Goal: Task Accomplishment & Management: Manage account settings

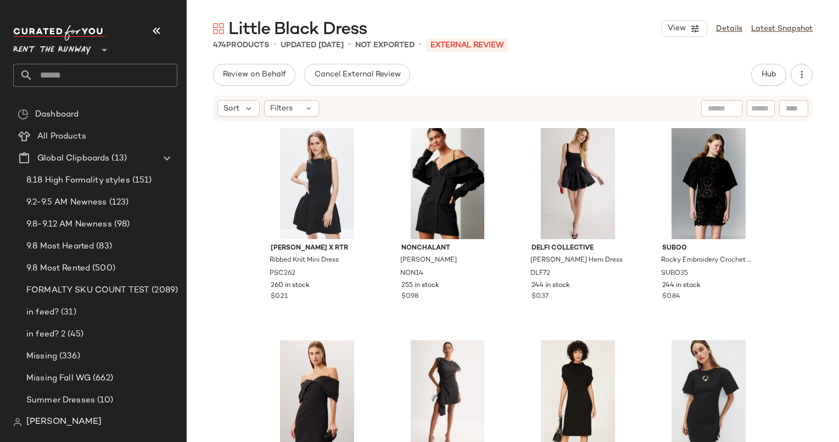
click at [673, 68] on div "Review on Behalf Cancel External Review Hub" at bounding box center [513, 75] width 600 height 22
click at [766, 71] on span "Hub" at bounding box center [768, 74] width 15 height 9
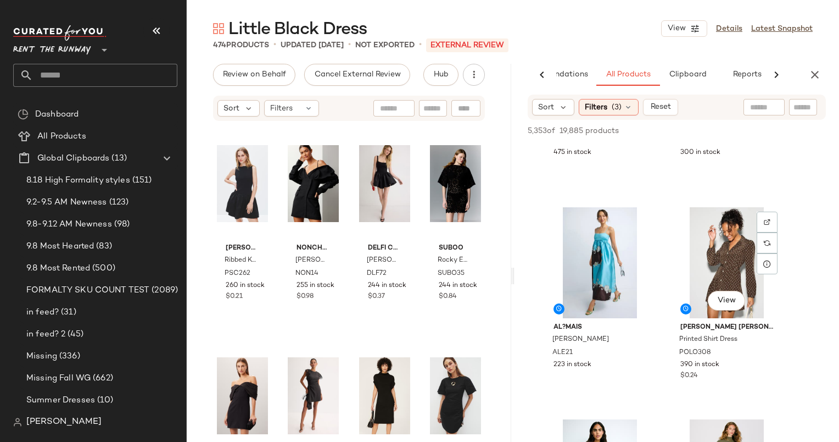
scroll to position [1216, 0]
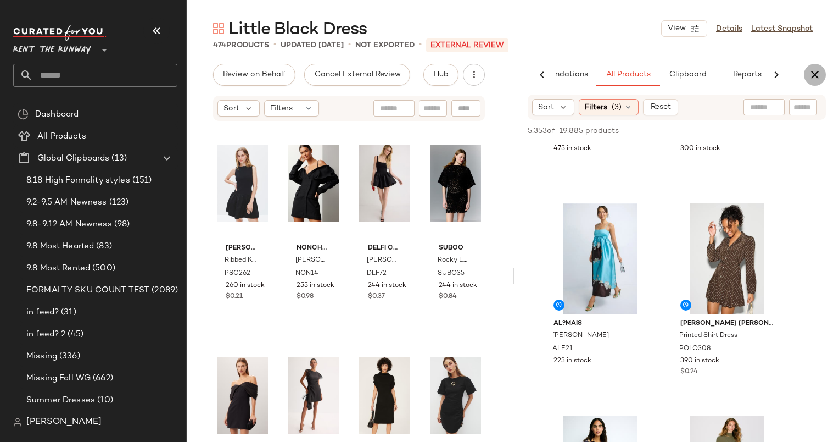
click at [819, 76] on icon "button" at bounding box center [814, 74] width 13 height 13
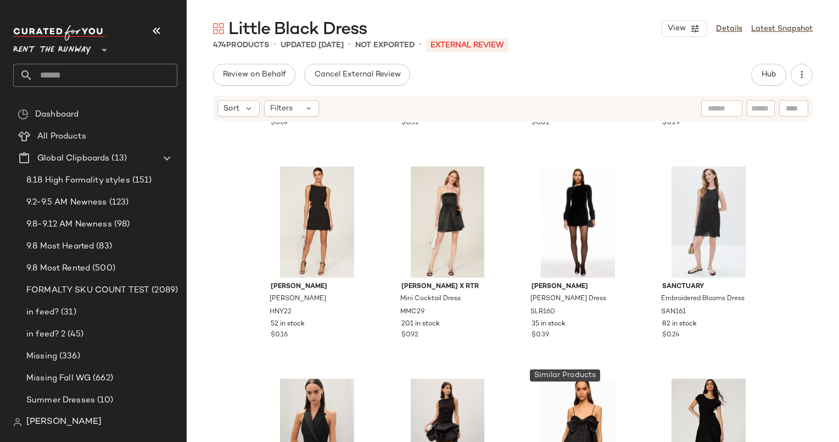
scroll to position [0, 0]
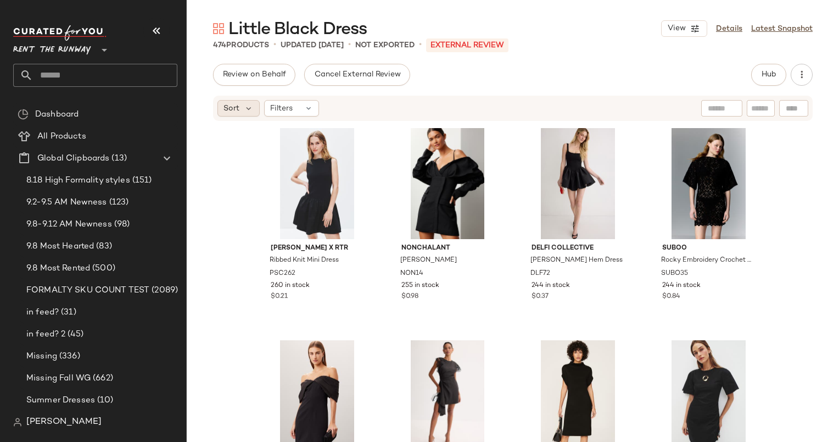
click at [242, 103] on div "Sort" at bounding box center [238, 108] width 42 height 16
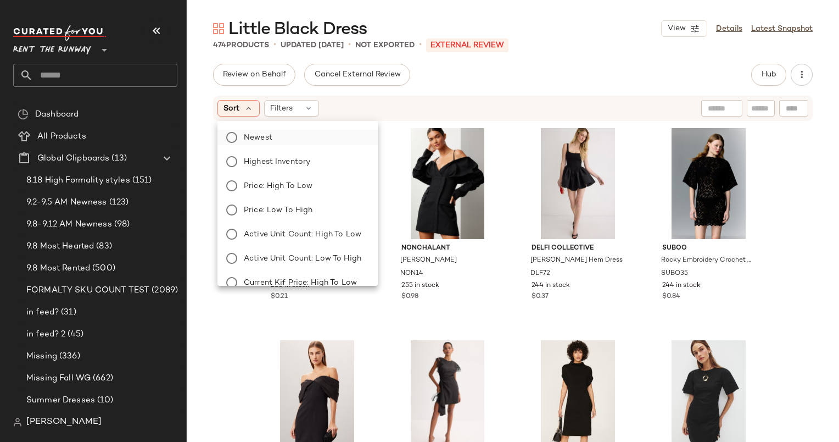
click at [294, 139] on label "Newest" at bounding box center [304, 137] width 130 height 15
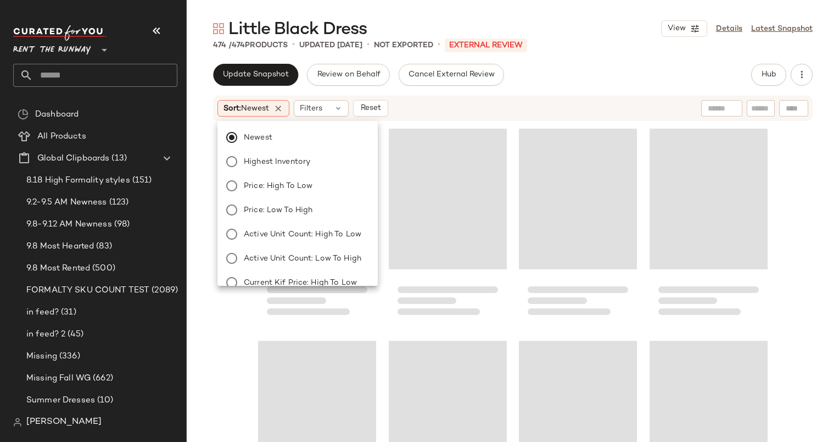
click at [457, 111] on div "Sort: Newest Filters Reset" at bounding box center [441, 108] width 448 height 16
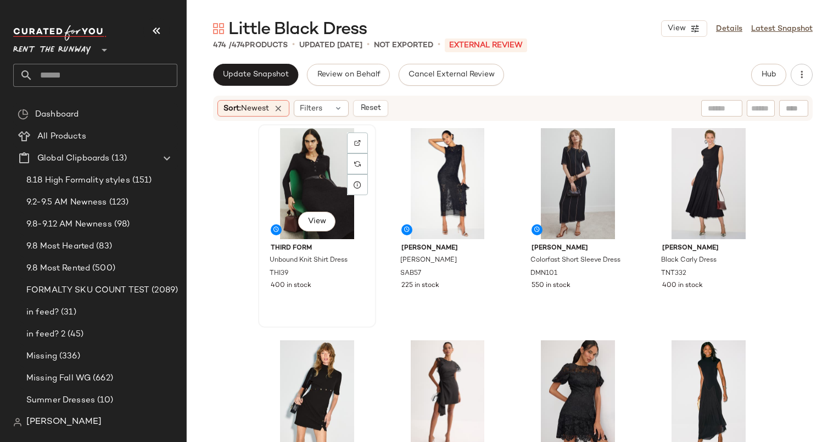
click at [306, 178] on div "View" at bounding box center [317, 183] width 110 height 111
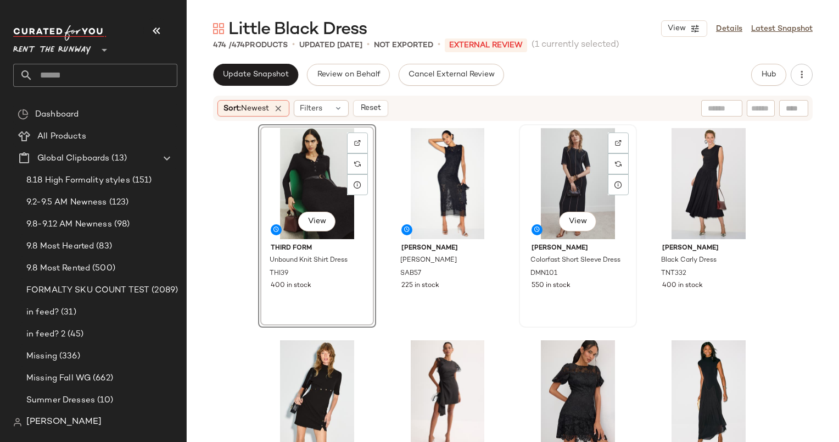
click at [556, 175] on div "View" at bounding box center [578, 183] width 110 height 111
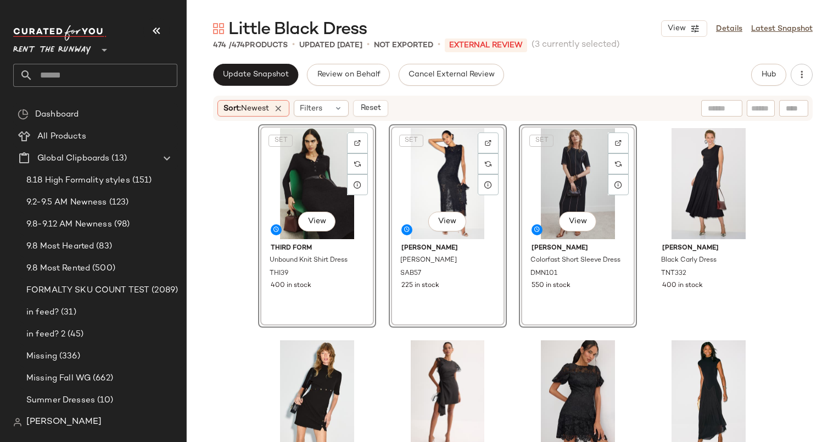
click at [238, 209] on div "SET View THIRD FORM Unbound Knit Shirt Dress THI39 400 in stock SET View Sabina…" at bounding box center [513, 298] width 652 height 353
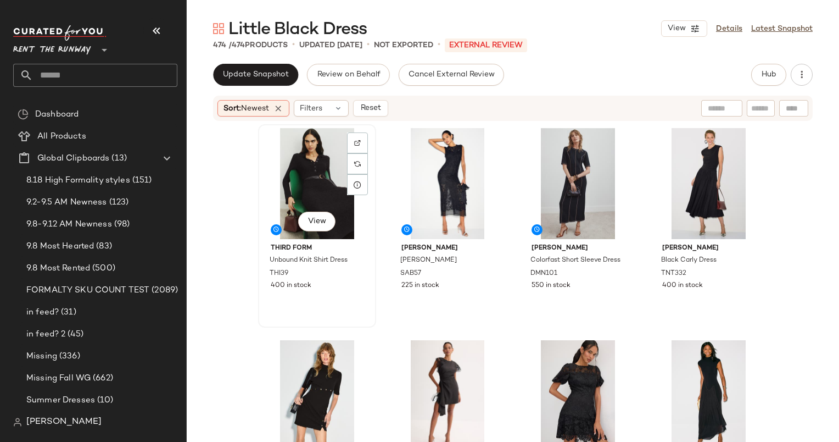
click at [309, 182] on div "View" at bounding box center [317, 183] width 110 height 111
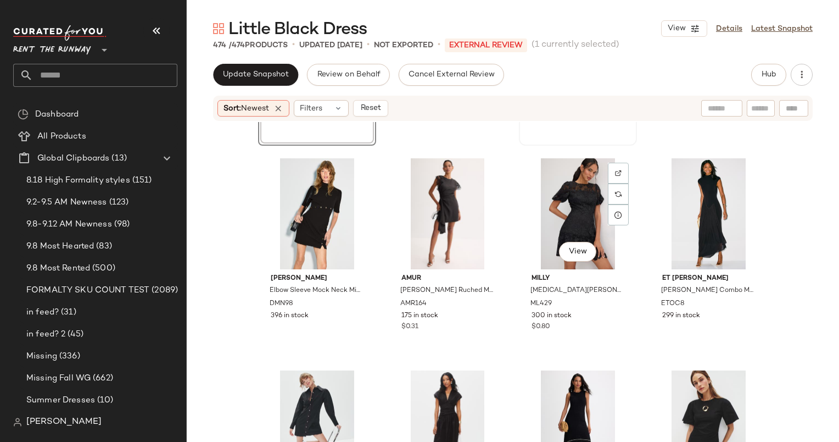
scroll to position [182, 0]
click at [580, 193] on div "View" at bounding box center [578, 213] width 110 height 111
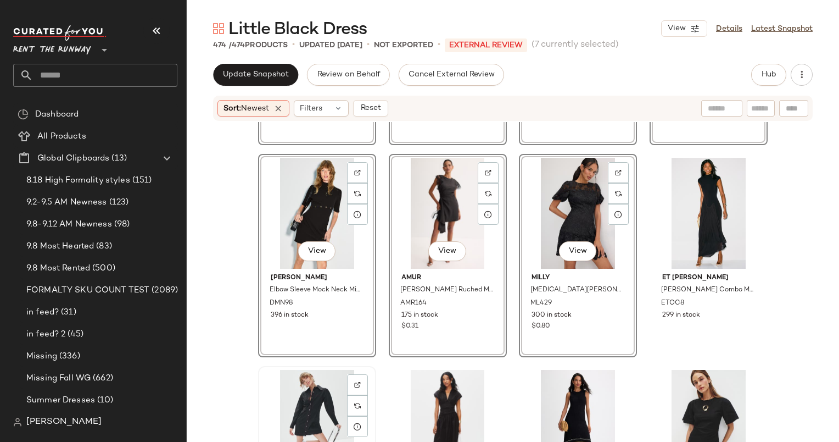
click at [303, 387] on div "View" at bounding box center [317, 425] width 110 height 111
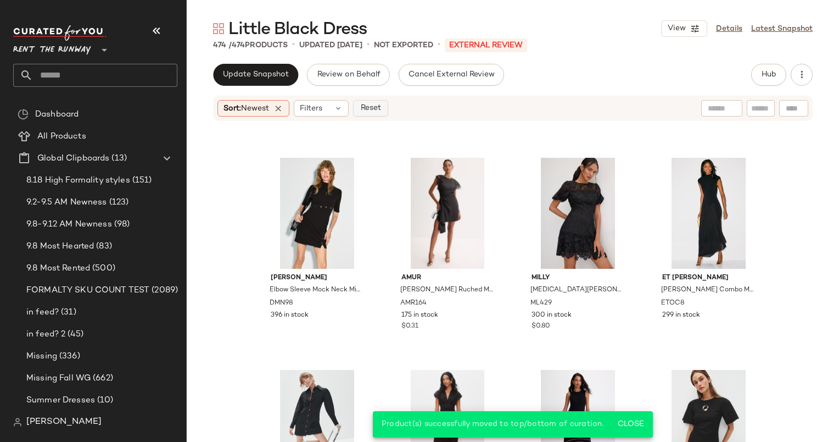
click at [369, 107] on span "Reset" at bounding box center [370, 108] width 21 height 9
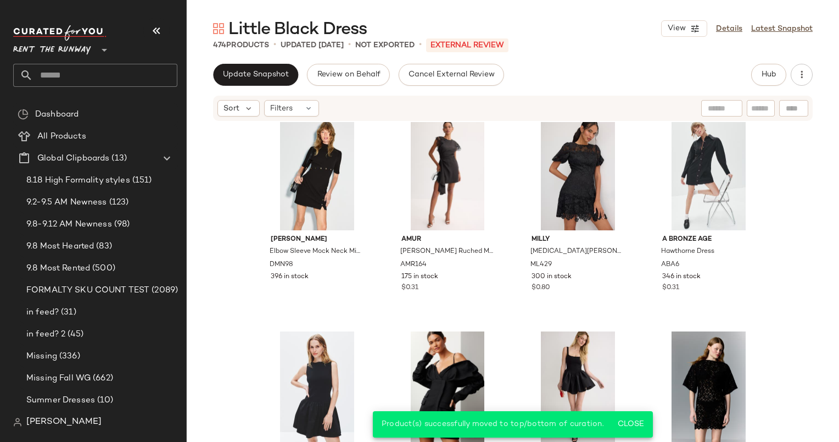
scroll to position [82, 0]
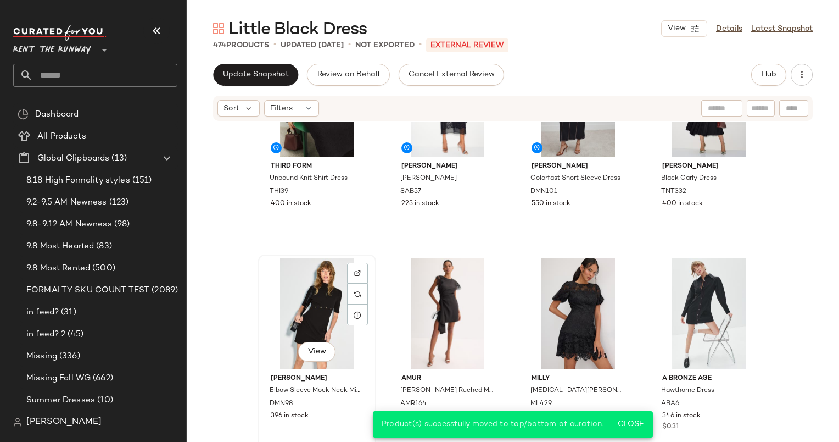
click at [309, 311] on div "View" at bounding box center [317, 313] width 110 height 111
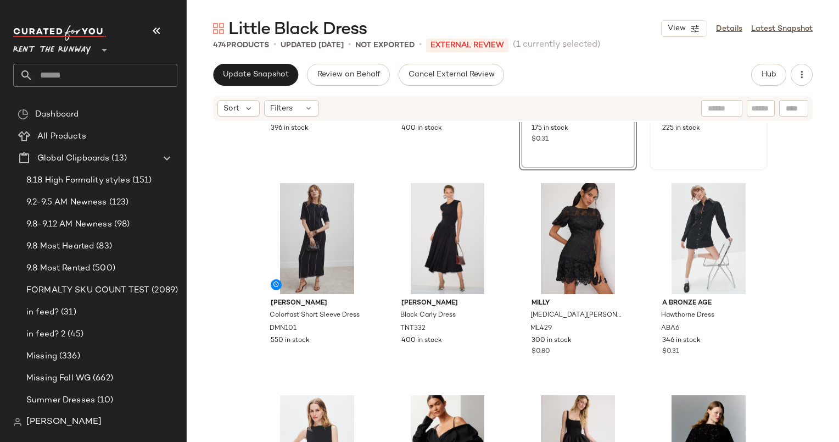
scroll to position [158, 0]
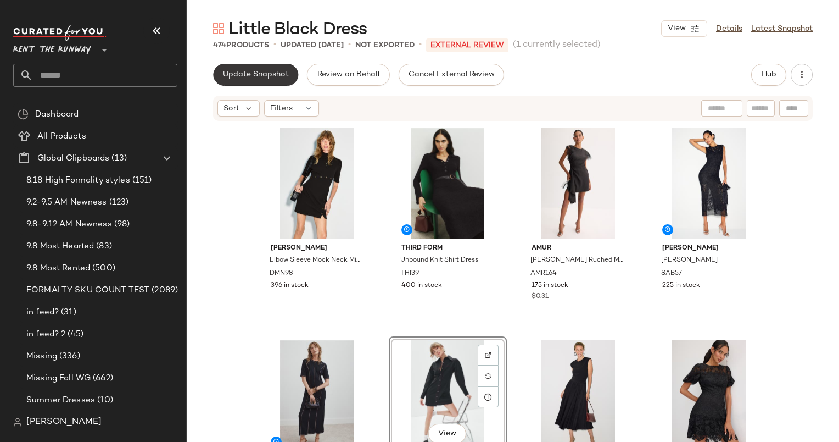
click at [243, 81] on button "Update Snapshot" at bounding box center [255, 75] width 85 height 22
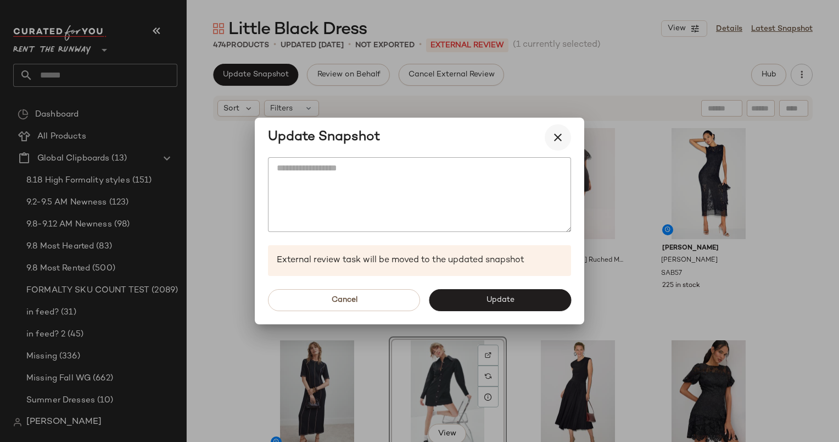
click at [564, 146] on button "button" at bounding box center [558, 137] width 26 height 26
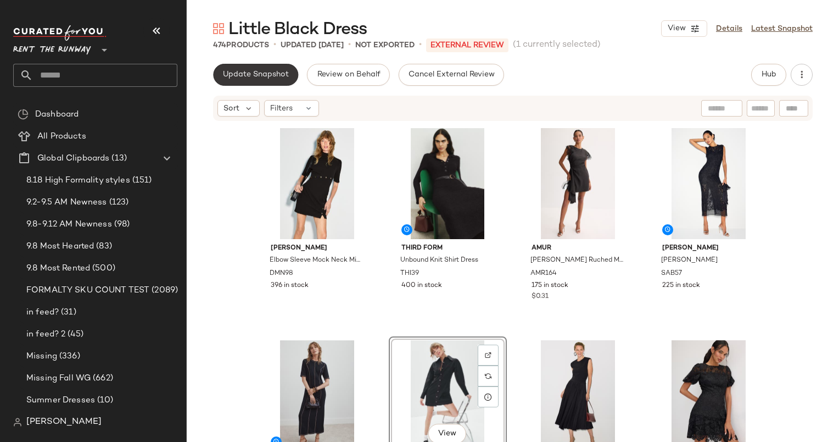
click at [224, 83] on button "Update Snapshot" at bounding box center [255, 75] width 85 height 22
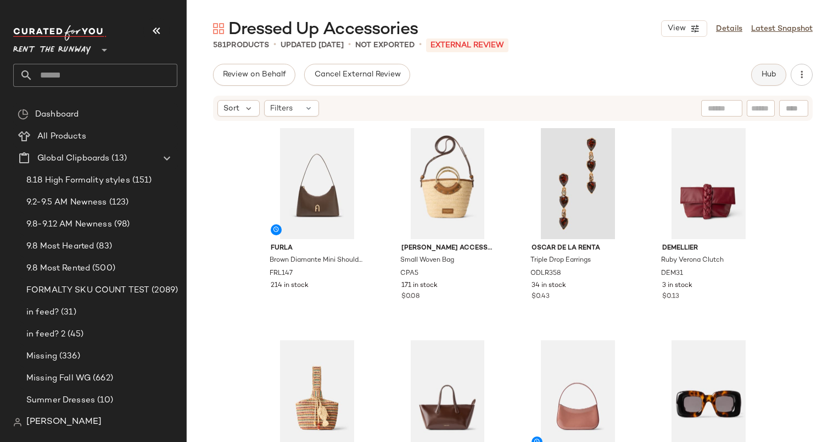
click at [766, 70] on span "Hub" at bounding box center [768, 74] width 15 height 9
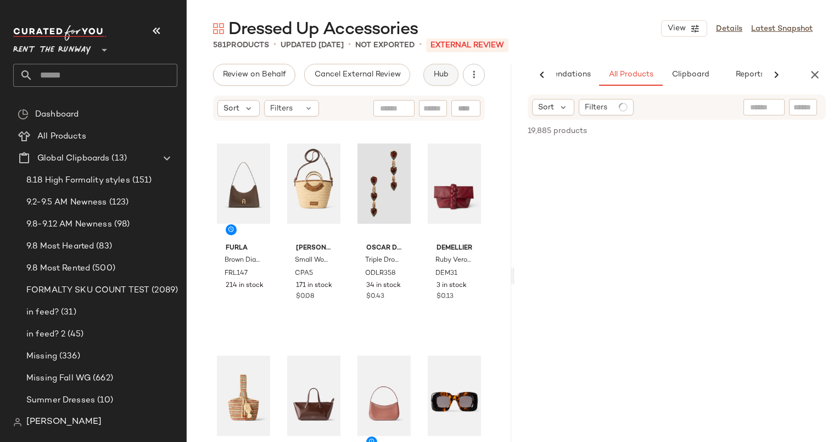
scroll to position [0, 67]
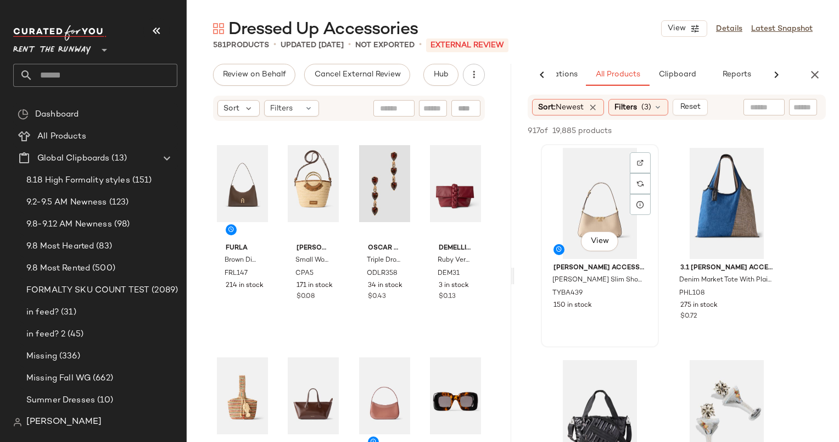
click at [602, 178] on div "View" at bounding box center [600, 203] width 110 height 111
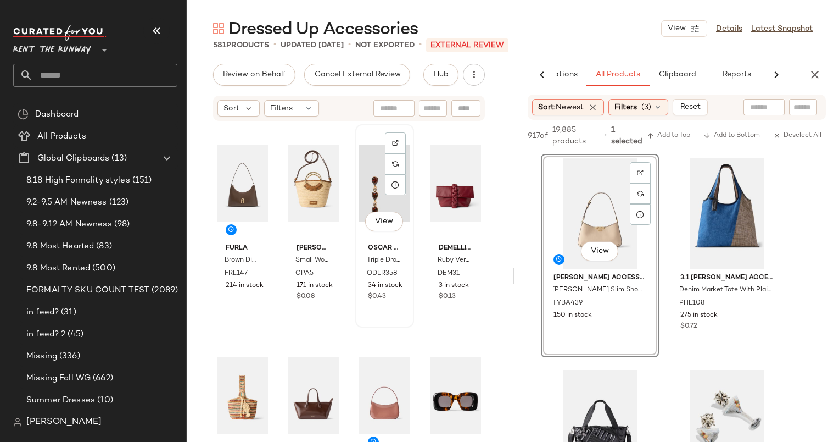
scroll to position [189, 0]
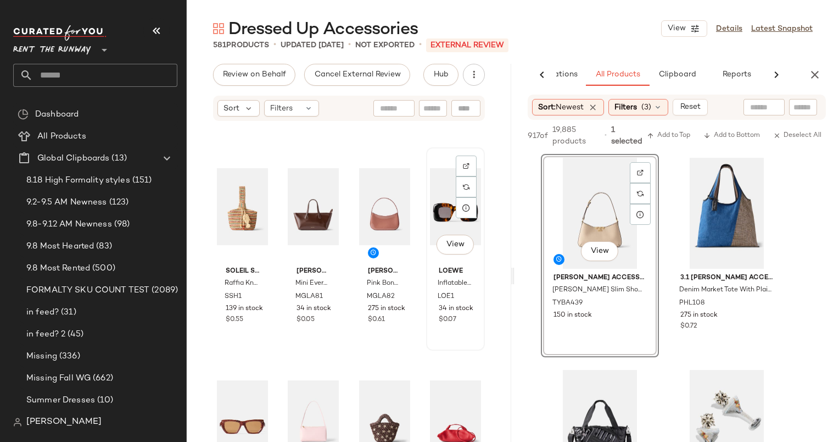
click at [437, 214] on div "View" at bounding box center [455, 206] width 51 height 111
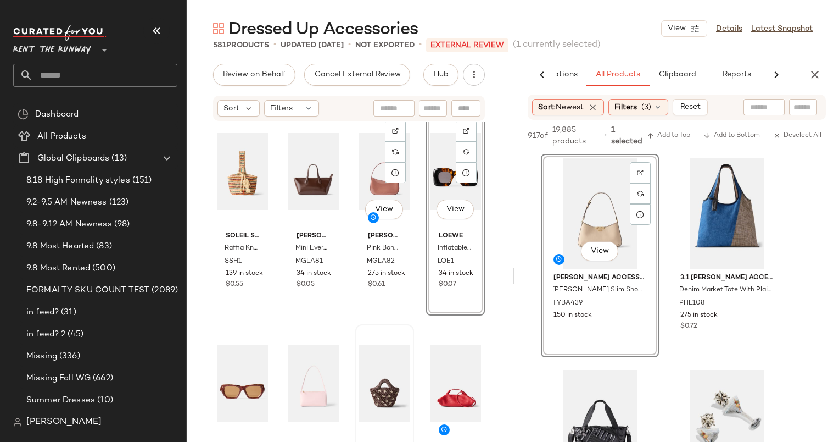
scroll to position [233, 0]
click at [444, 385] on div "View" at bounding box center [455, 383] width 51 height 111
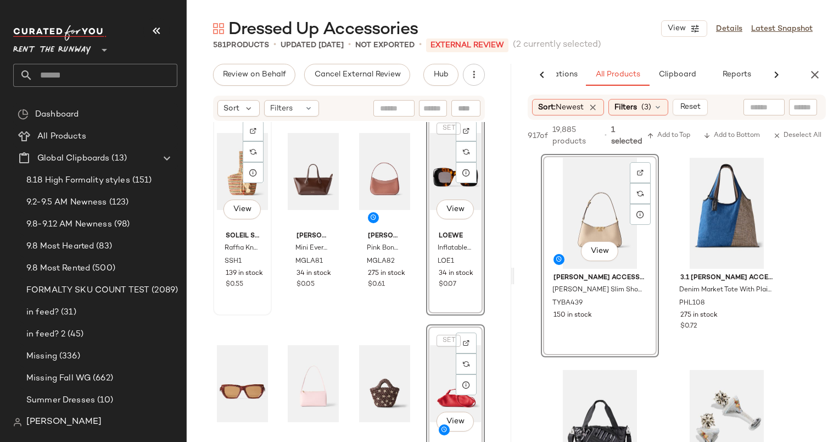
click at [221, 186] on div "View" at bounding box center [242, 171] width 51 height 111
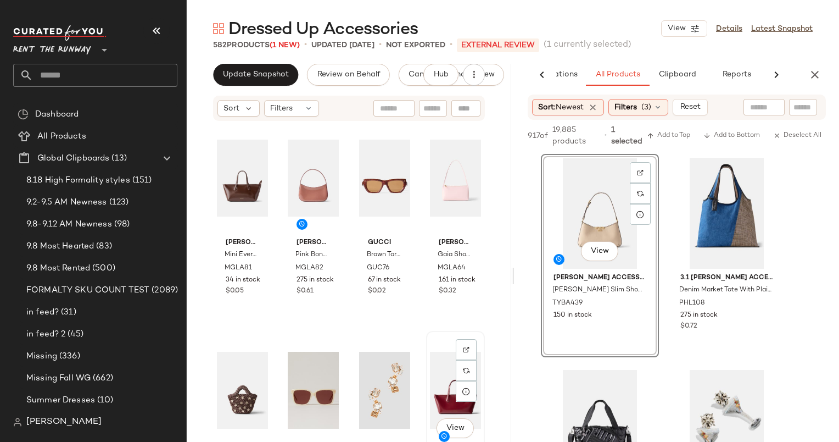
scroll to position [500, 0]
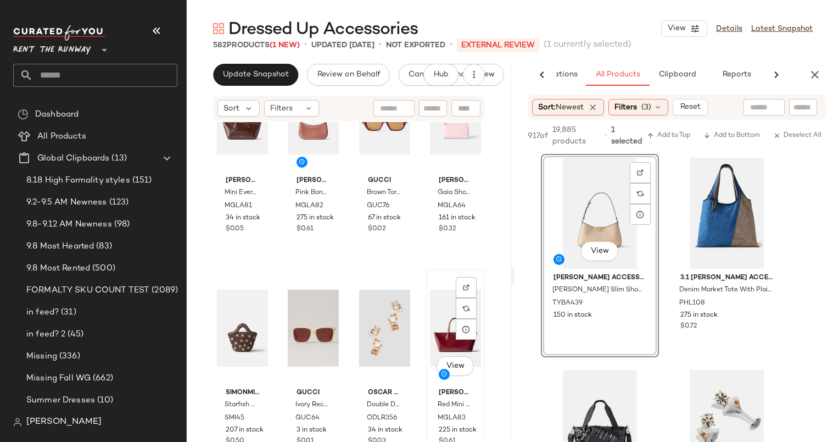
click at [431, 328] on div "View" at bounding box center [455, 327] width 51 height 111
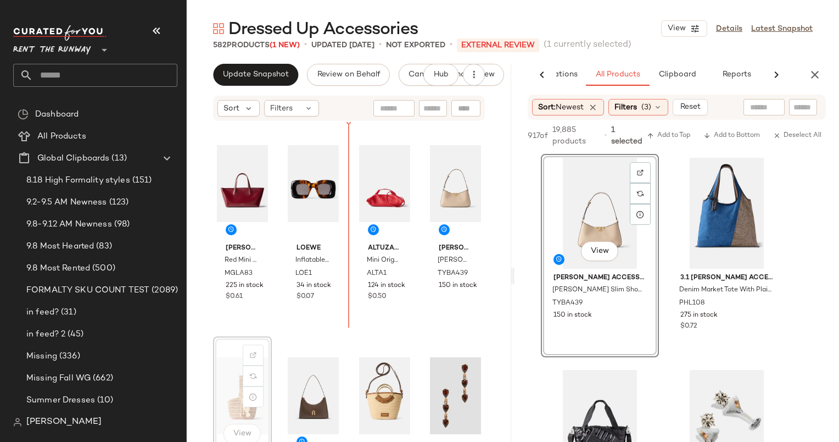
scroll to position [1, 0]
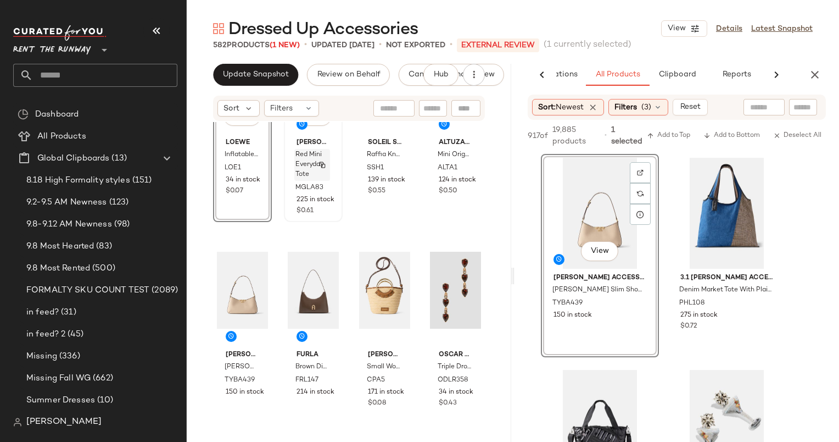
scroll to position [106, 0]
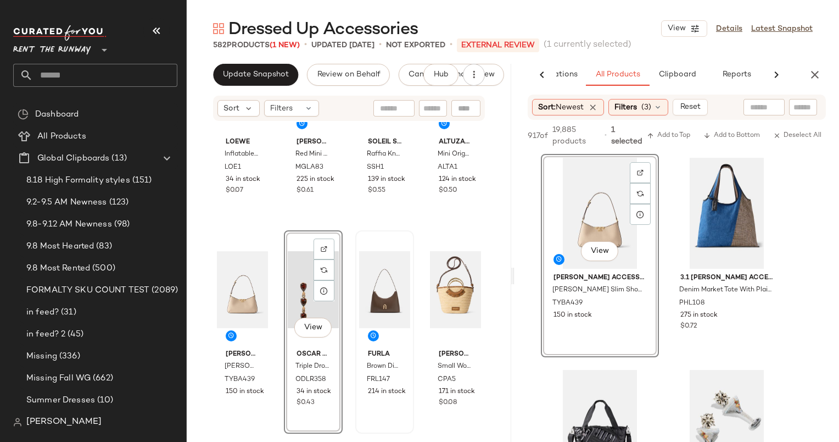
scroll to position [211, 0]
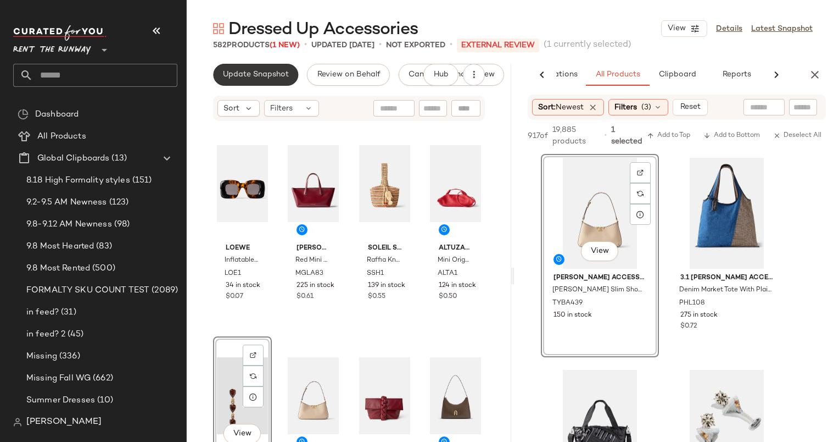
click at [283, 72] on span "Update Snapshot" at bounding box center [255, 74] width 66 height 9
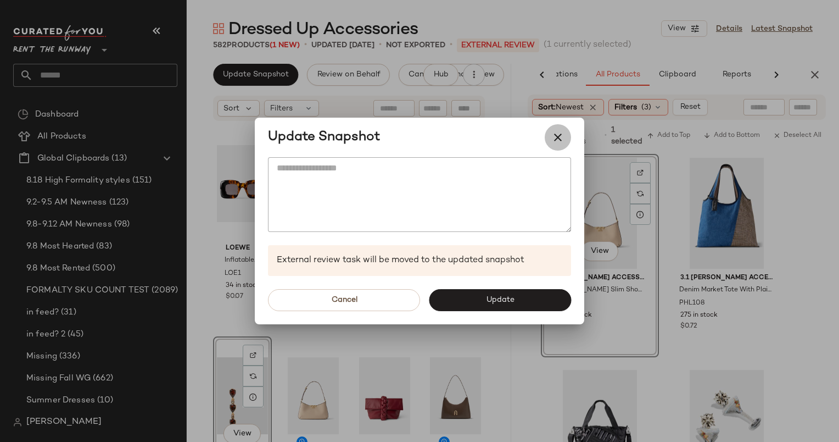
click at [558, 132] on icon "button" at bounding box center [557, 137] width 13 height 13
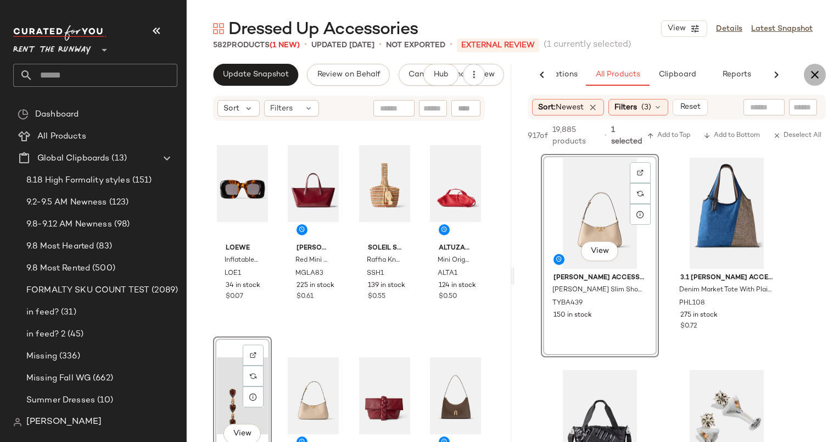
click at [814, 71] on icon "button" at bounding box center [814, 74] width 13 height 13
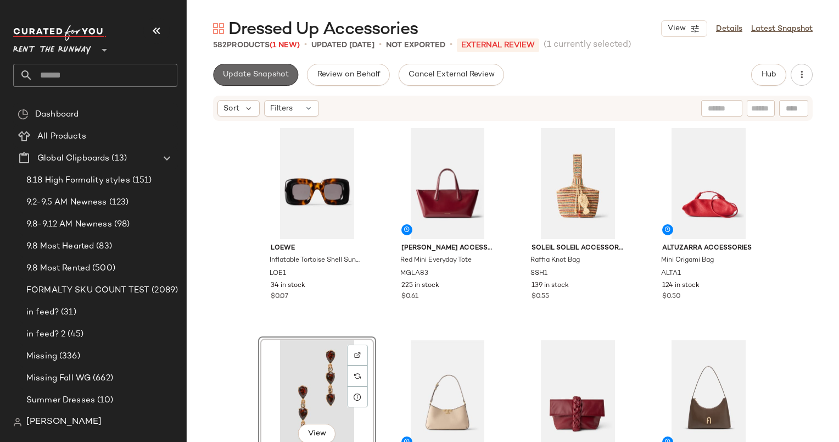
click at [275, 80] on button "Update Snapshot" at bounding box center [255, 75] width 85 height 22
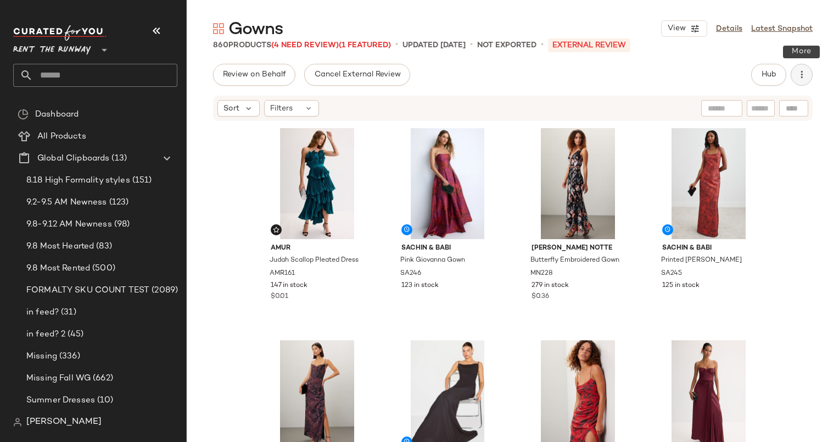
click at [796, 80] on icon "button" at bounding box center [801, 74] width 11 height 11
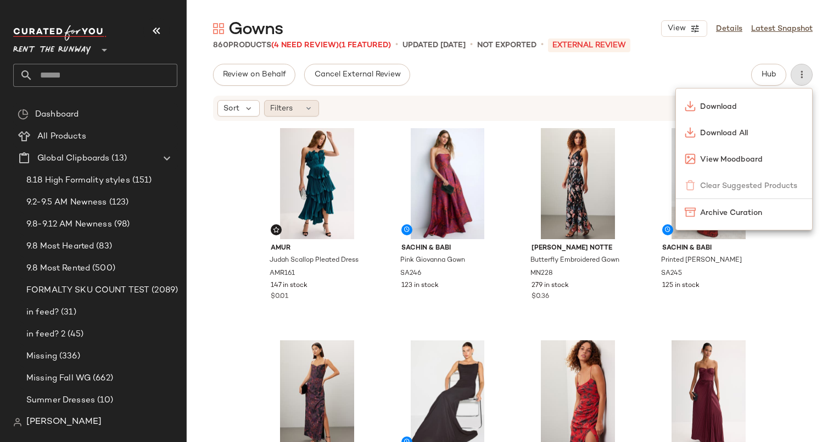
click at [294, 116] on div "Filters" at bounding box center [291, 108] width 55 height 16
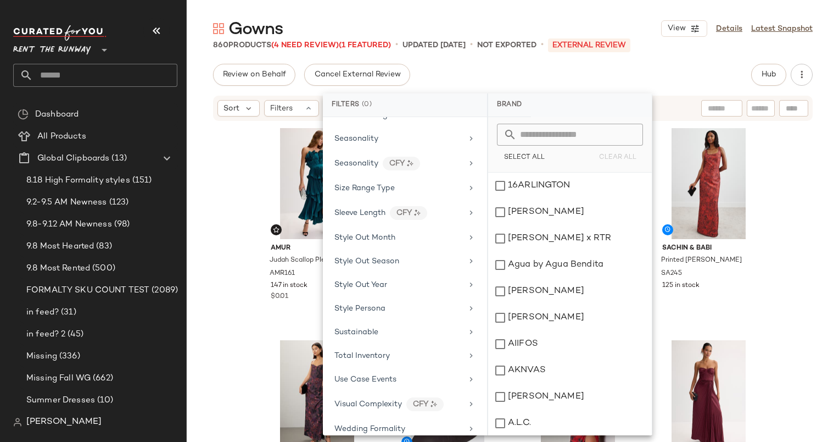
scroll to position [1365, 0]
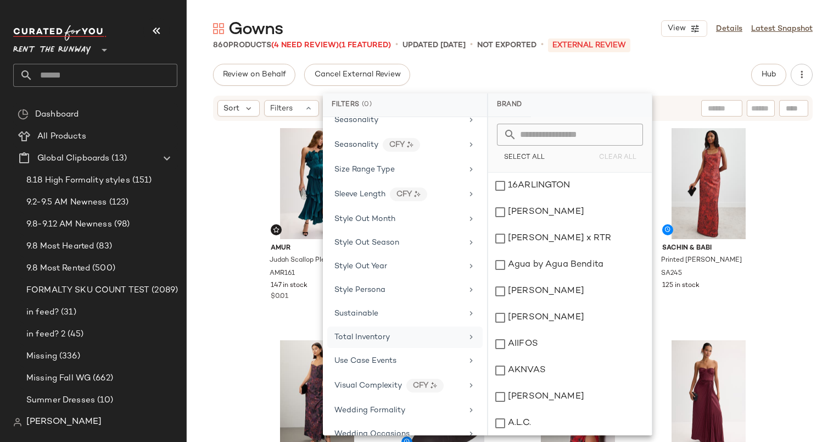
click at [396, 328] on div "Total Inventory" at bounding box center [404, 336] width 155 height 21
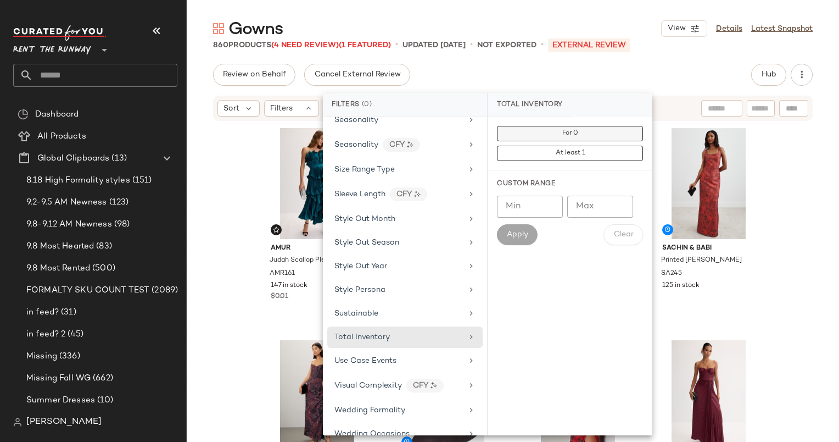
click at [570, 135] on span "For 0" at bounding box center [570, 134] width 16 height 8
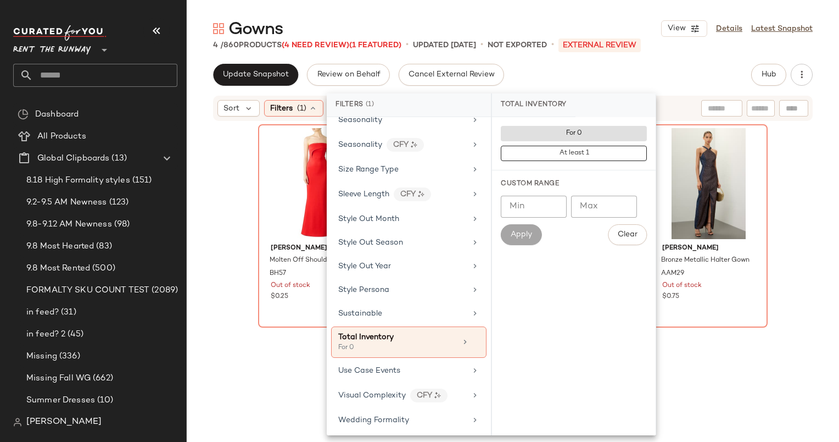
click at [567, 74] on div "Update Snapshot Review on Behalf Cancel External Review Hub" at bounding box center [513, 75] width 600 height 22
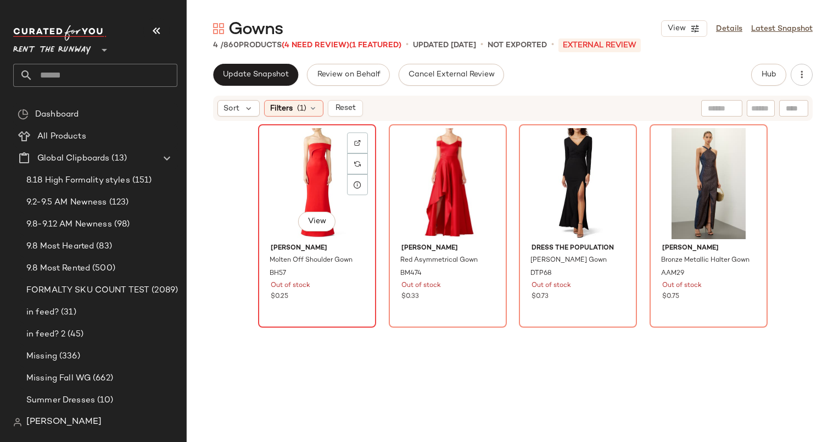
click at [317, 182] on div "View" at bounding box center [317, 183] width 110 height 111
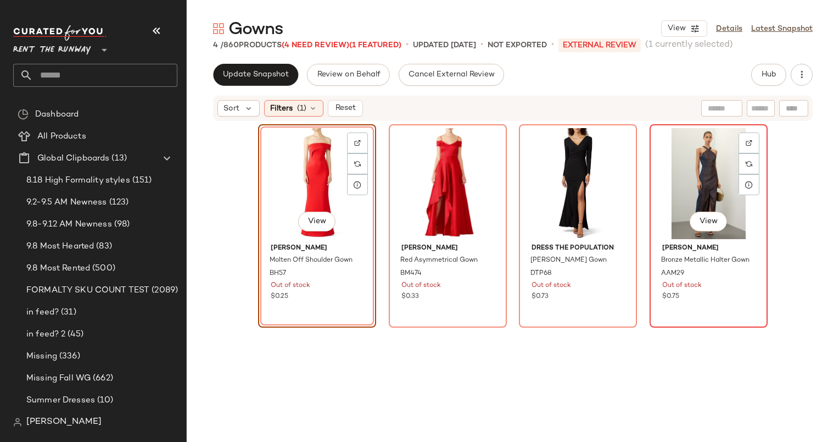
click at [711, 181] on div "View" at bounding box center [709, 183] width 110 height 111
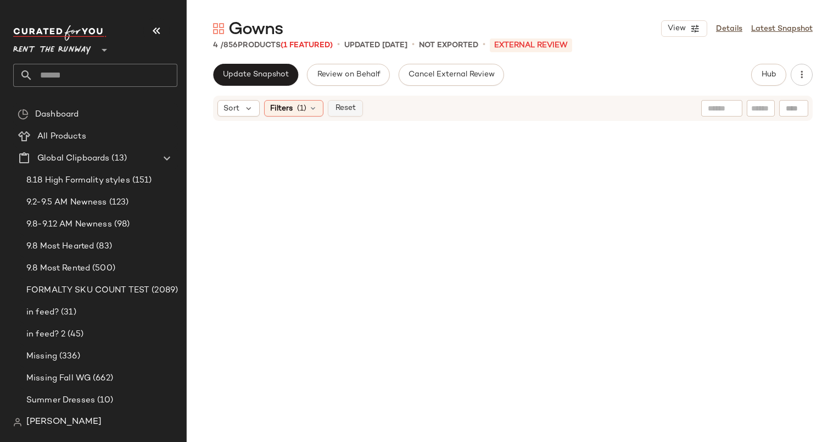
click at [358, 104] on button "Reset" at bounding box center [345, 108] width 35 height 16
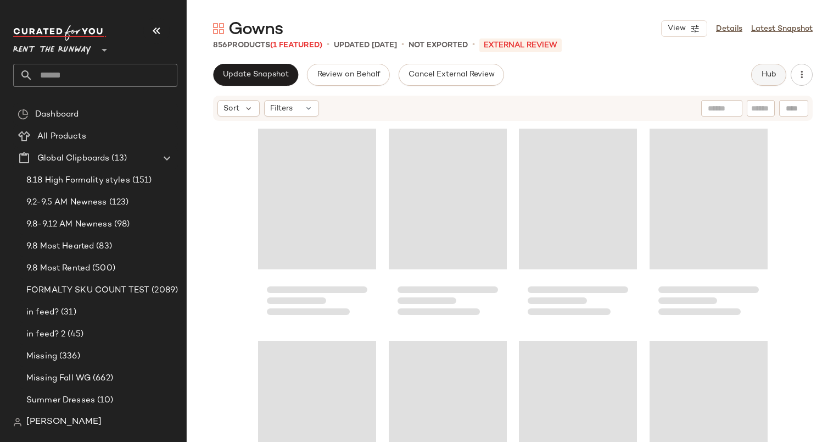
click at [775, 72] on span "Hub" at bounding box center [768, 74] width 15 height 9
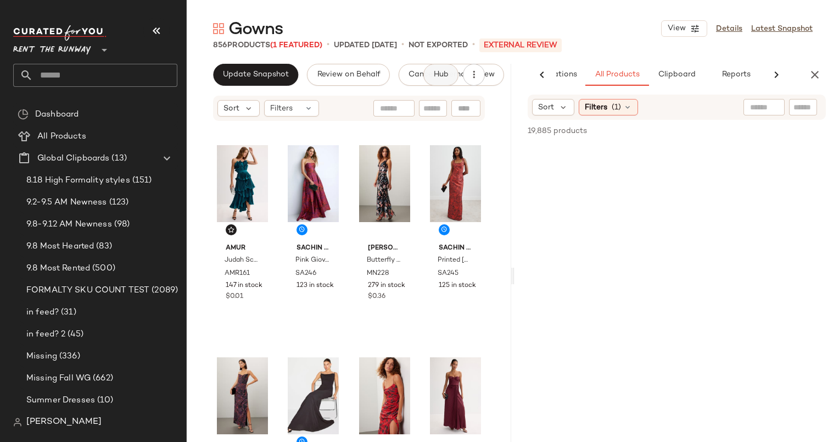
scroll to position [0, 68]
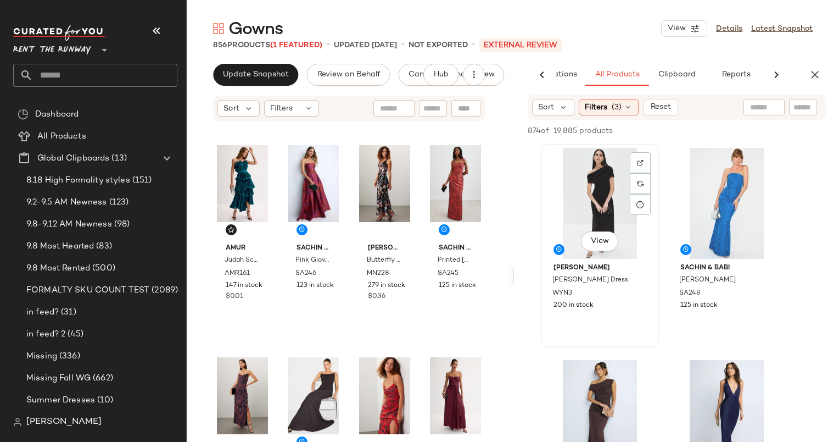
click at [594, 176] on div "View" at bounding box center [600, 203] width 110 height 111
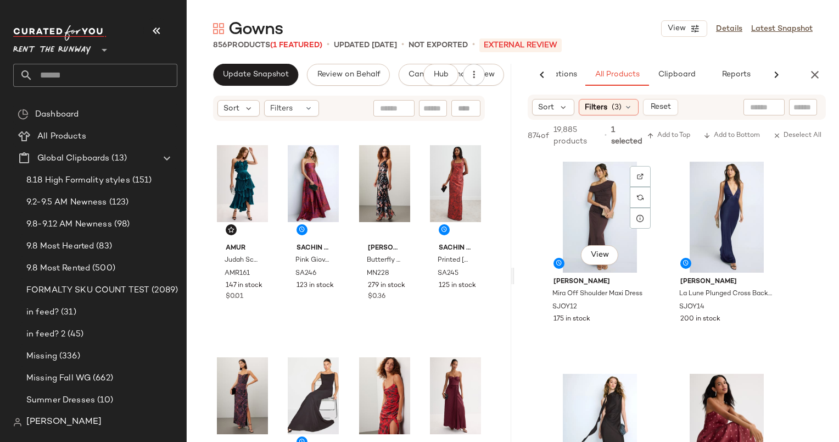
scroll to position [209, 0]
click at [604, 209] on div "View" at bounding box center [600, 216] width 110 height 111
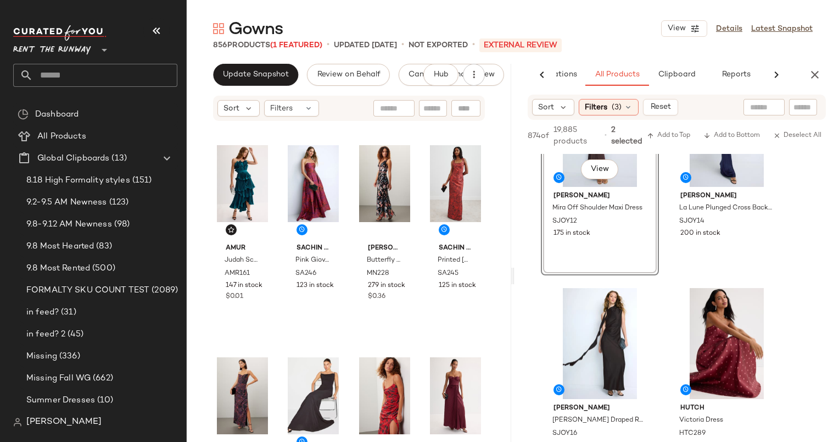
scroll to position [294, 0]
click at [606, 298] on div "View" at bounding box center [600, 342] width 110 height 111
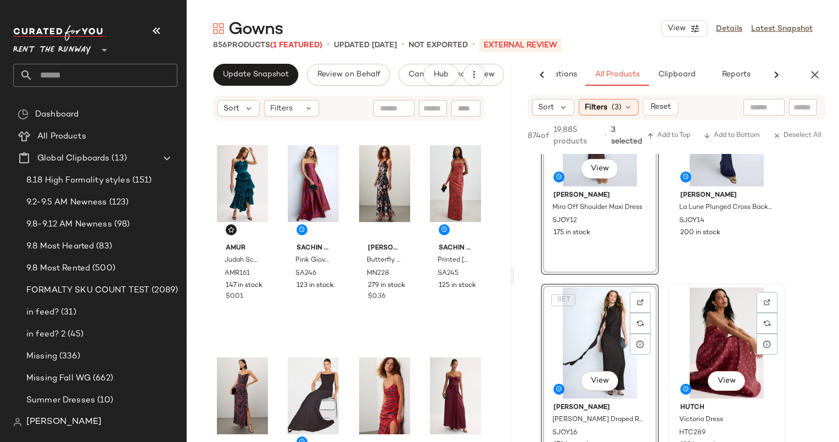
click at [710, 314] on div "View" at bounding box center [727, 342] width 110 height 111
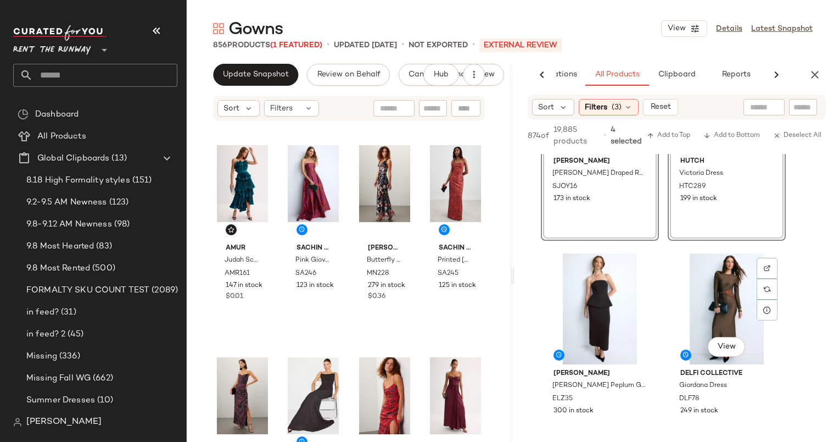
scroll to position [556, 0]
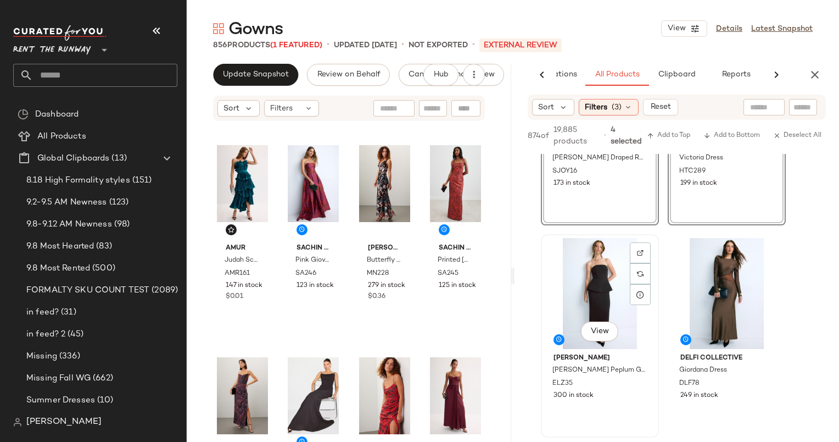
click at [606, 252] on div "View" at bounding box center [600, 293] width 110 height 111
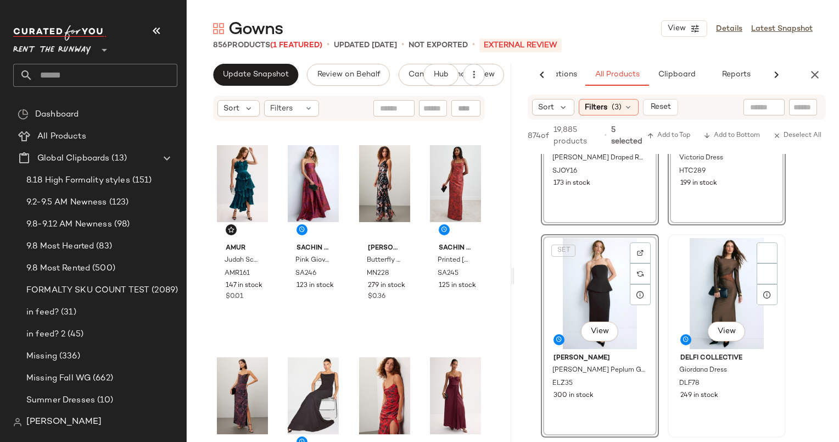
click at [754, 253] on div "View" at bounding box center [727, 293] width 110 height 111
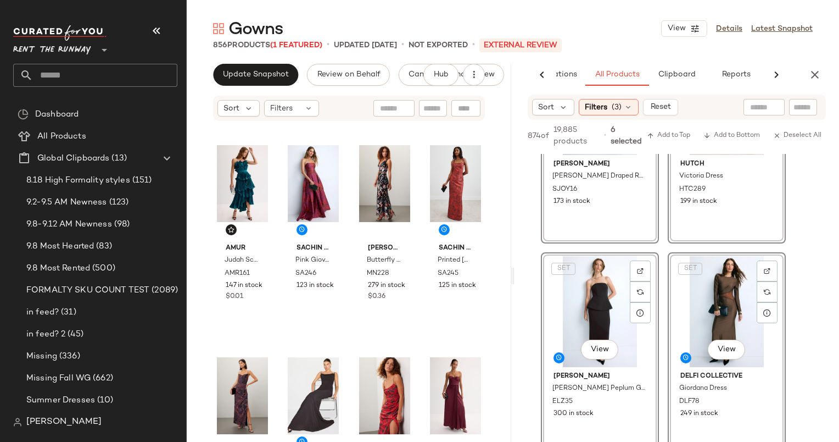
scroll to position [532, 0]
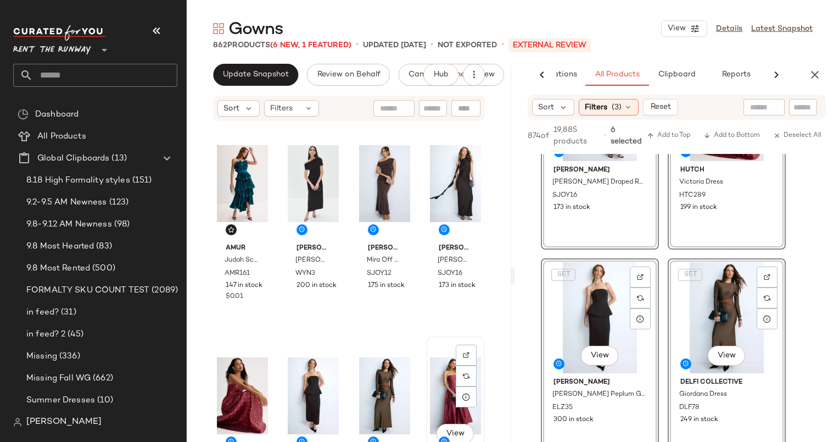
click at [431, 342] on div "View" at bounding box center [455, 395] width 51 height 111
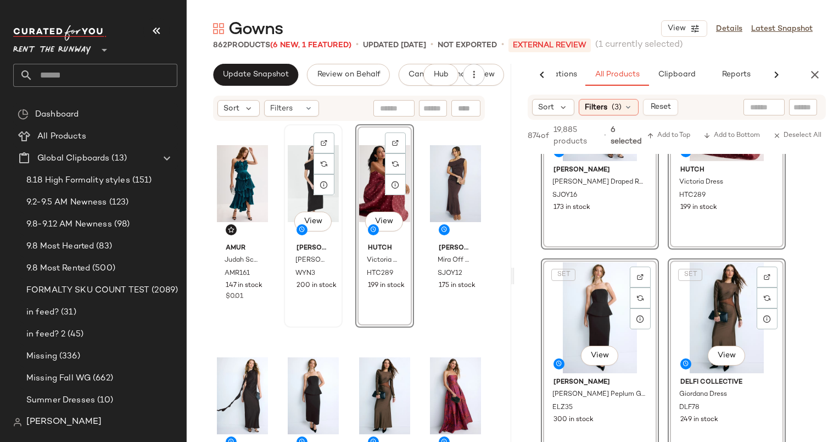
scroll to position [176, 0]
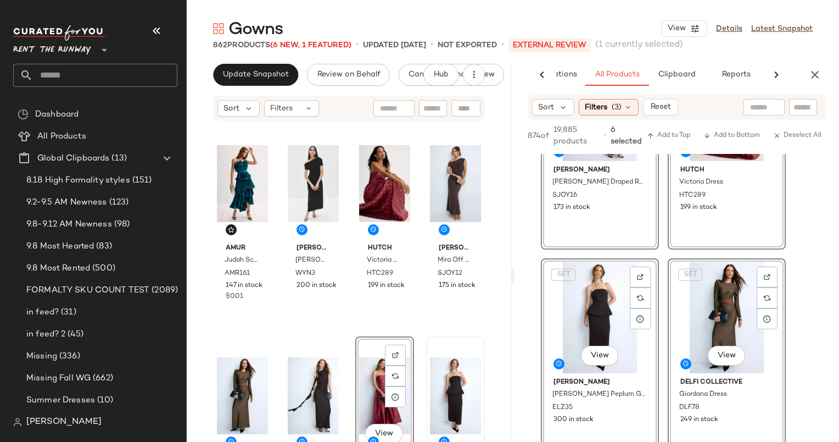
scroll to position [163, 0]
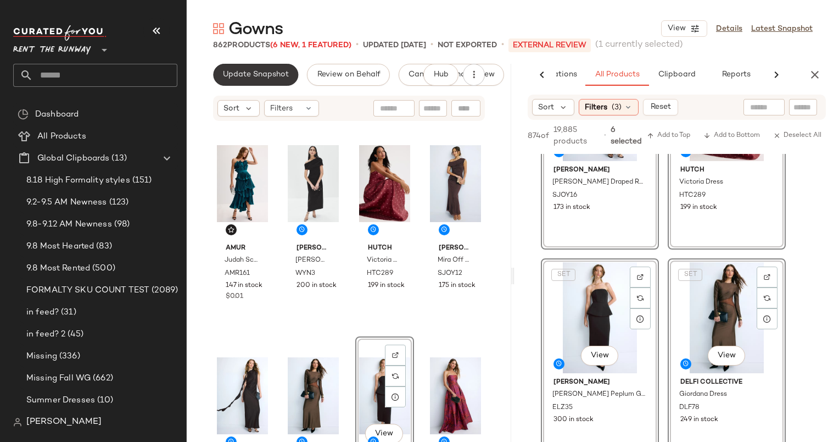
click at [250, 78] on span "Update Snapshot" at bounding box center [255, 74] width 66 height 9
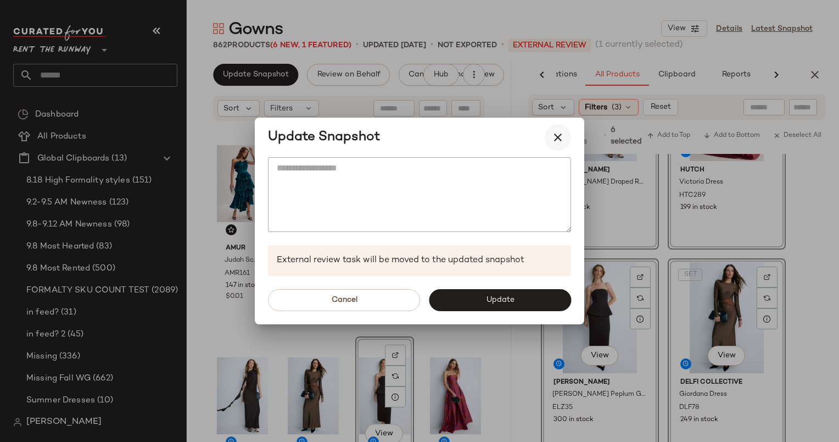
click at [555, 130] on button "button" at bounding box center [558, 137] width 26 height 26
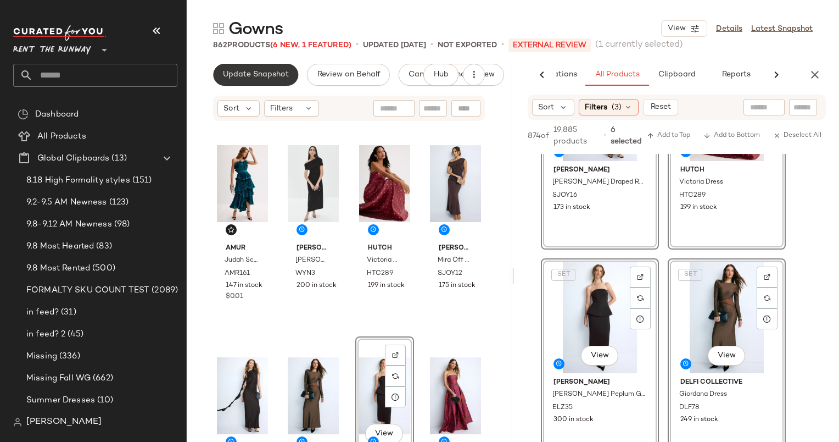
click at [257, 77] on span "Update Snapshot" at bounding box center [255, 74] width 66 height 9
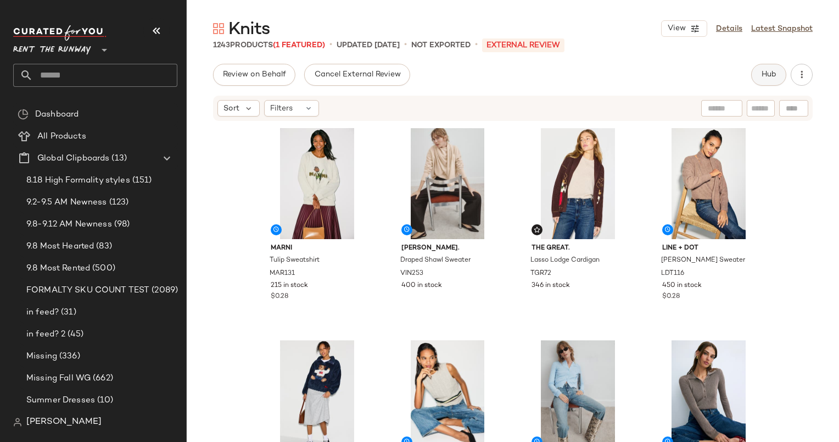
click at [768, 66] on button "Hub" at bounding box center [768, 75] width 35 height 22
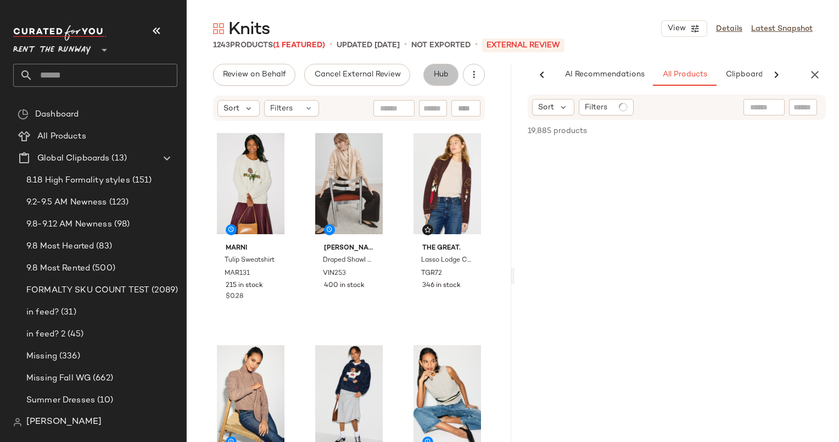
scroll to position [0, 68]
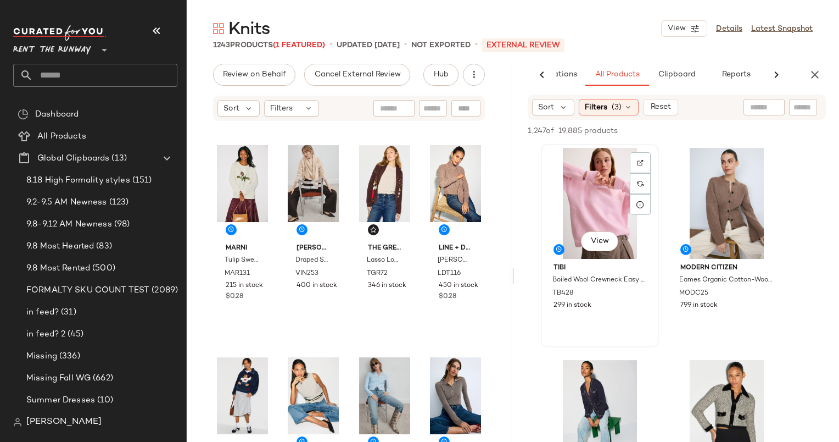
click at [591, 189] on div "View" at bounding box center [600, 203] width 110 height 111
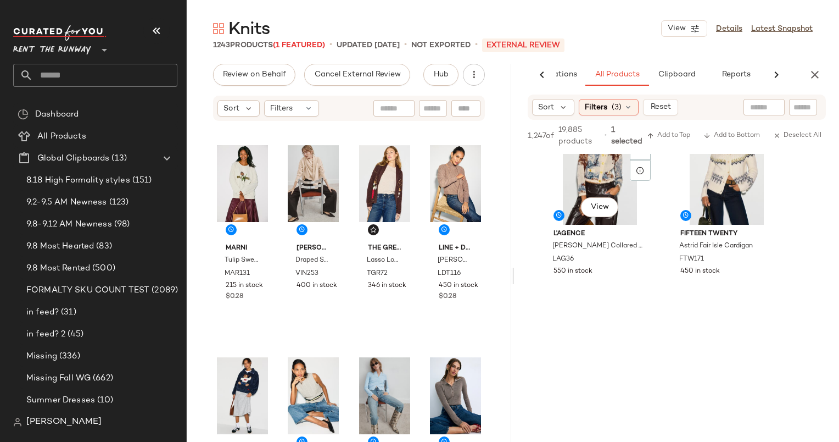
scroll to position [467, 0]
click at [705, 189] on div "View" at bounding box center [727, 170] width 110 height 111
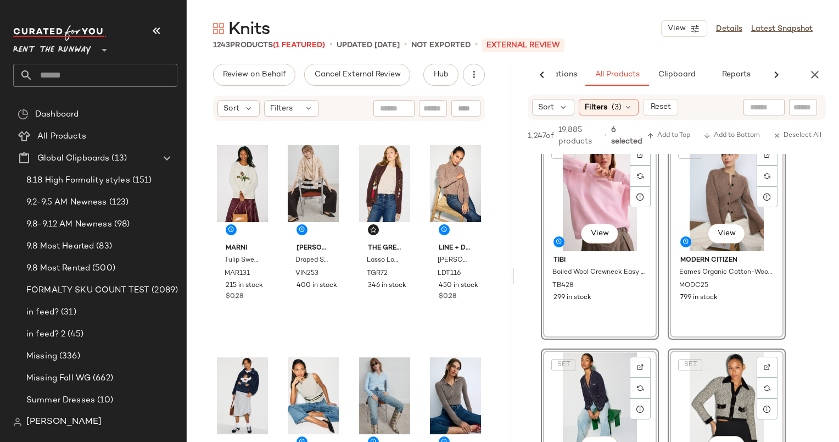
scroll to position [0, 0]
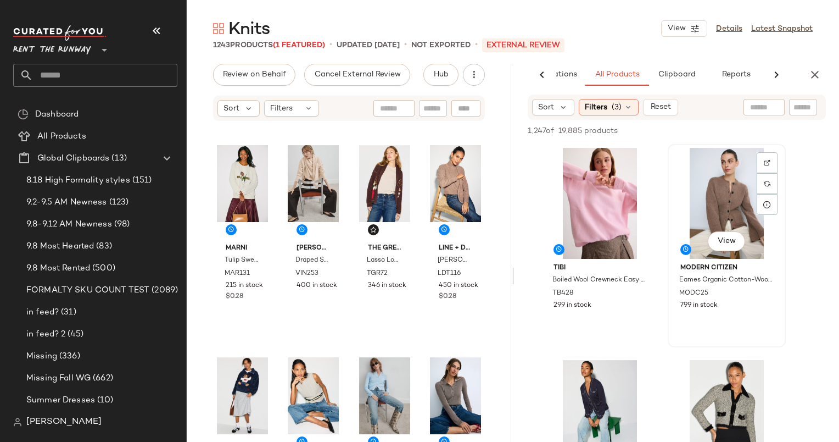
click at [724, 217] on div "View" at bounding box center [727, 203] width 110 height 111
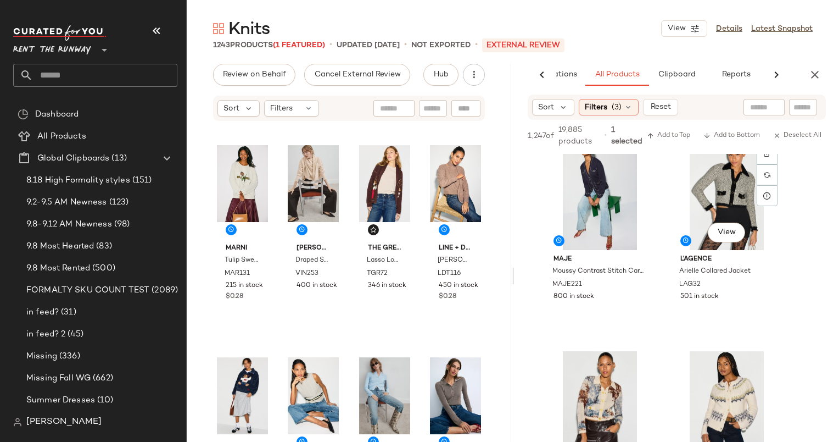
scroll to position [232, 0]
click at [697, 200] on div "View" at bounding box center [727, 193] width 110 height 111
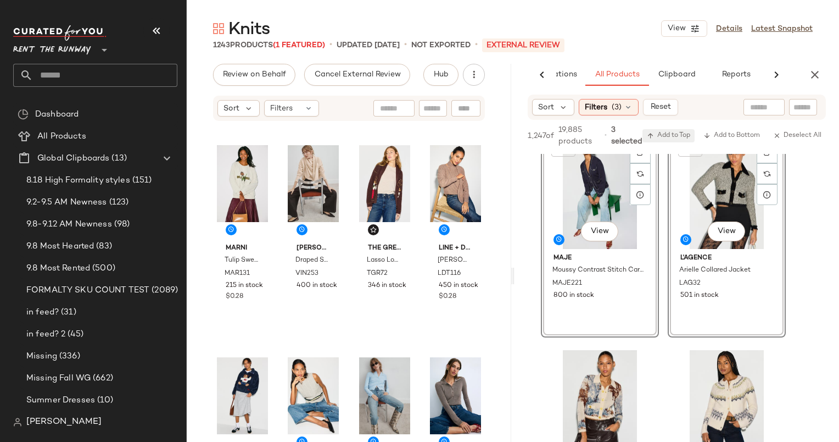
click at [654, 130] on button "Add to Top" at bounding box center [669, 135] width 52 height 13
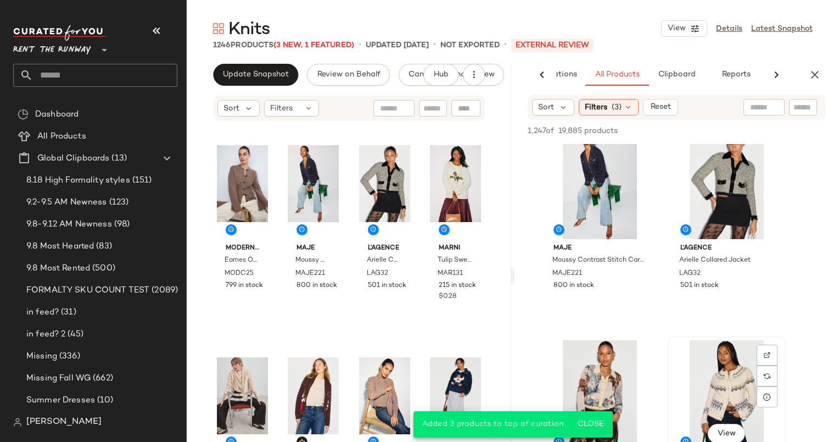
click at [714, 366] on div "View" at bounding box center [727, 395] width 110 height 111
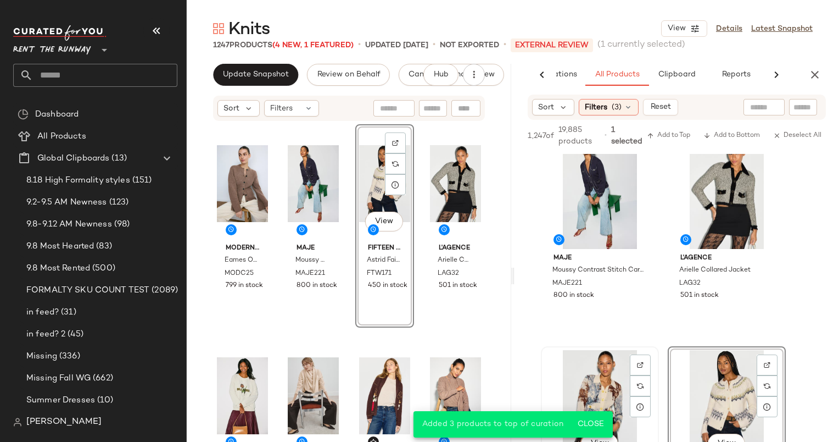
click at [573, 383] on div "View" at bounding box center [600, 405] width 110 height 111
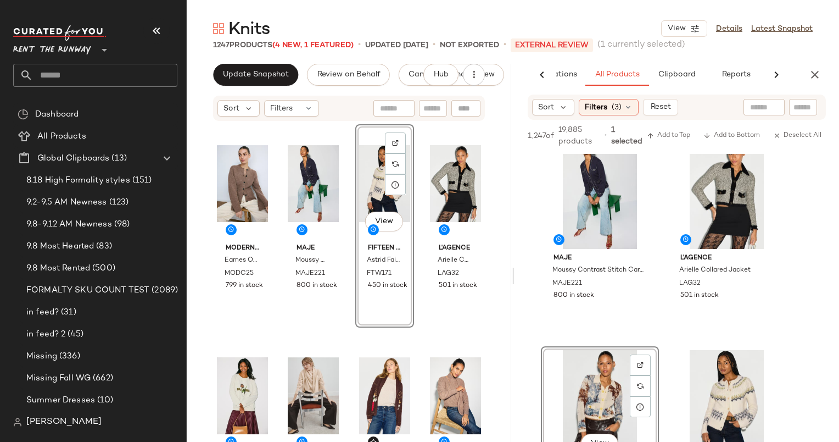
click at [679, 126] on div "1,247 of 19,885 products • 1 selected Add to Top Add to Bottom Deselect All" at bounding box center [677, 137] width 325 height 34
click at [681, 134] on span "Add to Top" at bounding box center [668, 136] width 43 height 8
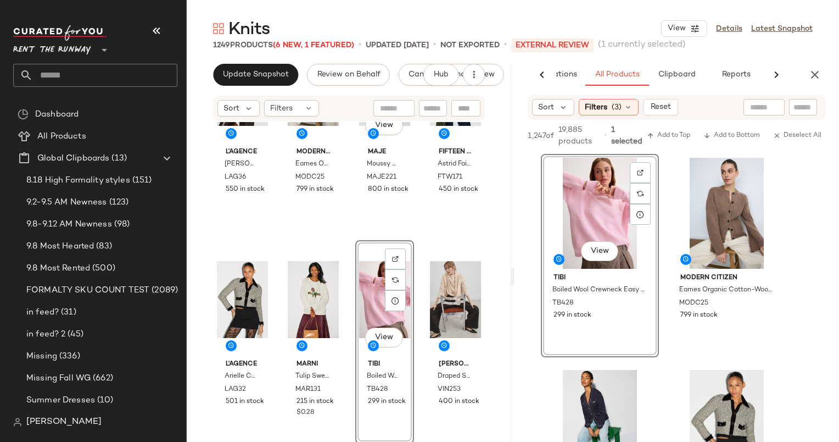
scroll to position [97, 0]
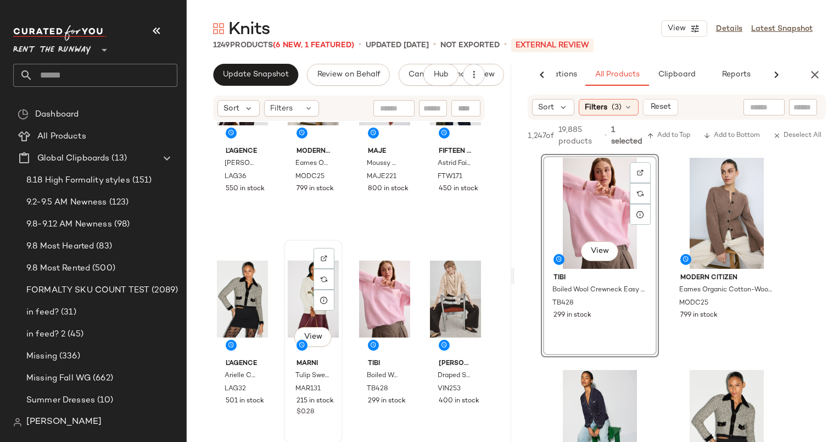
click at [308, 301] on div "View" at bounding box center [313, 298] width 51 height 111
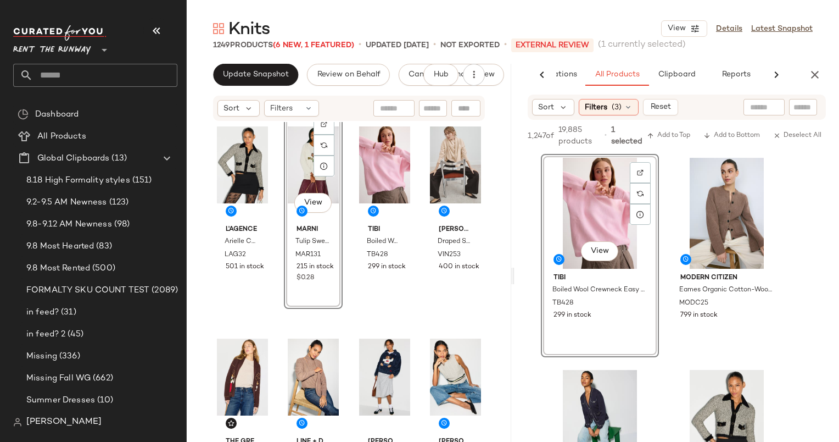
scroll to position [283, 0]
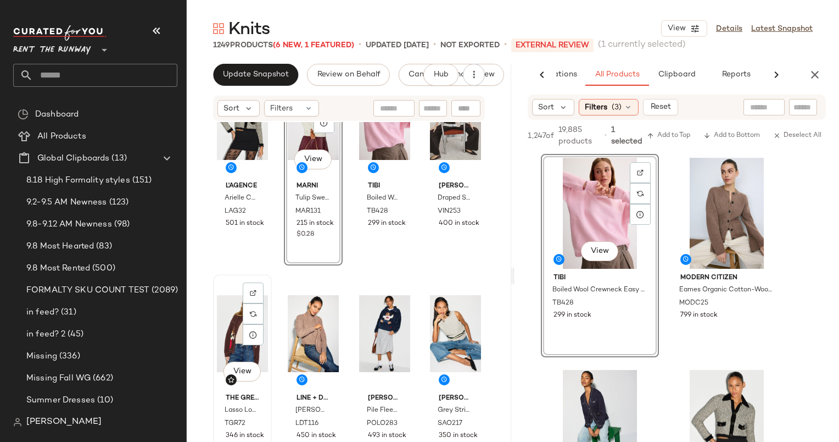
click at [231, 332] on div "View" at bounding box center [242, 333] width 51 height 111
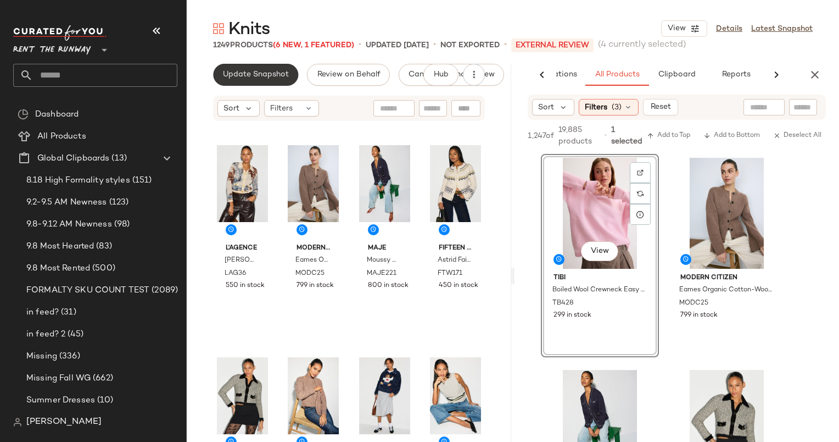
click at [255, 83] on button "Update Snapshot" at bounding box center [255, 75] width 85 height 22
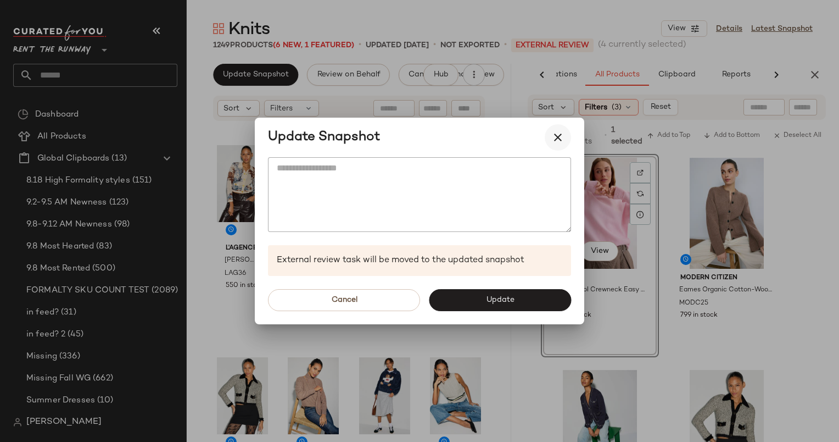
click at [560, 130] on button "button" at bounding box center [558, 137] width 26 height 26
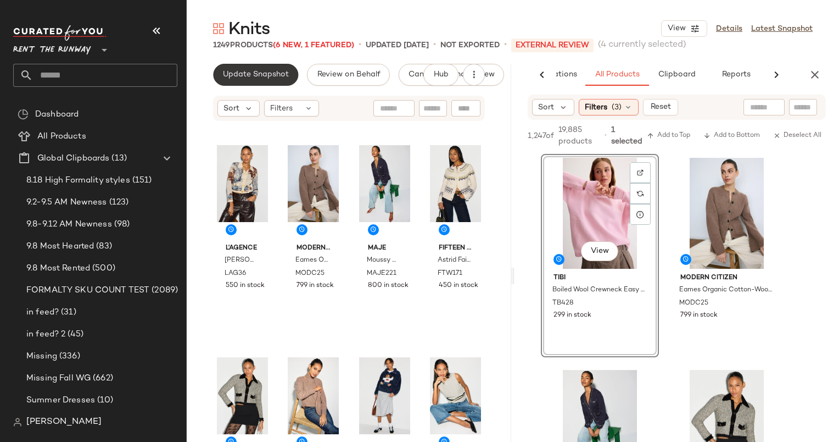
click at [235, 66] on button "Update Snapshot" at bounding box center [255, 75] width 85 height 22
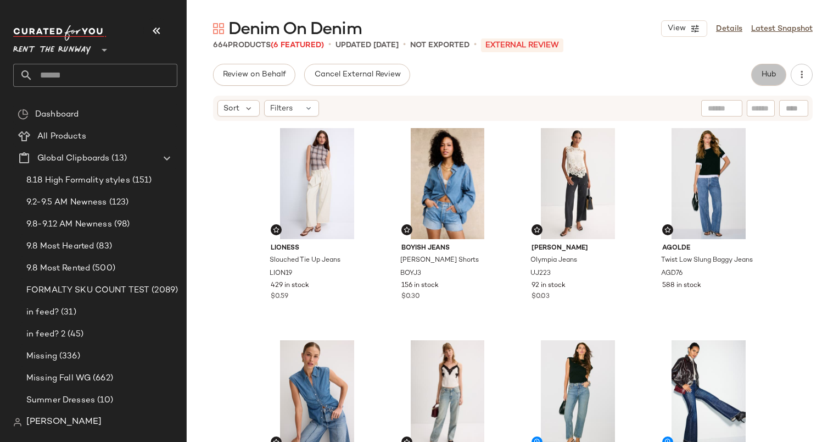
click at [771, 76] on span "Hub" at bounding box center [768, 74] width 15 height 9
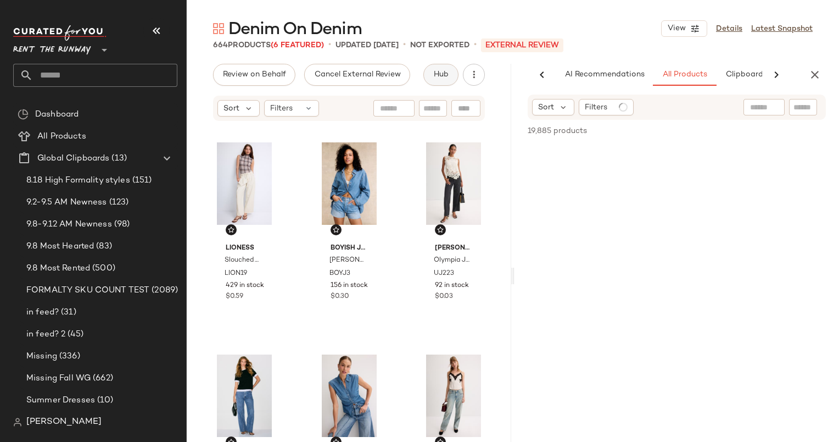
scroll to position [0, 67]
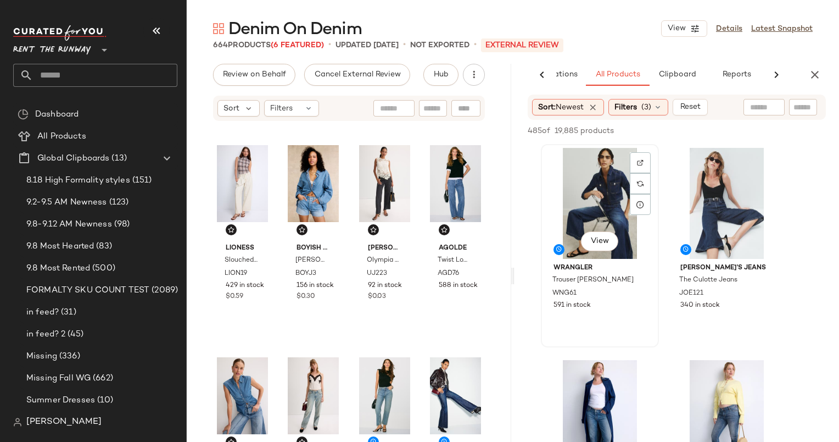
click at [575, 217] on div "View" at bounding box center [600, 203] width 110 height 111
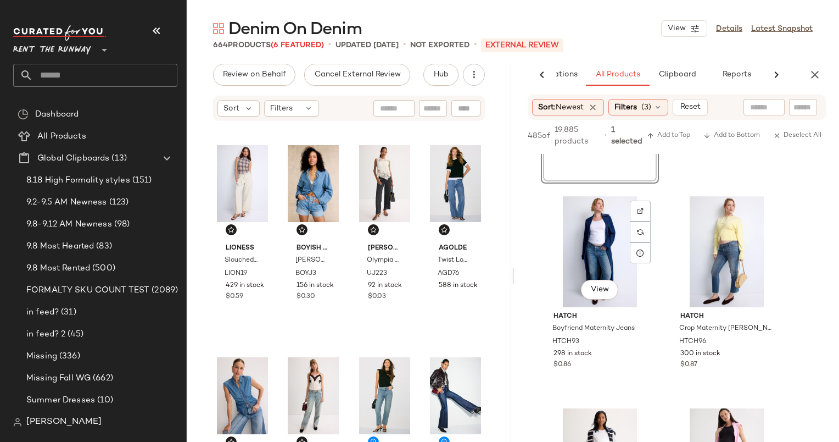
scroll to position [0, 0]
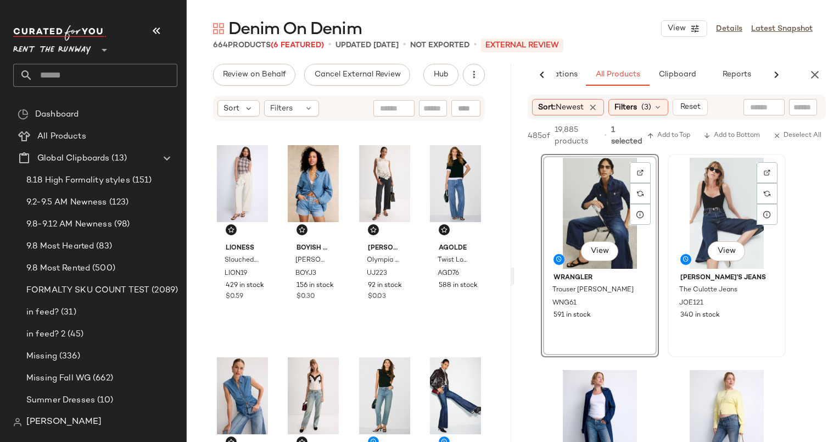
click at [710, 178] on div "View" at bounding box center [727, 213] width 110 height 111
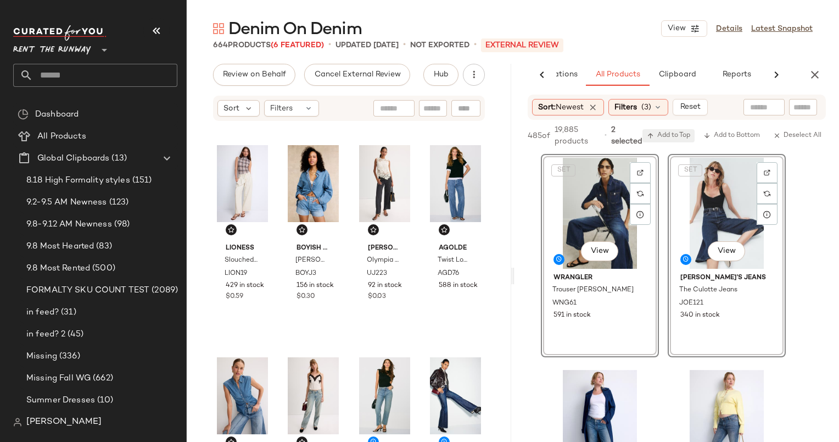
click at [647, 137] on icon "button" at bounding box center [651, 136] width 8 height 8
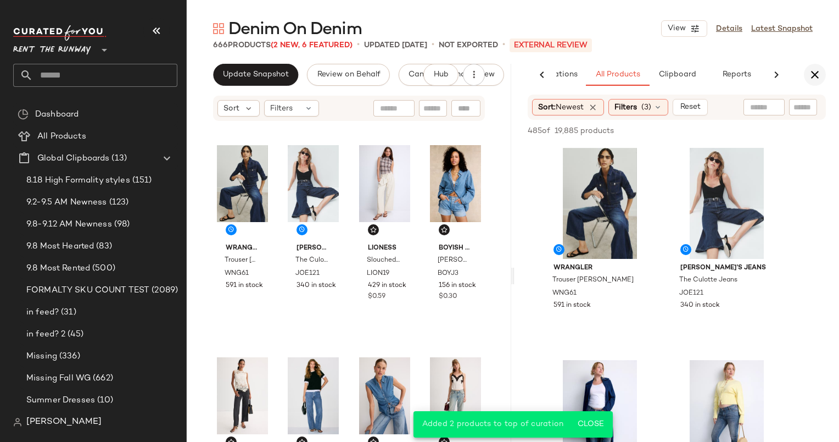
click at [807, 75] on button "button" at bounding box center [815, 75] width 22 height 22
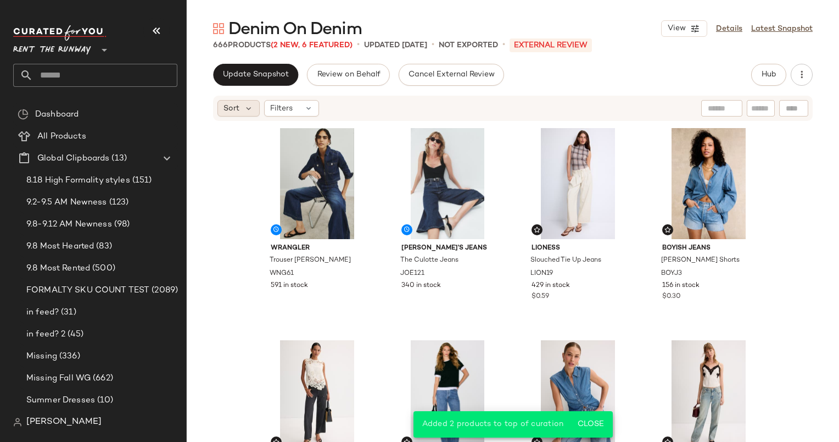
click at [226, 108] on span "Sort" at bounding box center [232, 109] width 16 height 12
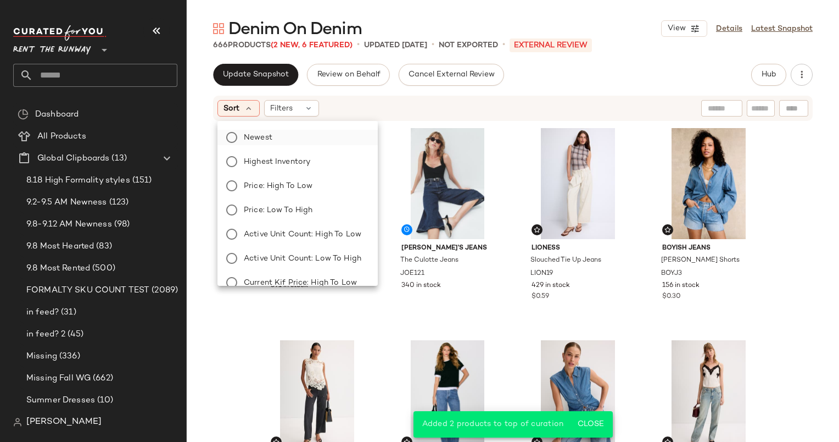
click at [298, 139] on label "Newest" at bounding box center [304, 137] width 130 height 15
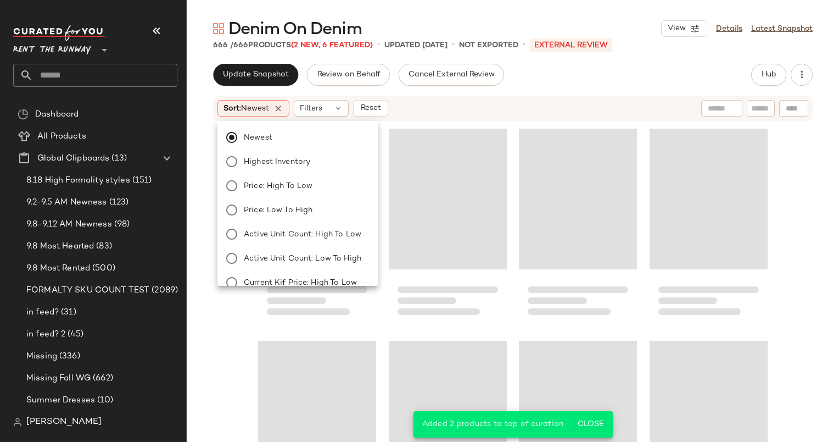
click at [466, 107] on div "Sort: Newest Filters Reset" at bounding box center [441, 108] width 448 height 16
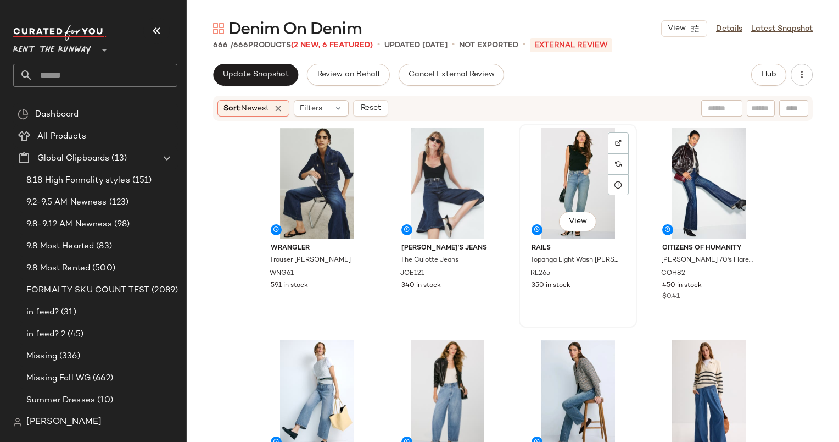
click at [528, 157] on div "View" at bounding box center [578, 183] width 110 height 111
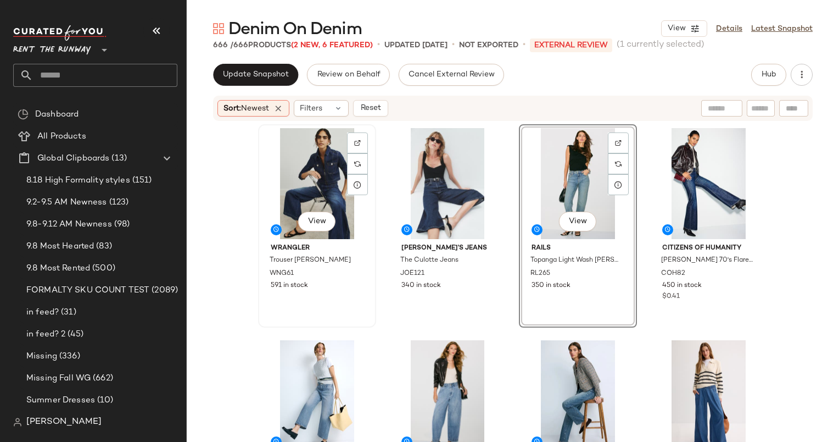
click at [316, 147] on div "View" at bounding box center [317, 183] width 110 height 111
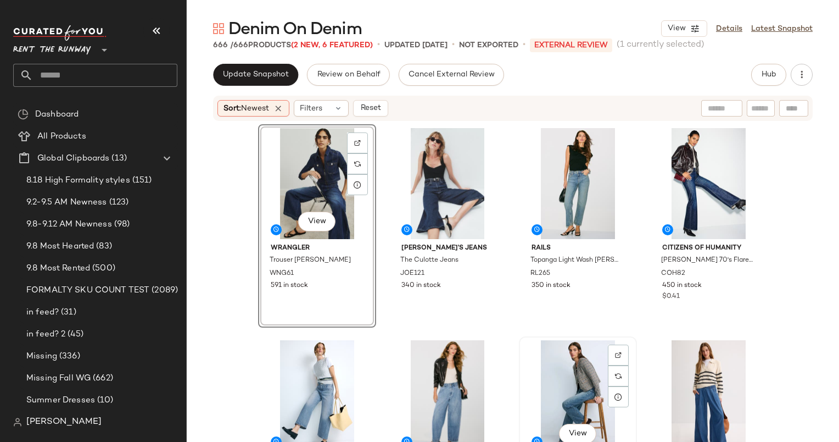
scroll to position [283, 0]
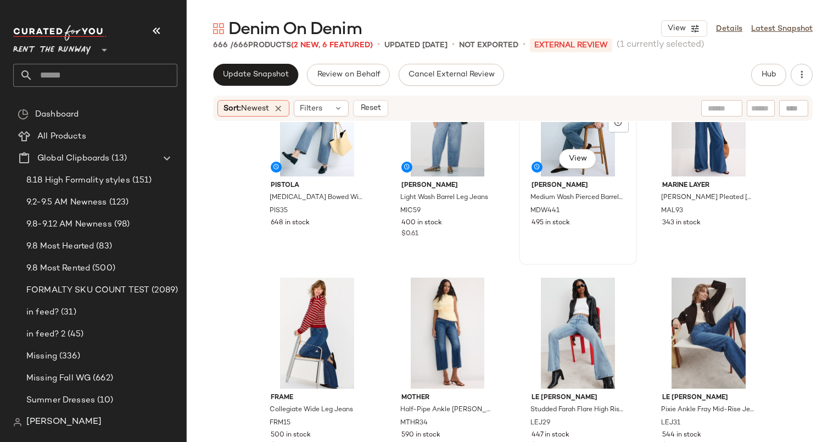
click at [602, 246] on div "View Madewell Medium Wash Pierced Barrel Jeans MDW441 495 in stock" at bounding box center [578, 163] width 116 height 201
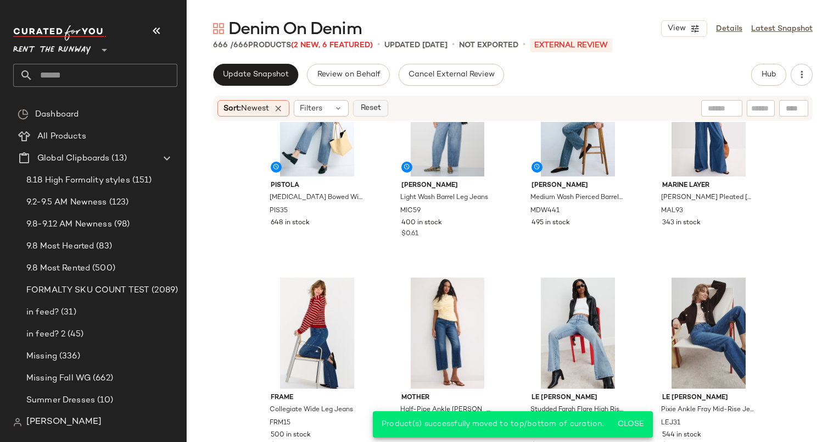
click at [375, 108] on span "Reset" at bounding box center [370, 108] width 21 height 9
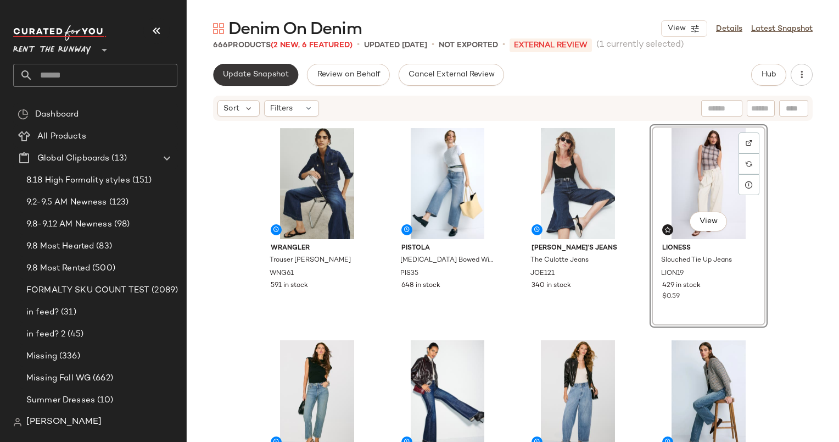
click at [276, 70] on span "Update Snapshot" at bounding box center [255, 74] width 66 height 9
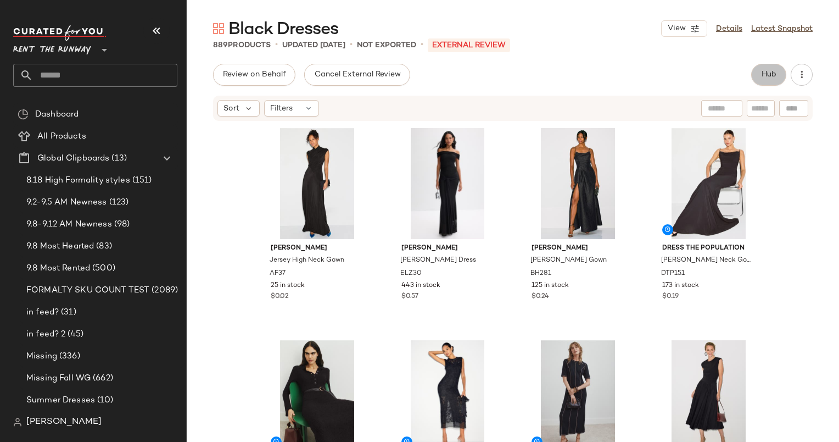
click at [770, 70] on span "Hub" at bounding box center [768, 74] width 15 height 9
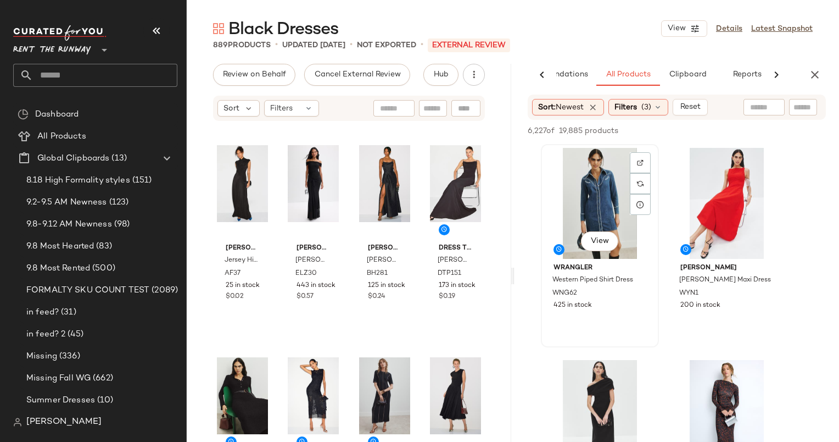
scroll to position [149, 0]
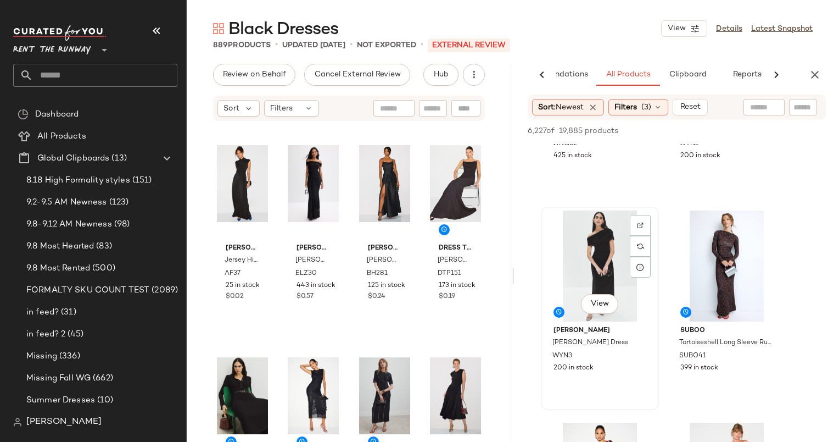
click at [587, 250] on div "View" at bounding box center [600, 265] width 110 height 111
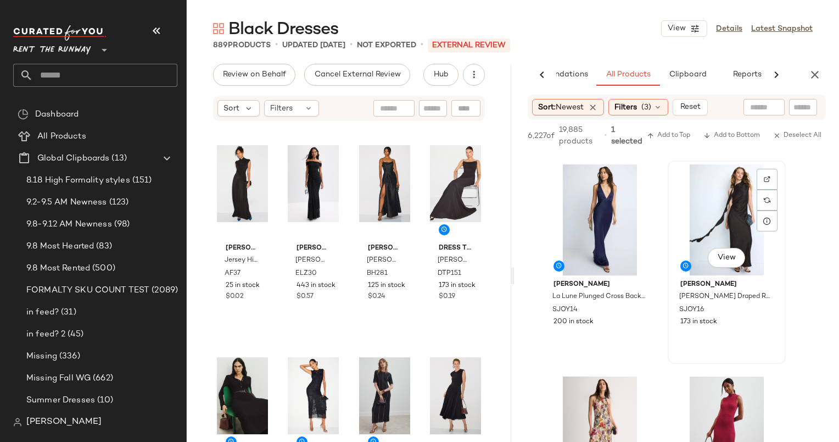
click at [724, 196] on div "View" at bounding box center [727, 219] width 110 height 111
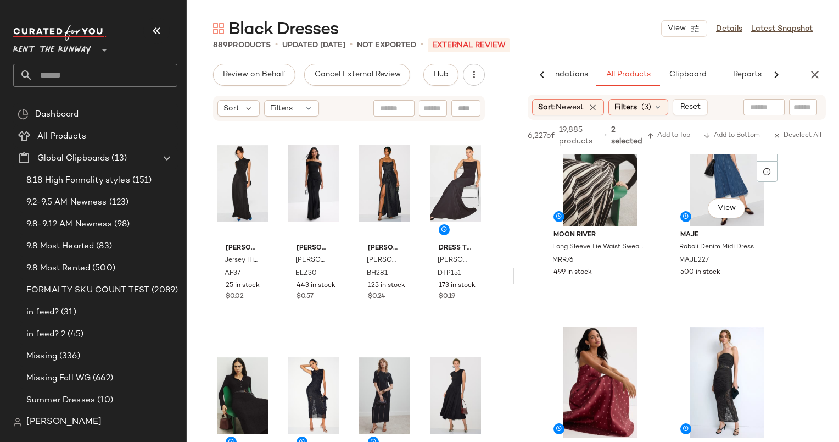
scroll to position [1314, 0]
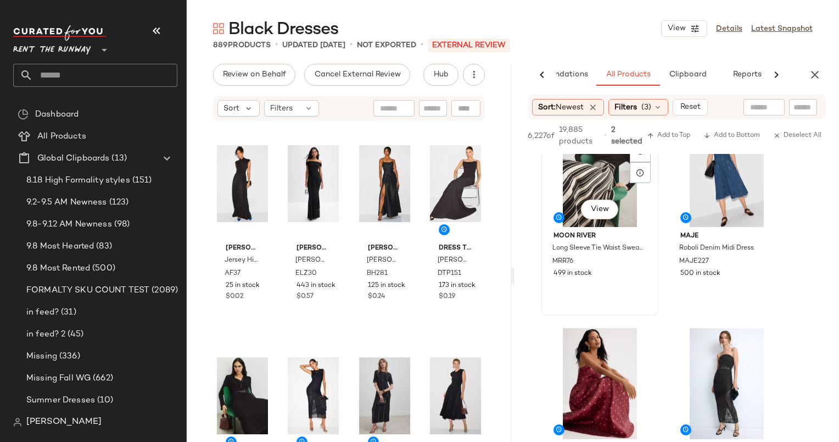
click at [616, 172] on div "View" at bounding box center [600, 171] width 110 height 111
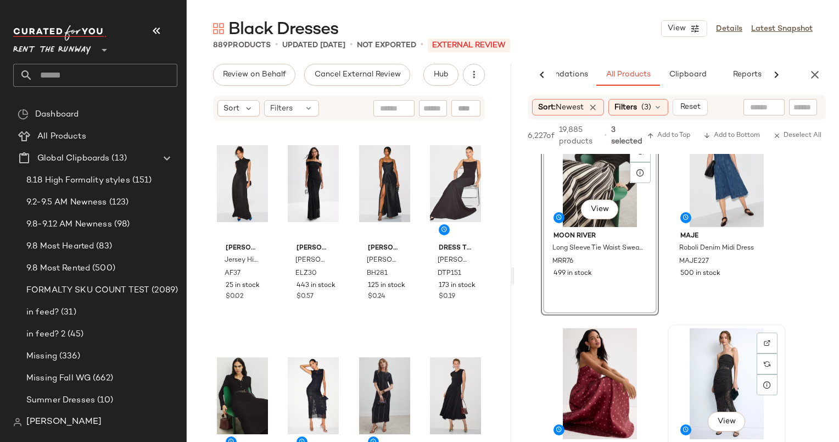
click at [717, 362] on div "View" at bounding box center [727, 383] width 110 height 111
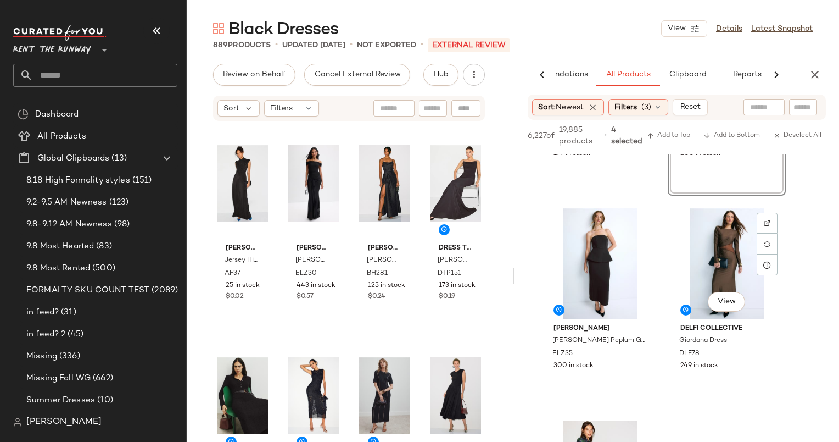
scroll to position [1645, 0]
click at [578, 263] on div "View" at bounding box center [600, 263] width 110 height 111
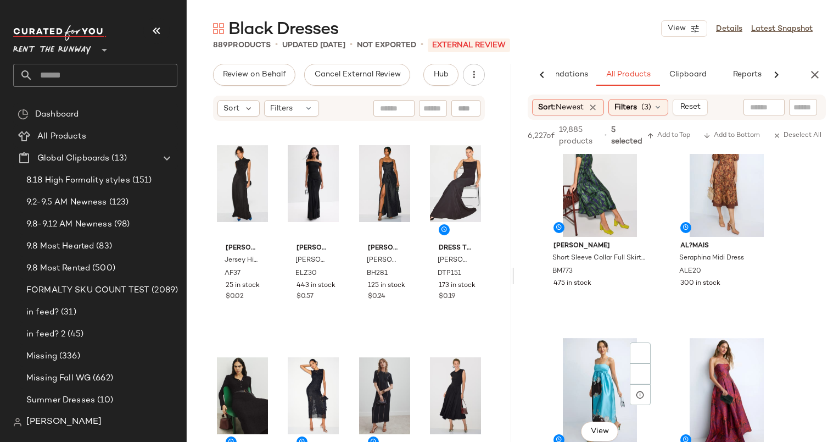
scroll to position [2191, 0]
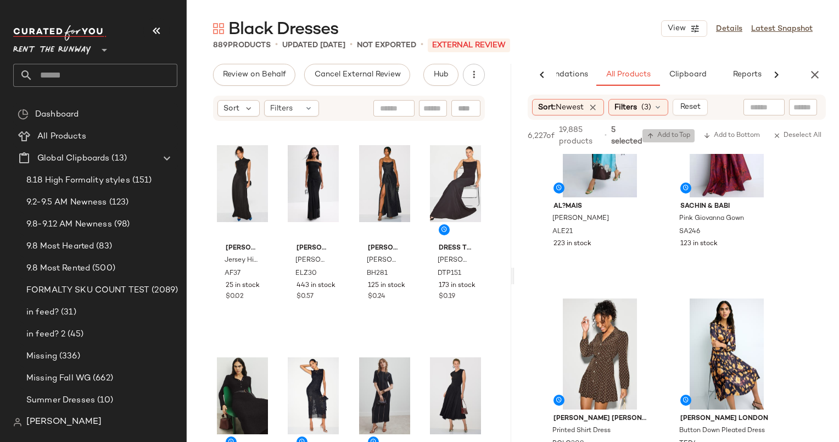
click at [676, 136] on span "Add to Top" at bounding box center [668, 136] width 43 height 8
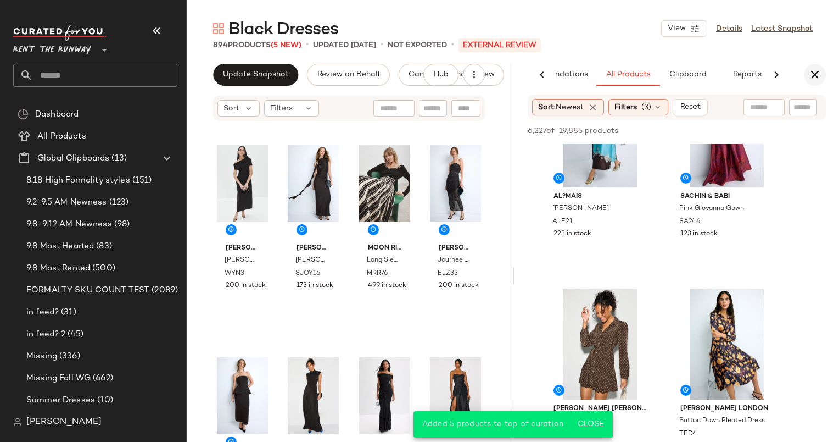
click at [811, 70] on icon "button" at bounding box center [814, 74] width 13 height 13
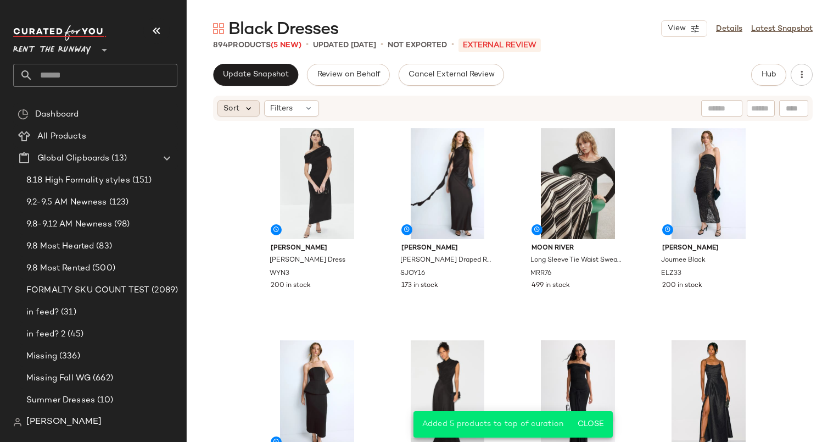
click at [245, 103] on icon at bounding box center [249, 108] width 10 height 10
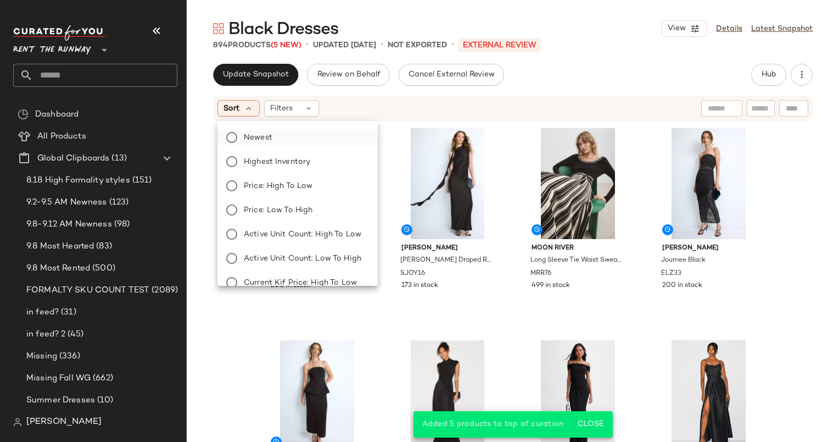
click at [300, 143] on label "Newest" at bounding box center [304, 137] width 130 height 15
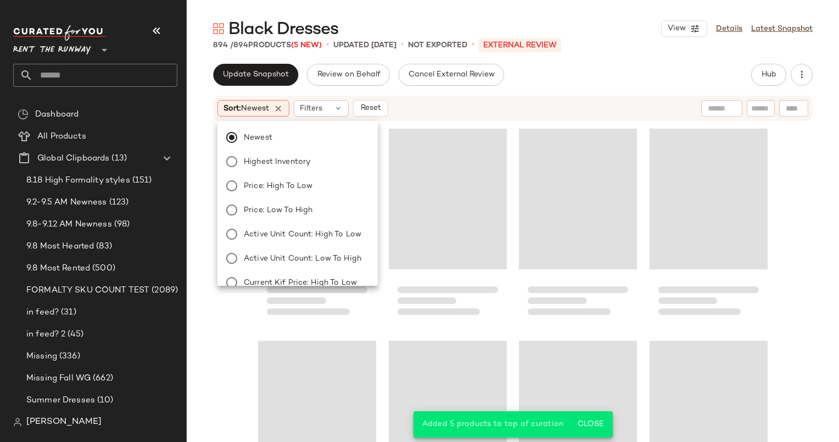
click at [513, 113] on div "Sort: Newest Filters Reset" at bounding box center [441, 108] width 448 height 16
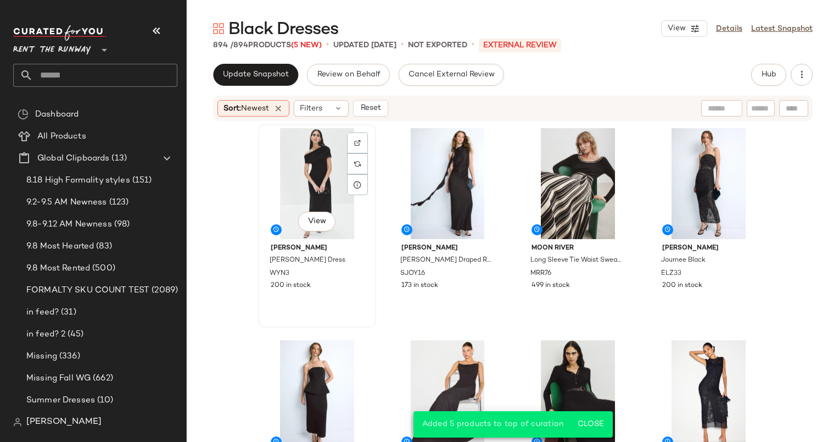
click at [321, 176] on div "View" at bounding box center [317, 183] width 110 height 111
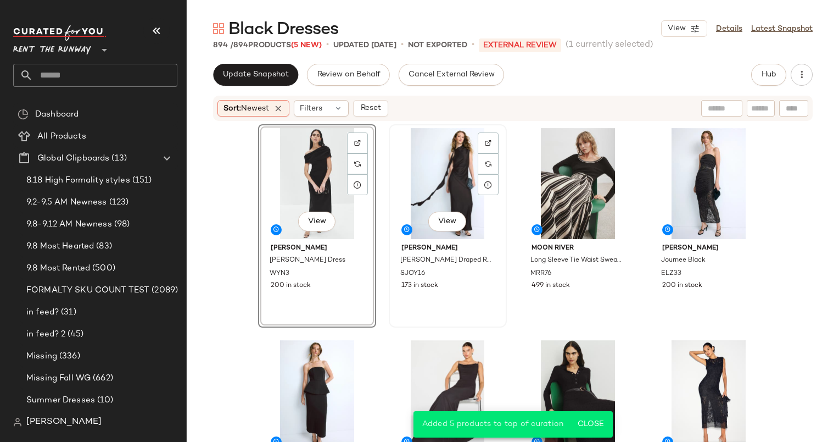
click at [418, 174] on div "View" at bounding box center [448, 183] width 110 height 111
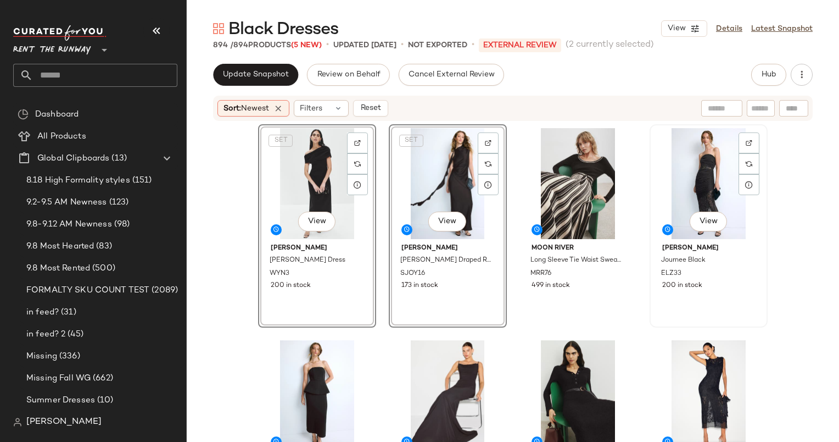
click at [701, 154] on div "View" at bounding box center [709, 183] width 110 height 111
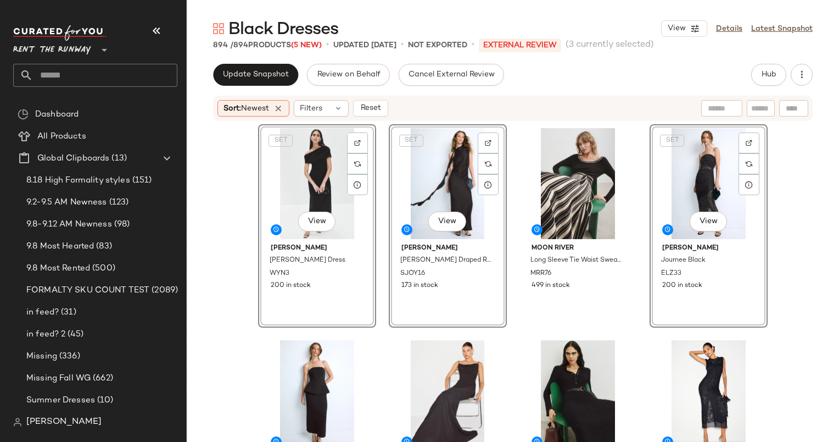
scroll to position [171, 0]
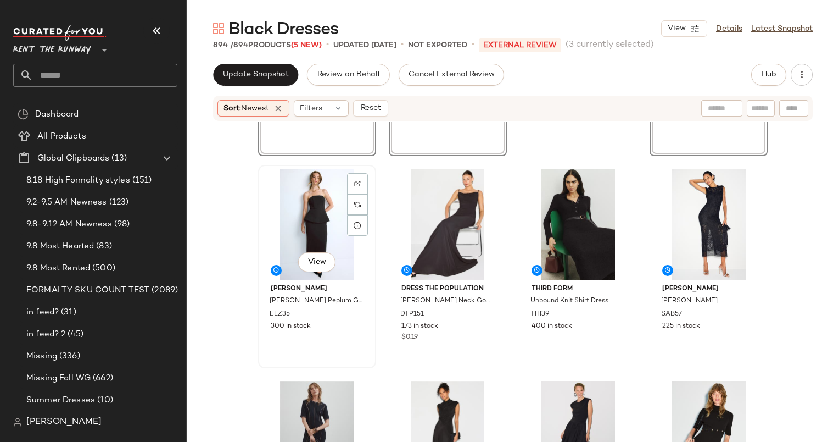
click at [290, 238] on div "View" at bounding box center [317, 224] width 110 height 111
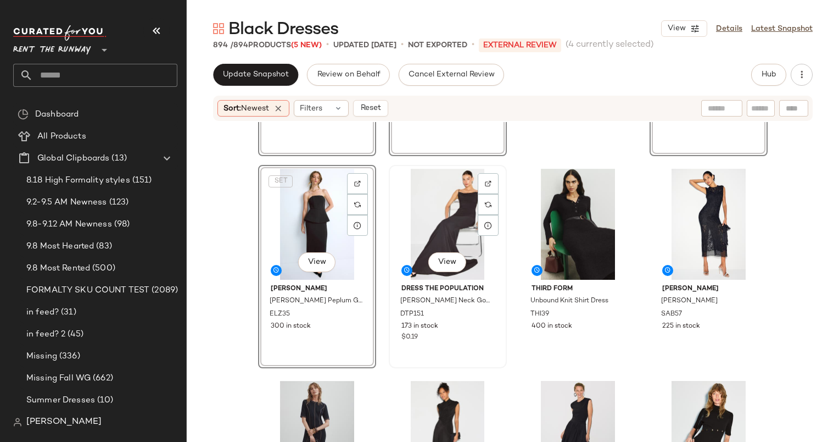
click at [428, 231] on div "View" at bounding box center [448, 224] width 110 height 111
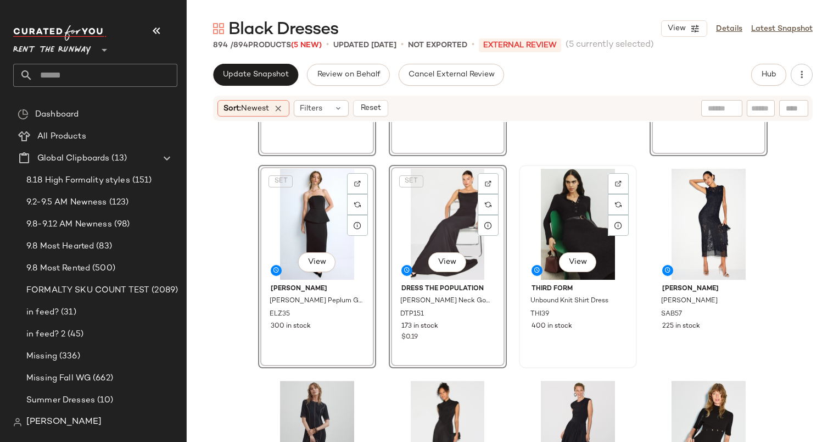
click at [551, 226] on div "View" at bounding box center [578, 224] width 110 height 111
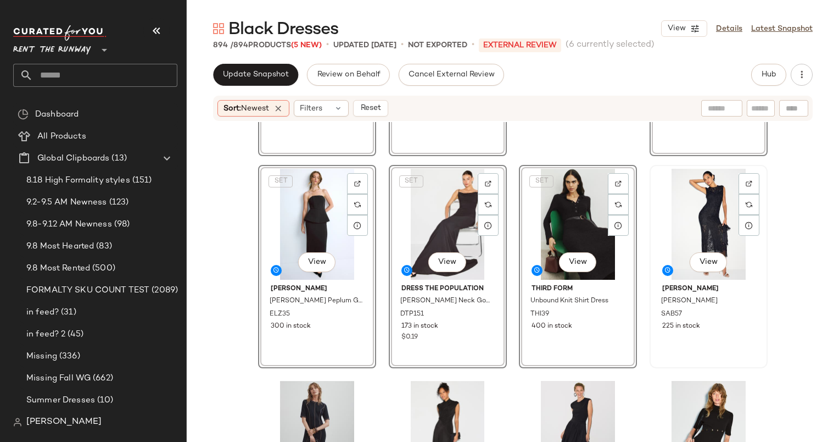
click at [680, 216] on div "View" at bounding box center [709, 224] width 110 height 111
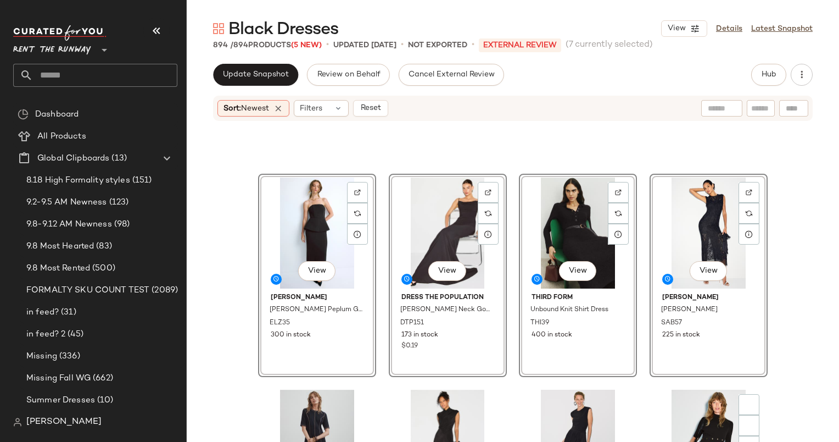
scroll to position [412, 0]
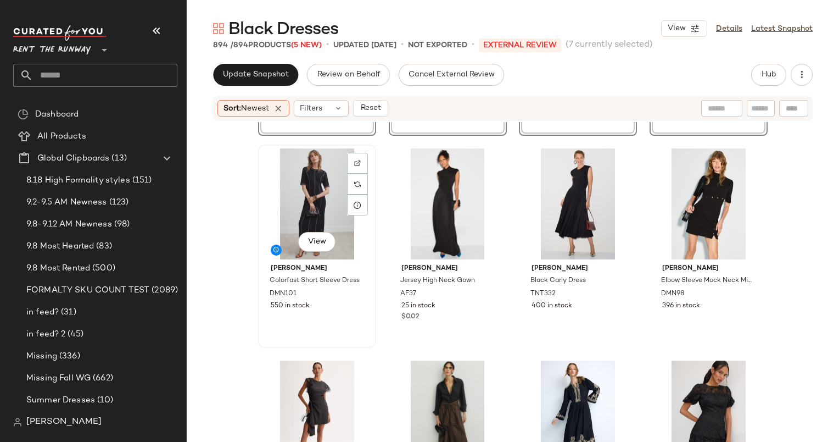
click at [320, 204] on div "View" at bounding box center [317, 203] width 110 height 111
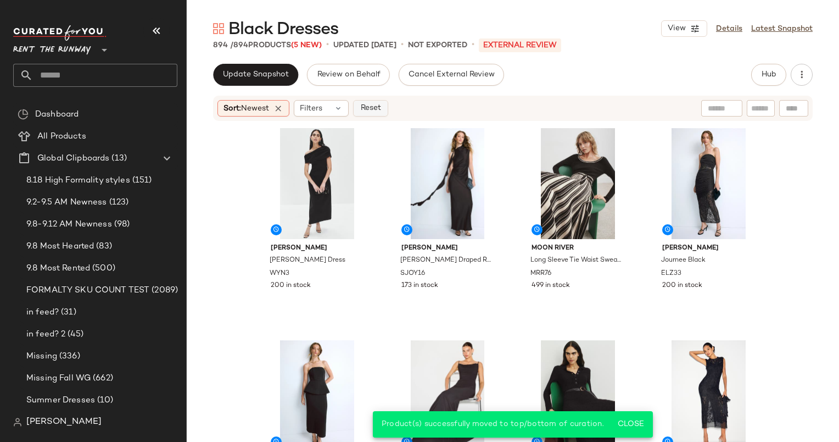
click at [378, 102] on button "Reset" at bounding box center [370, 108] width 35 height 16
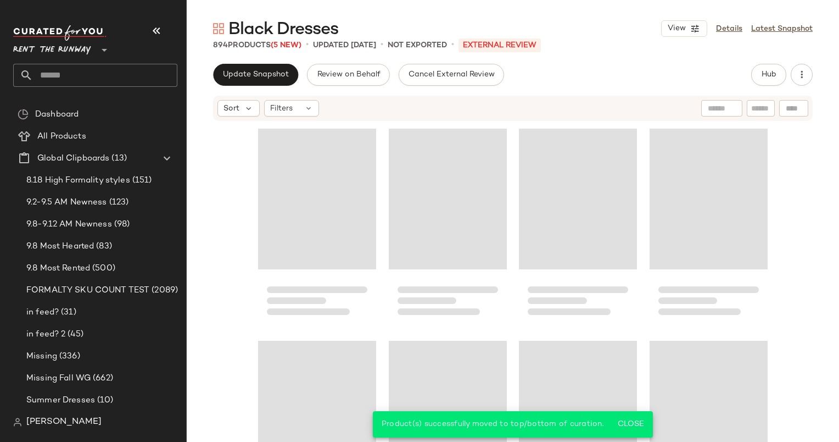
scroll to position [221, 0]
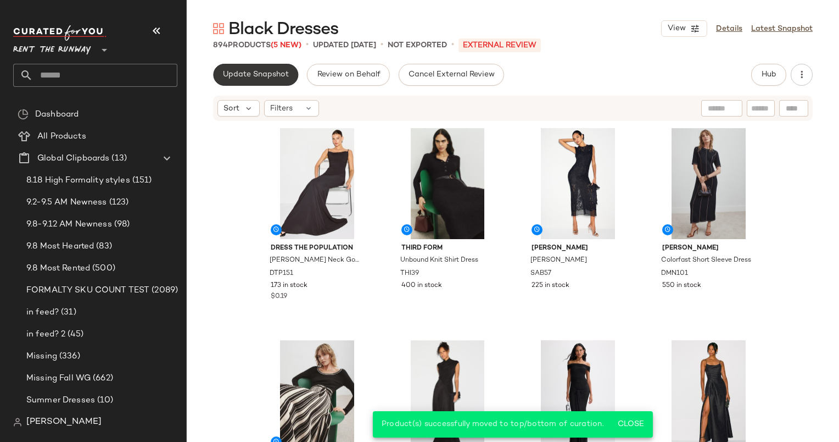
click at [282, 79] on span "Update Snapshot" at bounding box center [255, 74] width 66 height 9
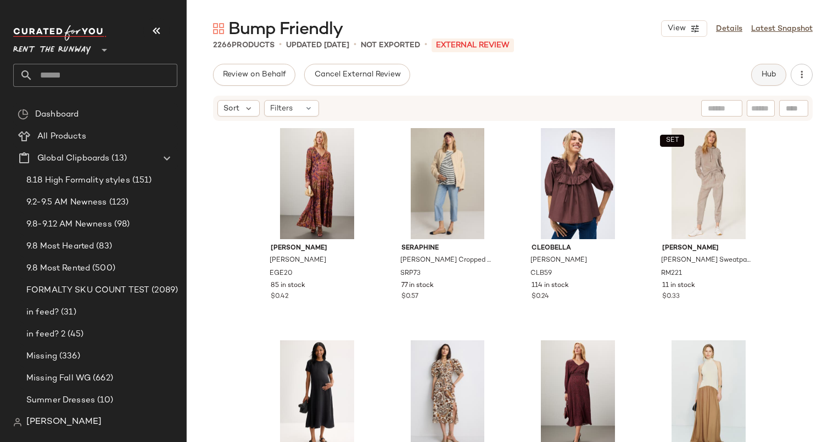
click at [760, 81] on button "Hub" at bounding box center [768, 75] width 35 height 22
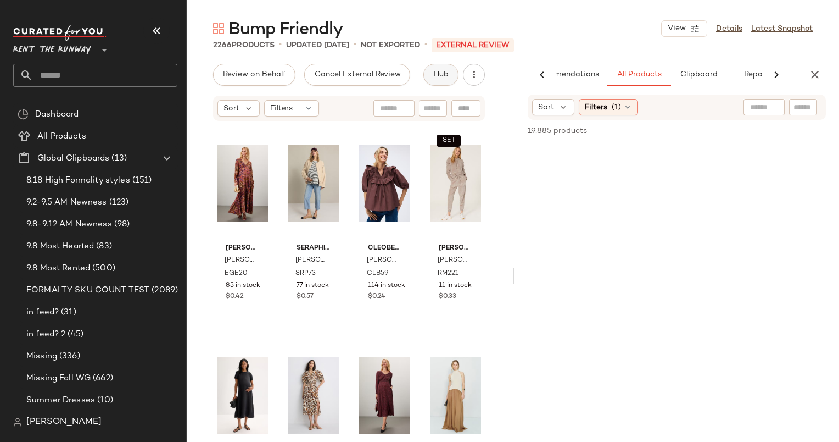
scroll to position [0, 46]
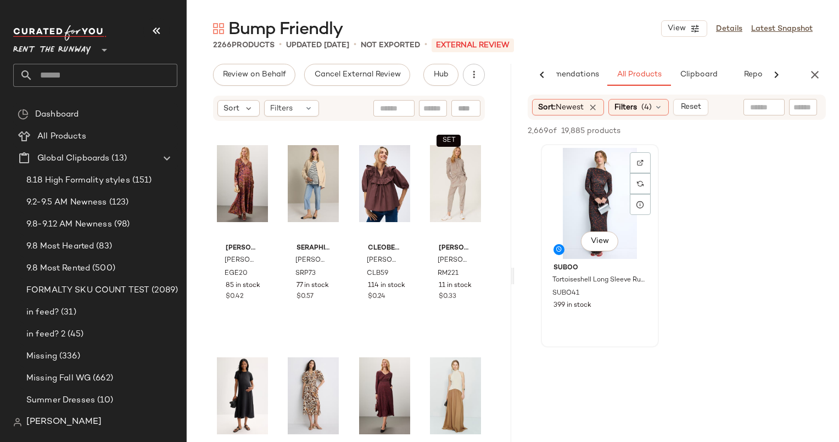
click at [604, 214] on div "View" at bounding box center [600, 203] width 110 height 111
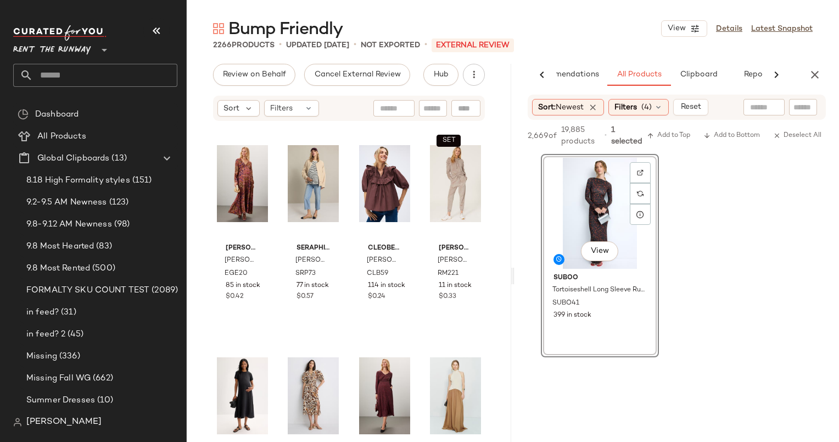
scroll to position [184, 0]
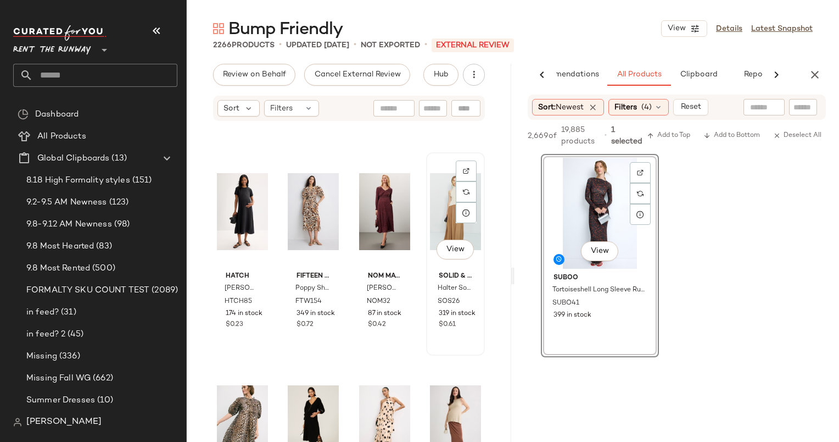
click at [440, 209] on div "View" at bounding box center [455, 211] width 51 height 111
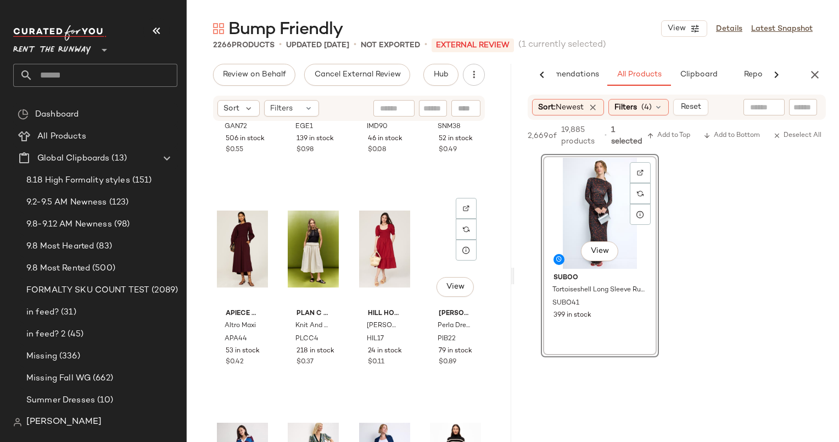
scroll to position [730, 0]
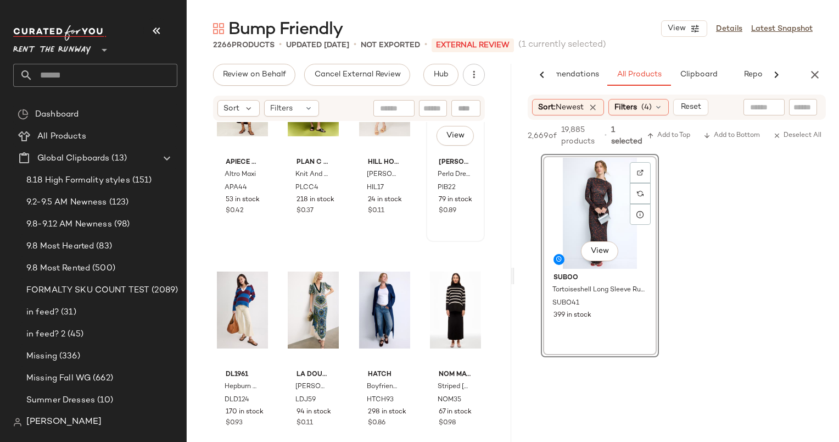
click at [463, 232] on div "View [PERSON_NAME] MATERNITY Perla Dress PIB22 79 in stock $0.89" at bounding box center [455, 140] width 57 height 201
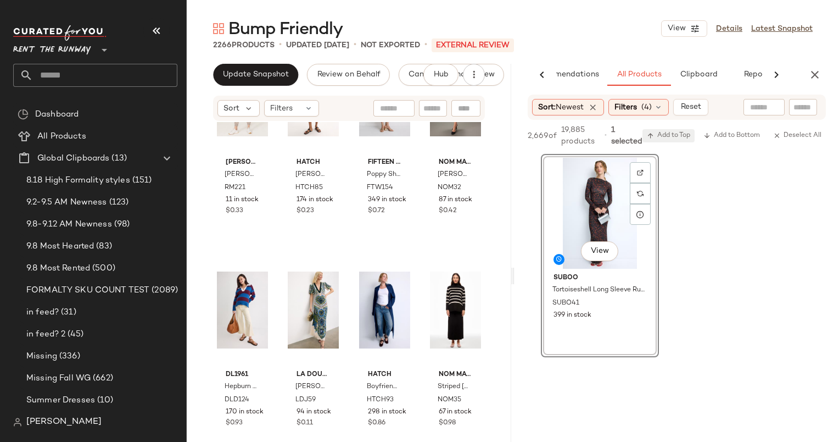
click at [681, 138] on span "Add to Top" at bounding box center [668, 136] width 43 height 8
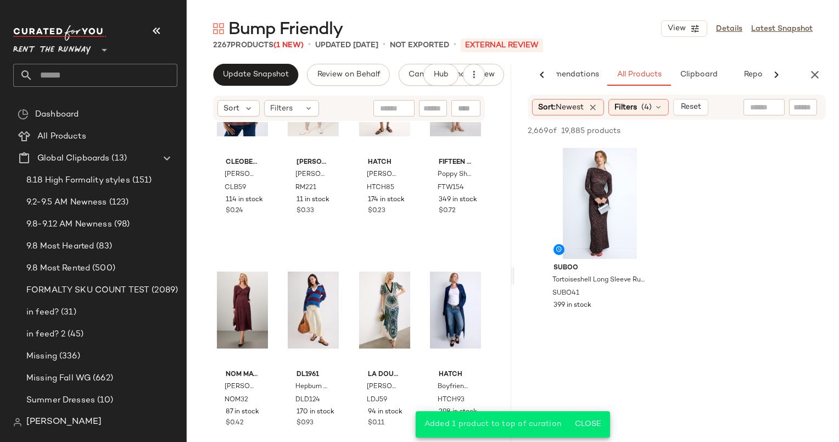
click at [828, 66] on div "AI Recommendations All Products Clipboard Reports" at bounding box center [677, 75] width 325 height 22
click at [808, 79] on icon "button" at bounding box center [814, 74] width 13 height 13
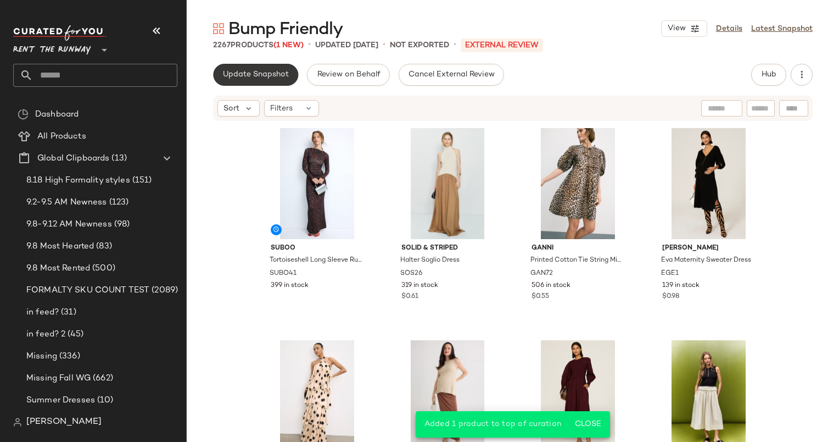
click at [232, 72] on span "Update Snapshot" at bounding box center [255, 74] width 66 height 9
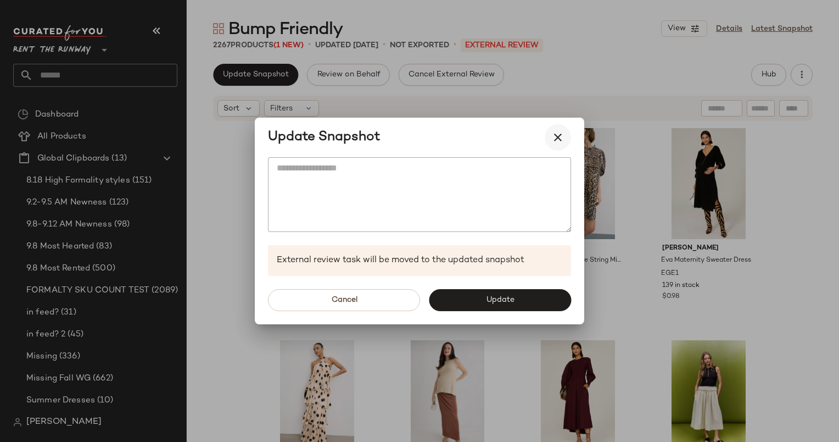
click at [559, 136] on icon "button" at bounding box center [557, 137] width 13 height 13
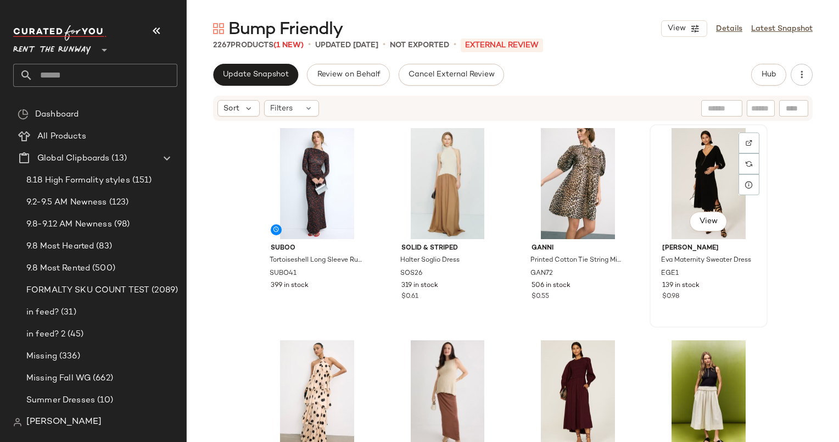
click at [690, 167] on div "View" at bounding box center [709, 183] width 110 height 111
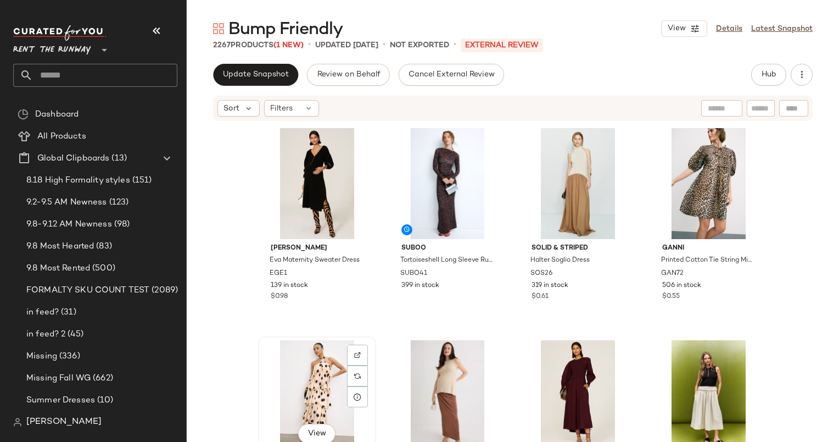
click at [325, 361] on div "View" at bounding box center [317, 395] width 110 height 111
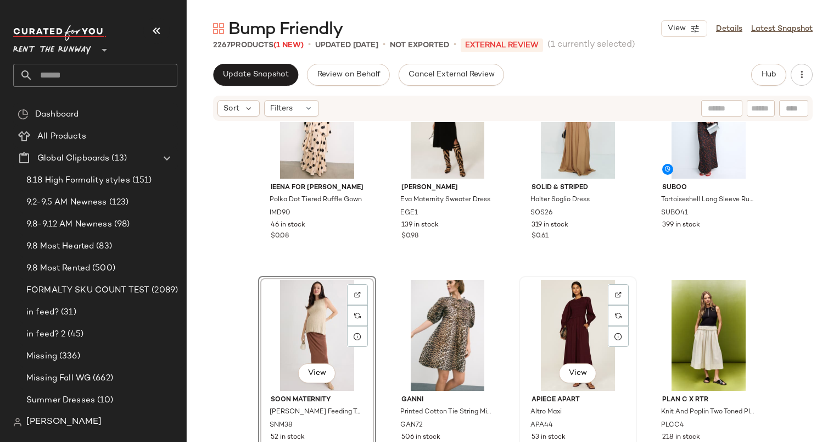
scroll to position [59, 0]
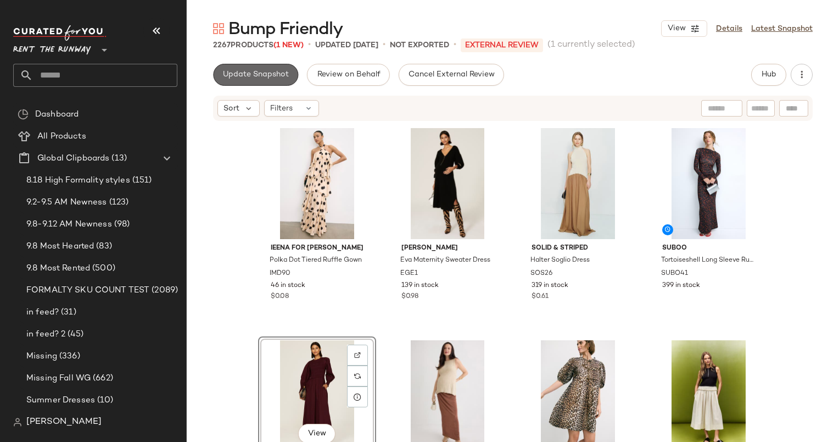
click at [257, 79] on span "Update Snapshot" at bounding box center [255, 74] width 66 height 9
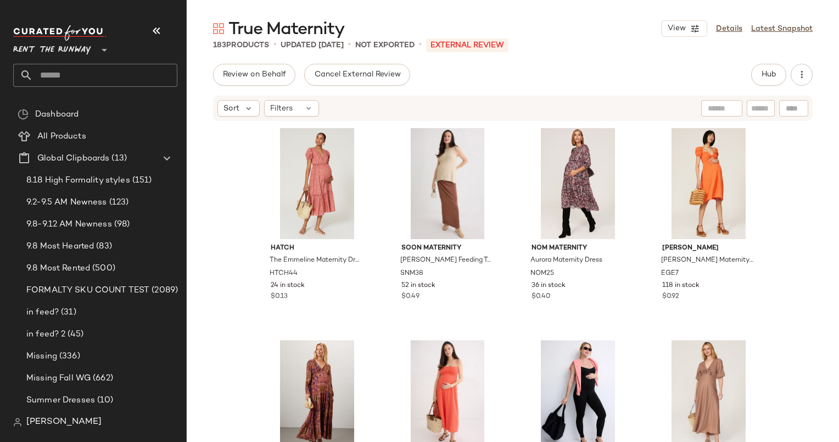
click at [747, 75] on div "Review on Behalf Cancel External Review Hub" at bounding box center [513, 75] width 600 height 22
click at [774, 74] on span "Hub" at bounding box center [768, 74] width 15 height 9
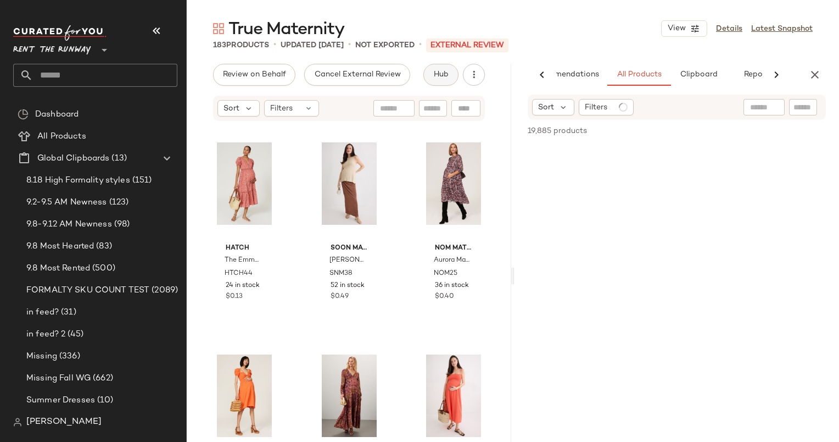
scroll to position [0, 46]
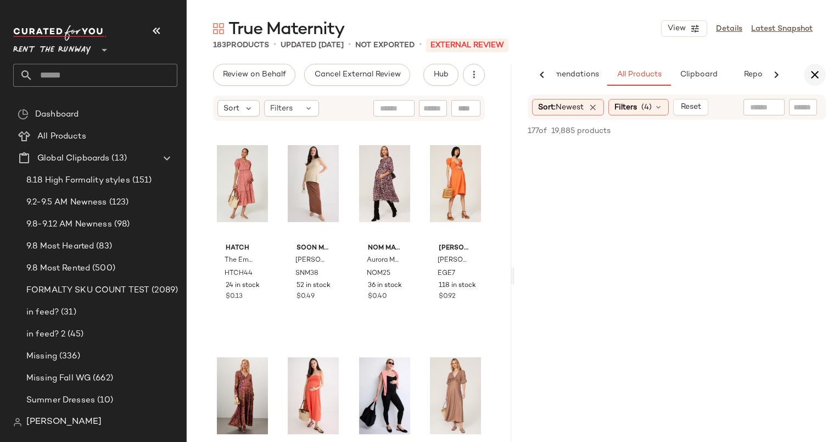
click at [812, 77] on icon "button" at bounding box center [814, 74] width 13 height 13
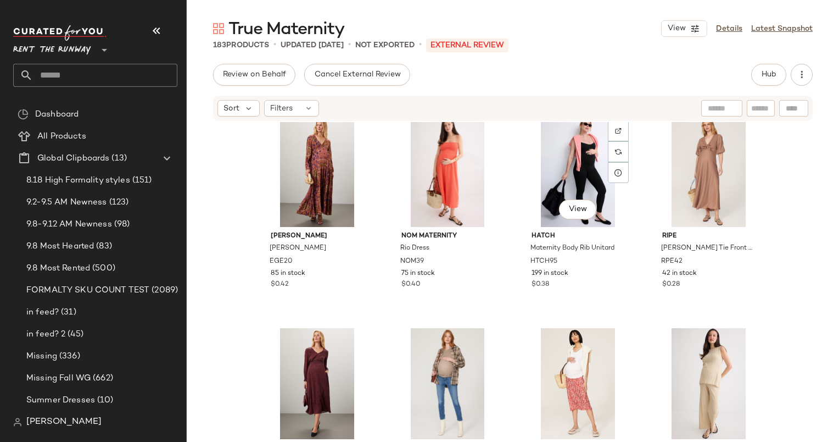
scroll to position [234, 0]
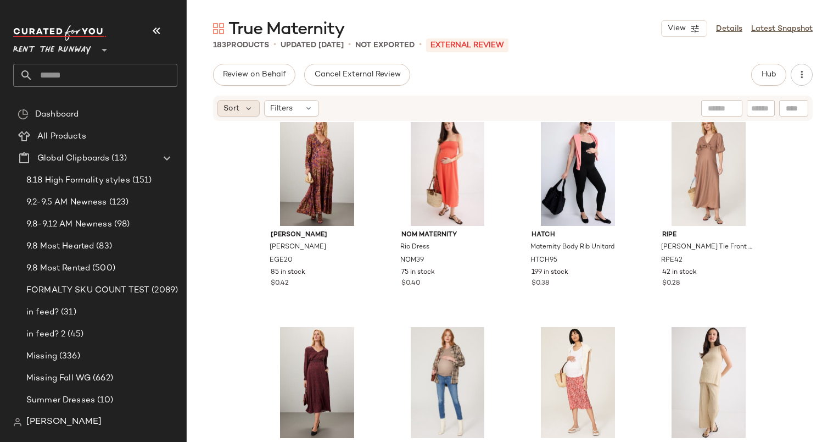
click at [229, 111] on span "Sort" at bounding box center [232, 109] width 16 height 12
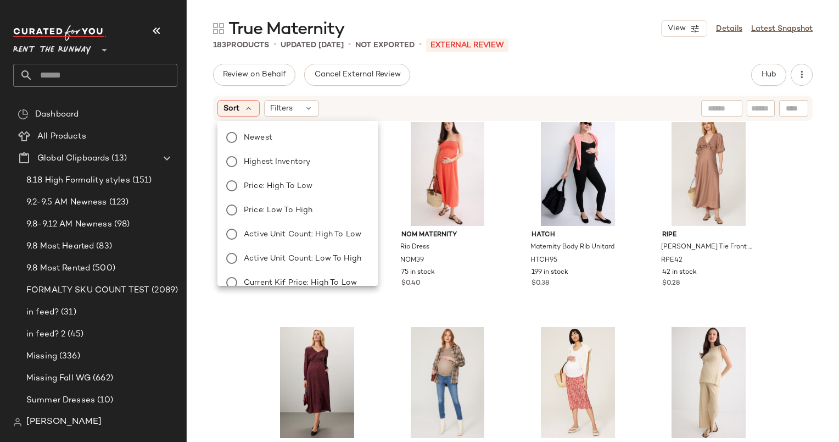
click at [308, 145] on div "Newest Highest Inventory Price: High to Low Price: Low to High Active Unit Coun…" at bounding box center [296, 270] width 163 height 290
click at [303, 138] on label "Newest" at bounding box center [304, 137] width 130 height 15
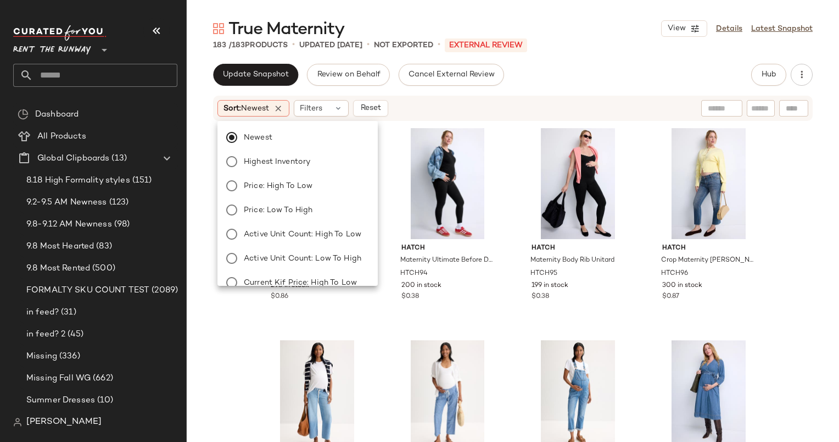
click at [512, 113] on div "Sort: Newest Filters Reset" at bounding box center [441, 108] width 448 height 16
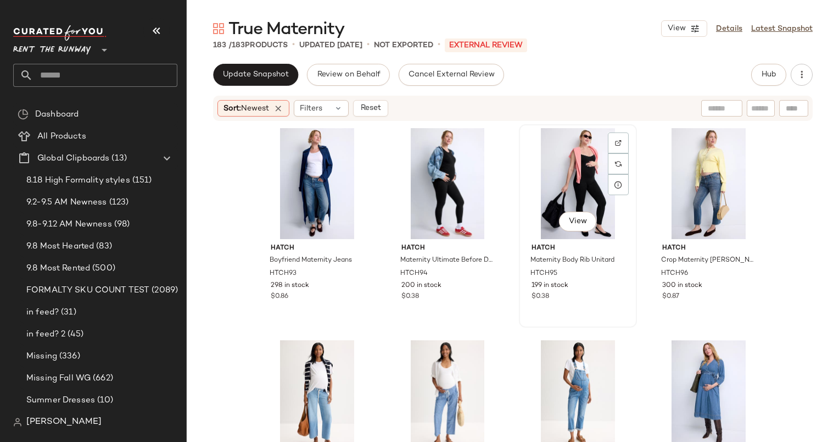
click at [569, 157] on div "View" at bounding box center [578, 183] width 110 height 111
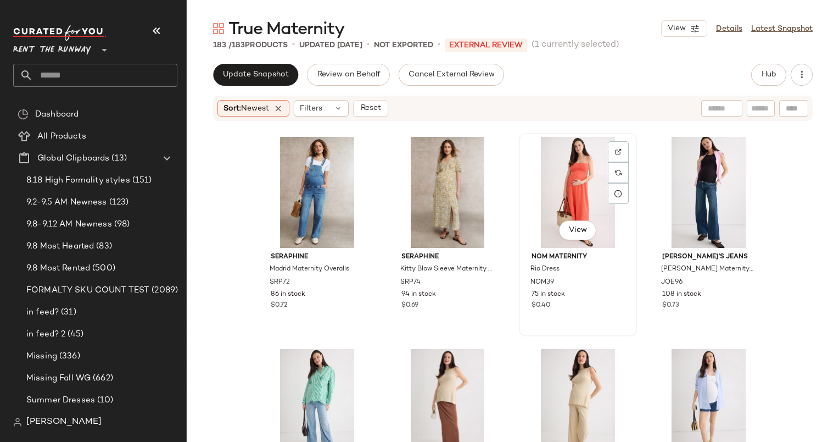
click at [567, 184] on div "View" at bounding box center [578, 192] width 110 height 111
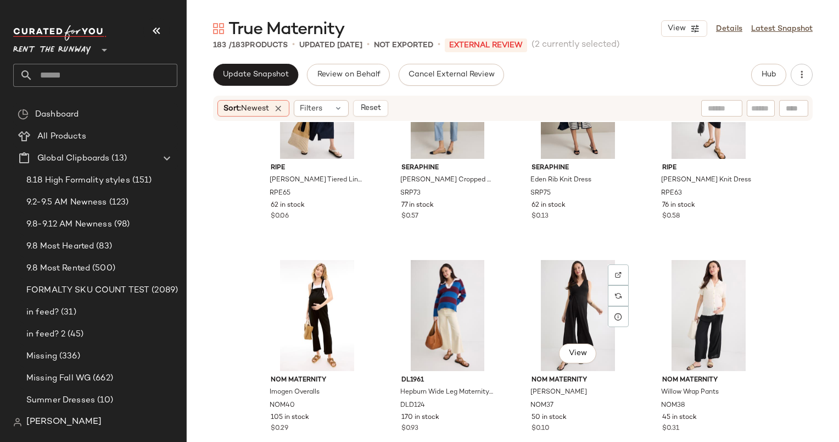
scroll to position [1243, 0]
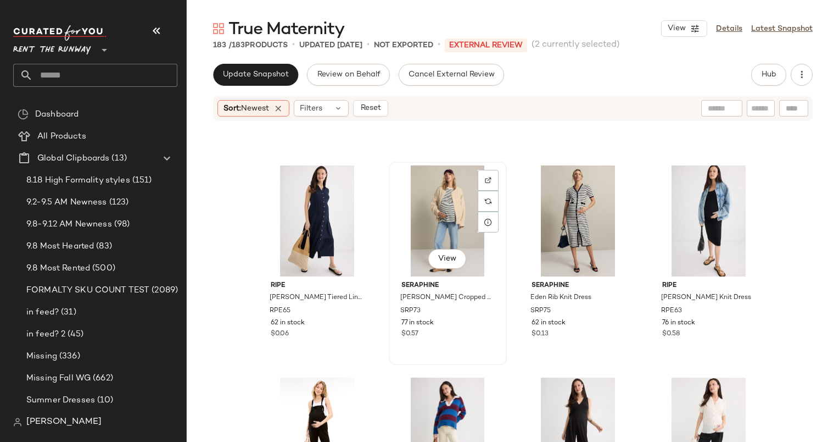
click at [455, 202] on div "View" at bounding box center [448, 220] width 110 height 111
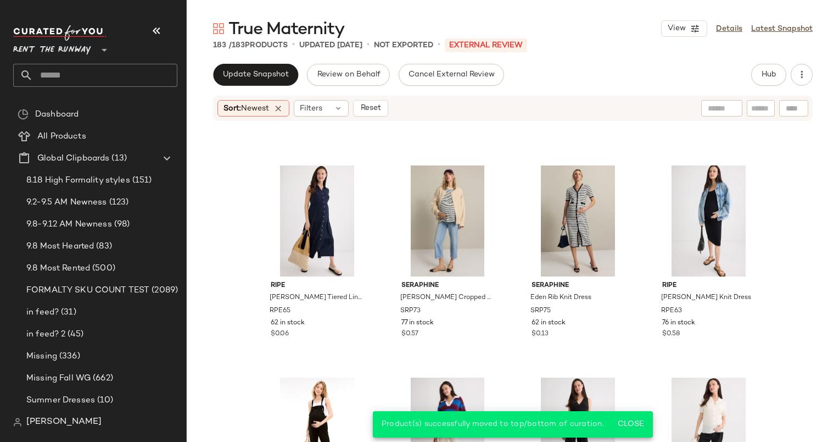
click at [369, 99] on div "Sort: Newest Filters Reset" at bounding box center [513, 108] width 600 height 25
click at [372, 104] on span "Reset" at bounding box center [370, 108] width 21 height 9
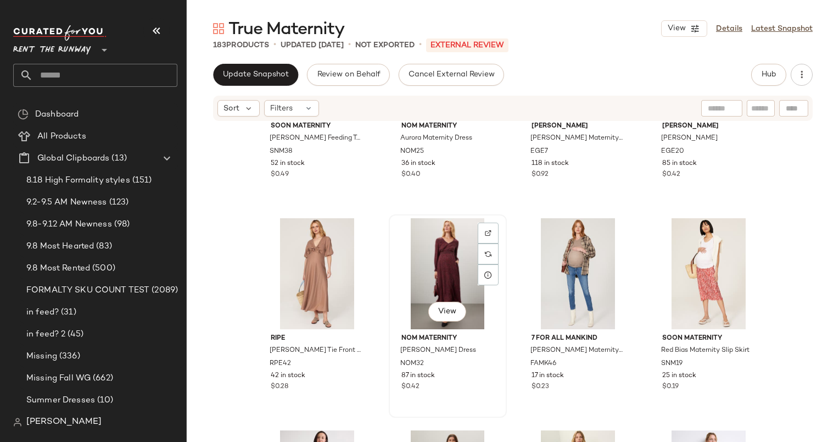
click at [417, 272] on div "View" at bounding box center [448, 273] width 110 height 111
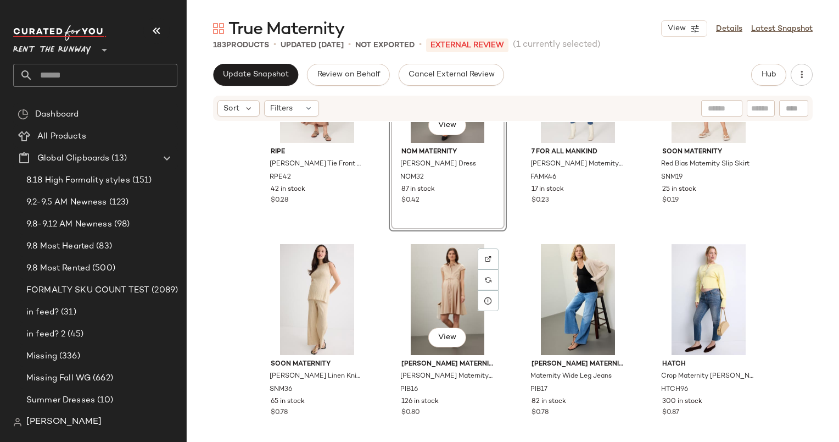
scroll to position [529, 0]
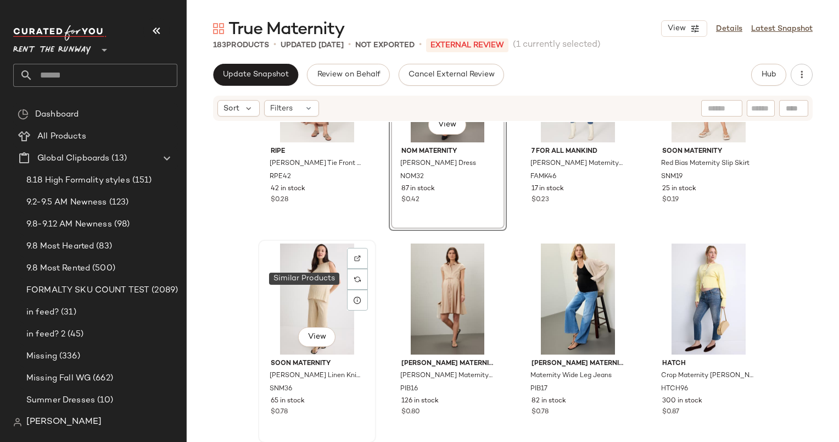
click at [312, 281] on div "View" at bounding box center [317, 298] width 110 height 111
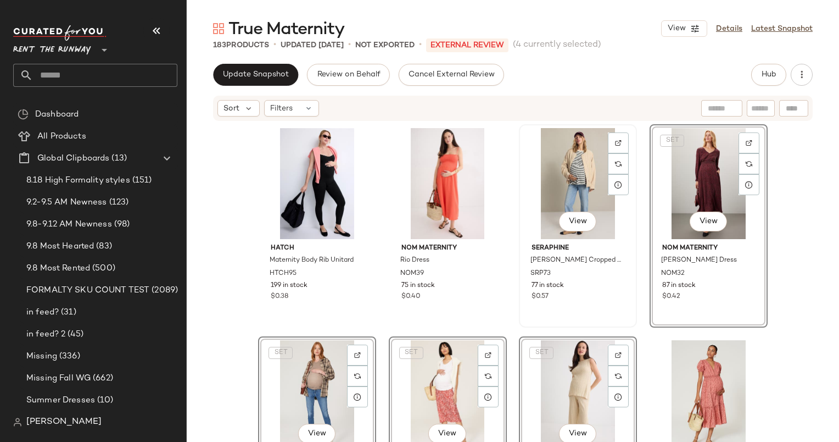
scroll to position [92, 0]
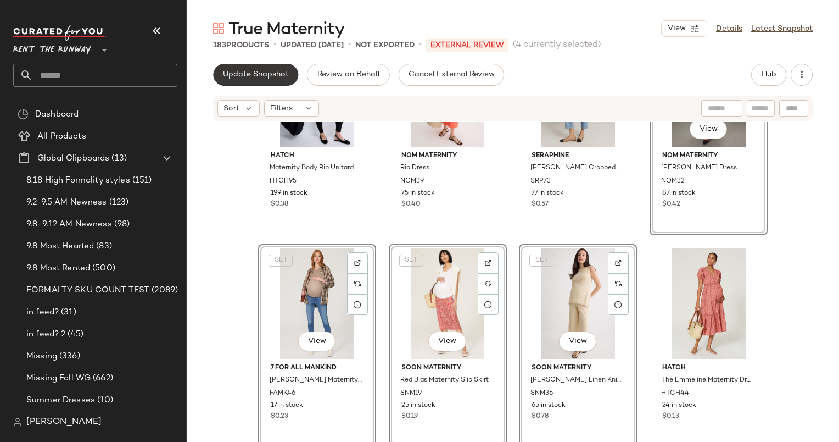
click at [272, 79] on button "Update Snapshot" at bounding box center [255, 75] width 85 height 22
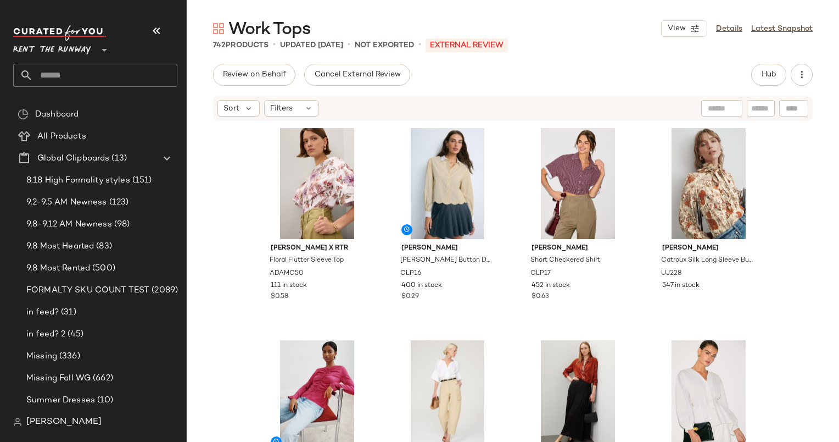
click at [780, 96] on div "Sort Filters" at bounding box center [513, 108] width 600 height 25
click at [775, 91] on div "Review on Behalf Cancel External Review Hub Sort Filters [PERSON_NAME] x RTR Fl…" at bounding box center [513, 276] width 652 height 424
click at [758, 75] on button "Hub" at bounding box center [768, 75] width 35 height 22
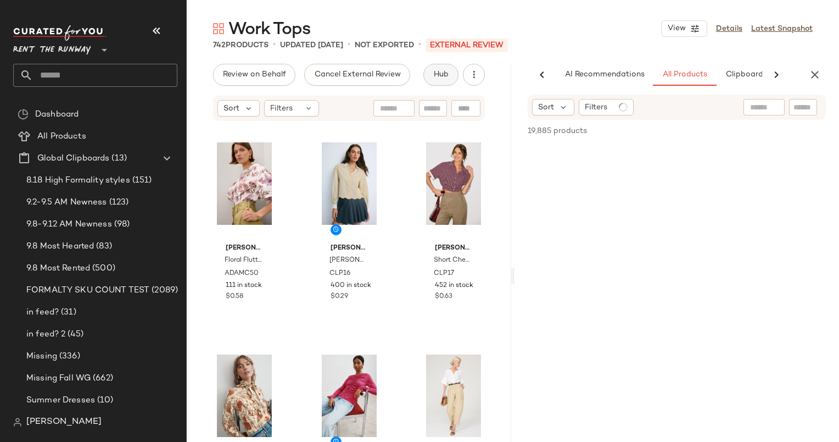
scroll to position [0, 67]
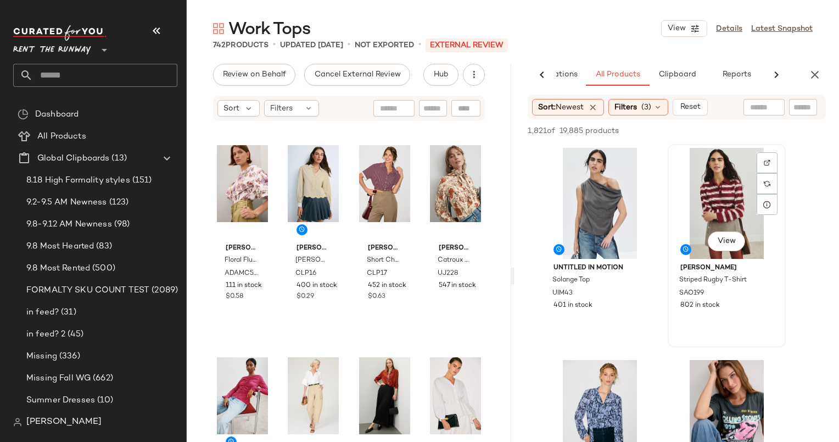
click at [737, 186] on div "View" at bounding box center [727, 203] width 110 height 111
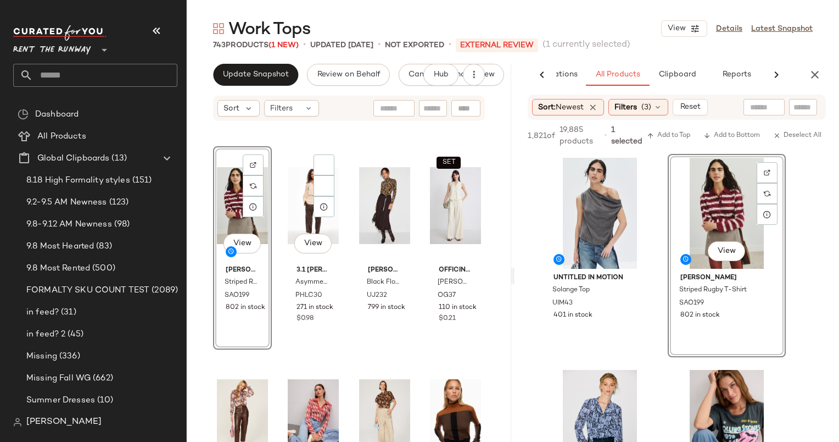
scroll to position [411, 0]
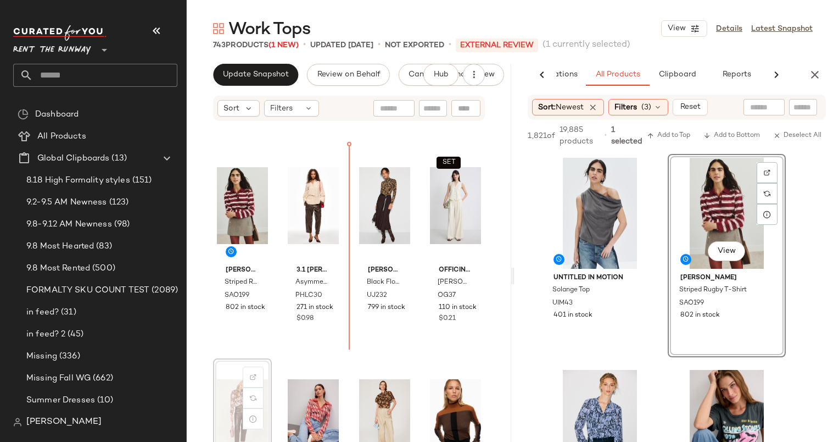
scroll to position [412, 0]
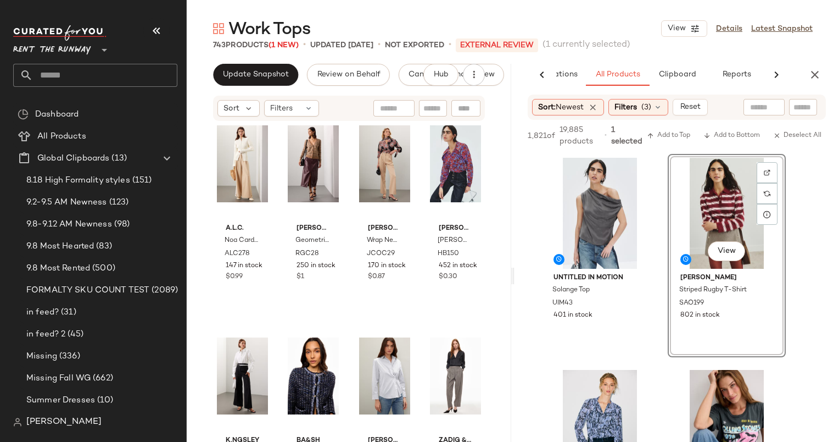
scroll to position [1089, 0]
click at [288, 98] on div "Sort Filters" at bounding box center [349, 108] width 272 height 25
click at [308, 125] on div "View" at bounding box center [313, 163] width 51 height 111
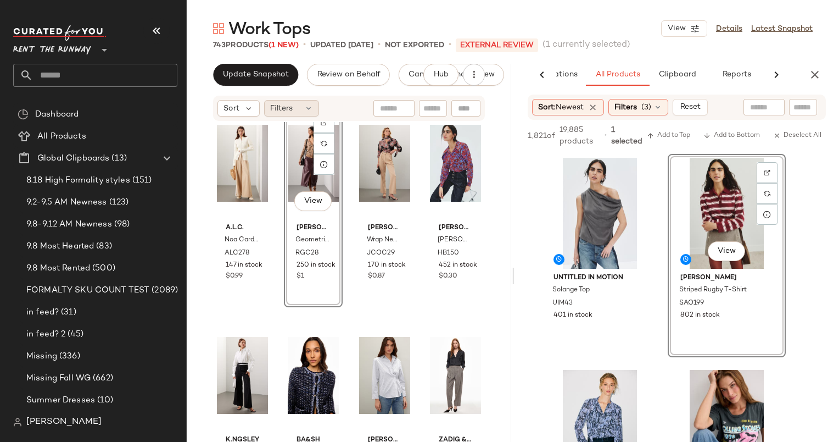
click at [291, 112] on span "Filters" at bounding box center [281, 109] width 23 height 12
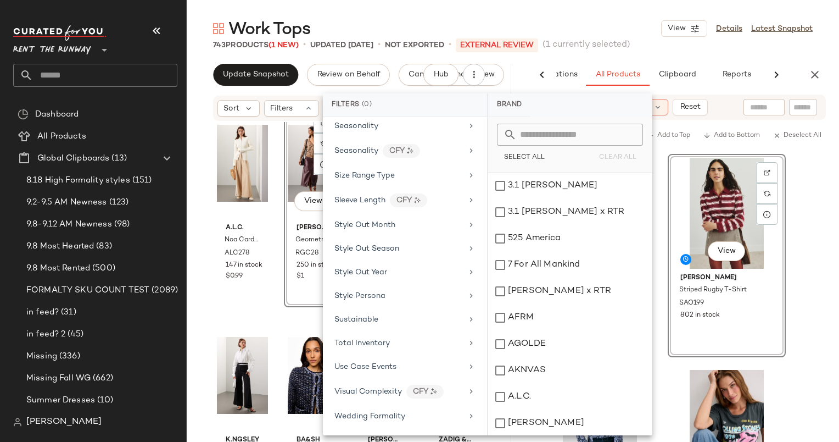
scroll to position [1365, 0]
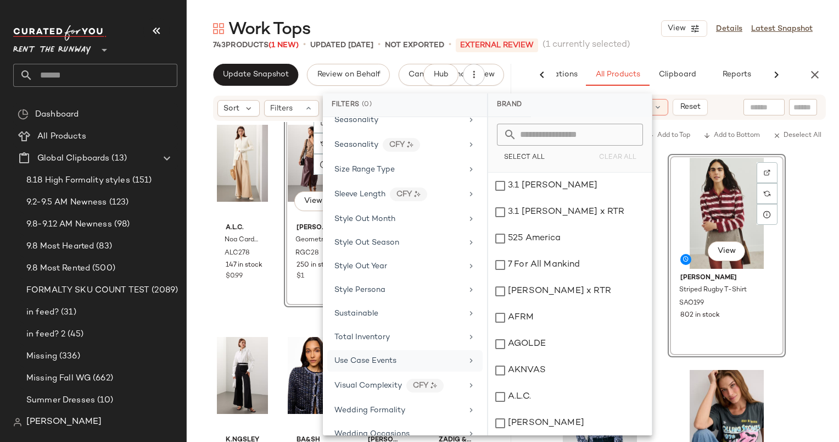
click at [398, 355] on div "Use Case Events" at bounding box center [398, 361] width 128 height 12
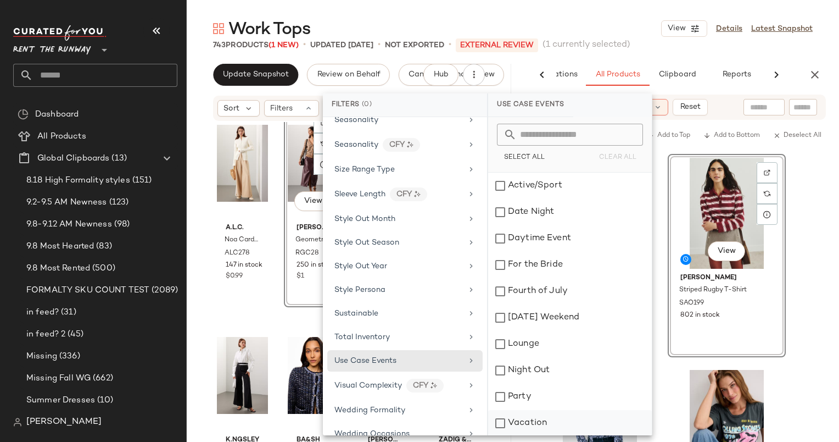
scroll to position [53, 0]
click at [576, 416] on div "Work" at bounding box center [570, 422] width 164 height 26
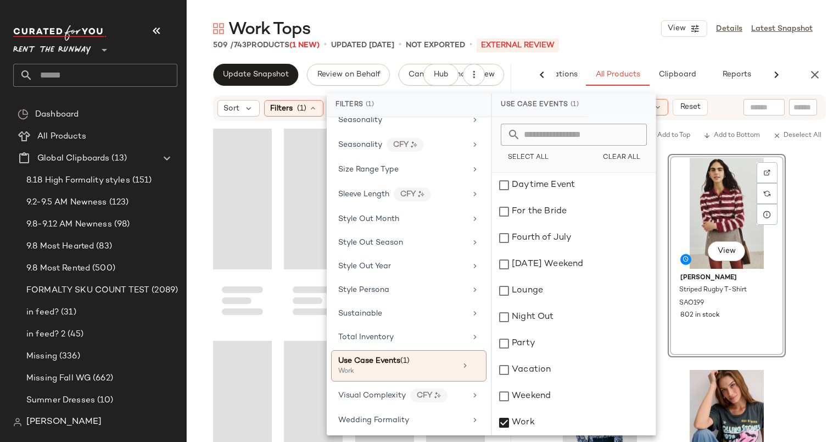
click at [516, 19] on div "Work Tops View Details Latest Snapshot" at bounding box center [513, 29] width 652 height 22
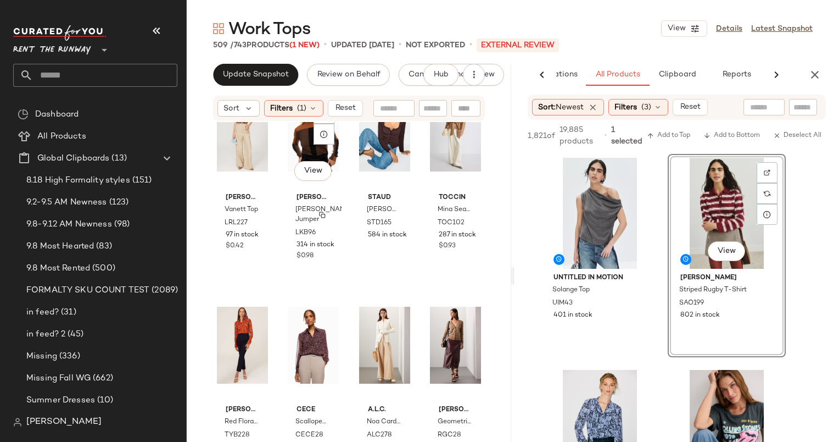
scroll to position [699, 0]
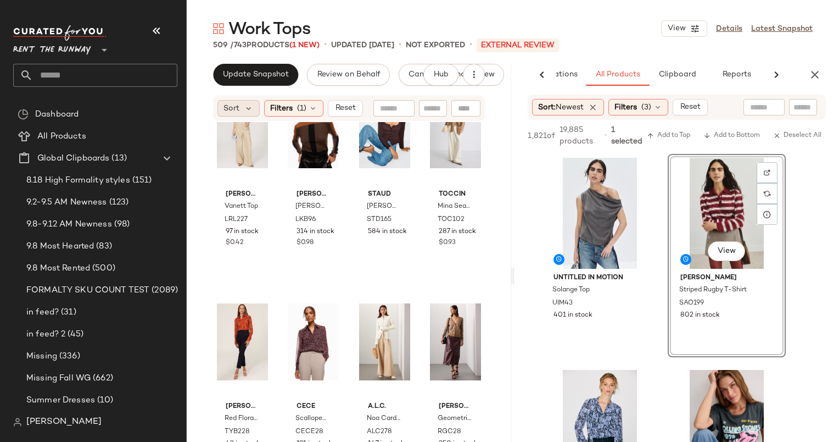
click at [242, 105] on div "Sort" at bounding box center [238, 108] width 42 height 16
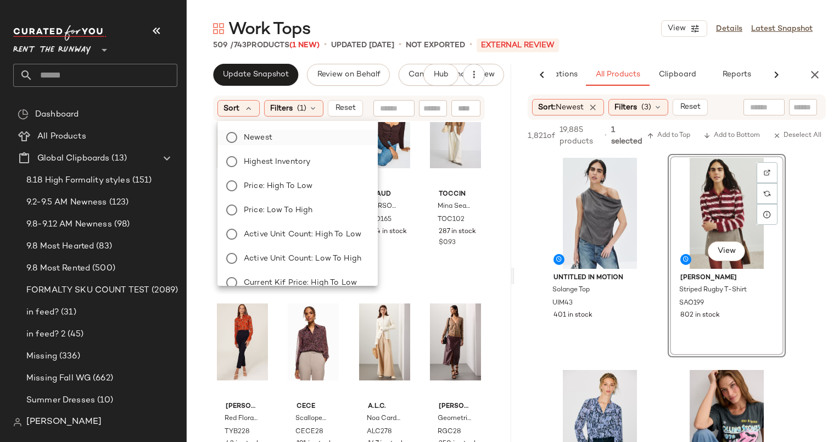
click at [295, 141] on label "Newest" at bounding box center [304, 137] width 130 height 15
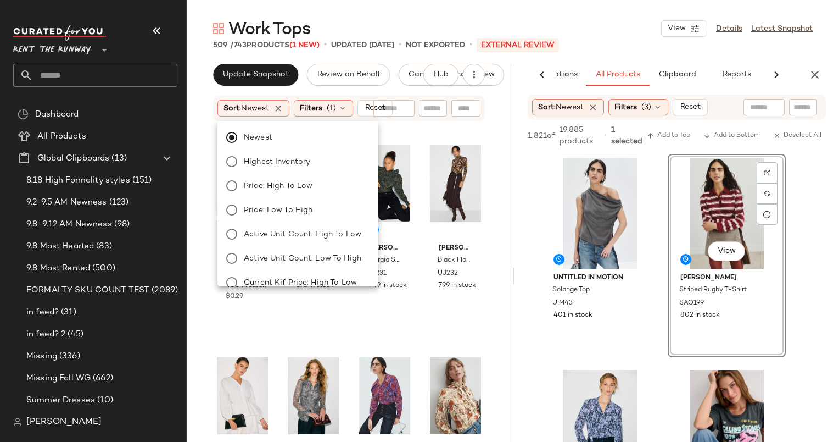
click at [503, 138] on div "Claudie Pierlot Cornelia Collard Button Down CLP16 400 in stock $0.29 THIRD FOR…" at bounding box center [349, 298] width 325 height 353
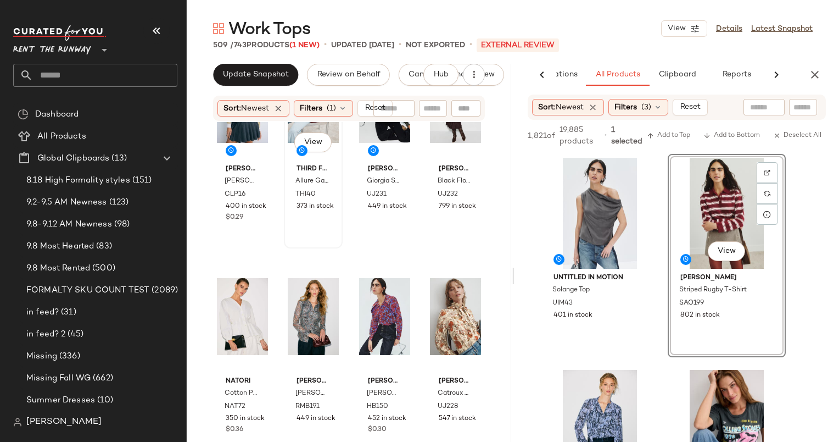
scroll to position [0, 0]
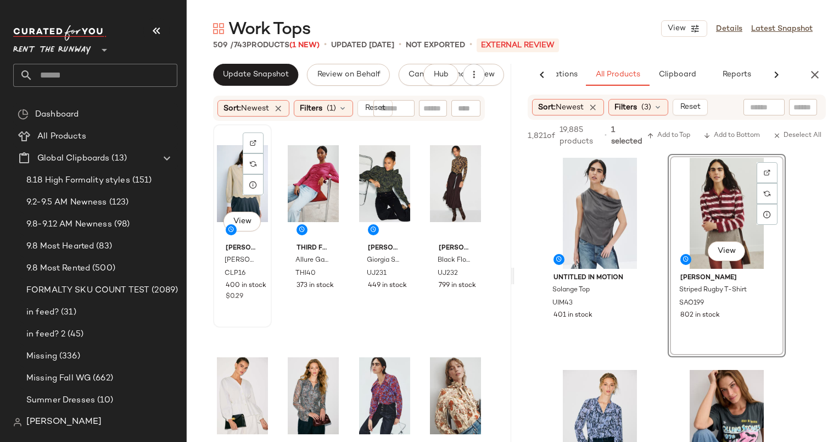
click at [229, 176] on div "View" at bounding box center [242, 183] width 51 height 111
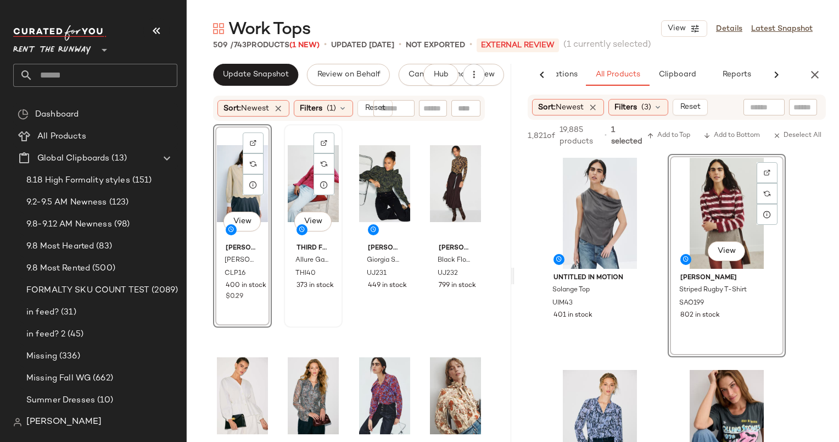
click at [297, 182] on div "View" at bounding box center [313, 183] width 51 height 111
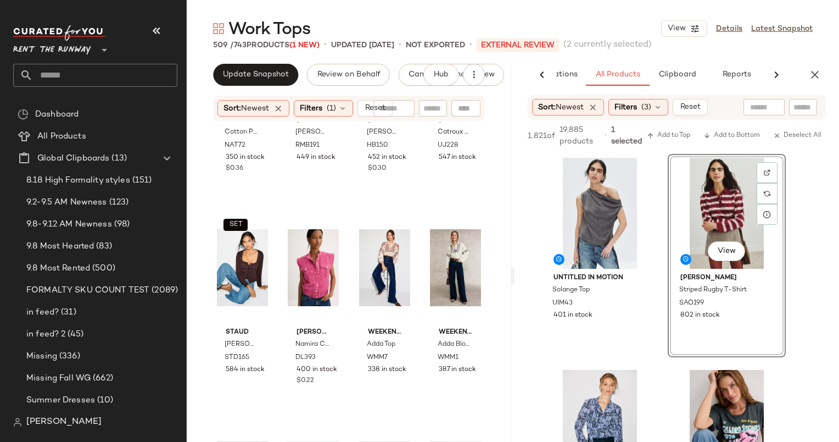
scroll to position [378, 0]
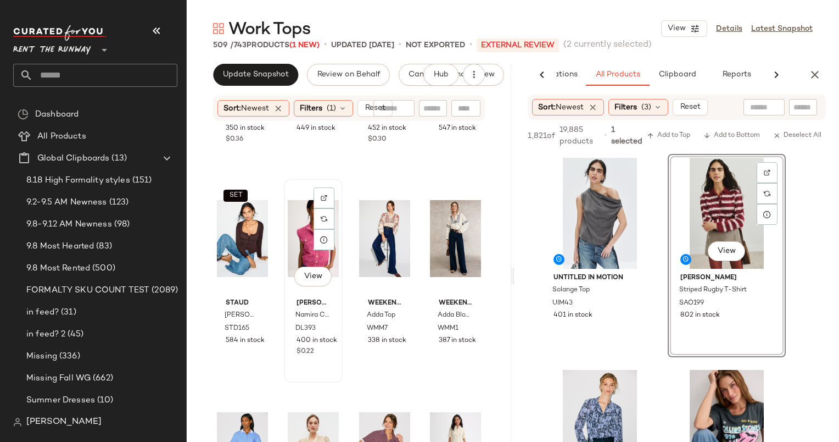
click at [303, 235] on div "View" at bounding box center [313, 238] width 51 height 111
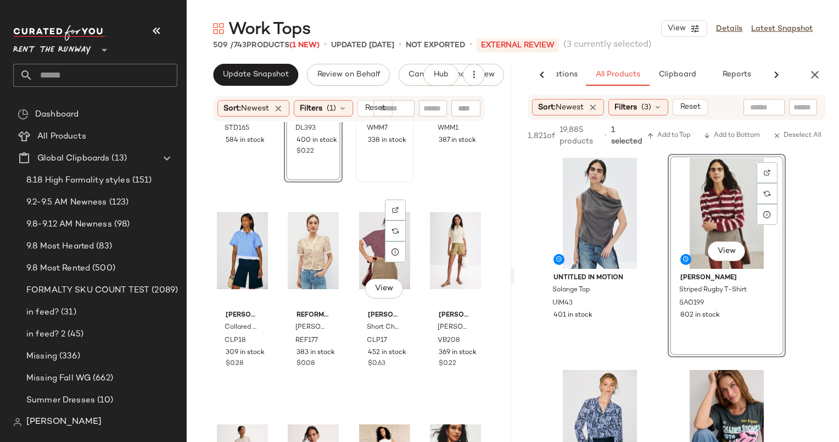
scroll to position [630, 0]
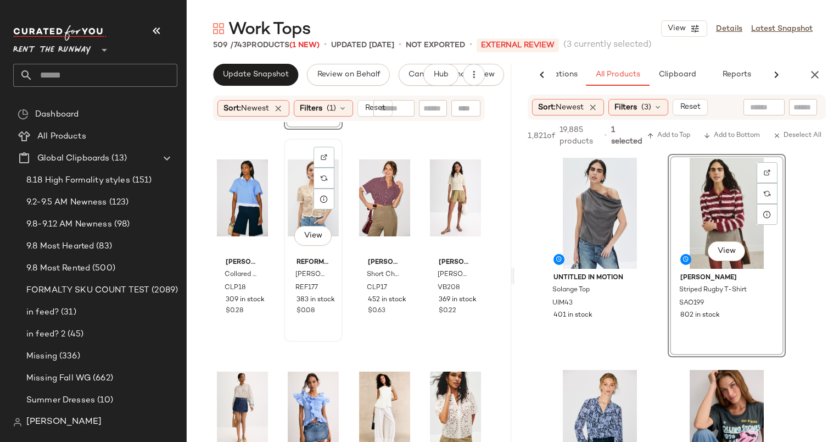
click at [304, 202] on div "View" at bounding box center [313, 197] width 51 height 111
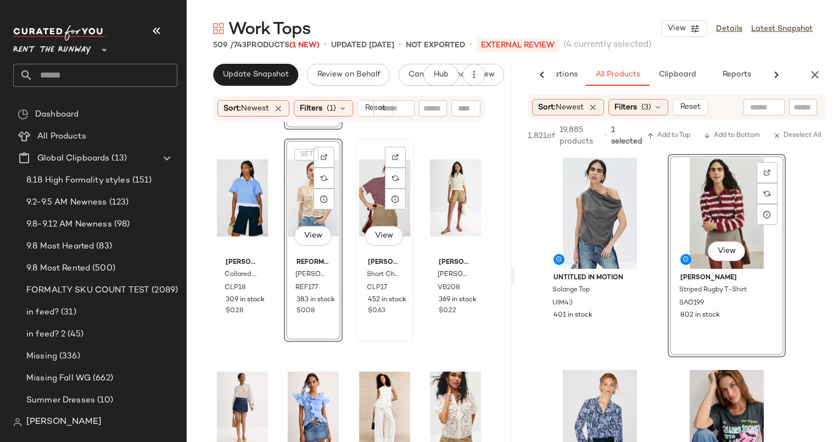
click at [373, 216] on div "View" at bounding box center [384, 197] width 51 height 111
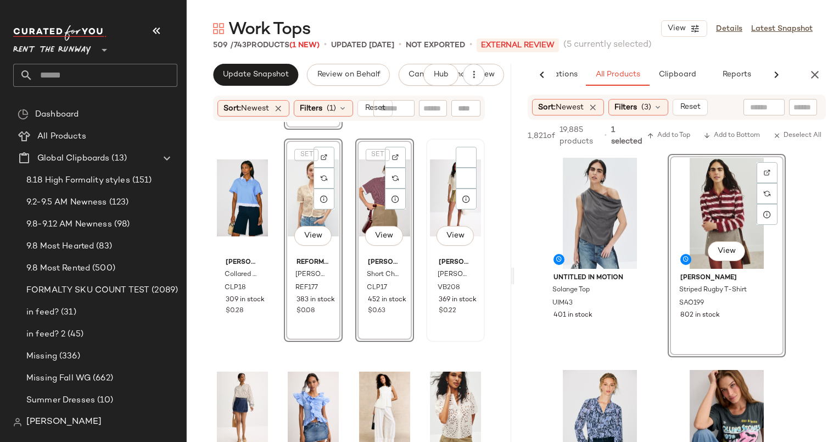
click at [438, 211] on div "View" at bounding box center [455, 197] width 51 height 111
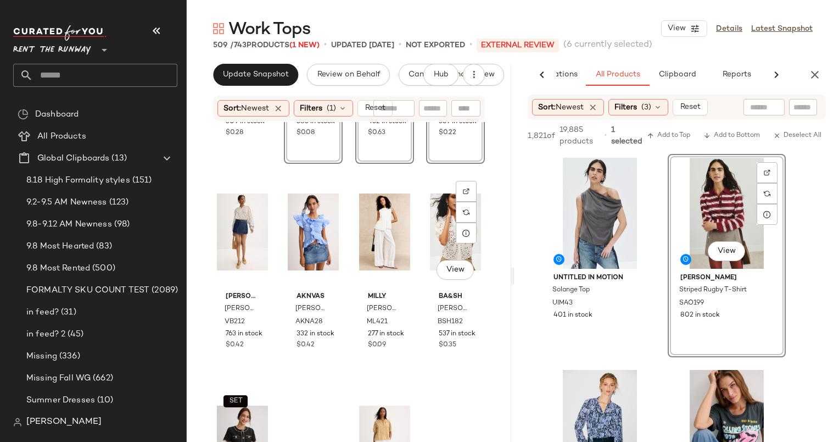
scroll to position [808, 0]
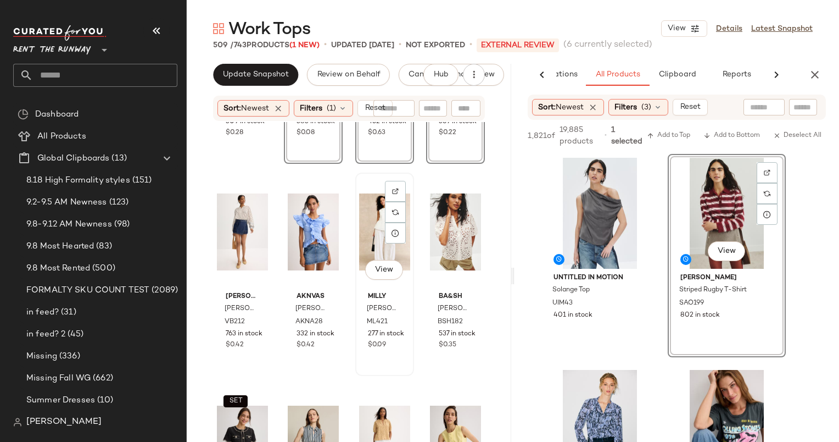
click at [371, 219] on div "View" at bounding box center [384, 231] width 51 height 111
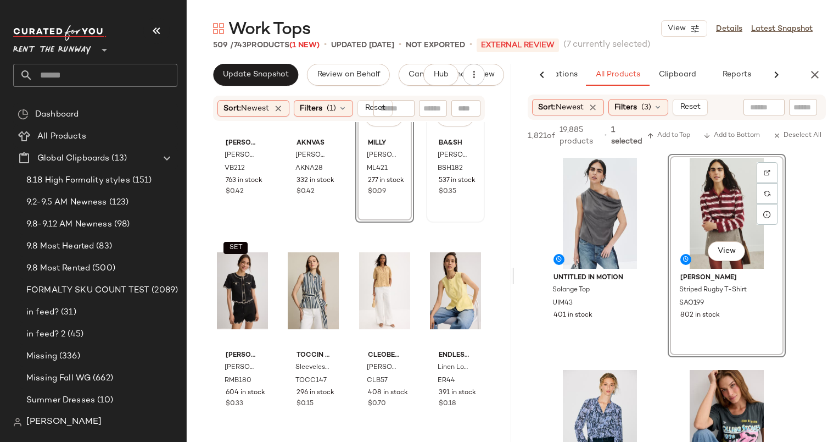
scroll to position [962, 0]
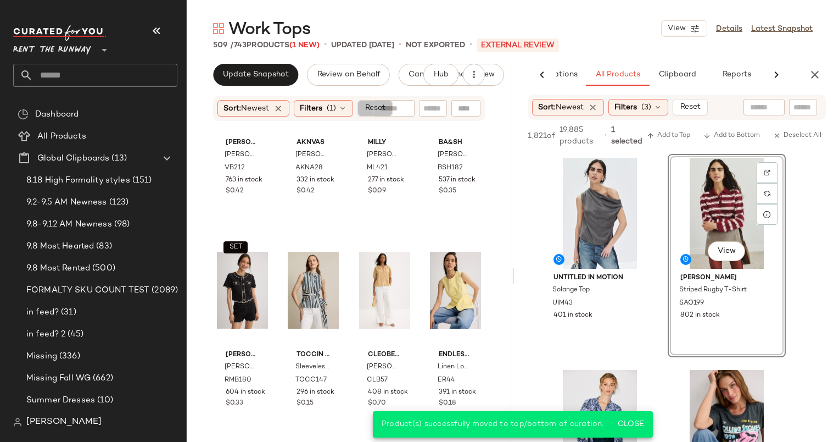
click at [364, 106] on button "Reset" at bounding box center [375, 108] width 35 height 16
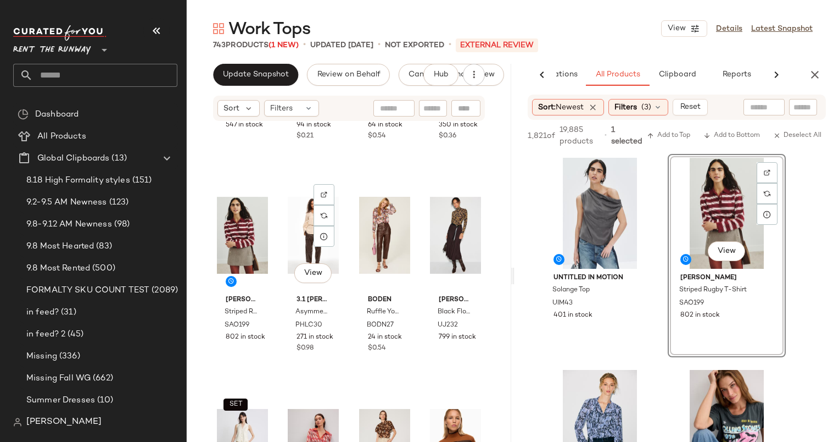
scroll to position [595, 0]
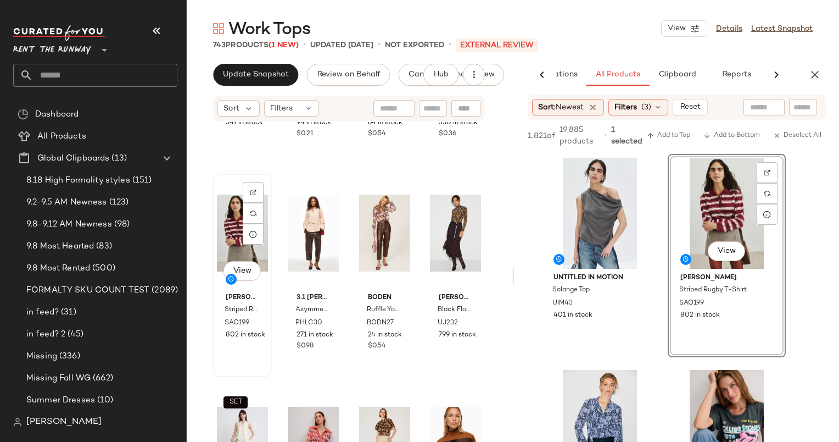
click at [231, 241] on div "View" at bounding box center [242, 232] width 51 height 111
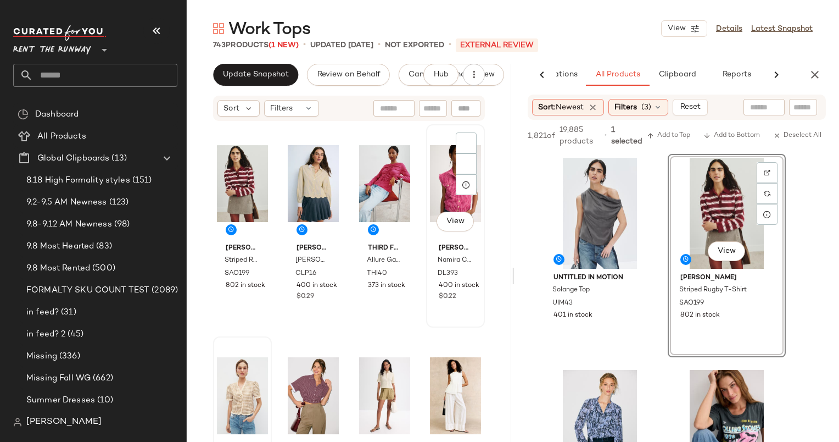
drag, startPoint x: 251, startPoint y: 390, endPoint x: 431, endPoint y: 194, distance: 265.5
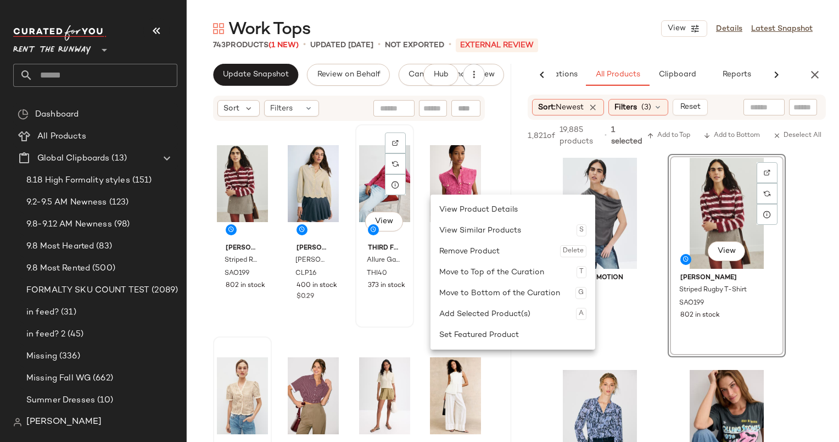
drag, startPoint x: 247, startPoint y: 371, endPoint x: 396, endPoint y: 241, distance: 198.5
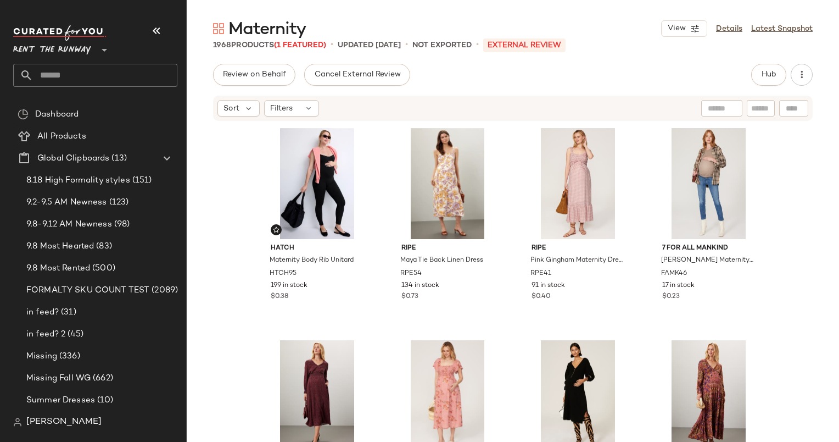
click at [751, 65] on div "Hub" at bounding box center [768, 75] width 35 height 22
click at [758, 67] on button "Hub" at bounding box center [768, 75] width 35 height 22
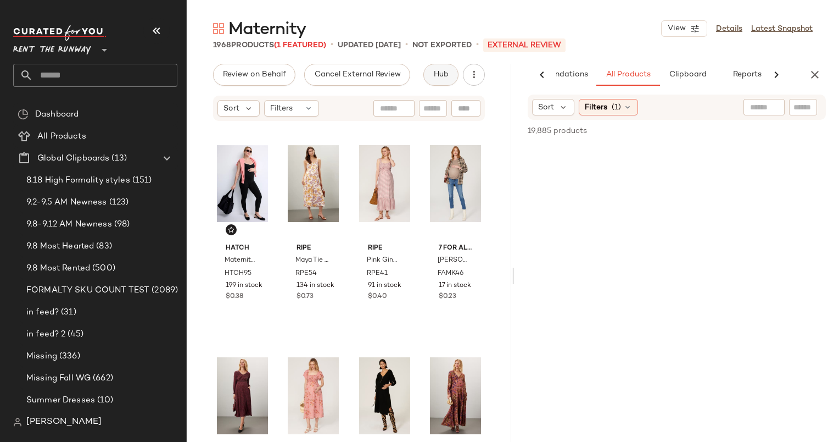
scroll to position [0, 57]
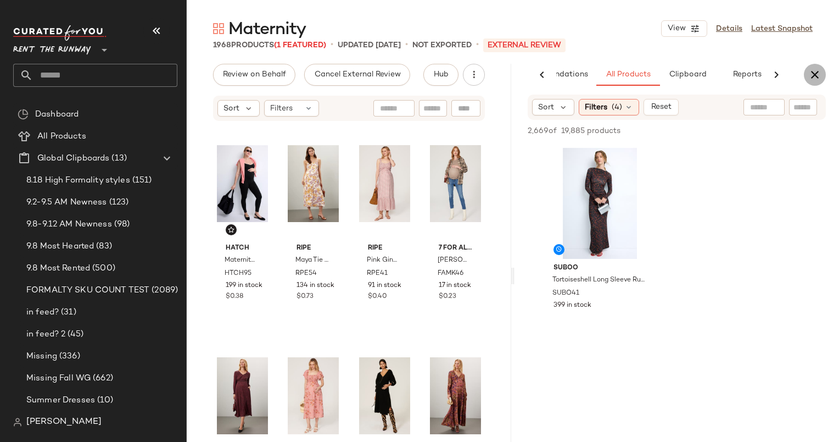
click at [815, 77] on icon "button" at bounding box center [814, 74] width 13 height 13
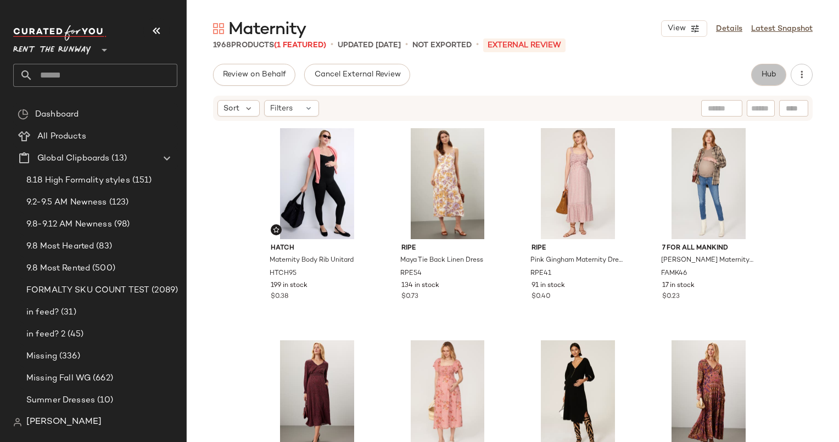
click at [769, 81] on button "Hub" at bounding box center [768, 75] width 35 height 22
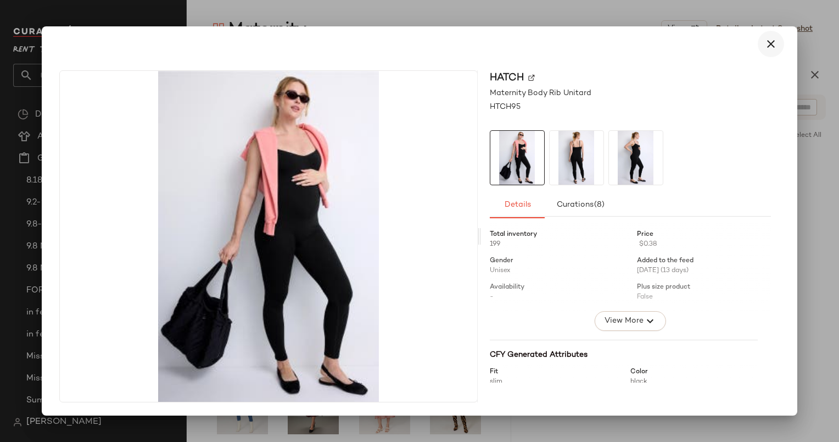
click at [769, 39] on icon "button" at bounding box center [770, 43] width 13 height 13
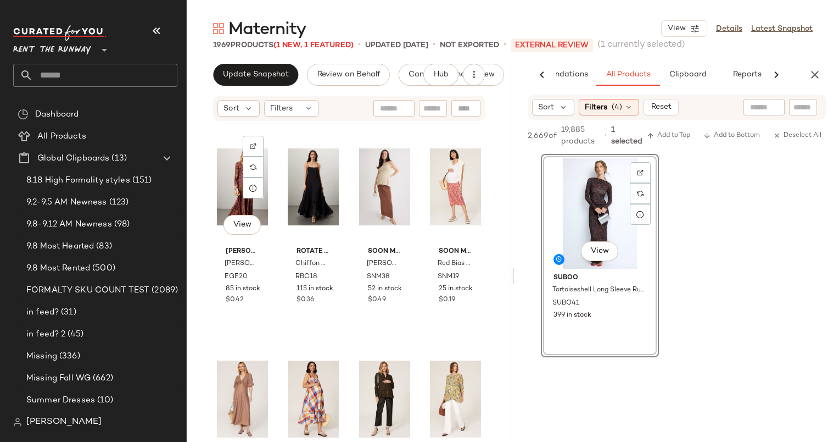
scroll to position [432, 0]
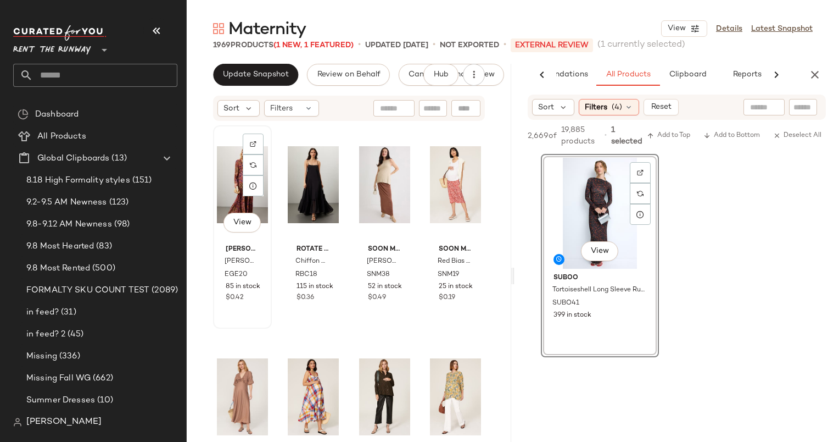
click at [225, 196] on div "View" at bounding box center [242, 184] width 51 height 111
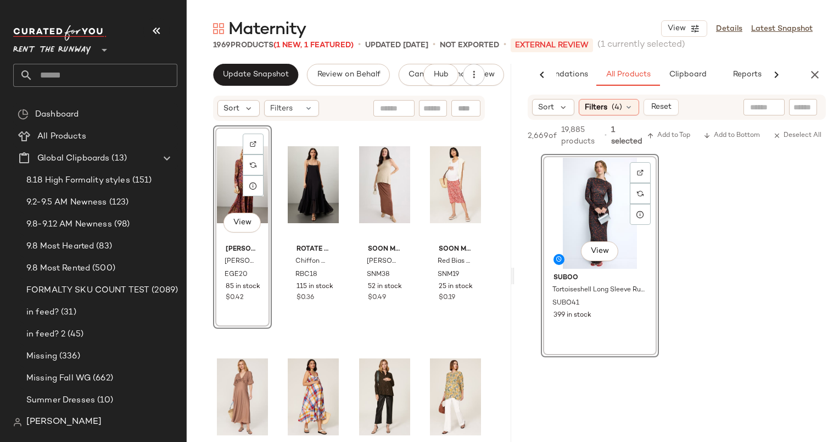
scroll to position [662, 0]
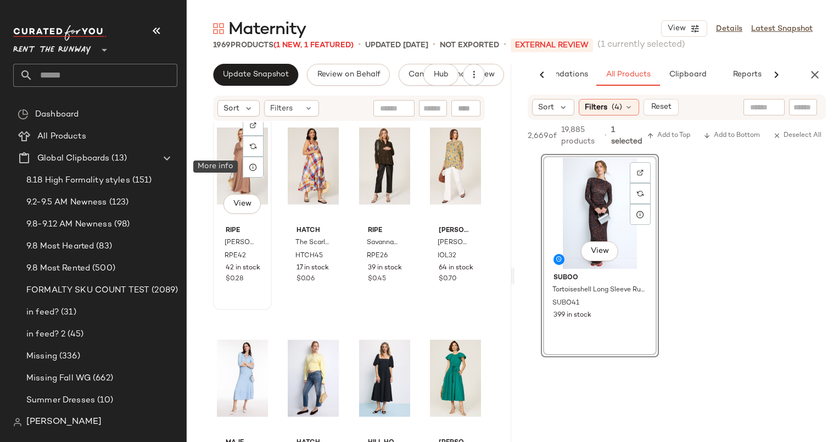
click at [241, 169] on div "View" at bounding box center [242, 165] width 51 height 111
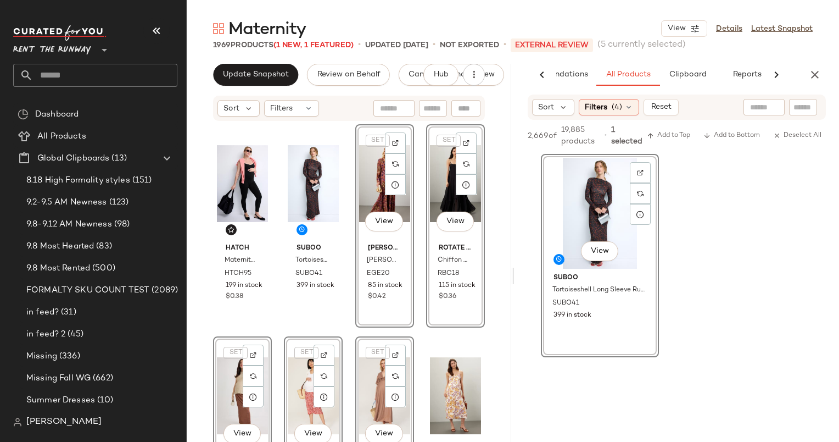
click at [213, 358] on div "SET View soon maternity [PERSON_NAME] Feeding Tank SNM38 52 in stock $0.49" at bounding box center [242, 437] width 59 height 203
click at [203, 364] on div "HATCH Maternity Body Rib Unitard HTCH95 199 in stock $0.38 Suboo Tortoiseshell …" at bounding box center [349, 298] width 325 height 353
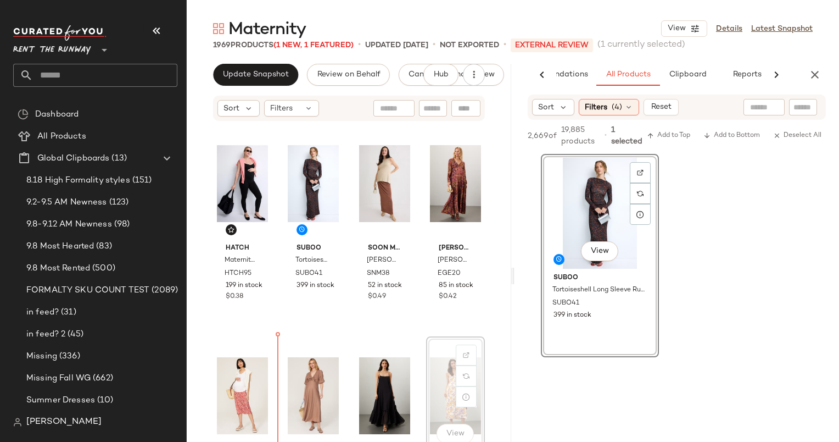
scroll to position [10, 0]
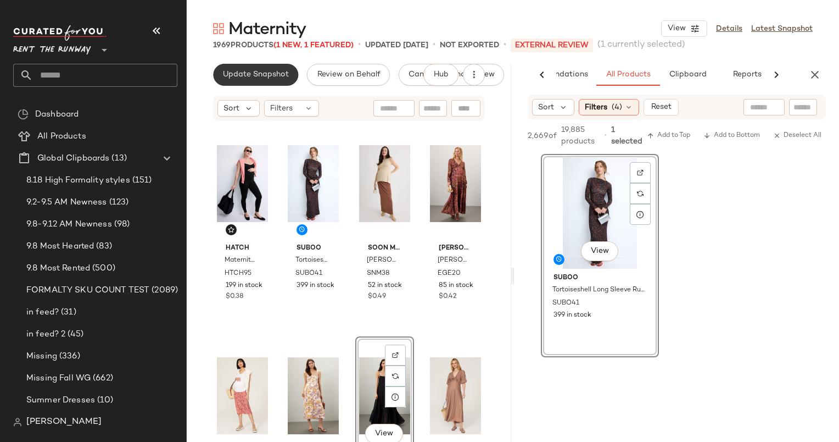
click at [273, 72] on span "Update Snapshot" at bounding box center [255, 74] width 66 height 9
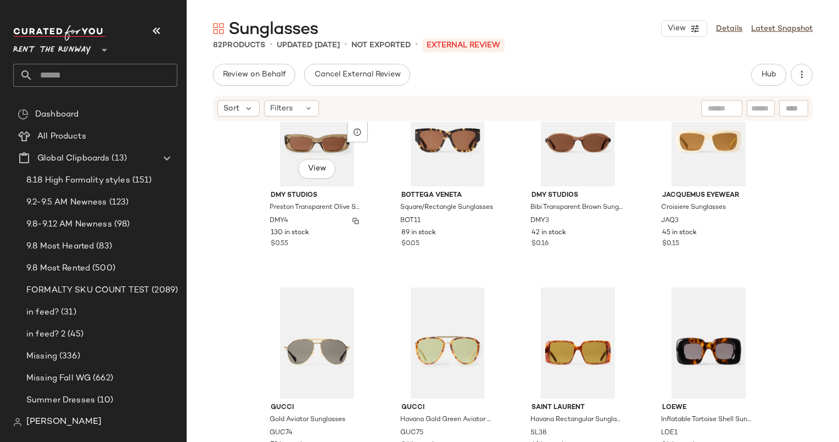
scroll to position [485, 0]
click at [717, 114] on div at bounding box center [722, 108] width 28 height 16
type input "*****"
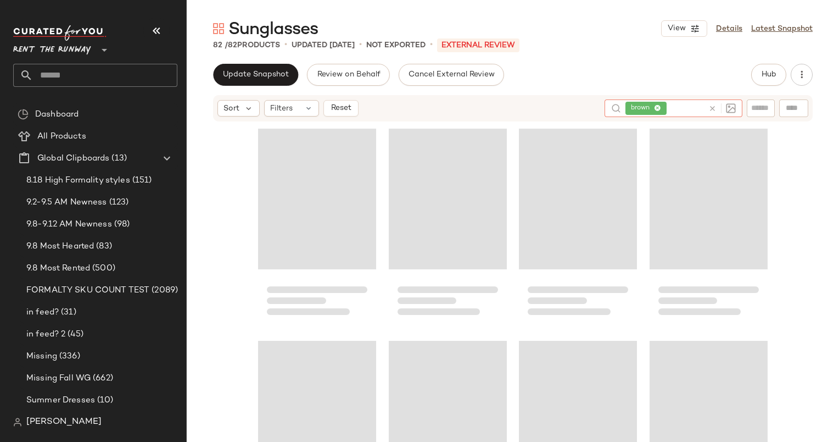
click at [586, 80] on div "Update Snapshot Review on Behalf Cancel External Review Hub" at bounding box center [513, 75] width 600 height 22
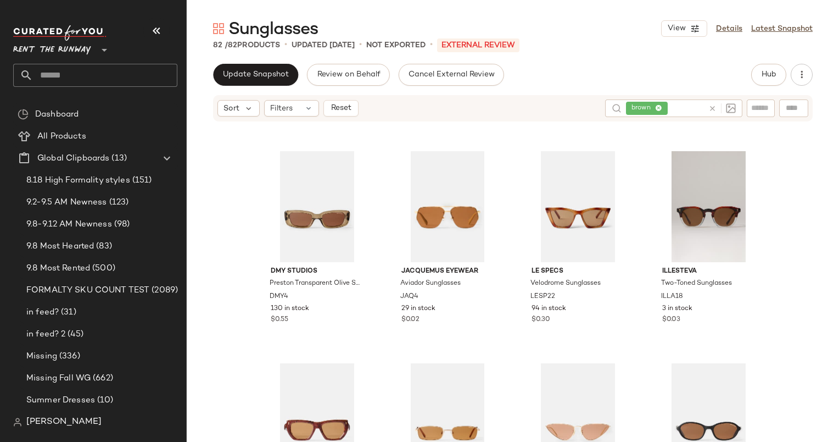
scroll to position [0, 0]
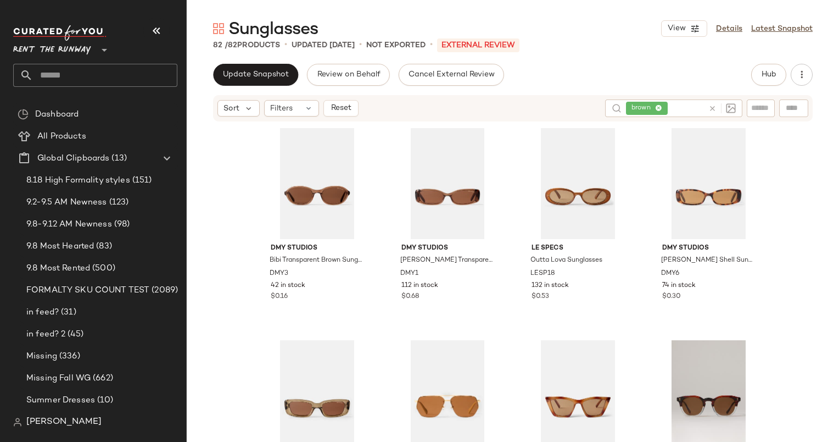
click at [716, 107] on icon at bounding box center [712, 108] width 8 height 8
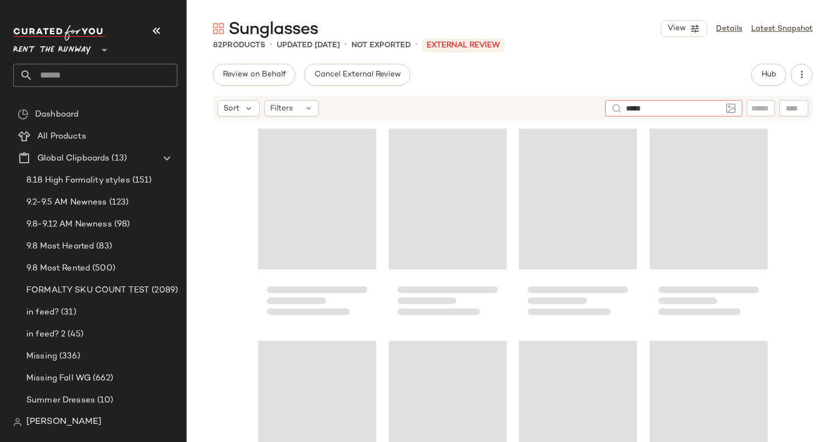
type input "******"
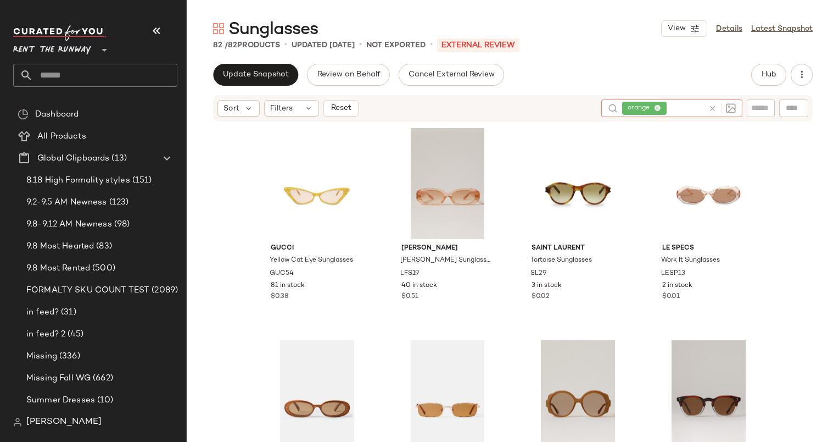
click at [685, 108] on input "text" at bounding box center [686, 109] width 35 height 12
click at [714, 108] on icon at bounding box center [712, 108] width 8 height 8
type input "***"
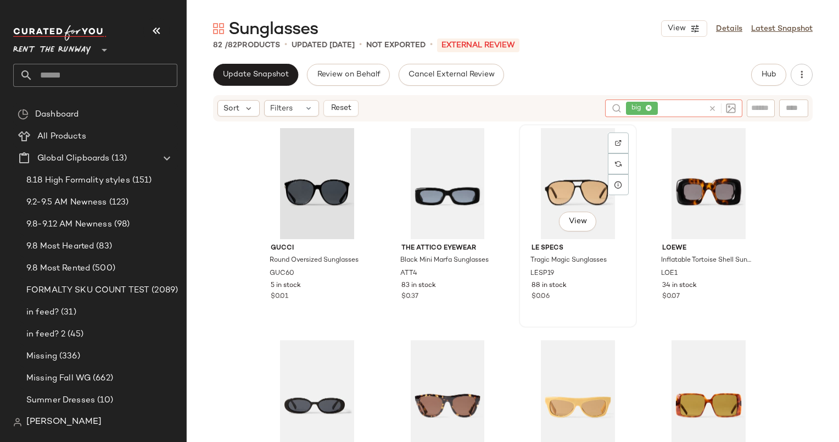
click at [561, 180] on div "View" at bounding box center [578, 183] width 110 height 111
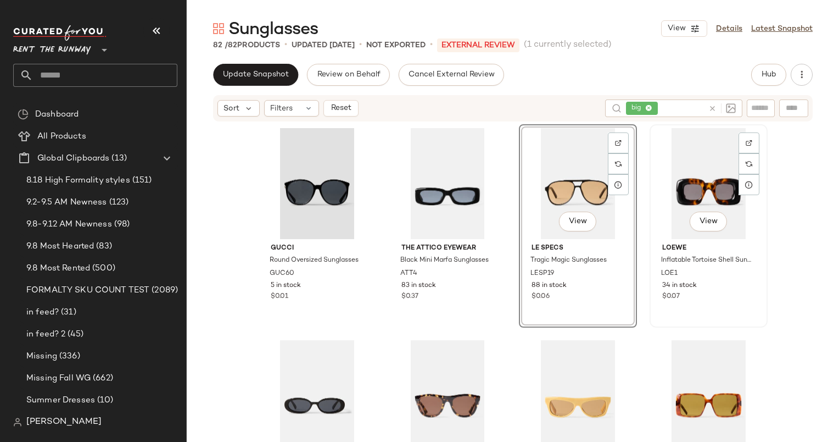
click at [679, 166] on div "View" at bounding box center [709, 183] width 110 height 111
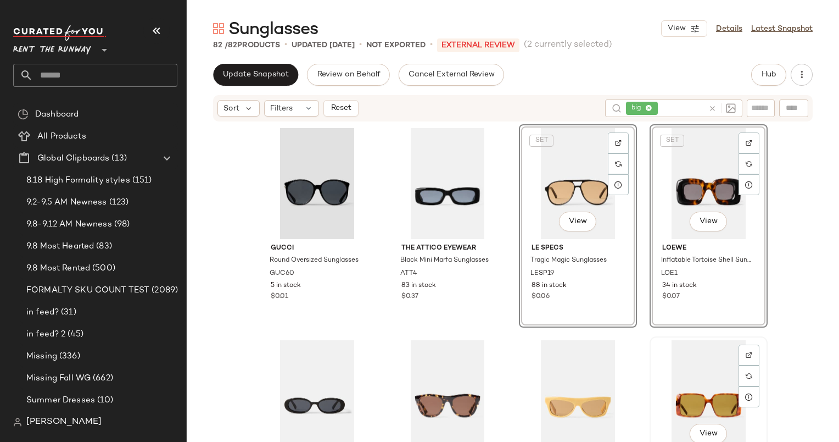
click at [683, 340] on div "View" at bounding box center [709, 395] width 110 height 111
click at [319, 185] on div "View" at bounding box center [317, 183] width 110 height 111
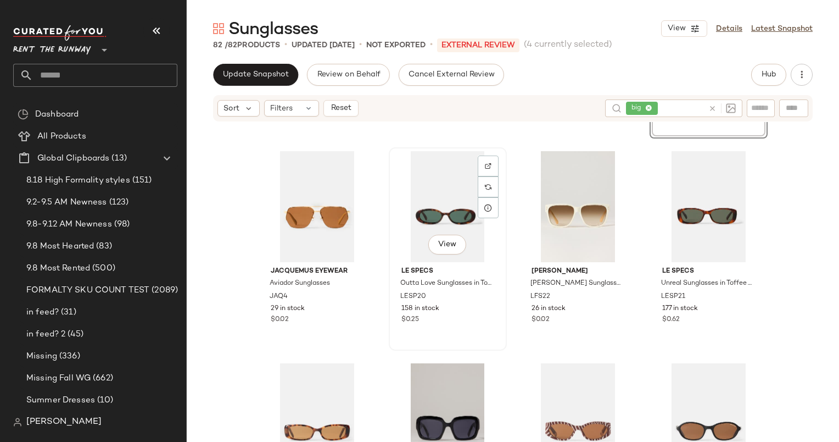
scroll to position [286, 0]
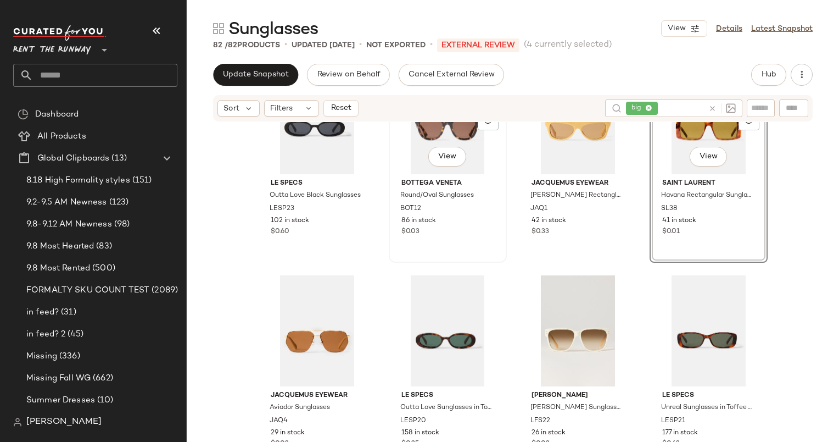
click at [395, 159] on div "View" at bounding box center [448, 118] width 110 height 111
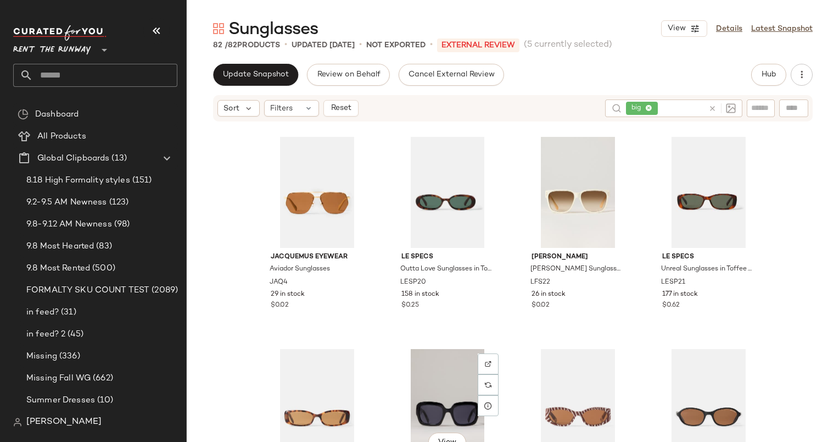
scroll to position [424, 0]
click at [321, 187] on div "View" at bounding box center [317, 192] width 110 height 111
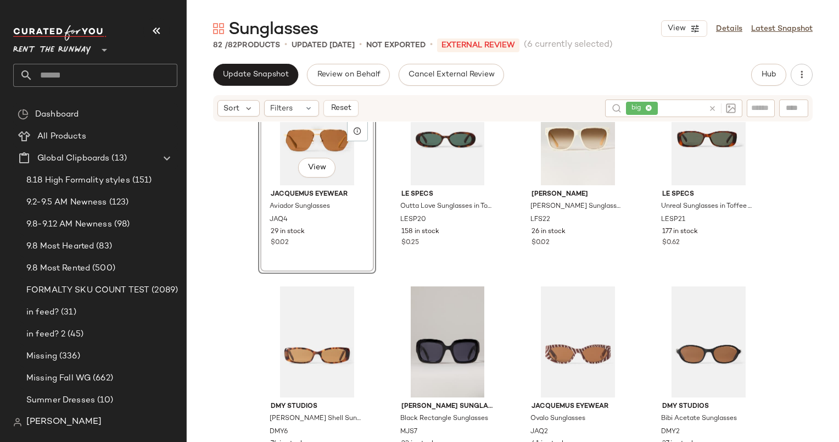
scroll to position [487, 0]
click at [536, 317] on div "View" at bounding box center [578, 341] width 110 height 111
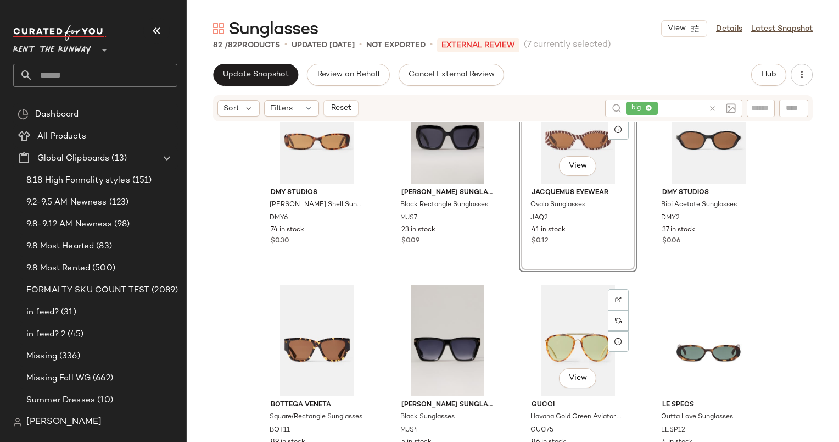
scroll to position [820, 0]
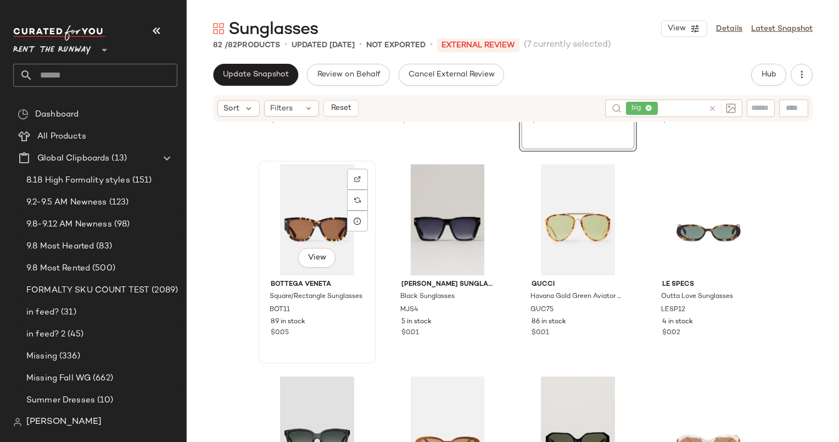
click at [312, 234] on div "View" at bounding box center [317, 219] width 110 height 111
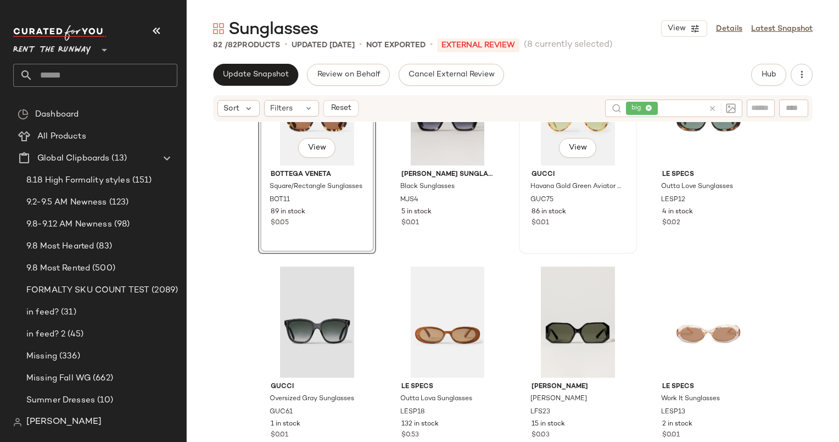
scroll to position [814, 0]
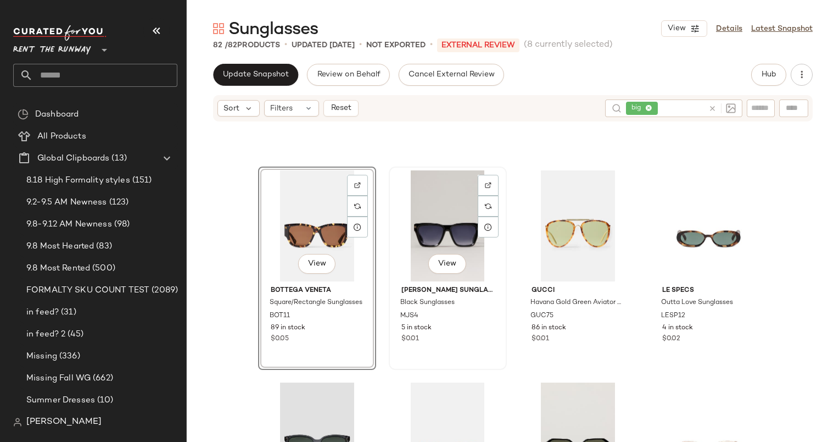
click at [433, 236] on div "View" at bounding box center [448, 225] width 110 height 111
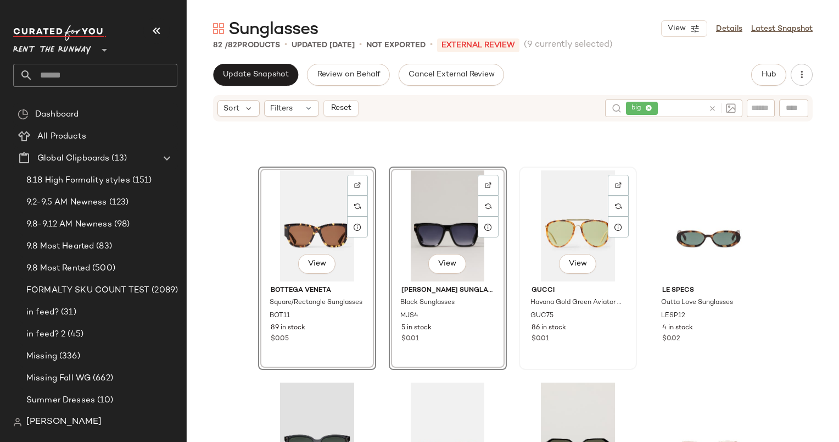
click at [548, 202] on div "View" at bounding box center [578, 225] width 110 height 111
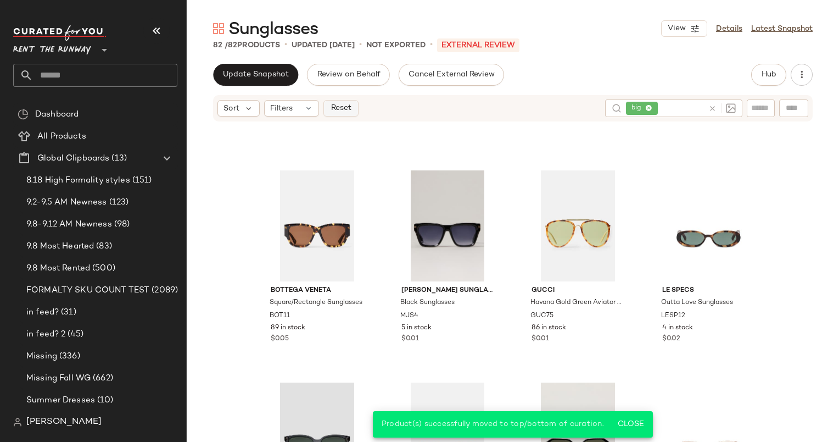
click at [349, 107] on span "Reset" at bounding box center [340, 108] width 21 height 9
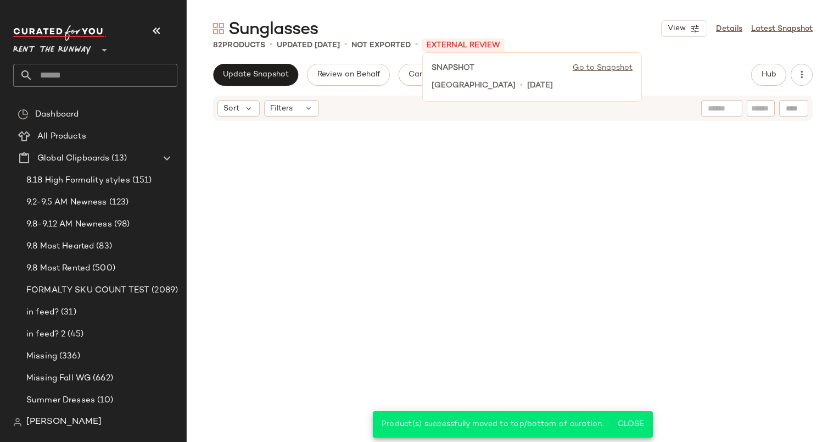
scroll to position [433, 0]
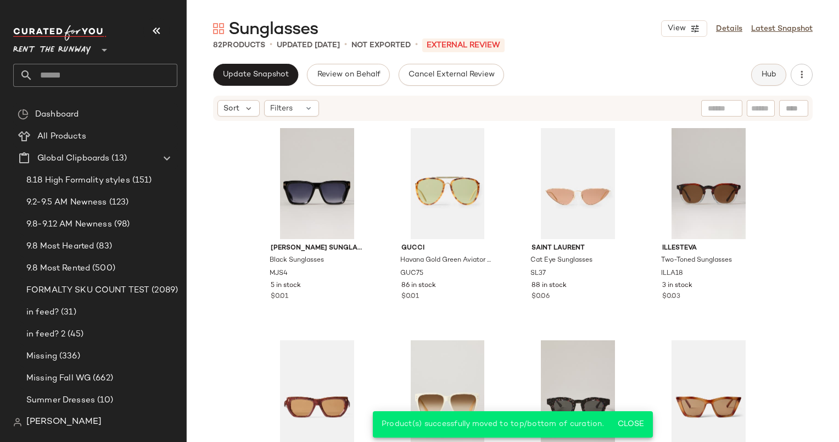
click at [758, 75] on button "Hub" at bounding box center [768, 75] width 35 height 22
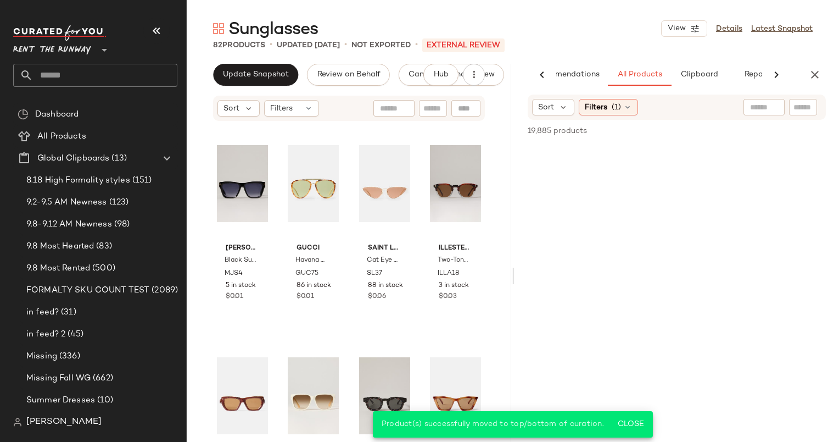
scroll to position [0, 46]
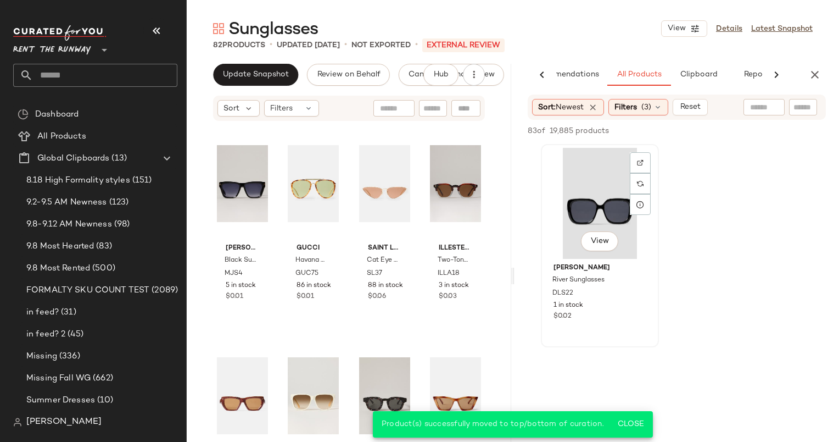
click at [605, 206] on div "View" at bounding box center [600, 203] width 110 height 111
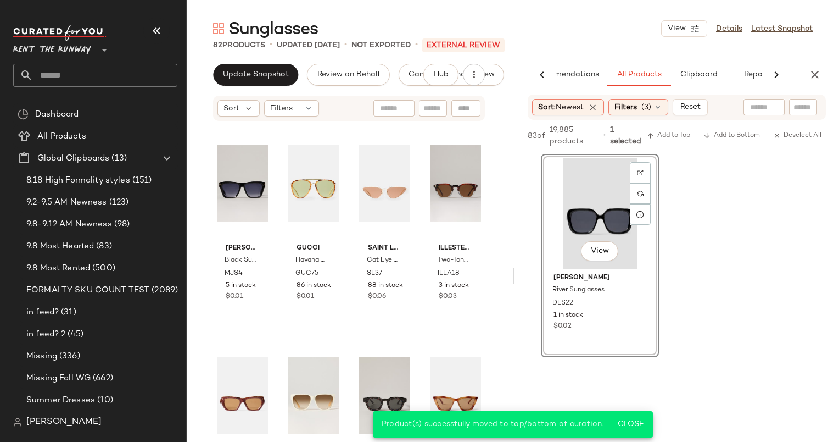
click at [685, 127] on div "83 of 19,885 products • 1 selected Add to Top Add to Bottom Deselect All" at bounding box center [677, 137] width 325 height 34
click at [679, 130] on button "Add to Top" at bounding box center [669, 135] width 52 height 13
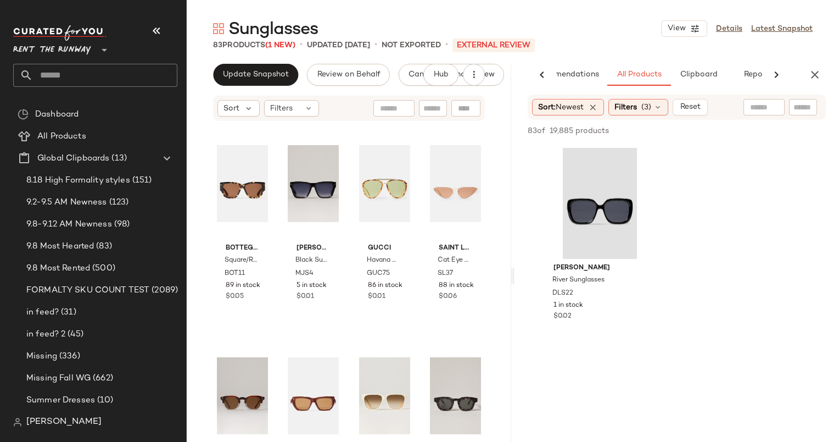
scroll to position [0, 0]
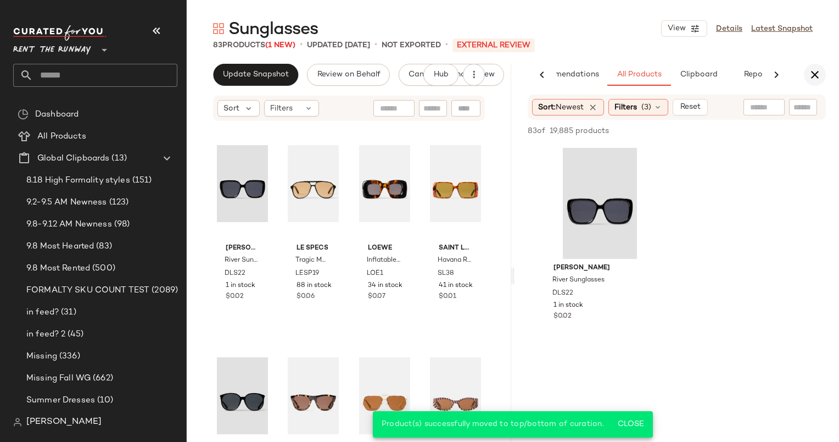
click at [819, 77] on icon "button" at bounding box center [814, 74] width 13 height 13
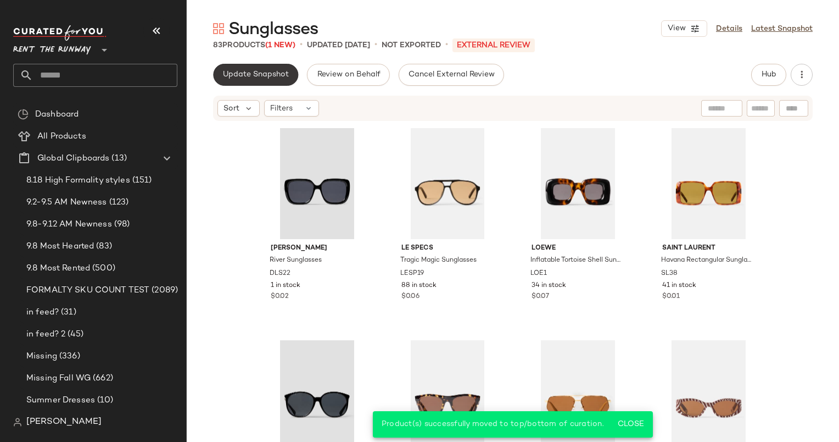
click at [269, 71] on span "Update Snapshot" at bounding box center [255, 74] width 66 height 9
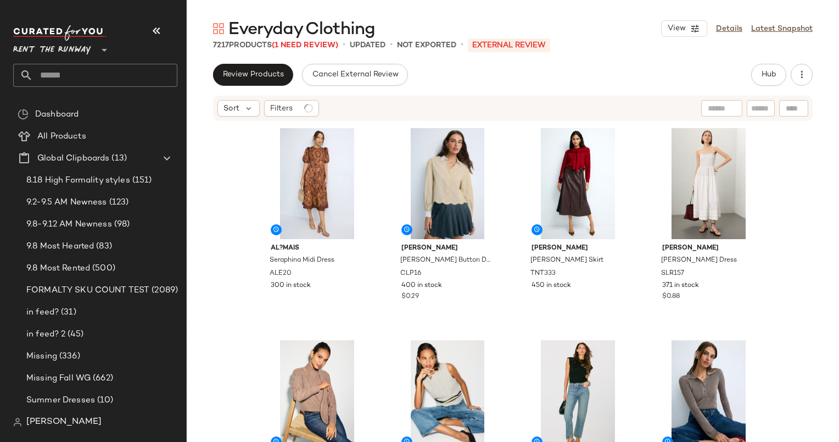
click at [814, 70] on div "Review Products Cancel External Review Hub" at bounding box center [513, 75] width 652 height 22
click at [800, 75] on icon "button" at bounding box center [801, 74] width 11 height 11
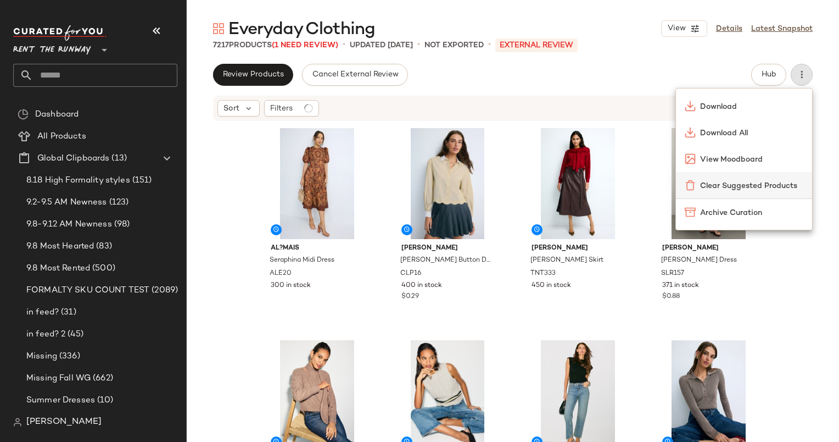
click at [717, 189] on span "Clear Suggested Products" at bounding box center [751, 186] width 103 height 12
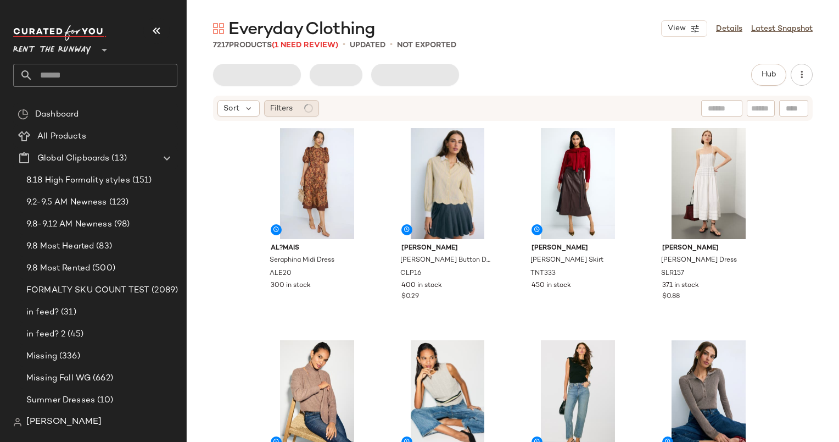
click at [307, 104] on circle at bounding box center [308, 108] width 9 height 9
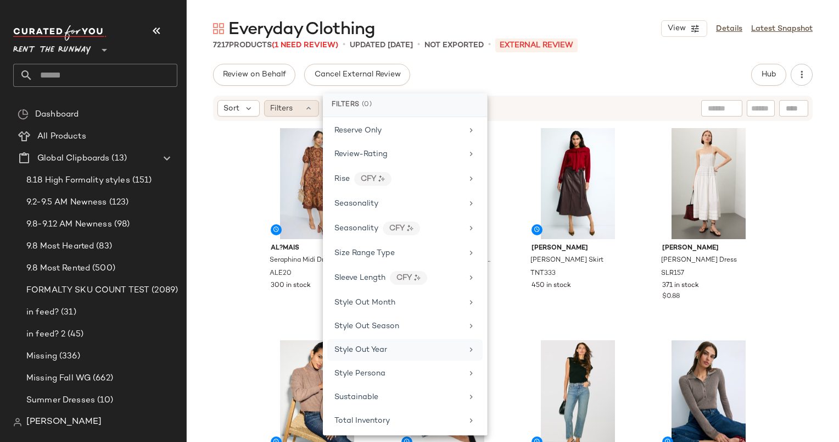
scroll to position [1508, 0]
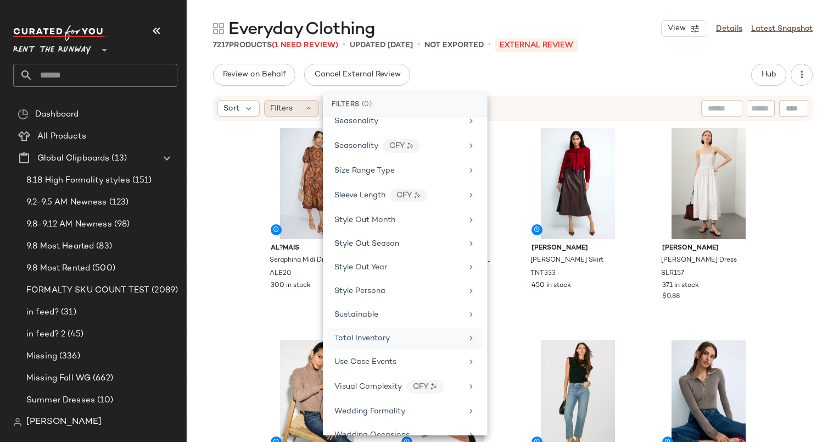
click at [430, 332] on div "Total Inventory" at bounding box center [398, 338] width 128 height 12
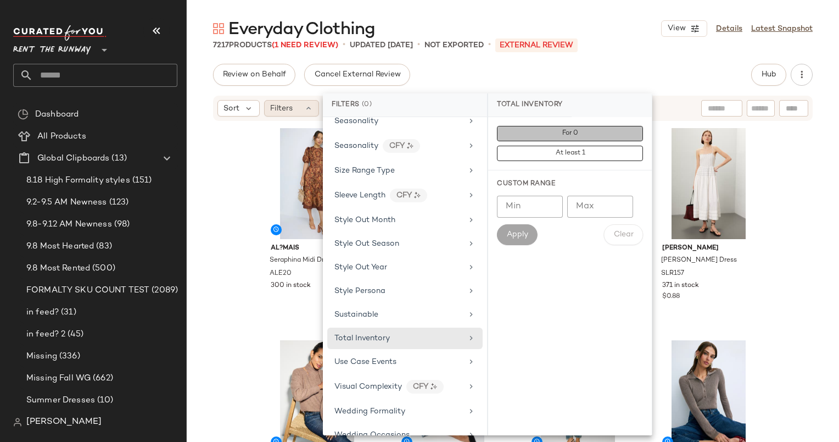
click at [571, 132] on span "For 0" at bounding box center [570, 134] width 16 height 8
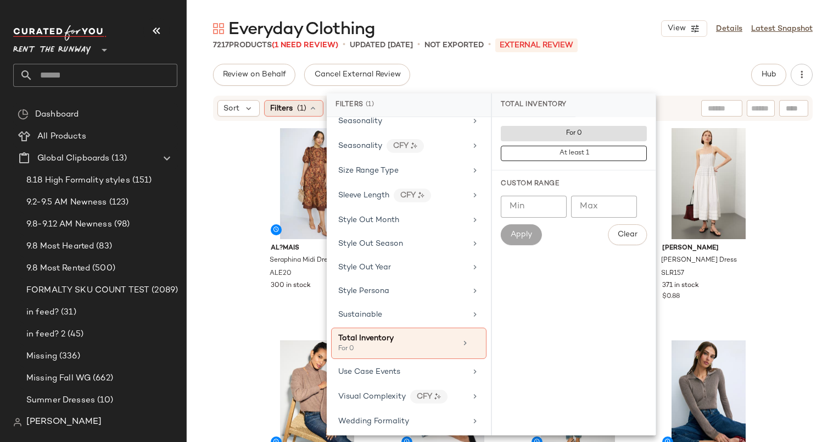
click at [584, 66] on div "Review on Behalf Cancel External Review Hub" at bounding box center [513, 75] width 600 height 22
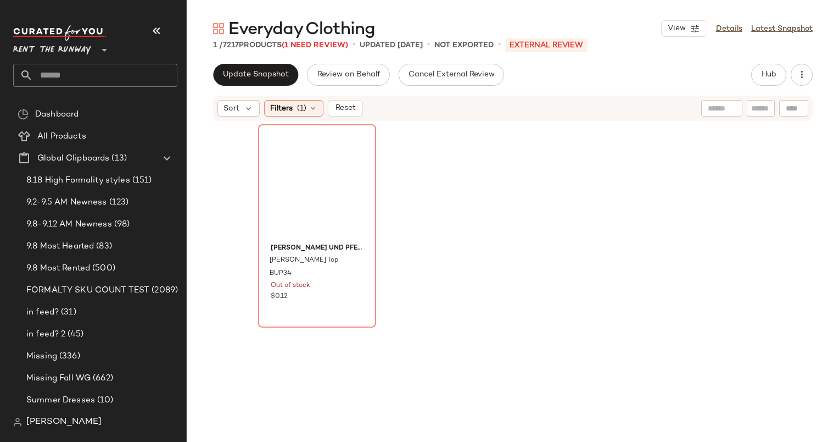
click at [315, 149] on div at bounding box center [317, 183] width 110 height 111
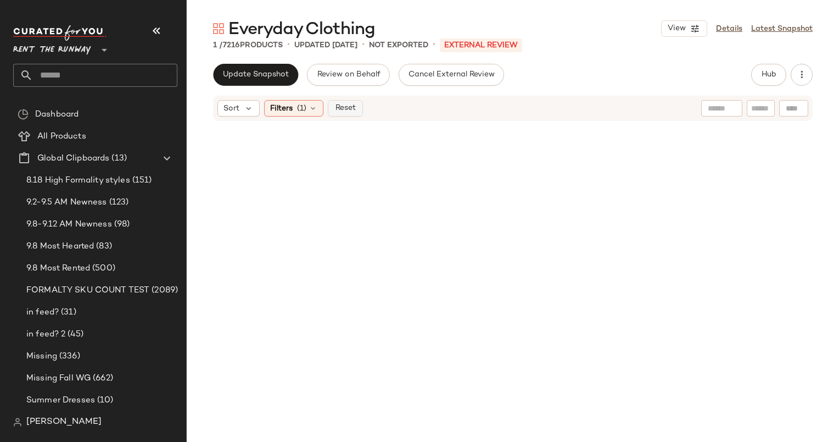
click at [350, 106] on span "Reset" at bounding box center [344, 108] width 21 height 9
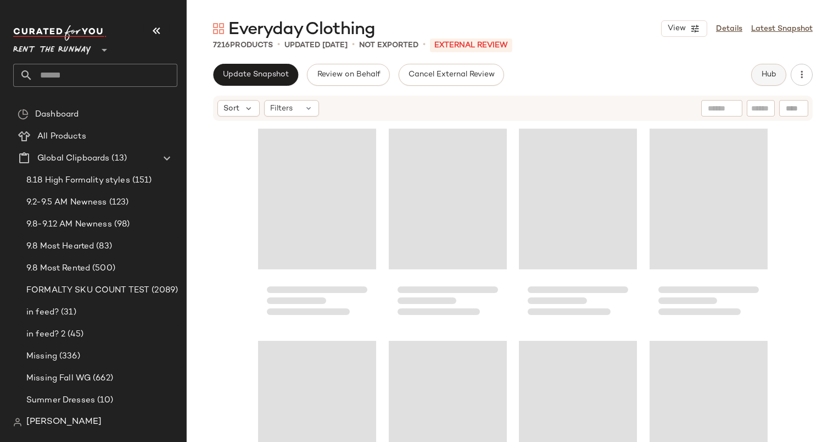
click at [762, 80] on button "Hub" at bounding box center [768, 75] width 35 height 22
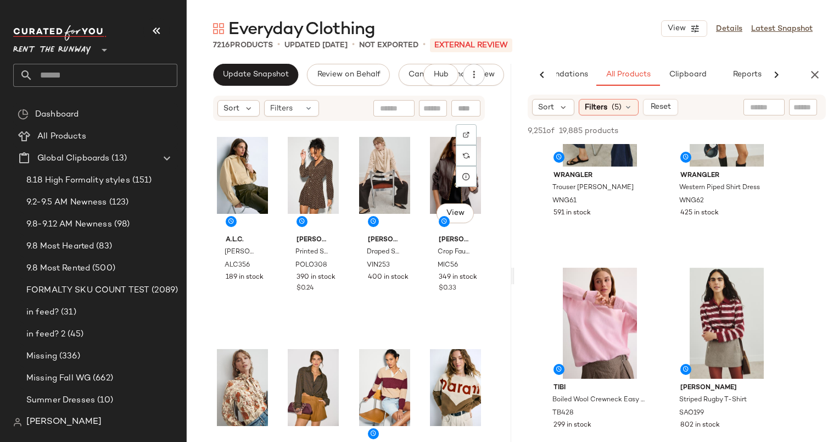
scroll to position [441, 0]
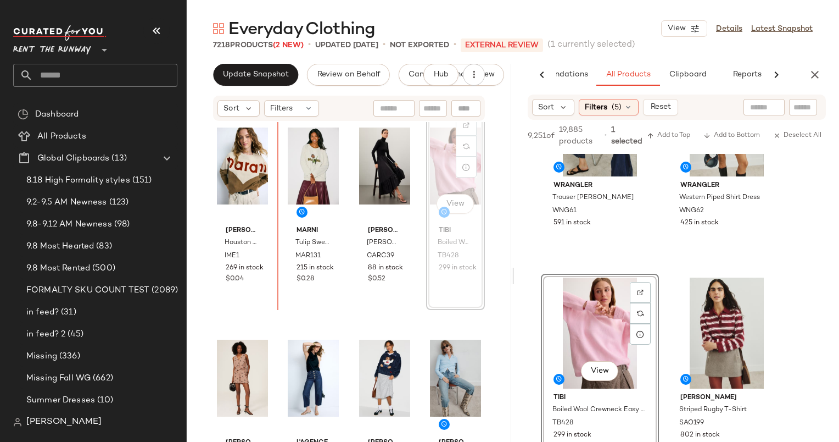
scroll to position [874, 0]
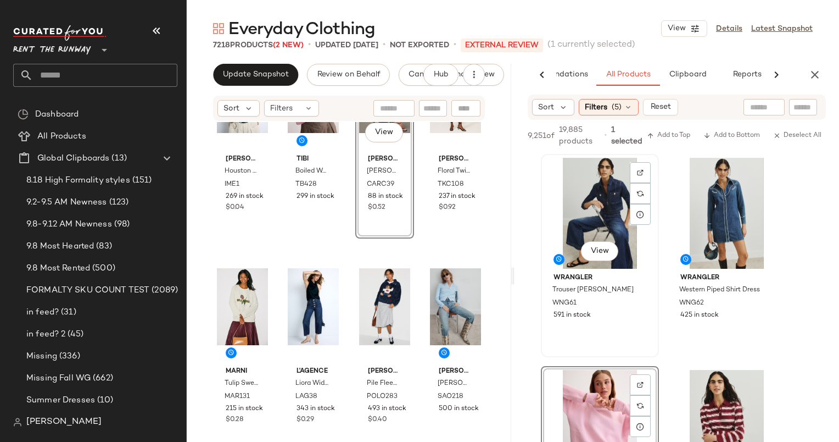
click at [589, 187] on div "View" at bounding box center [600, 213] width 110 height 111
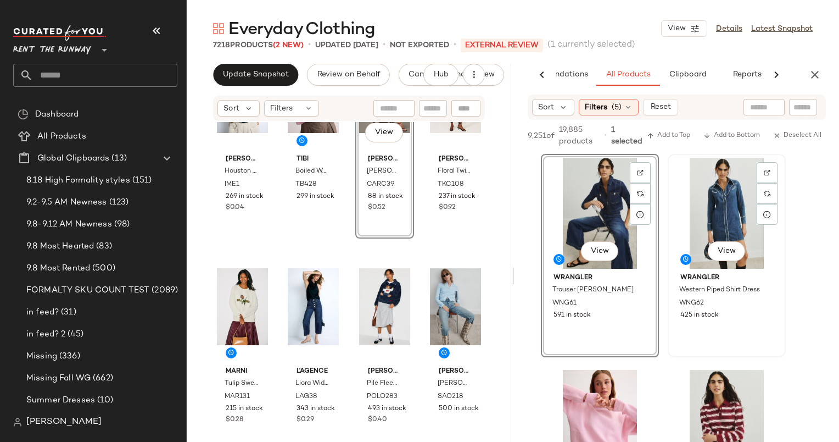
scroll to position [33, 0]
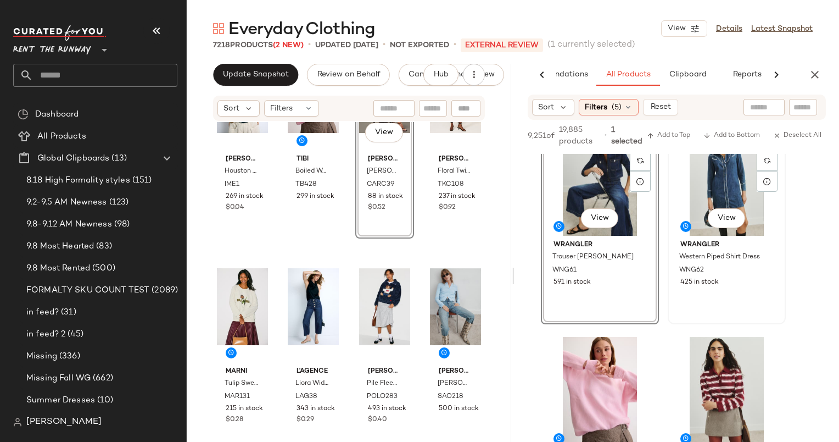
click at [705, 196] on div "View" at bounding box center [727, 180] width 110 height 111
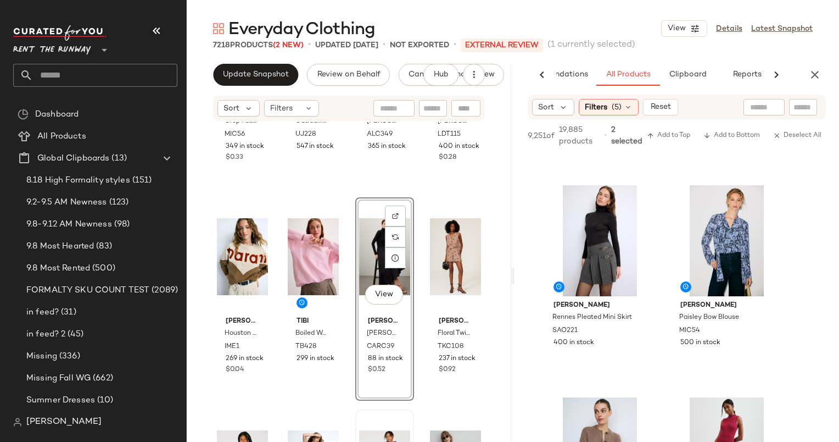
scroll to position [784, 0]
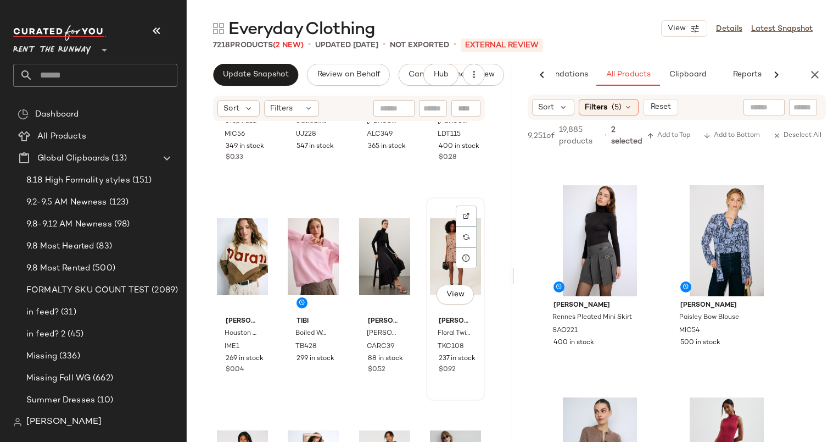
click at [427, 319] on div "View Thakoon x RTR Floral Twist Front Romper TKC108 237 in stock $0.92" at bounding box center [455, 298] width 57 height 201
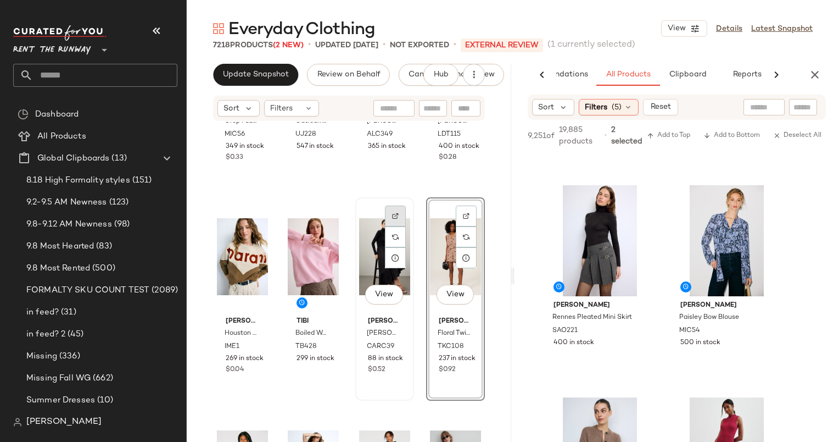
click at [393, 217] on img at bounding box center [395, 216] width 7 height 7
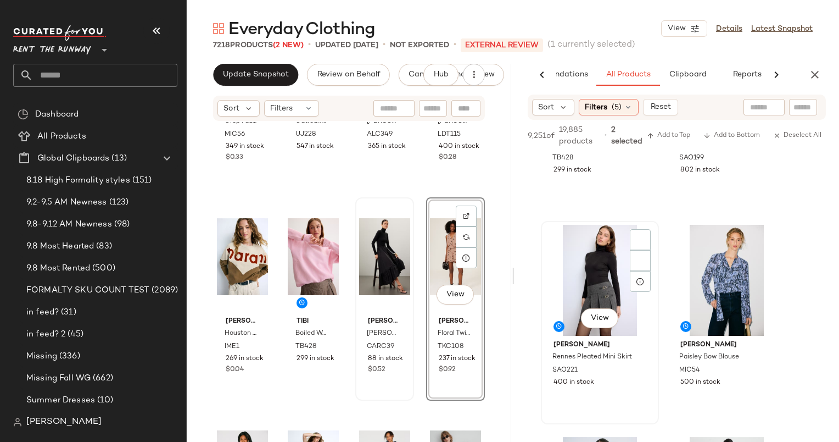
scroll to position [362, 0]
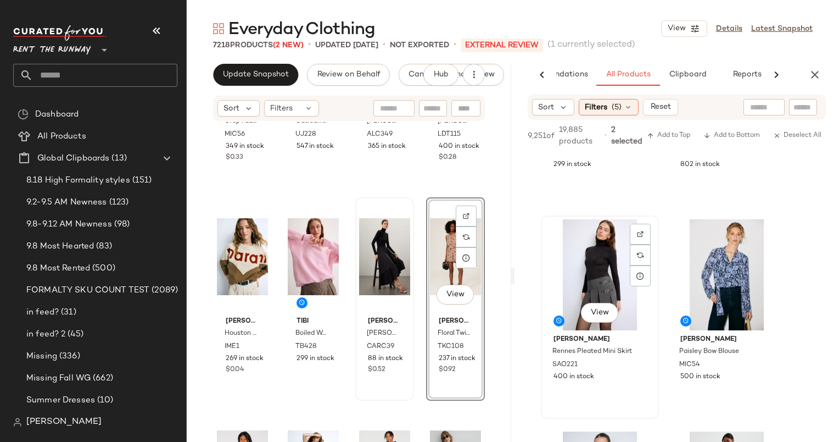
click at [594, 232] on div "View" at bounding box center [600, 274] width 110 height 111
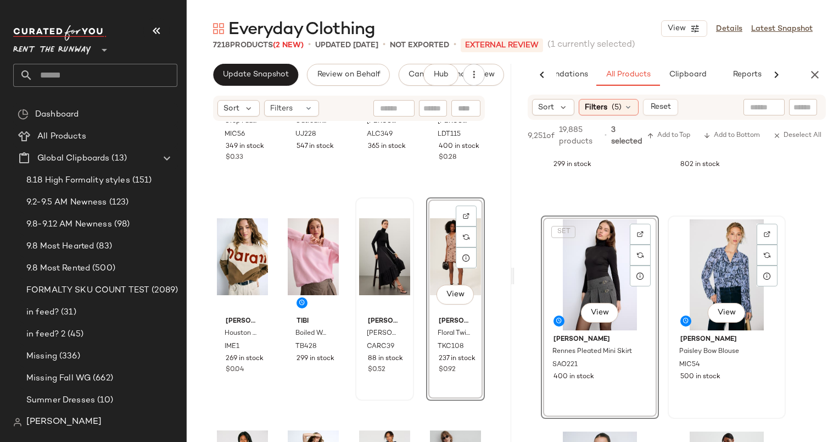
click at [706, 273] on div "View" at bounding box center [727, 274] width 110 height 111
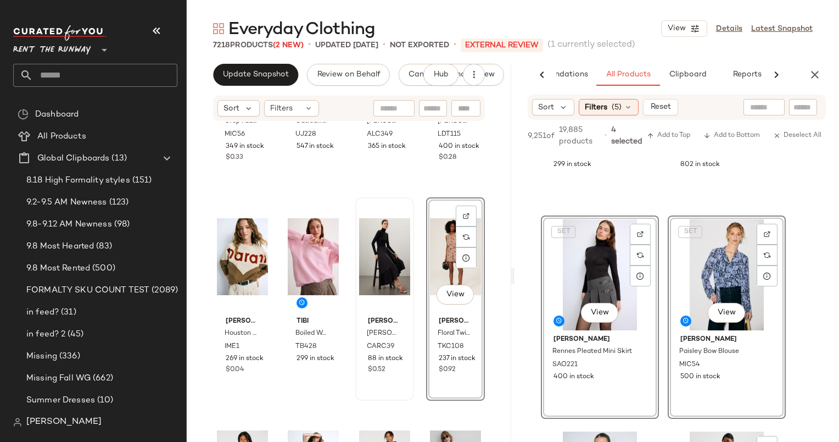
scroll to position [591, 0]
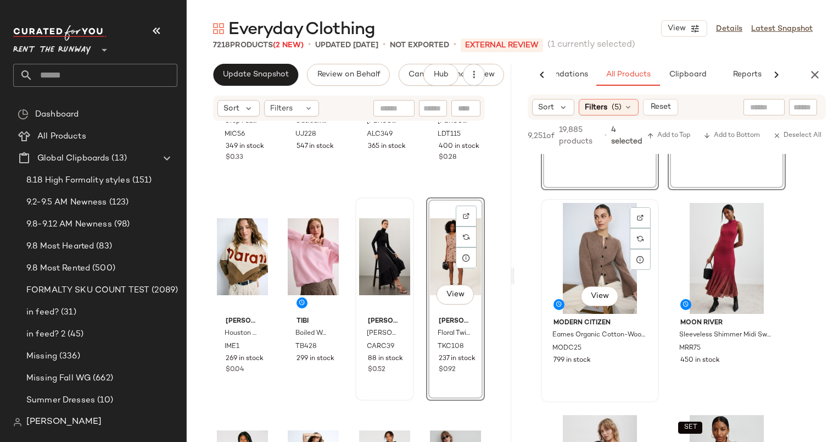
click at [603, 254] on div "View" at bounding box center [600, 258] width 110 height 111
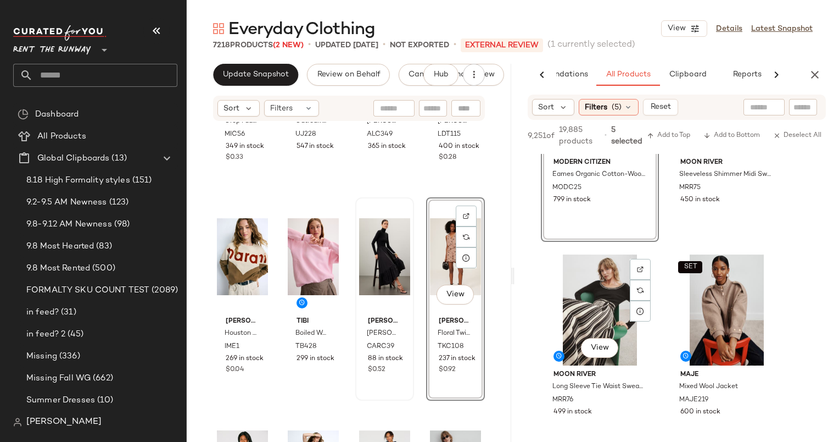
scroll to position [752, 0]
click at [605, 311] on div "View" at bounding box center [600, 308] width 110 height 111
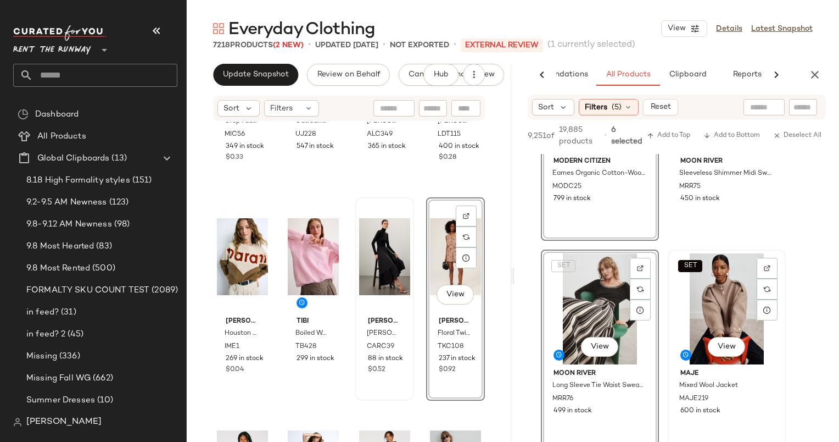
click at [712, 283] on div "SET View" at bounding box center [727, 308] width 110 height 111
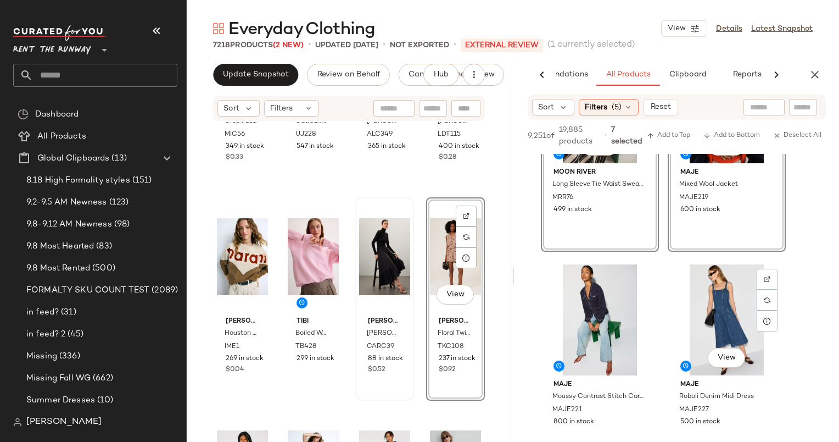
scroll to position [953, 0]
click at [592, 314] on div "View" at bounding box center [600, 319] width 110 height 111
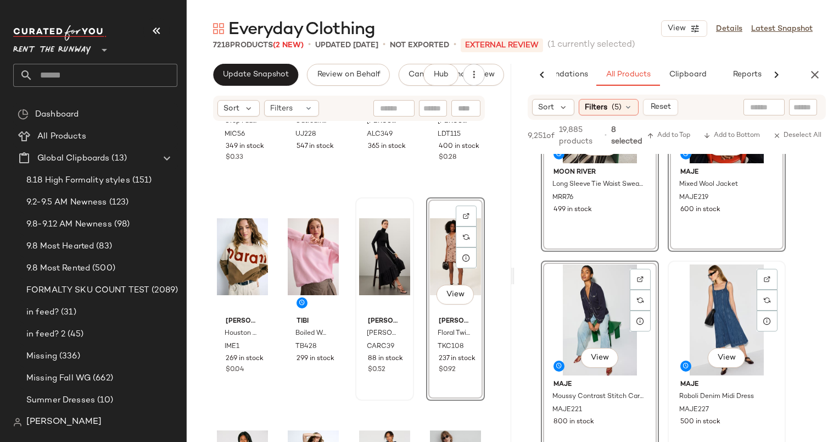
click at [707, 303] on div "View" at bounding box center [727, 319] width 110 height 111
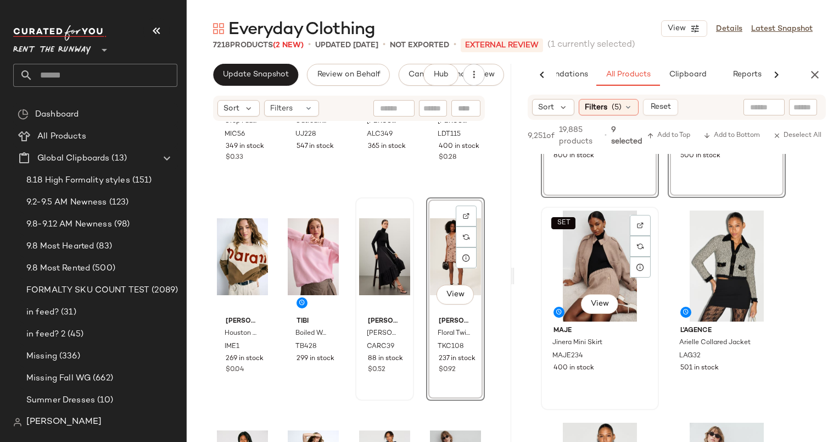
click at [599, 253] on div "SET View" at bounding box center [600, 265] width 110 height 111
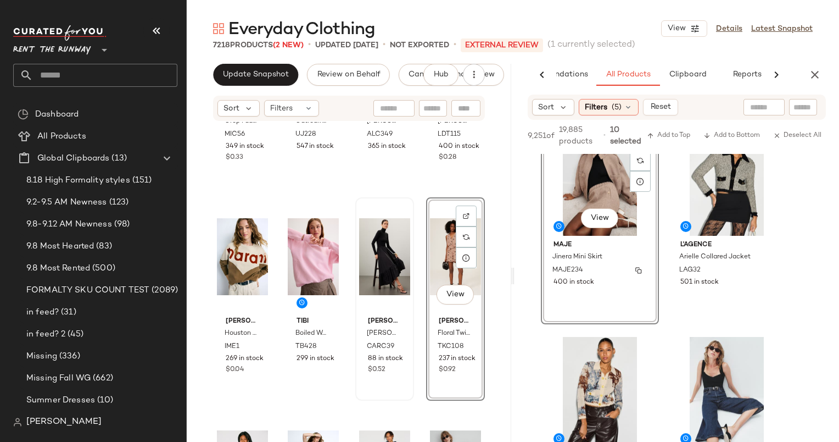
scroll to position [1305, 0]
click at [696, 188] on div "View" at bounding box center [727, 180] width 110 height 111
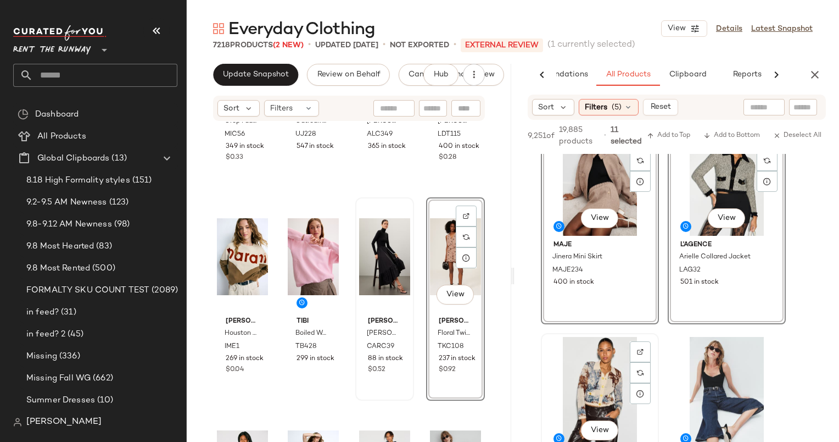
click at [570, 389] on div "View" at bounding box center [600, 392] width 110 height 111
click at [705, 365] on div "View" at bounding box center [727, 392] width 110 height 111
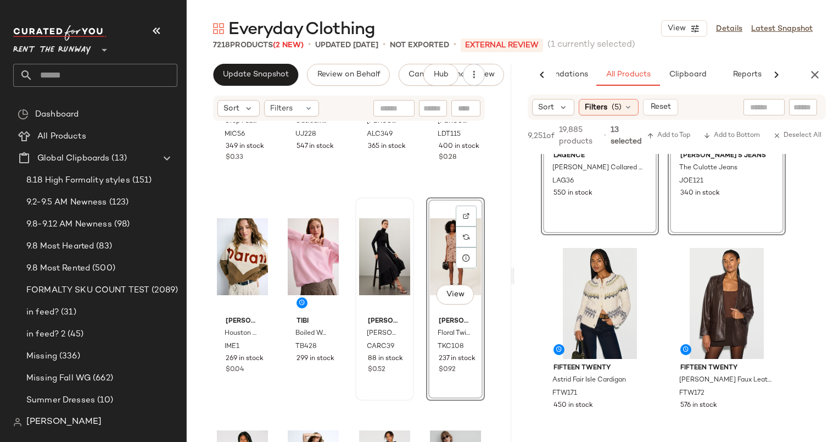
scroll to position [1612, 0]
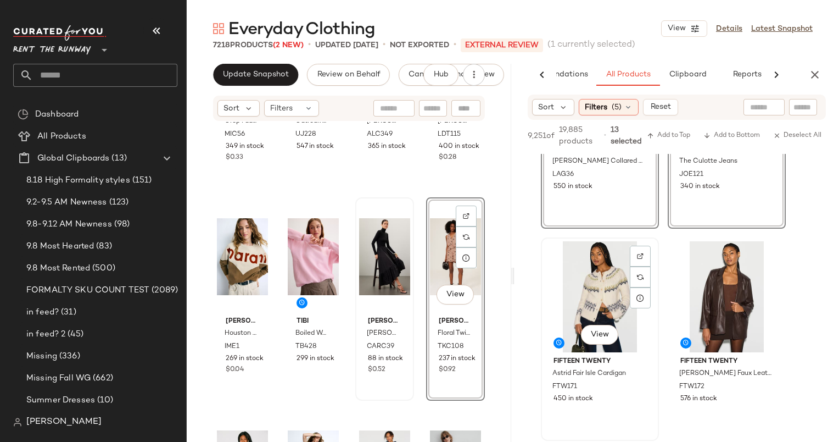
click at [596, 280] on div "View" at bounding box center [600, 296] width 110 height 111
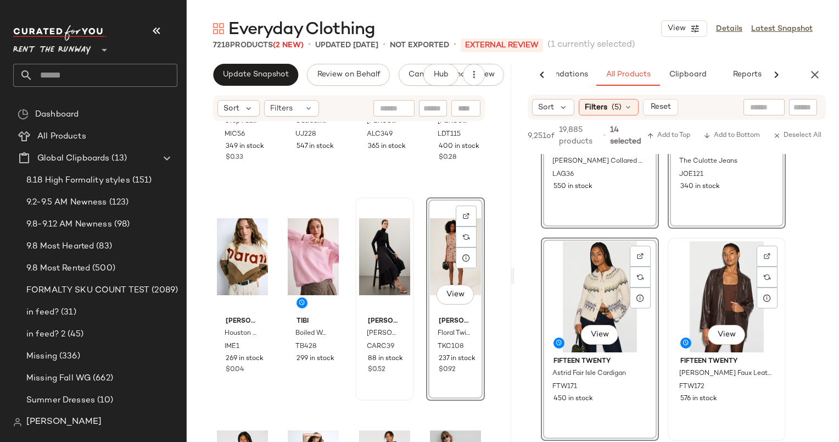
click at [744, 291] on div "View" at bounding box center [727, 296] width 110 height 111
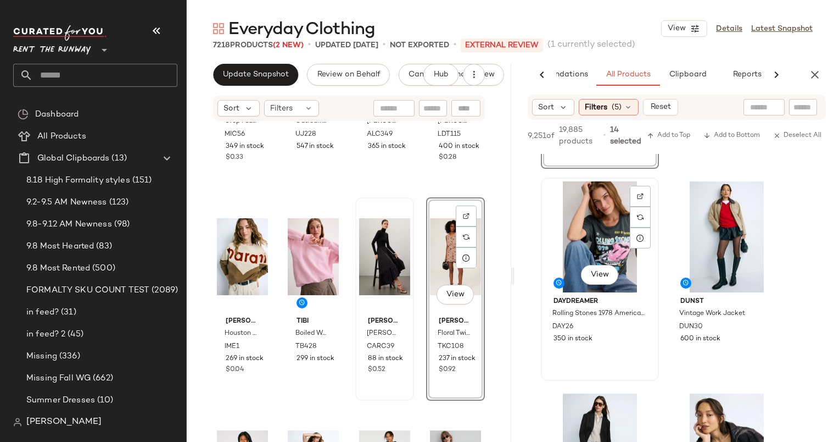
click at [602, 225] on div "View" at bounding box center [600, 236] width 110 height 111
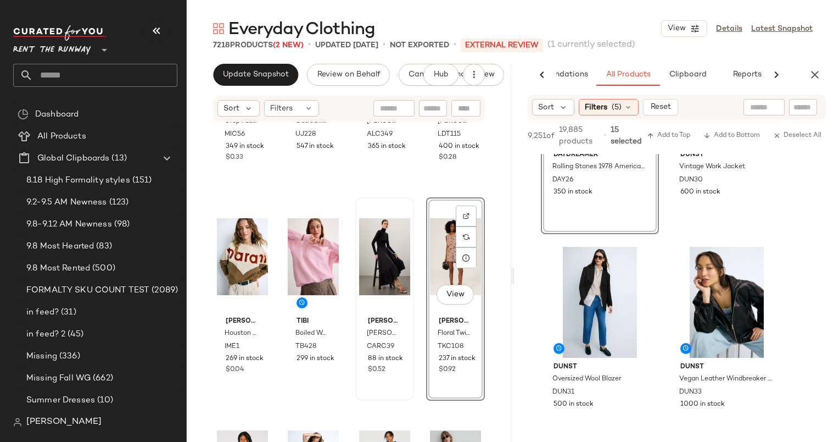
scroll to position [2045, 0]
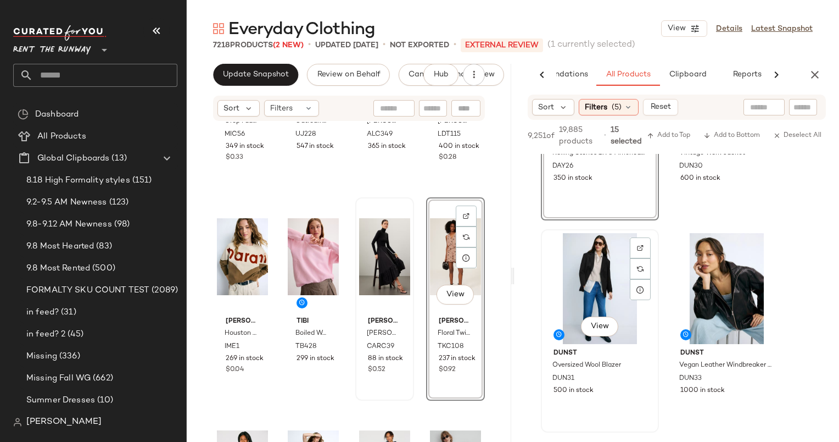
click at [598, 257] on div "View" at bounding box center [600, 288] width 110 height 111
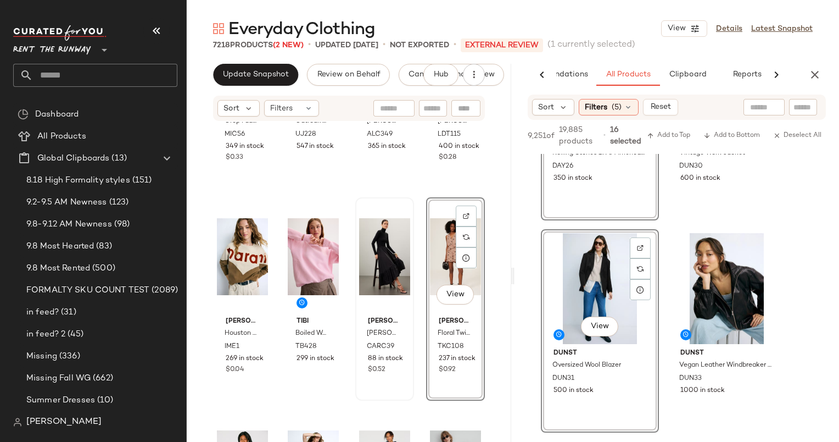
scroll to position [2133, 0]
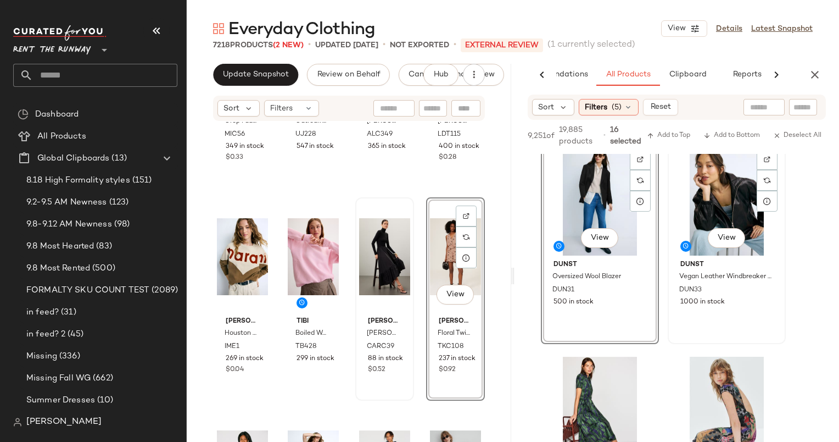
click at [702, 215] on div "View" at bounding box center [727, 199] width 110 height 111
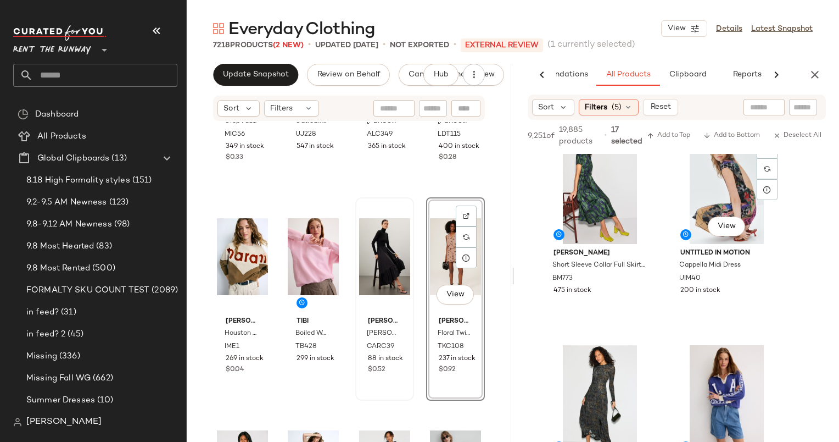
scroll to position [2359, 0]
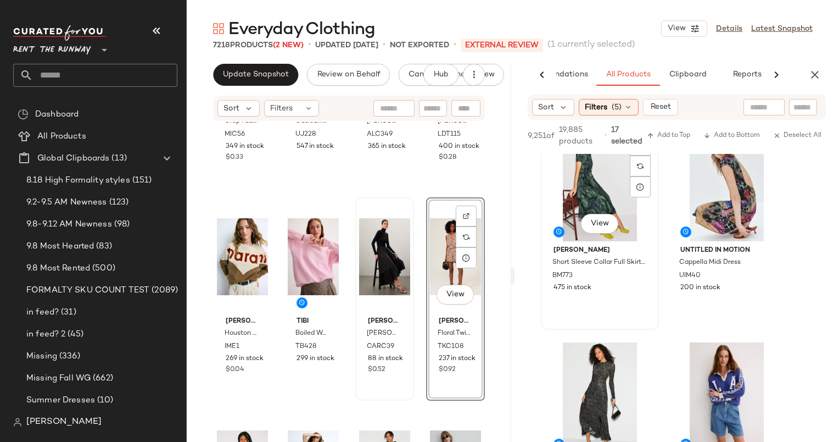
click at [589, 182] on div "View" at bounding box center [600, 185] width 110 height 111
click at [605, 190] on div "View" at bounding box center [600, 185] width 110 height 111
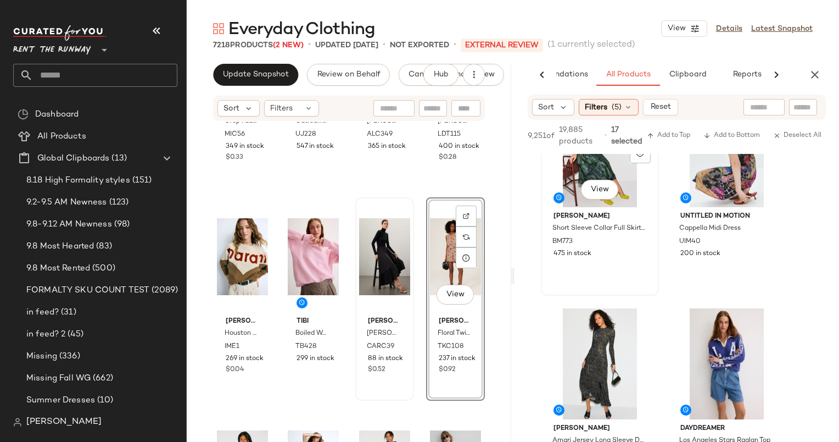
scroll to position [2425, 0]
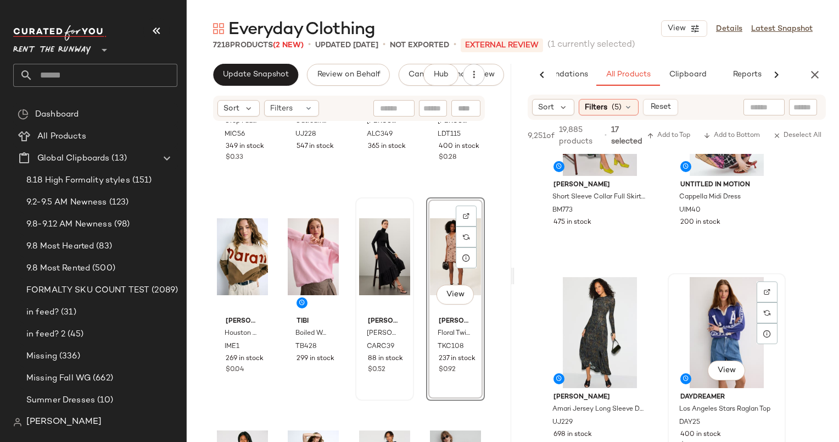
click at [714, 313] on div "View" at bounding box center [727, 332] width 110 height 111
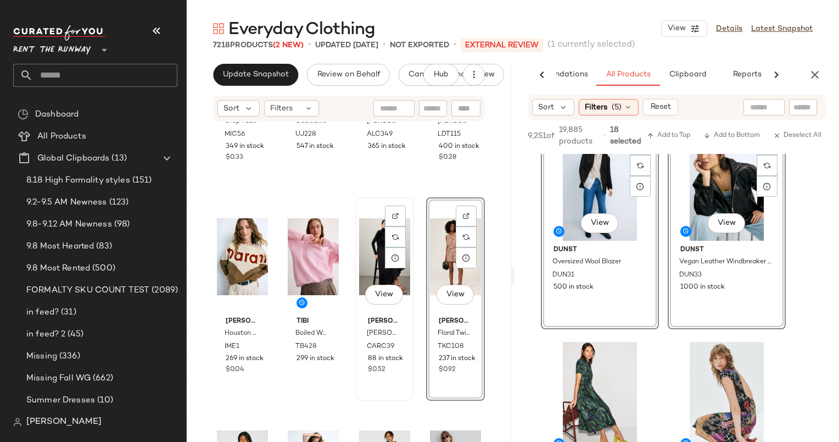
scroll to position [977, 0]
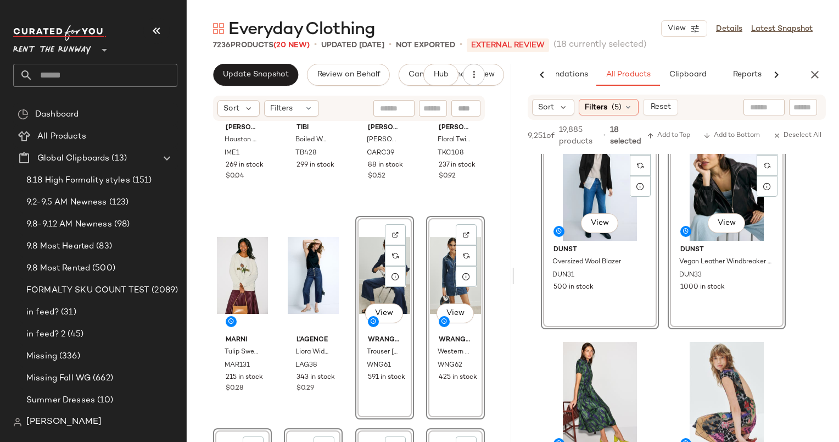
scroll to position [1096, 0]
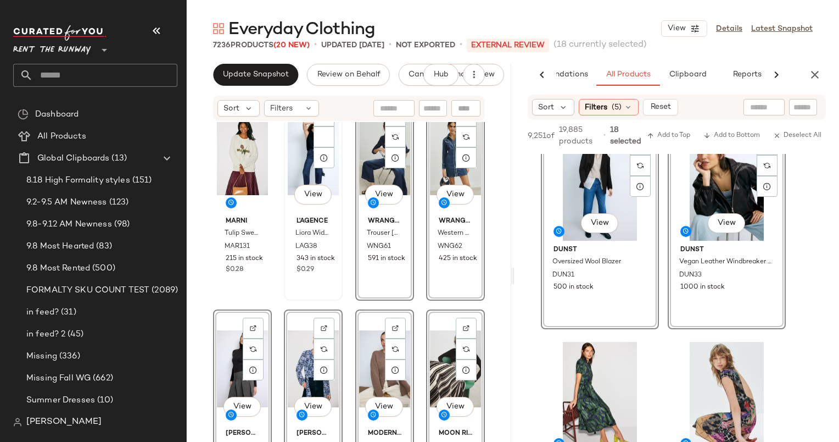
click at [313, 298] on div "View L'agence Liora Wide Leg Jeans LAG38 343 in stock $0.29" at bounding box center [313, 198] width 57 height 201
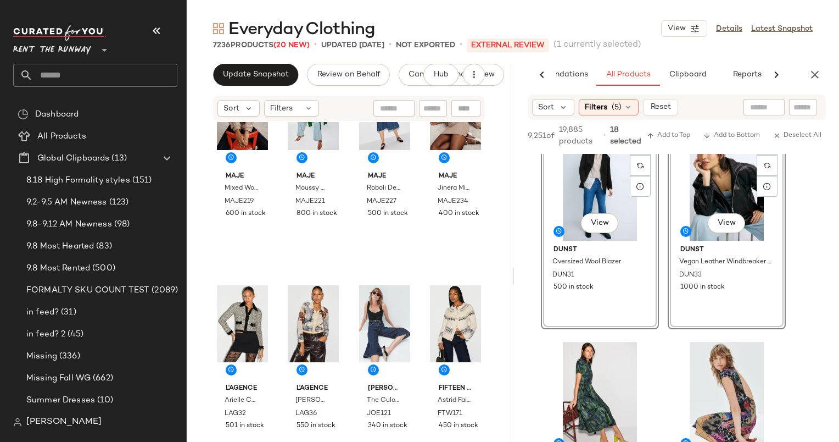
scroll to position [1565, 0]
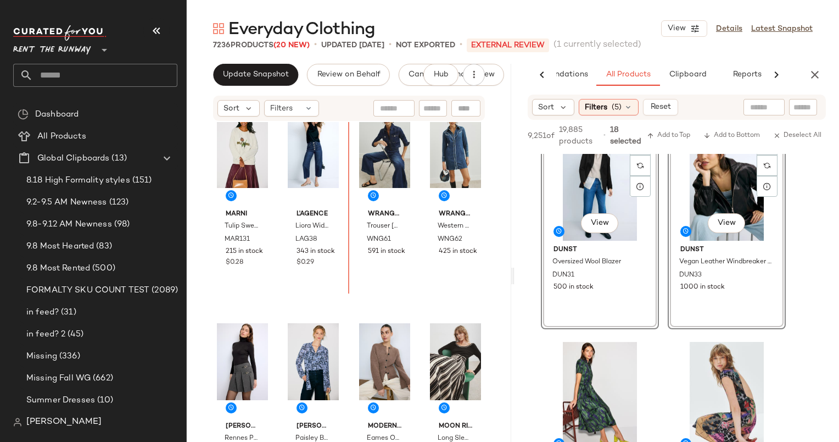
scroll to position [1086, 0]
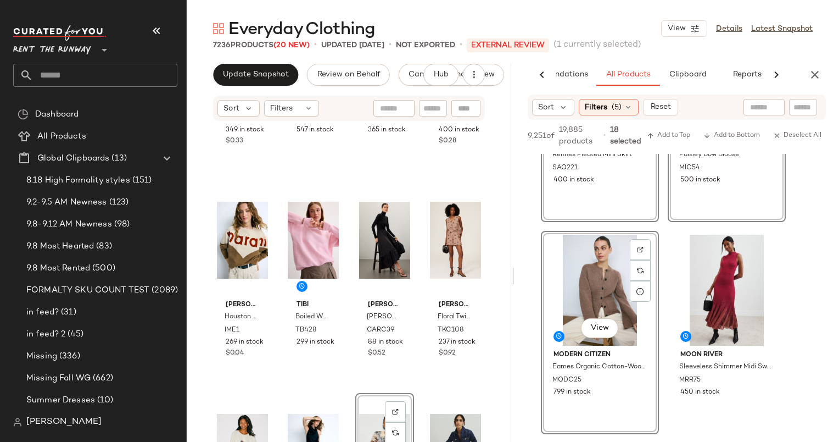
scroll to position [428, 0]
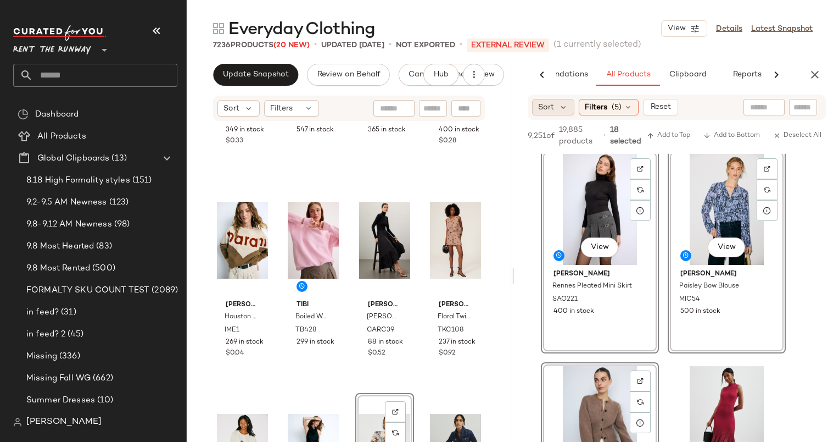
click at [551, 106] on span "Sort" at bounding box center [546, 108] width 16 height 12
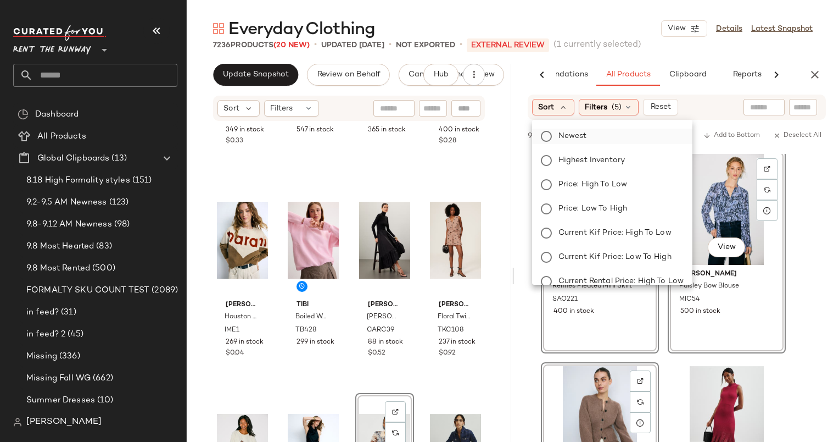
click at [595, 136] on label "Newest" at bounding box center [619, 136] width 130 height 15
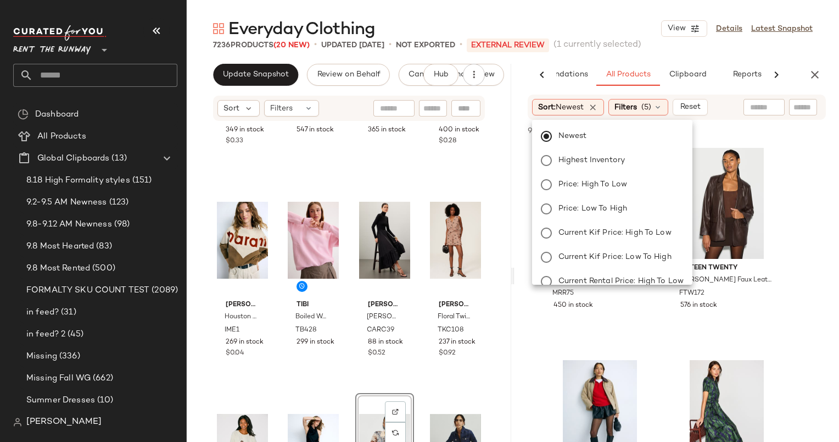
click at [715, 109] on div "Sort: Newest Filters (5) Reset" at bounding box center [677, 106] width 298 height 25
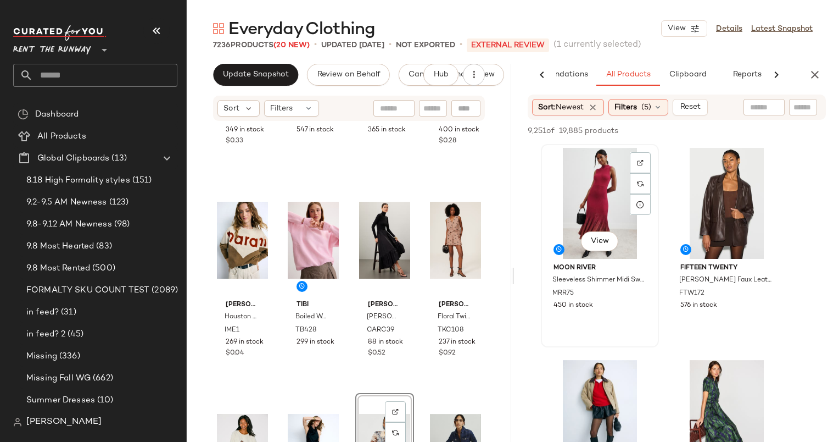
click at [599, 206] on div "View" at bounding box center [600, 203] width 110 height 111
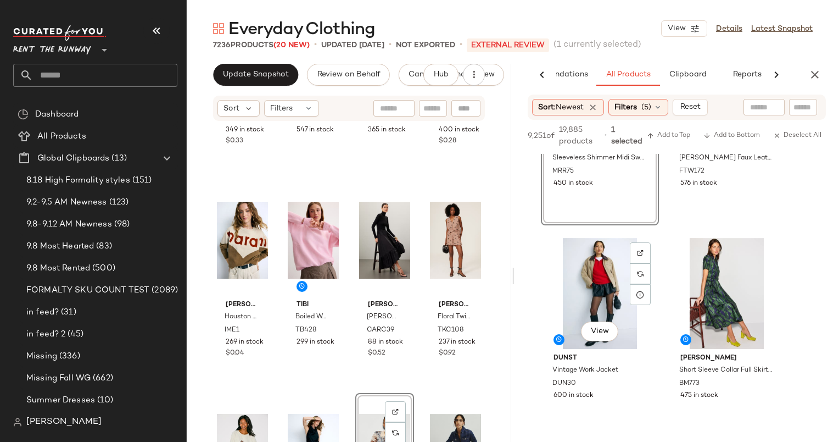
scroll to position [171, 0]
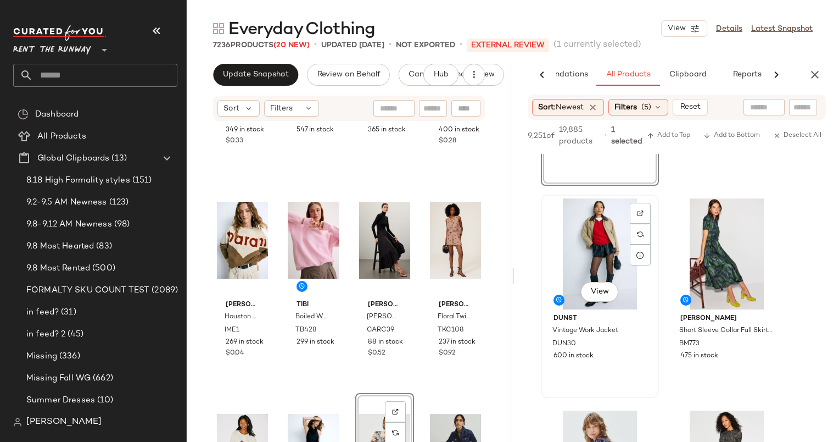
click at [607, 260] on div "View" at bounding box center [600, 253] width 110 height 111
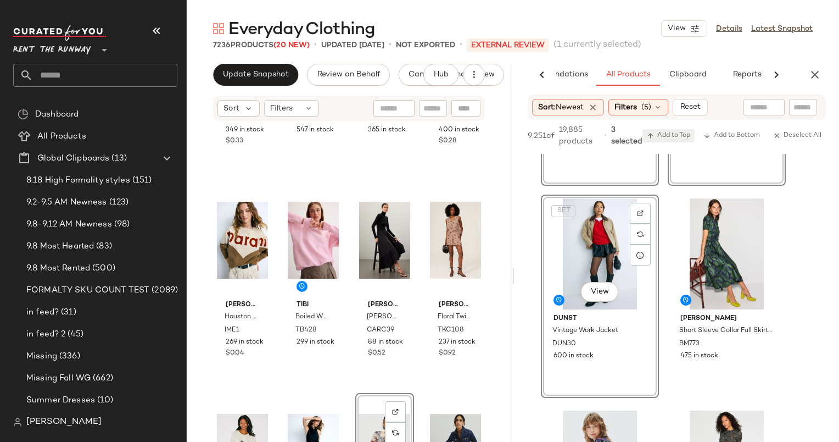
click at [669, 133] on span "Add to Top" at bounding box center [668, 136] width 43 height 8
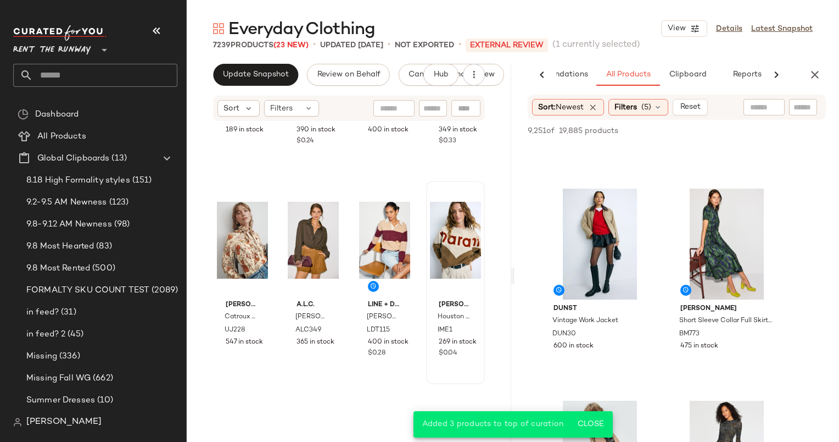
scroll to position [0, 0]
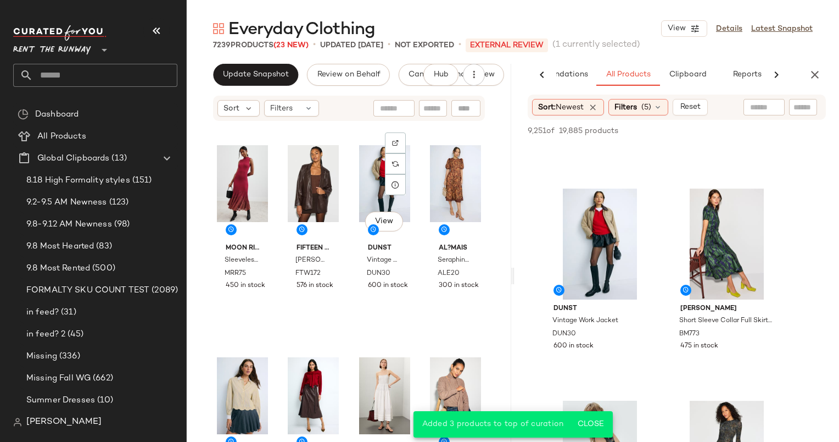
click at [390, 332] on div "Moon River Sleeveless Shimmer Midi Sweater Dress MRR75 450 in stock Fifteen Twe…" at bounding box center [349, 299] width 272 height 350
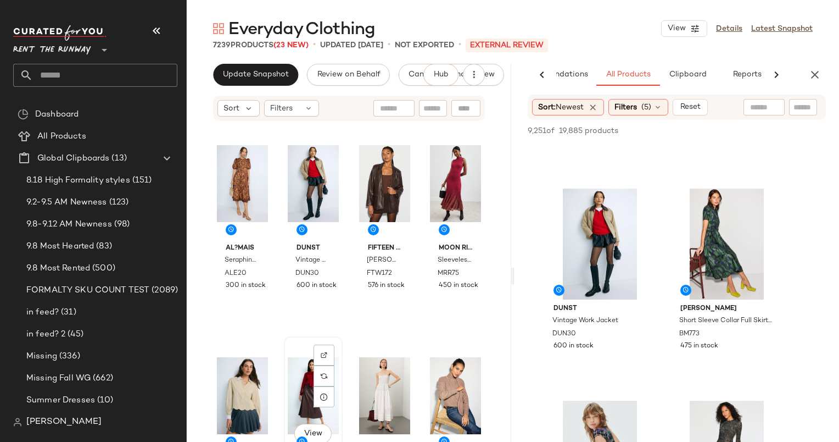
click at [327, 342] on div "View" at bounding box center [313, 395] width 51 height 111
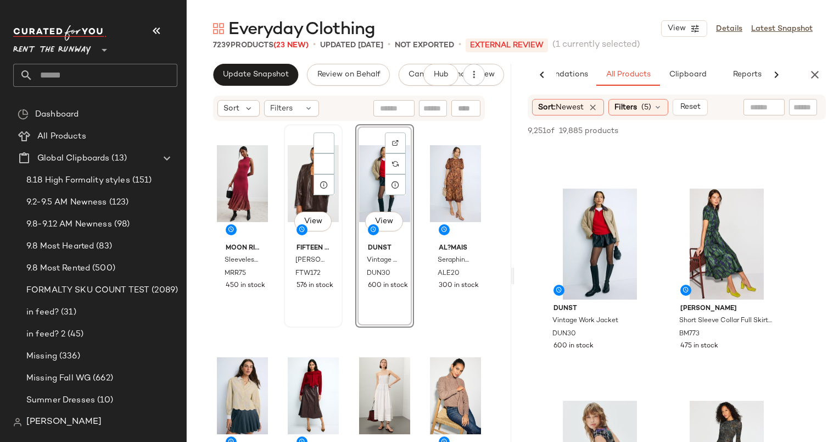
click at [330, 325] on div "View Fifteen Twenty Regan Faux Leather Blazer FTW172 576 in stock" at bounding box center [313, 225] width 57 height 201
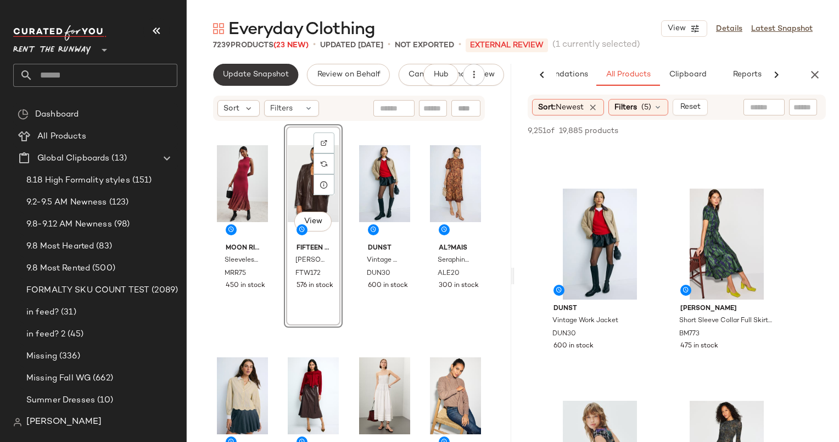
click at [270, 72] on span "Update Snapshot" at bounding box center [255, 74] width 66 height 9
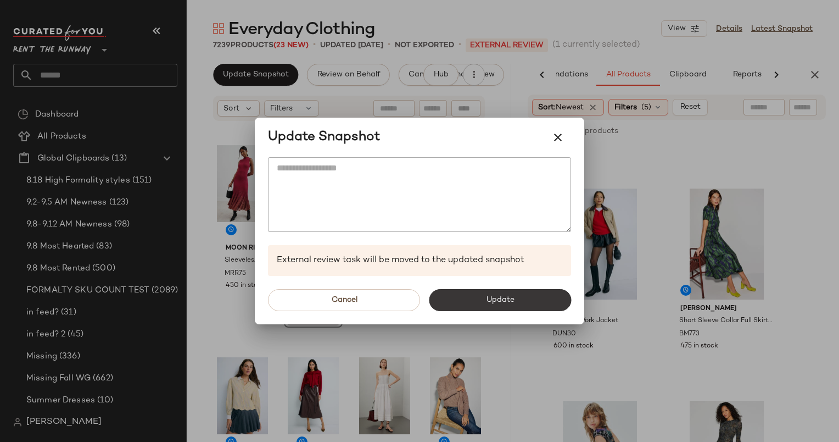
click at [490, 299] on span "Update" at bounding box center [499, 299] width 29 height 9
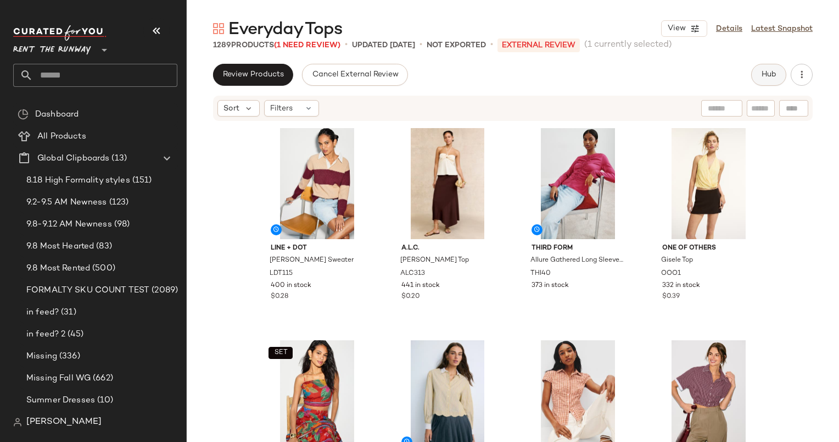
click at [758, 81] on button "Hub" at bounding box center [768, 75] width 35 height 22
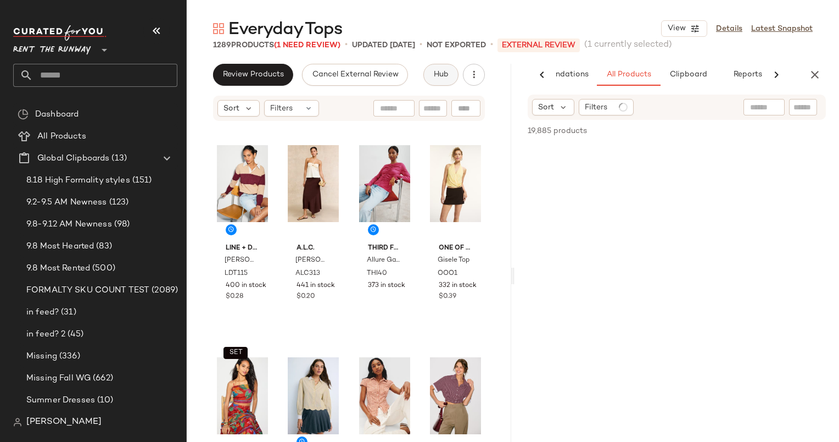
scroll to position [0, 57]
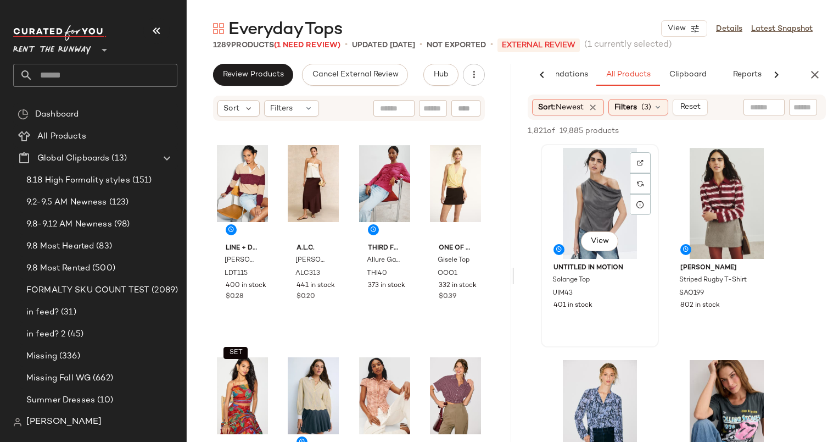
click at [593, 174] on div "View" at bounding box center [600, 203] width 110 height 111
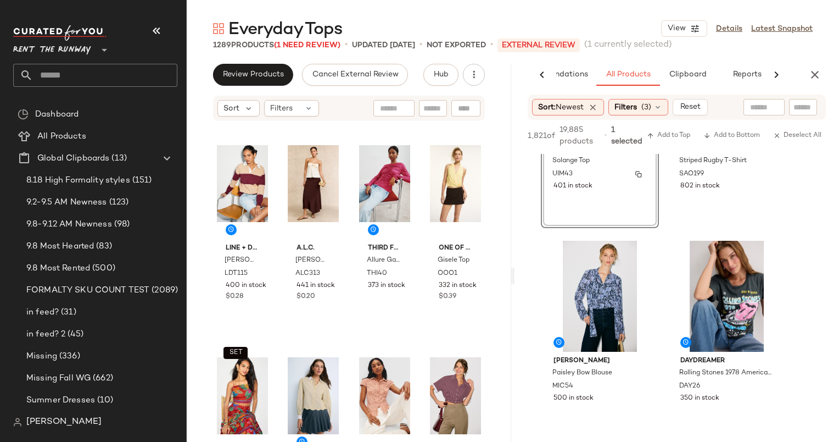
scroll to position [130, 0]
click at [721, 203] on div "View [PERSON_NAME] Striped Rugby T-Shirt SAO199 802 in stock" at bounding box center [727, 125] width 116 height 201
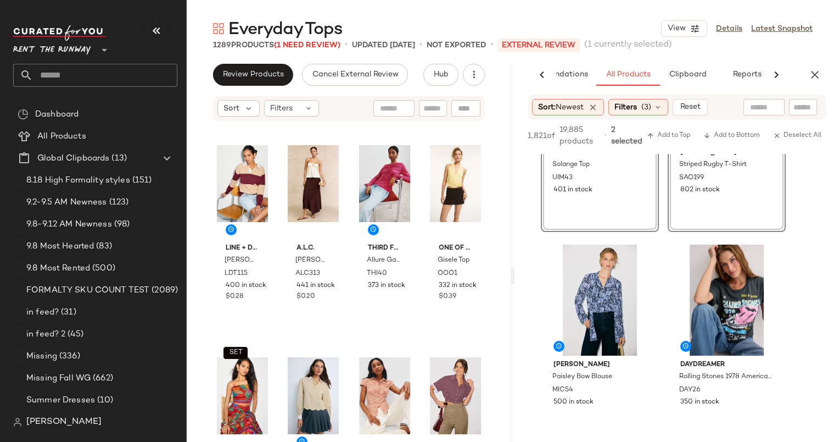
scroll to position [0, 0]
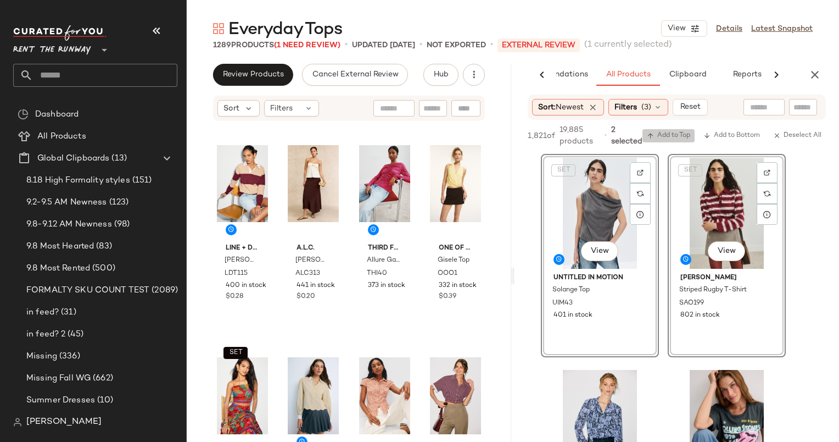
click at [668, 132] on span "Add to Top" at bounding box center [668, 136] width 43 height 8
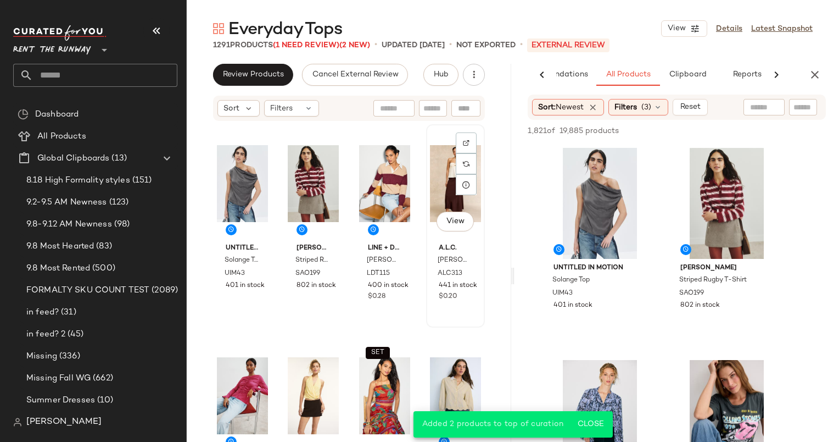
click at [439, 167] on div "View" at bounding box center [455, 183] width 51 height 111
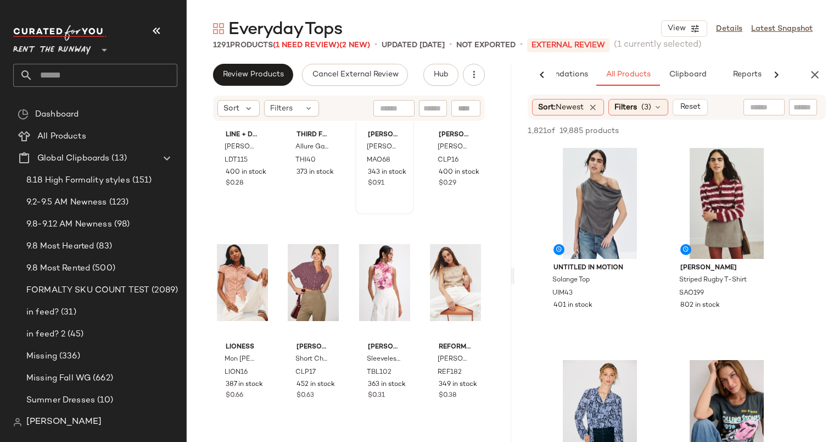
scroll to position [337, 0]
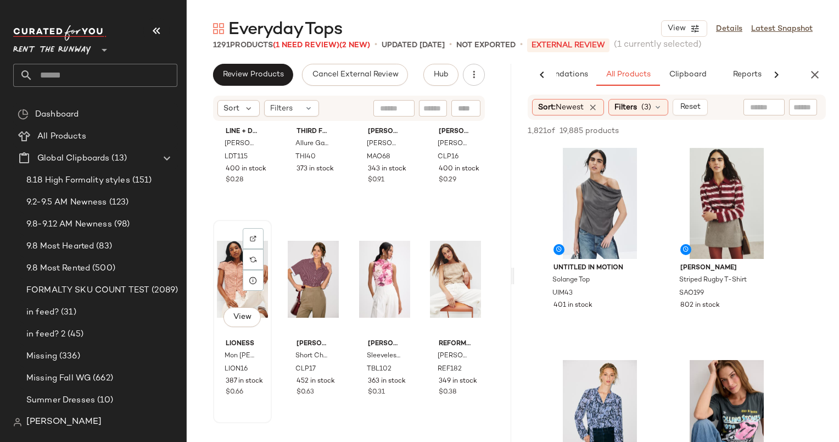
click at [236, 279] on div "View" at bounding box center [242, 279] width 51 height 111
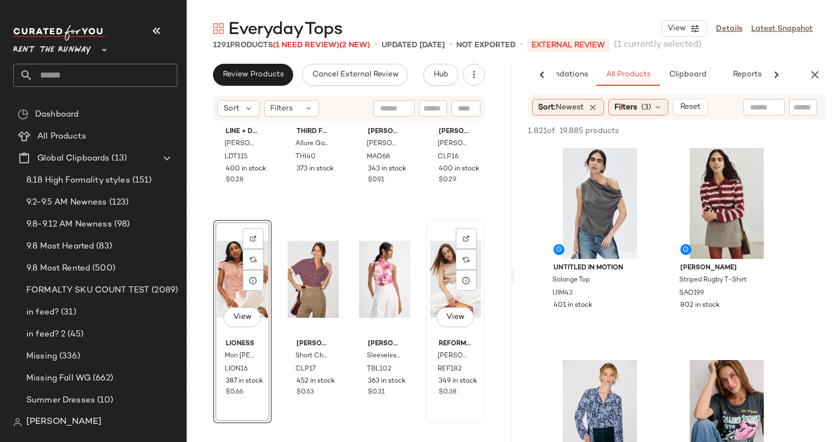
click at [442, 274] on div "View" at bounding box center [455, 279] width 51 height 111
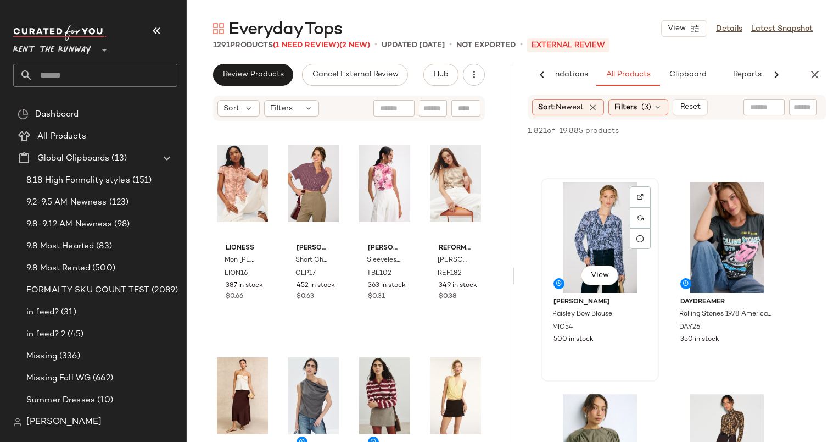
click at [568, 231] on div "View" at bounding box center [600, 237] width 110 height 111
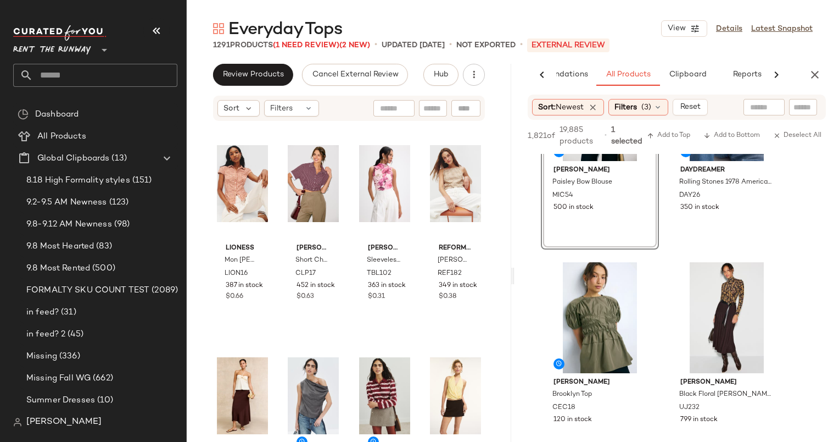
scroll to position [329, 0]
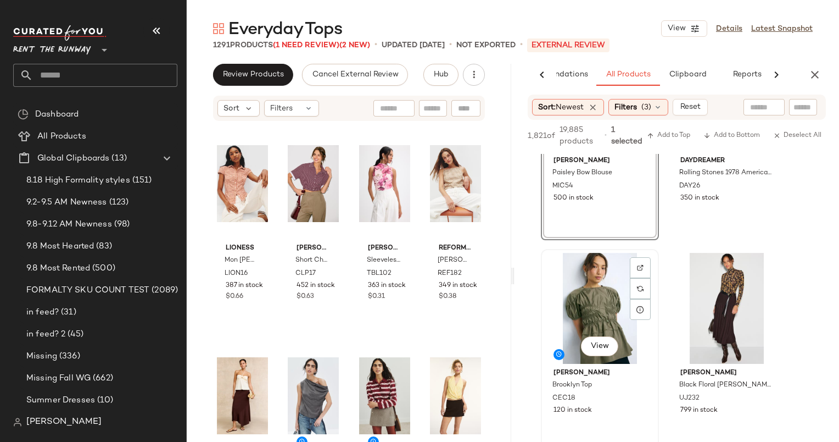
click at [585, 309] on div "View" at bounding box center [600, 308] width 110 height 111
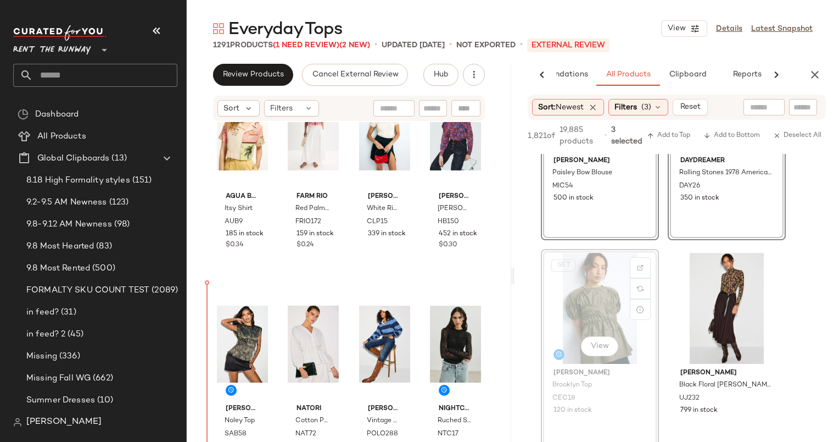
scroll to position [5151, 0]
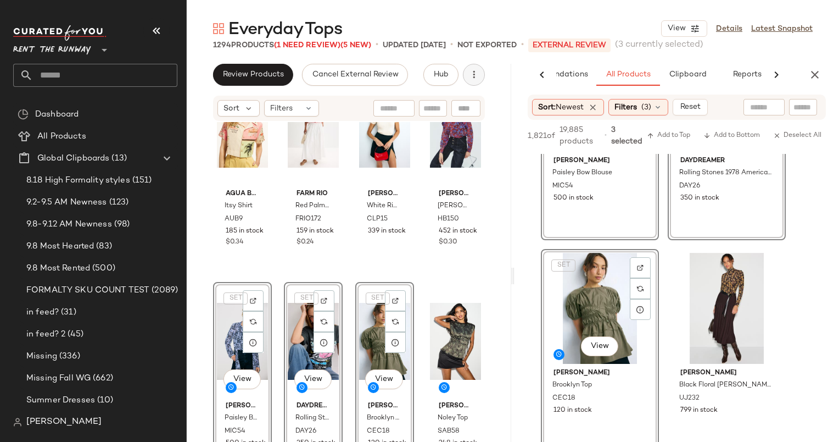
click at [468, 79] on icon "button" at bounding box center [473, 74] width 11 height 11
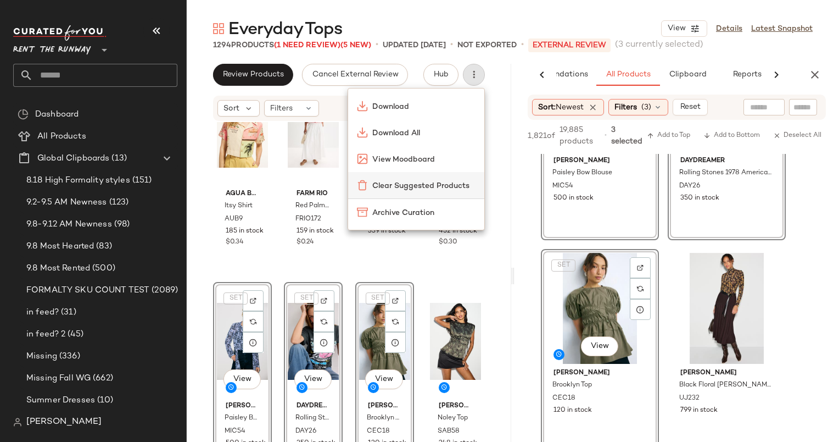
click at [442, 184] on span "Clear Suggested Products" at bounding box center [423, 186] width 103 height 12
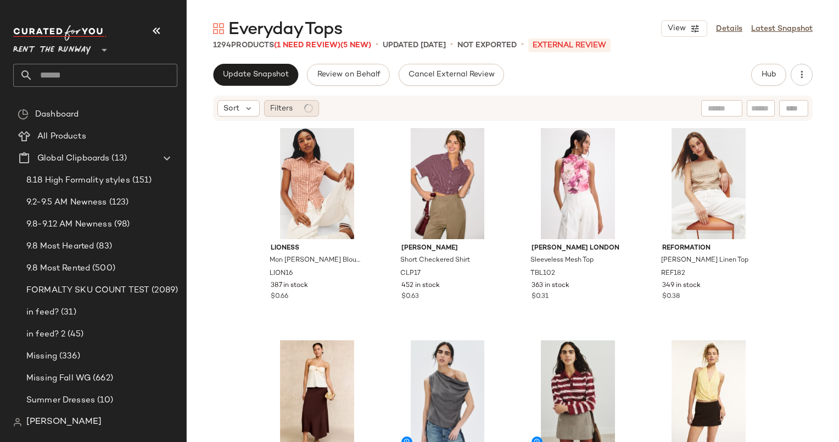
click at [281, 115] on div "Filters" at bounding box center [291, 108] width 55 height 16
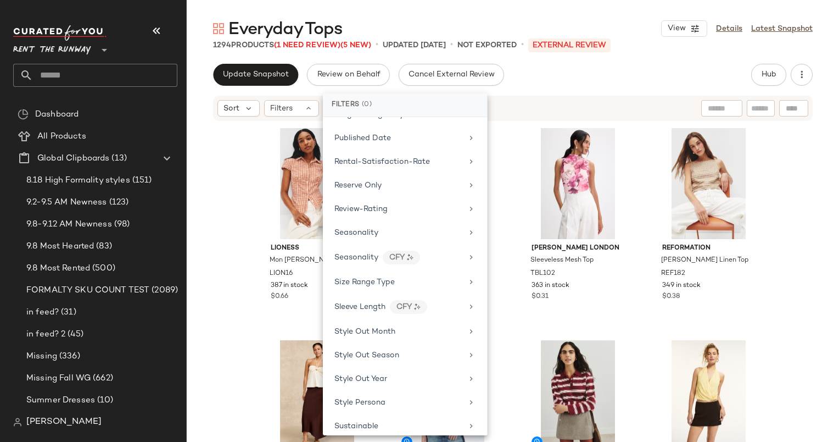
scroll to position [1388, 0]
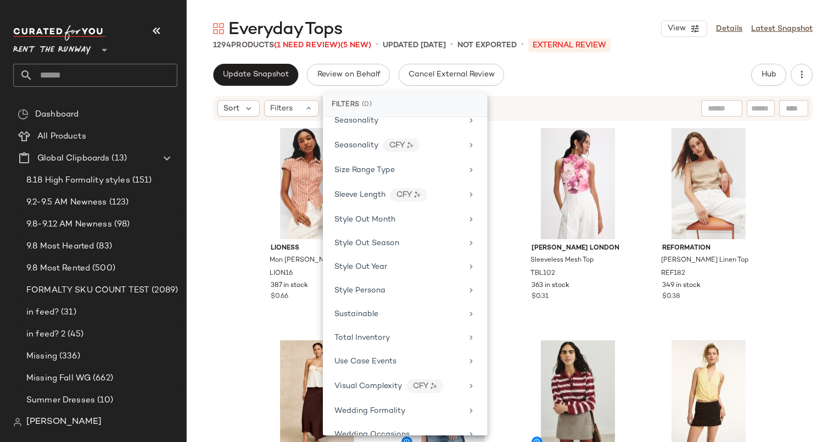
click at [389, 332] on div "Total Inventory" at bounding box center [398, 338] width 128 height 12
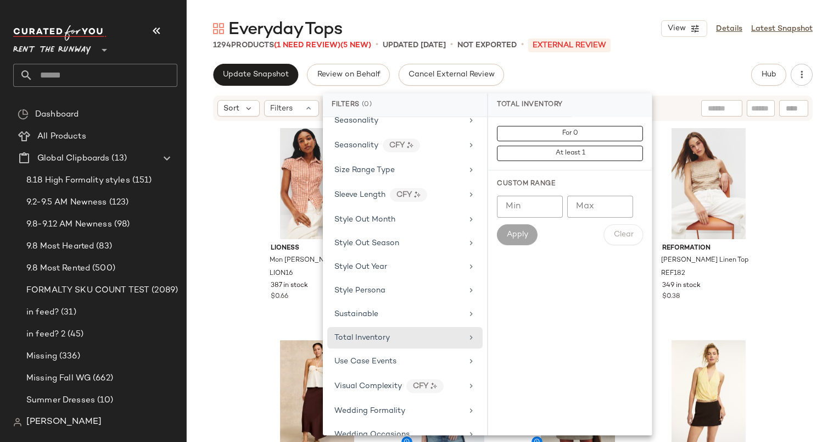
click at [576, 141] on div "For 0 At least 1" at bounding box center [570, 143] width 146 height 35
click at [571, 138] on button "For 0" at bounding box center [570, 133] width 146 height 15
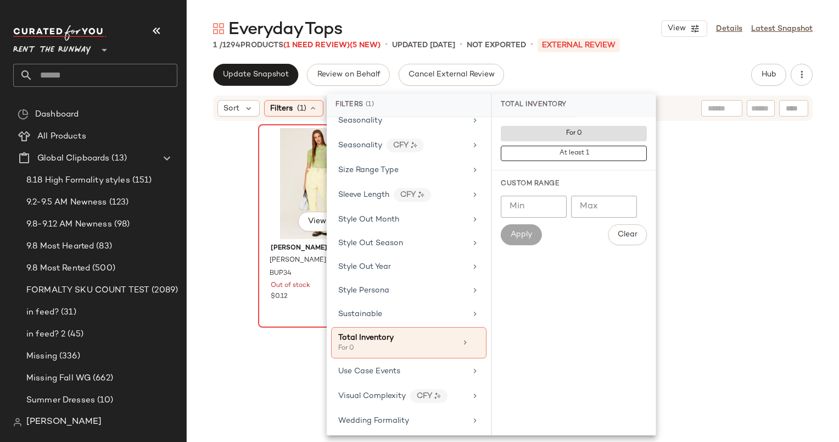
click at [276, 179] on div "View" at bounding box center [317, 183] width 110 height 111
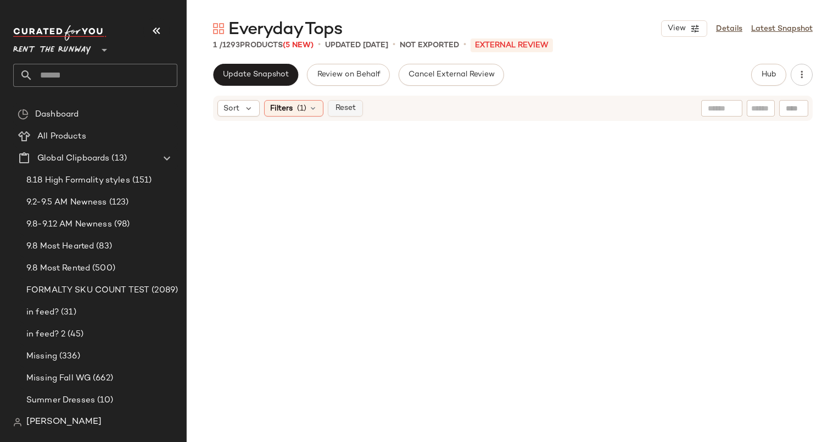
click at [355, 107] on button "Reset" at bounding box center [345, 108] width 35 height 16
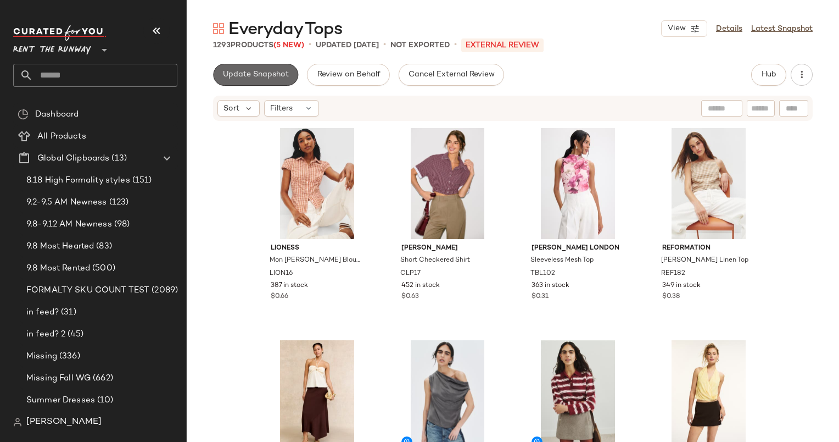
click at [250, 81] on button "Update Snapshot" at bounding box center [255, 75] width 85 height 22
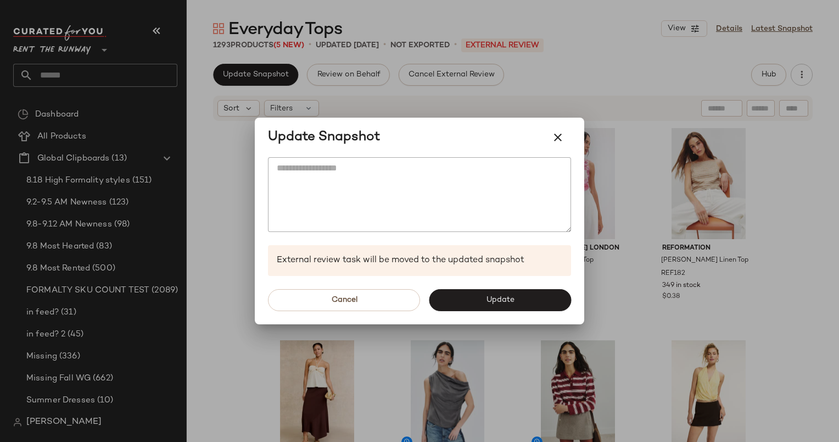
click at [538, 312] on div "Cancel Update" at bounding box center [420, 300] width 330 height 48
click at [523, 303] on button "Update" at bounding box center [500, 300] width 142 height 22
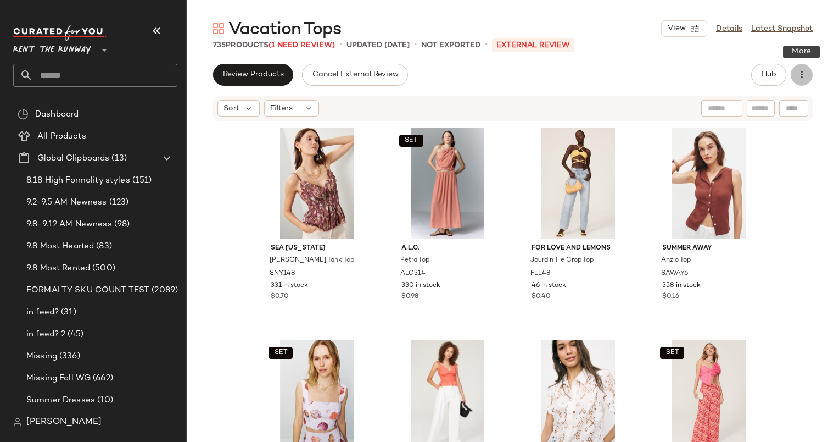
click at [800, 71] on icon "button" at bounding box center [801, 74] width 11 height 11
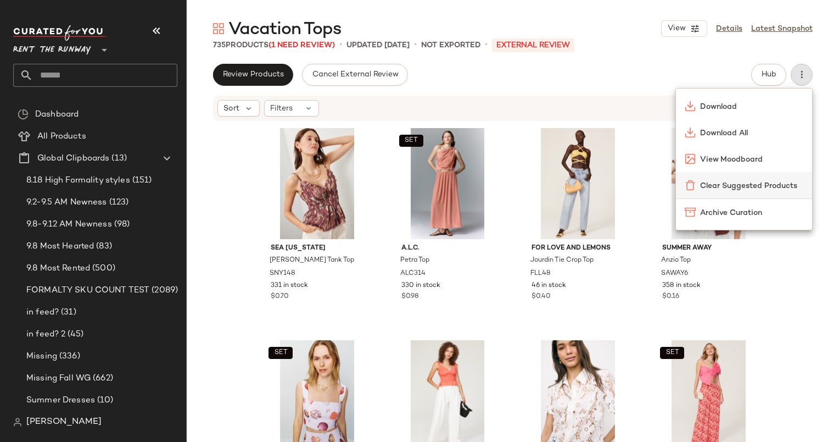
click at [718, 183] on span "Clear Suggested Products" at bounding box center [751, 186] width 103 height 12
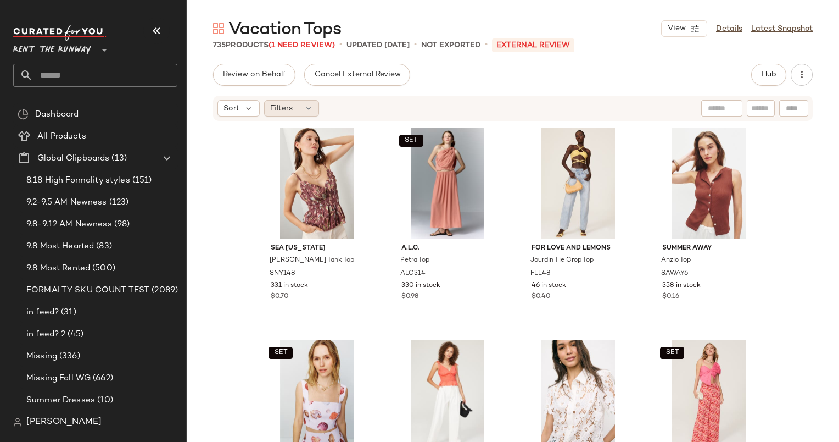
click at [300, 101] on div "Filters" at bounding box center [291, 108] width 55 height 16
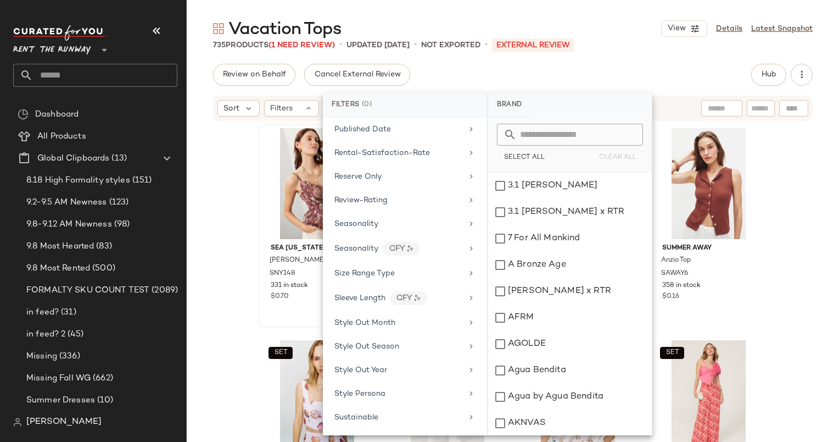
scroll to position [1388, 0]
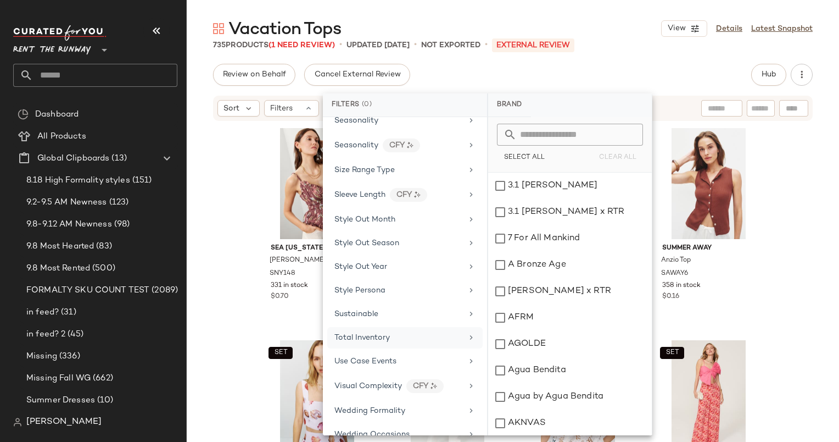
click at [409, 332] on div "Total Inventory" at bounding box center [398, 338] width 128 height 12
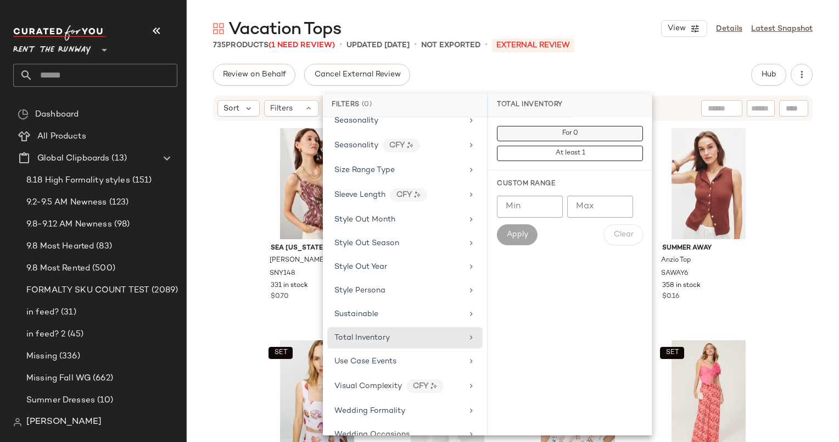
click at [589, 136] on button "For 0" at bounding box center [570, 133] width 146 height 15
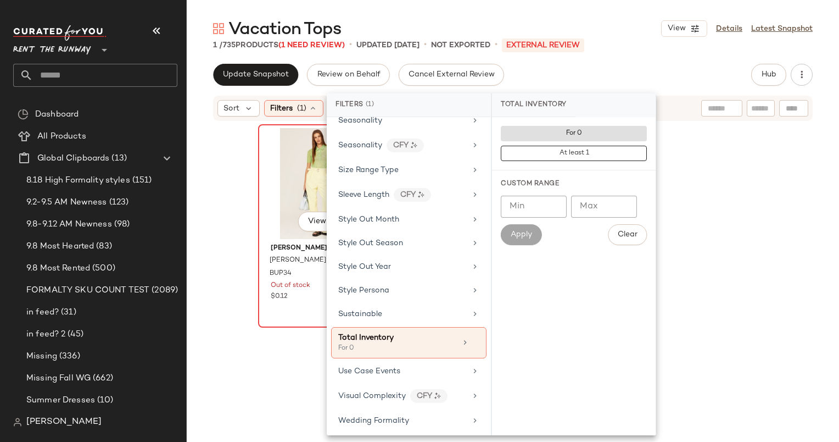
click at [270, 224] on div "View" at bounding box center [317, 183] width 110 height 111
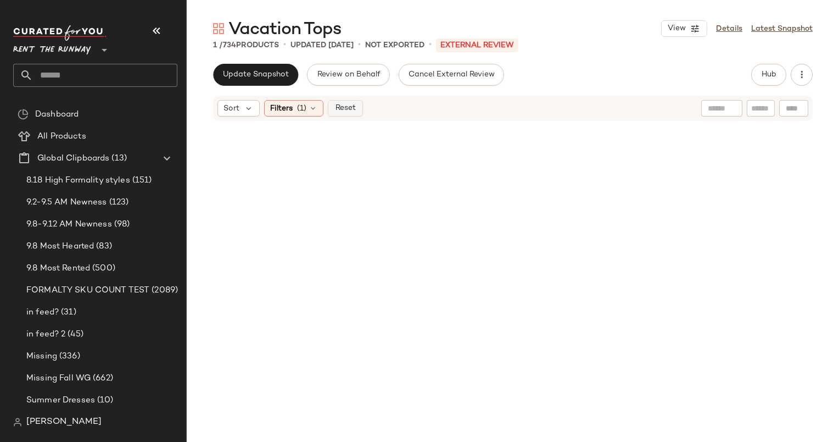
click at [331, 101] on button "Reset" at bounding box center [345, 108] width 35 height 16
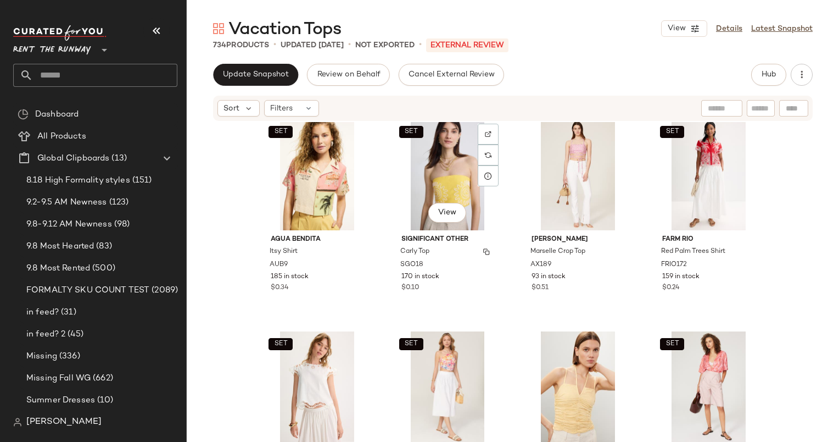
scroll to position [1907, 0]
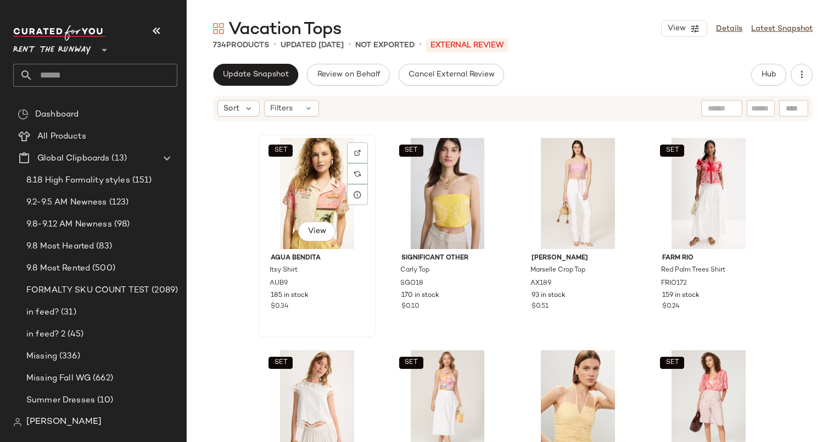
click at [312, 191] on div "SET View" at bounding box center [317, 193] width 110 height 111
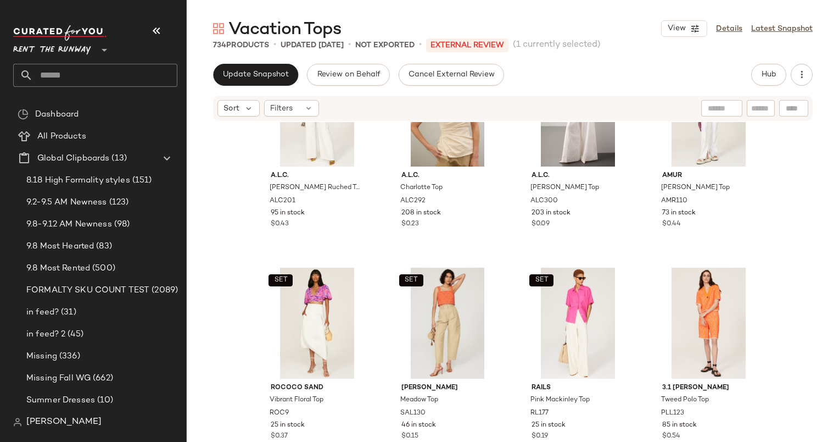
scroll to position [3726, 0]
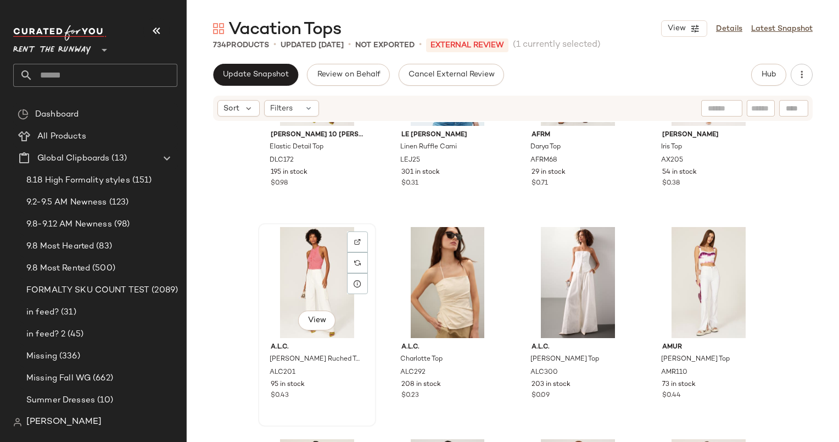
click at [311, 261] on div "View" at bounding box center [317, 282] width 110 height 111
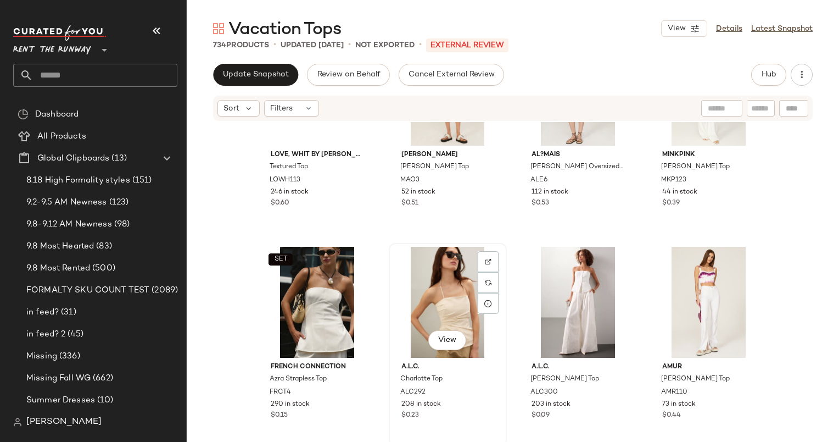
scroll to position [3706, 0]
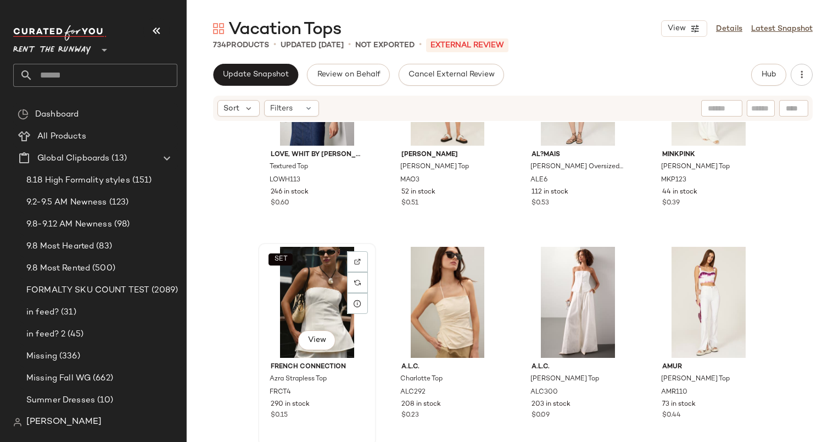
click at [321, 310] on div "SET View" at bounding box center [317, 302] width 110 height 111
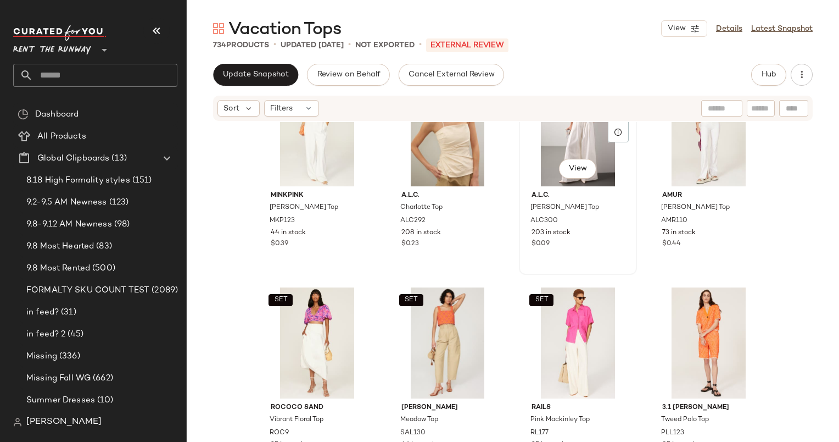
scroll to position [3886, 0]
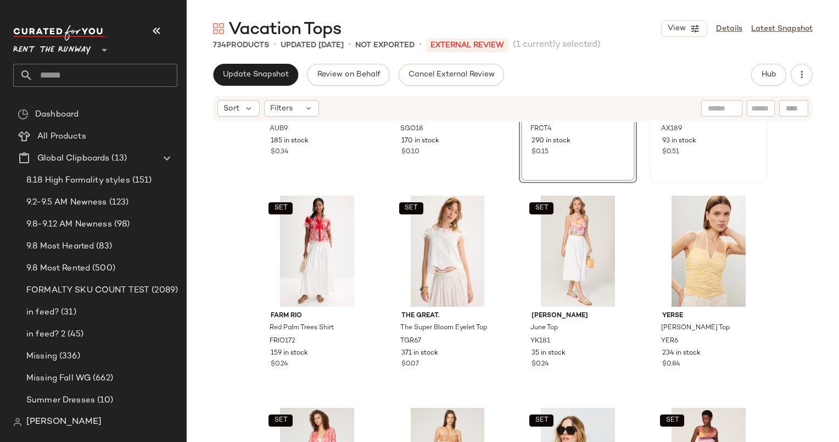
scroll to position [147, 0]
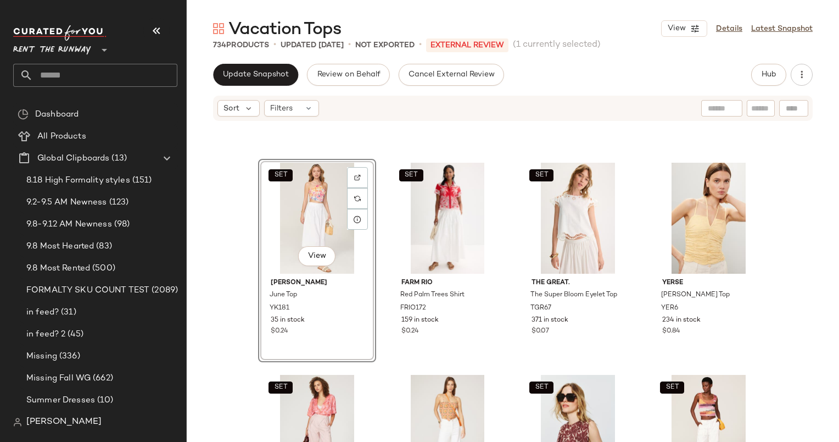
scroll to position [178, 0]
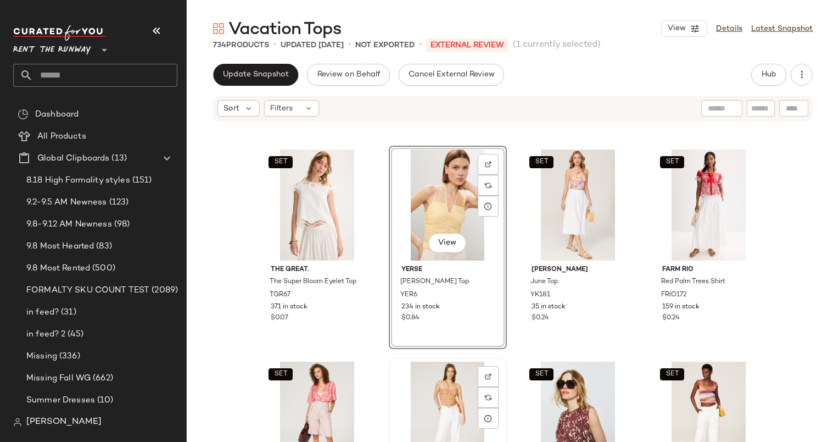
scroll to position [261, 0]
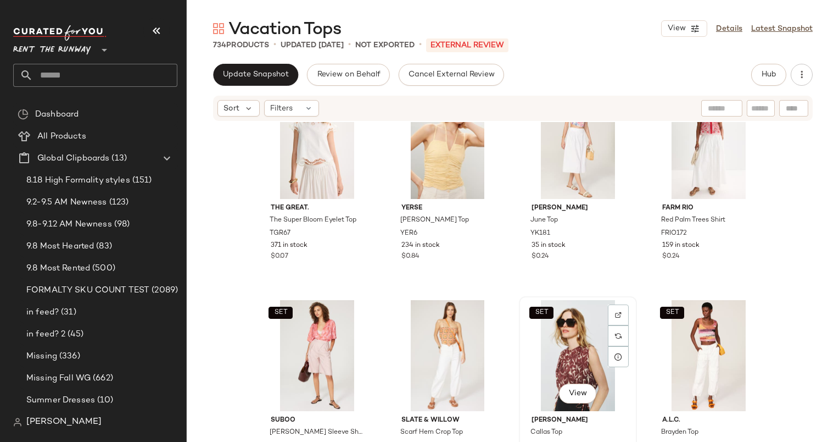
click at [583, 315] on div "SET View" at bounding box center [578, 355] width 110 height 111
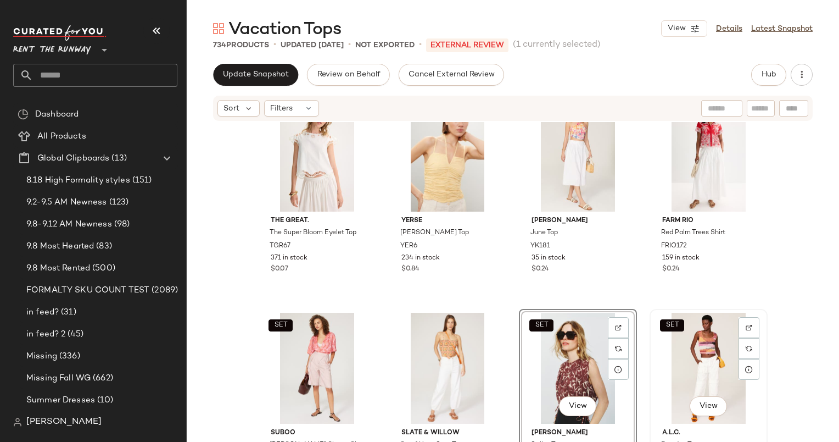
scroll to position [244, 0]
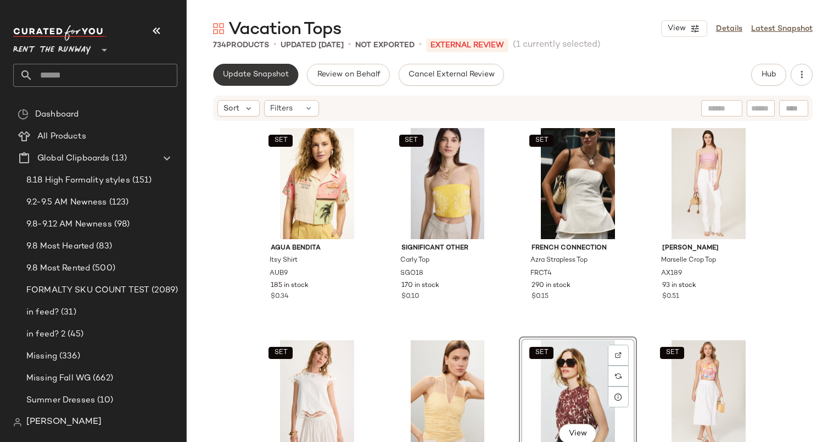
click at [265, 78] on span "Update Snapshot" at bounding box center [255, 74] width 66 height 9
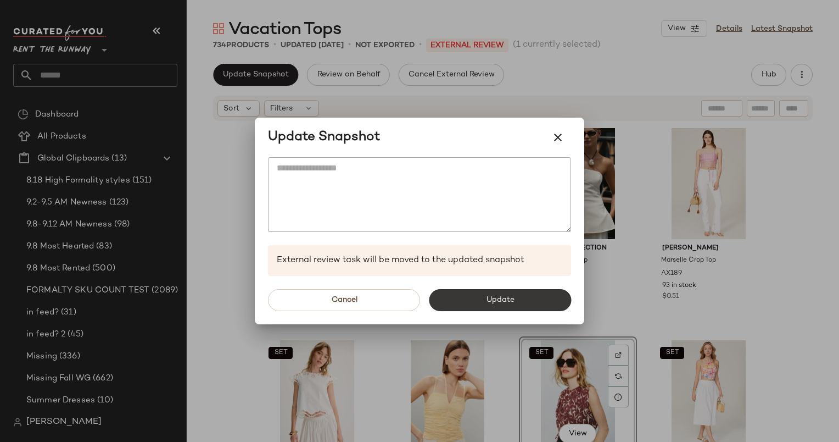
click at [485, 294] on button "Update" at bounding box center [500, 300] width 142 height 22
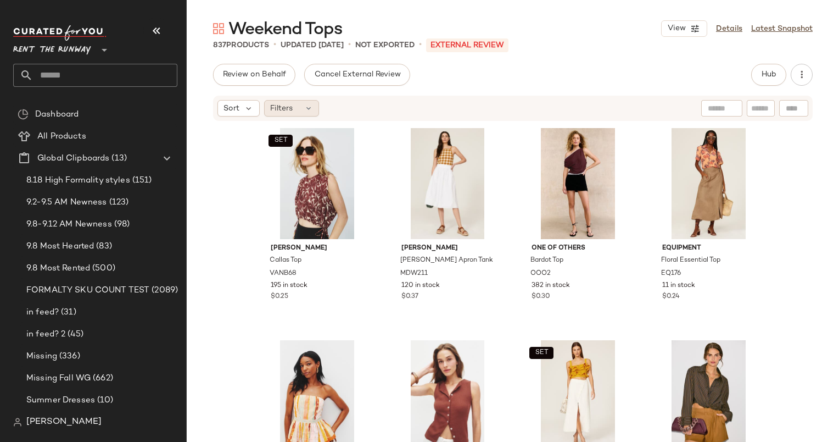
click at [309, 108] on icon at bounding box center [308, 108] width 9 height 9
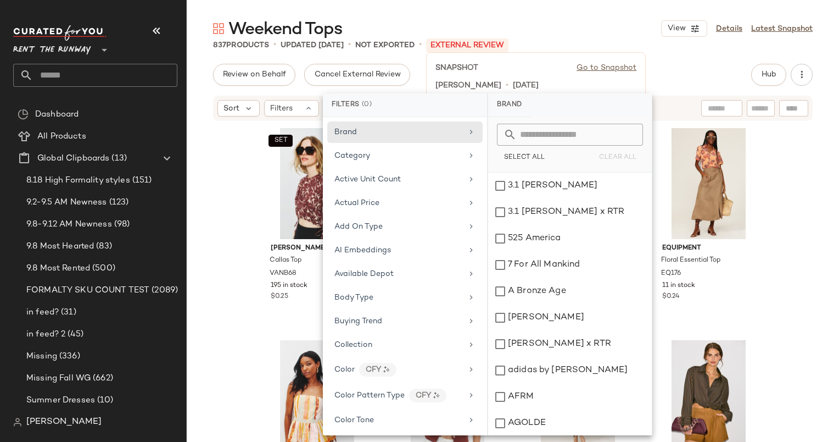
click at [498, 57] on div "SNAPSHOT Go to Snapshot [PERSON_NAME] • [DATE]" at bounding box center [536, 76] width 220 height 49
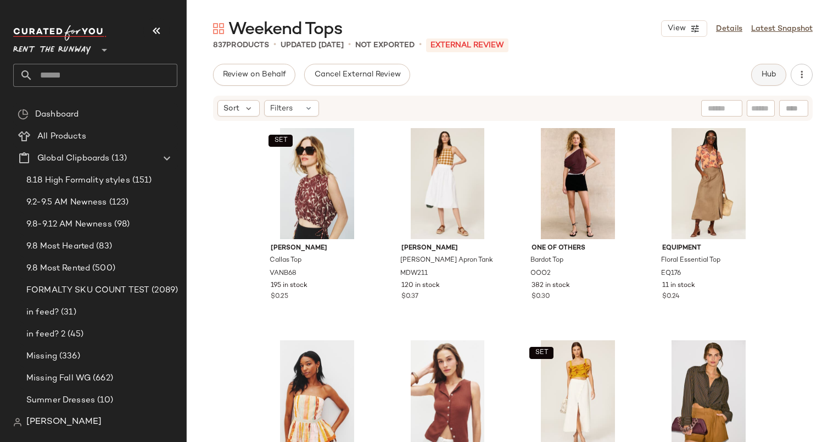
click at [760, 69] on button "Hub" at bounding box center [768, 75] width 35 height 22
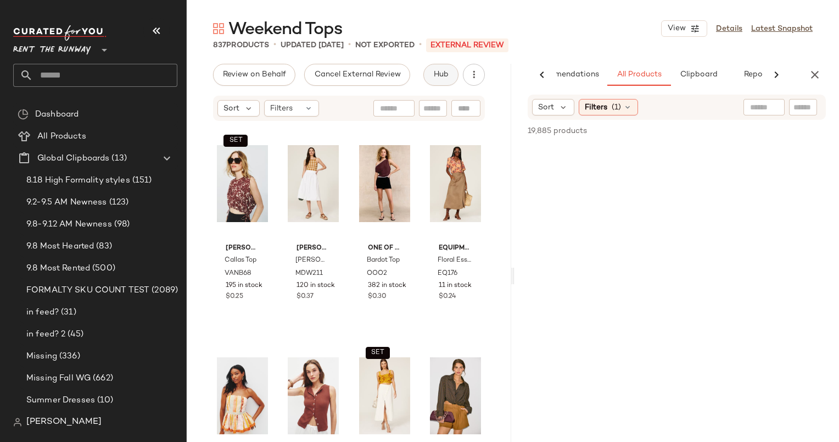
scroll to position [0, 46]
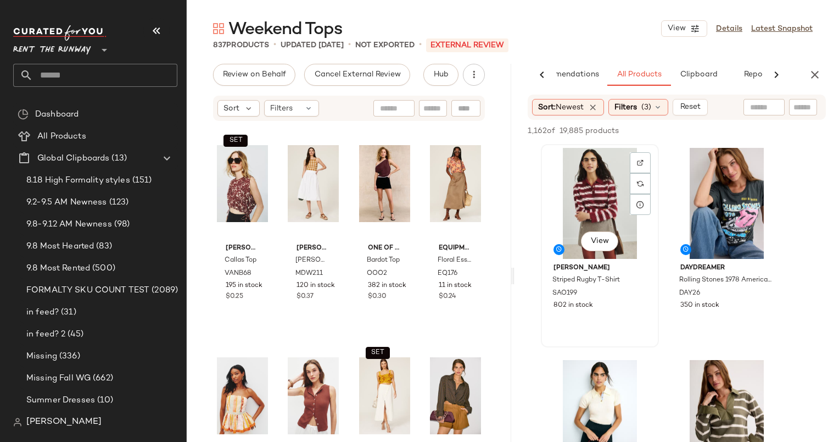
click at [595, 204] on div "View" at bounding box center [600, 203] width 110 height 111
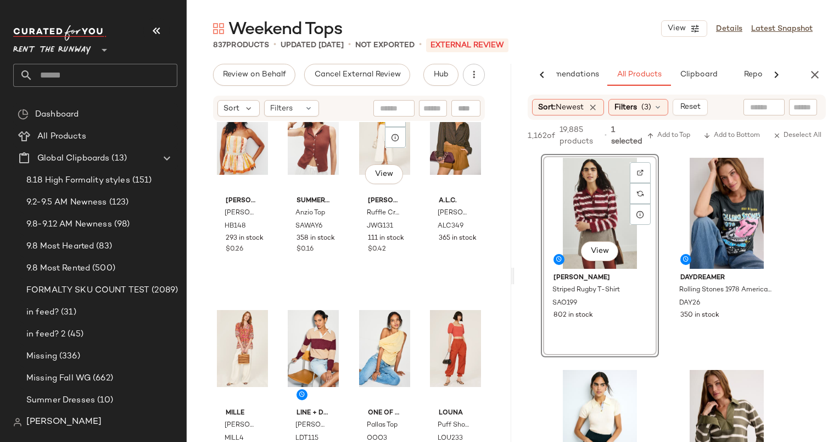
scroll to position [267, 0]
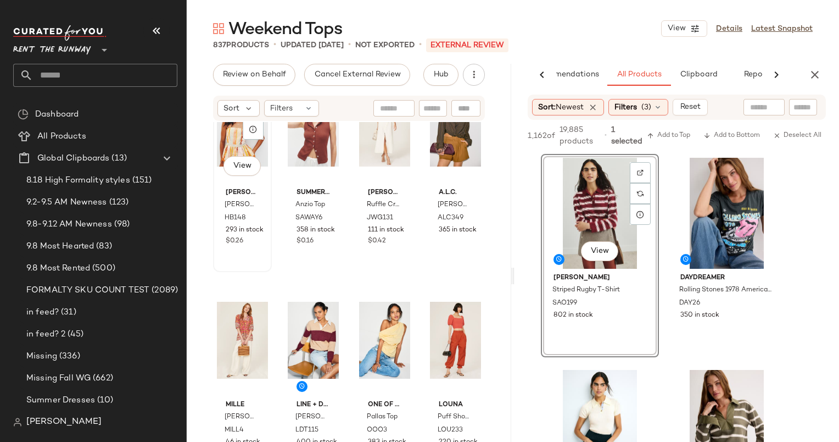
click at [264, 230] on span "293 in stock" at bounding box center [245, 230] width 38 height 10
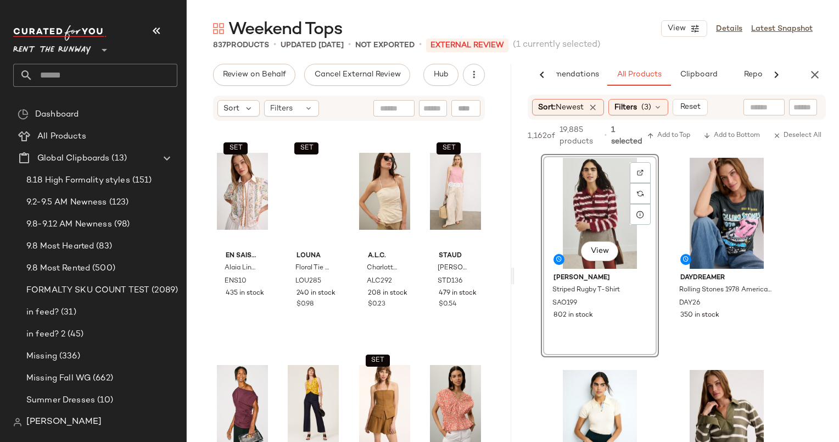
scroll to position [637, 0]
click at [435, 200] on div "SET View" at bounding box center [455, 191] width 51 height 111
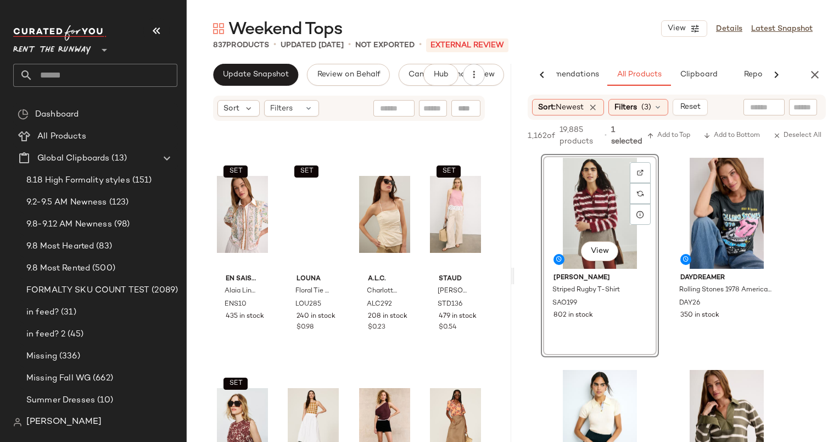
scroll to position [402, 0]
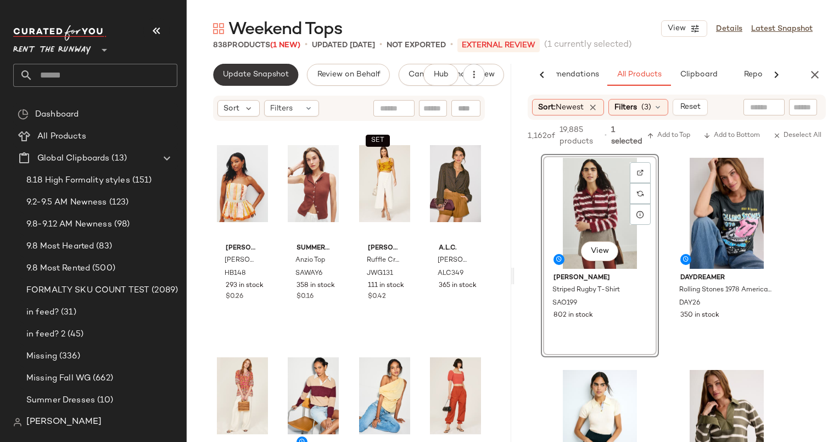
click at [275, 75] on span "Update Snapshot" at bounding box center [255, 74] width 66 height 9
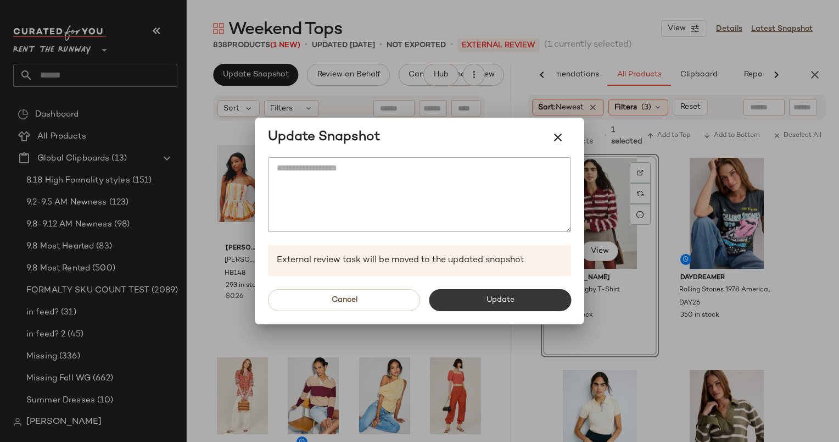
click at [507, 299] on span "Update" at bounding box center [499, 299] width 29 height 9
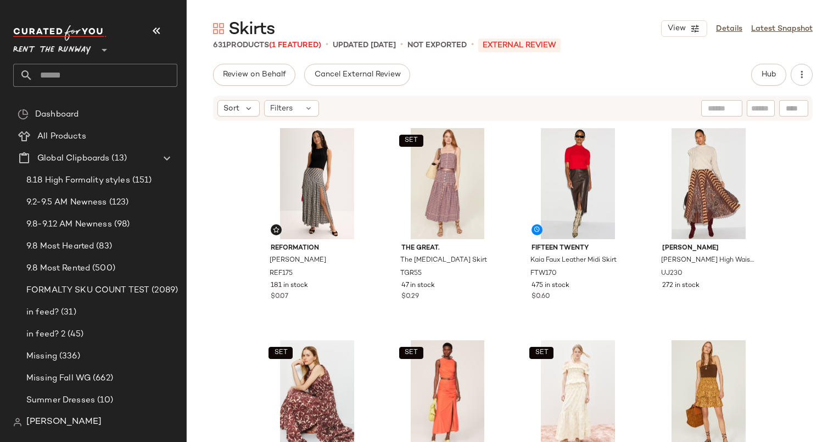
click at [753, 83] on div "Hub" at bounding box center [768, 75] width 35 height 22
click at [763, 80] on button "Hub" at bounding box center [768, 75] width 35 height 22
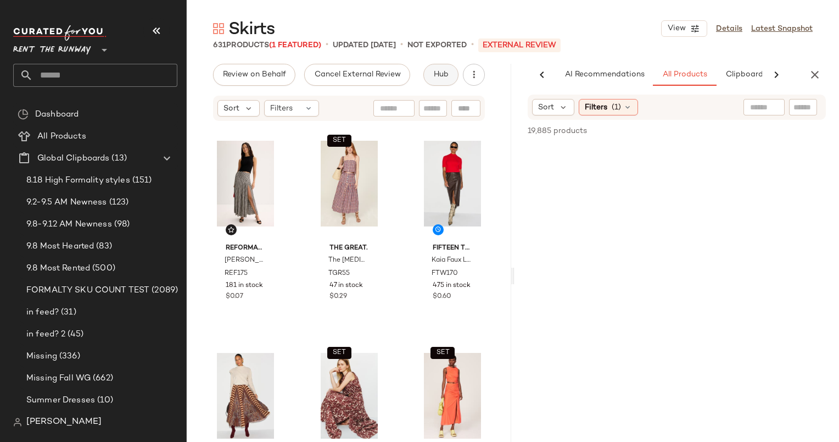
scroll to position [0, 46]
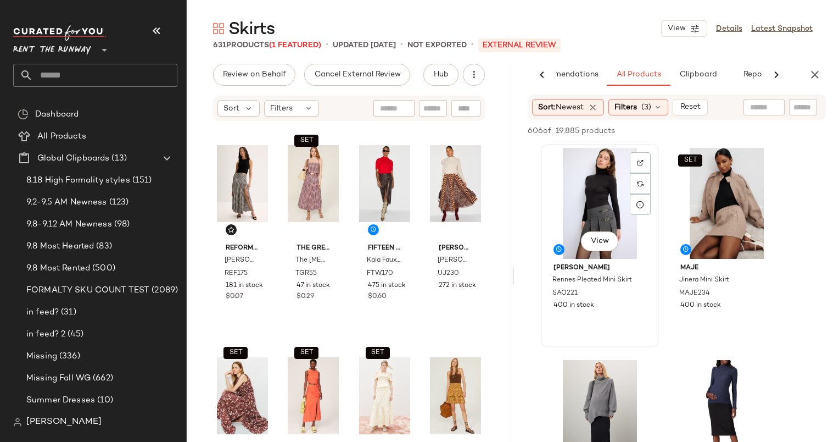
click at [583, 203] on div "View" at bounding box center [600, 203] width 110 height 111
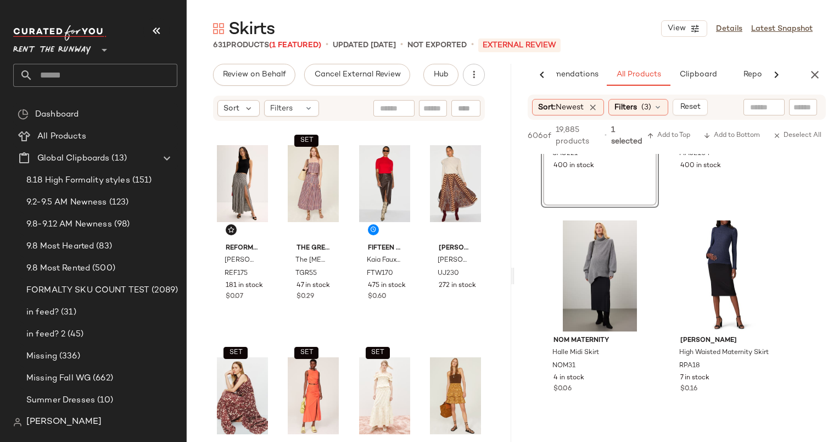
scroll to position [0, 0]
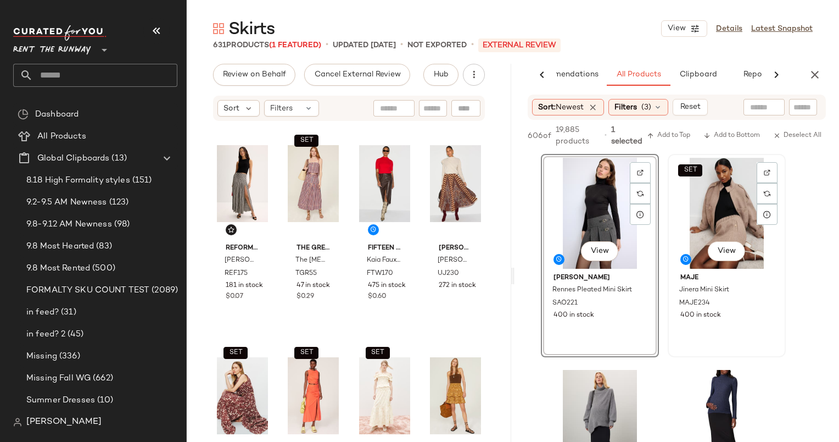
click at [694, 180] on div "SET View" at bounding box center [727, 213] width 110 height 111
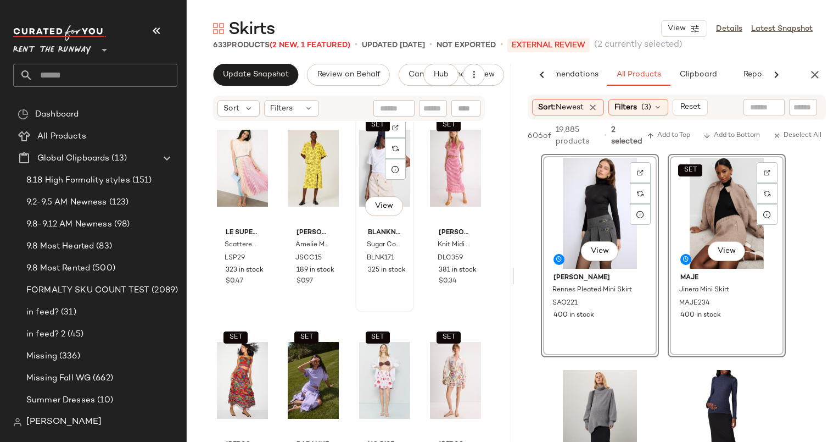
scroll to position [1296, 0]
click at [238, 173] on div "View" at bounding box center [242, 168] width 51 height 111
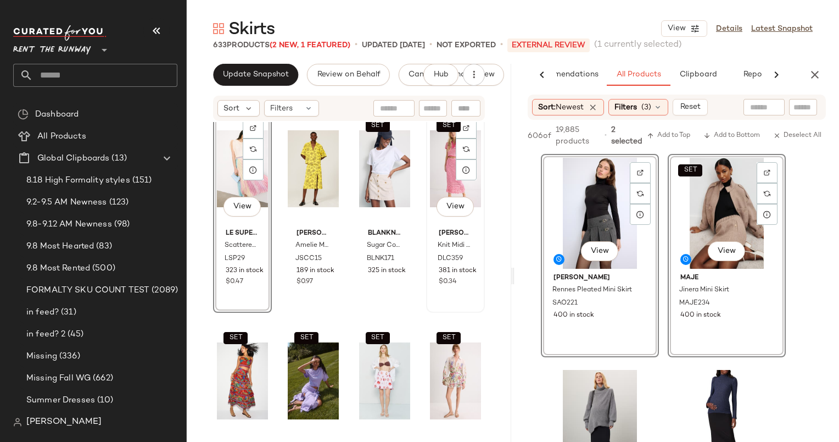
click at [434, 178] on div "SET View" at bounding box center [455, 168] width 51 height 111
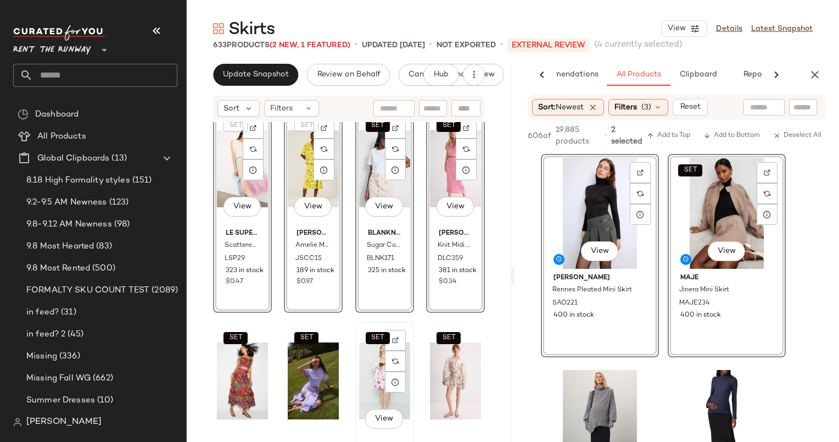
click at [376, 381] on div "SET View" at bounding box center [384, 380] width 51 height 111
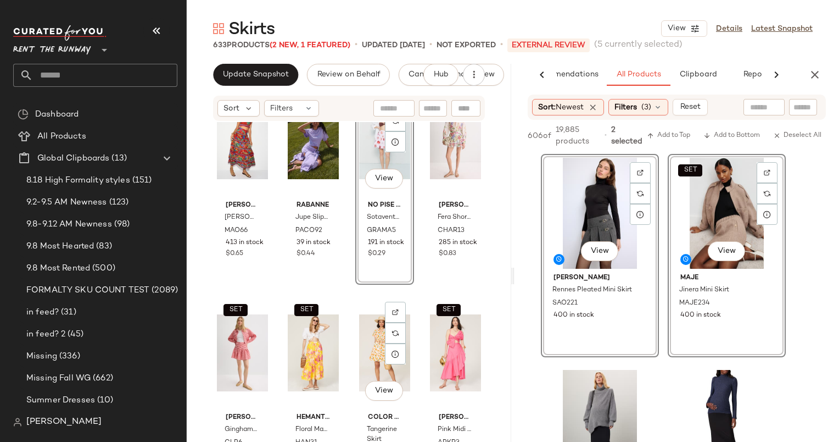
scroll to position [1618, 0]
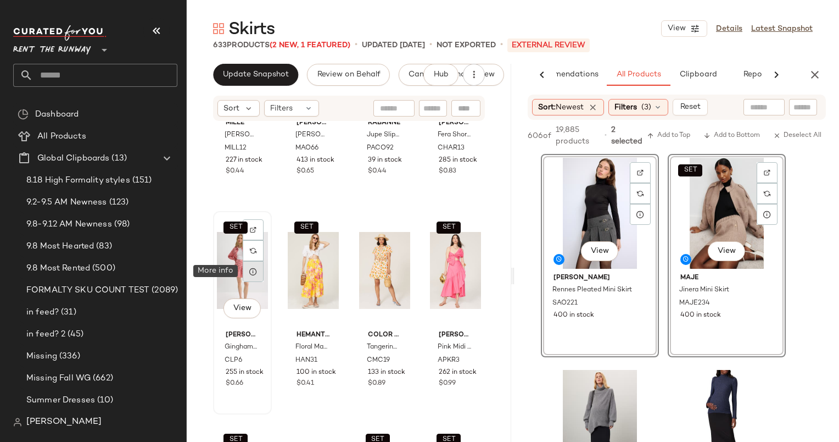
click at [244, 269] on div at bounding box center [253, 271] width 21 height 21
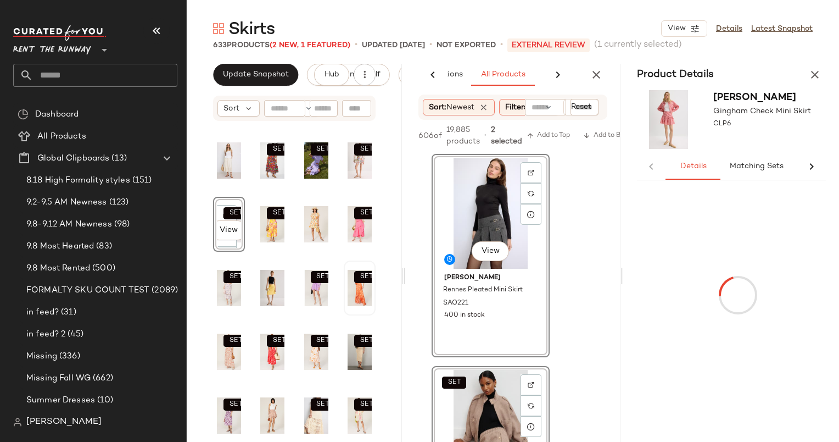
scroll to position [0, 72]
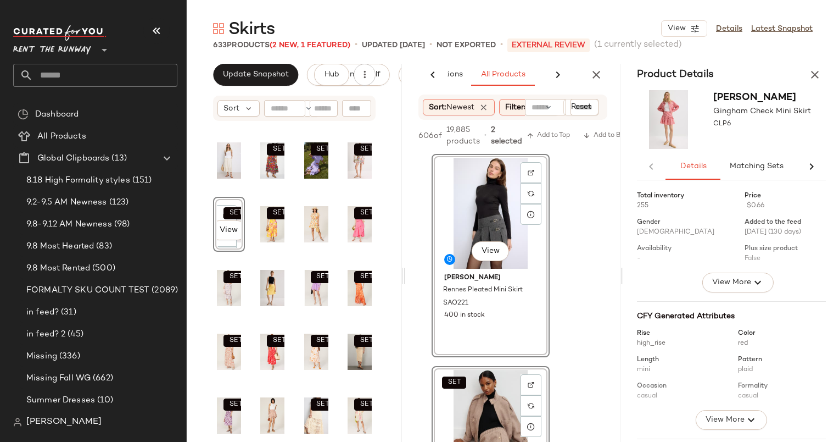
click at [818, 49] on div "633 Products (2 New, 1 Featured) • updated [DATE] • Not Exported • External REV…" at bounding box center [513, 45] width 652 height 11
click at [817, 67] on button "button" at bounding box center [815, 75] width 22 height 22
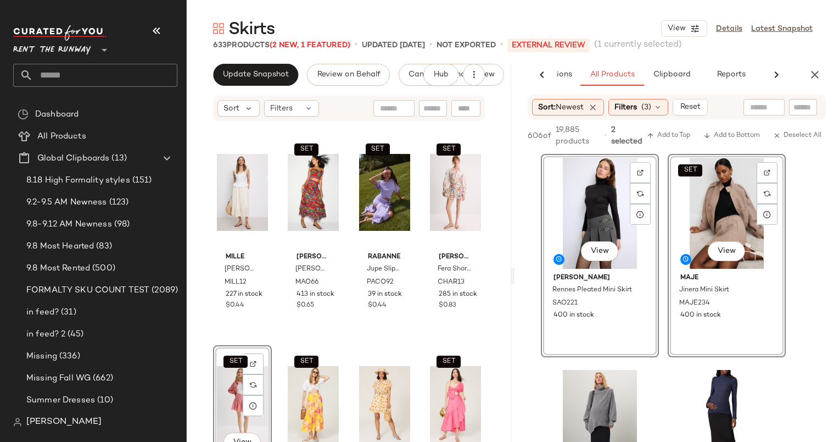
scroll to position [1696, 0]
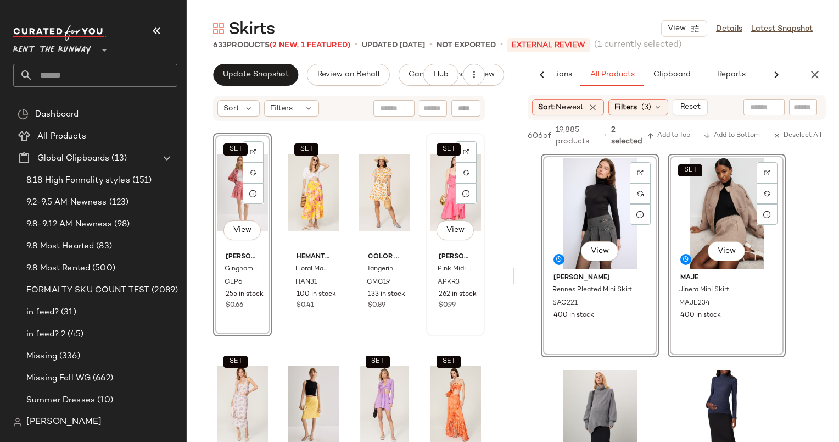
click at [445, 176] on div "SET View" at bounding box center [455, 192] width 51 height 111
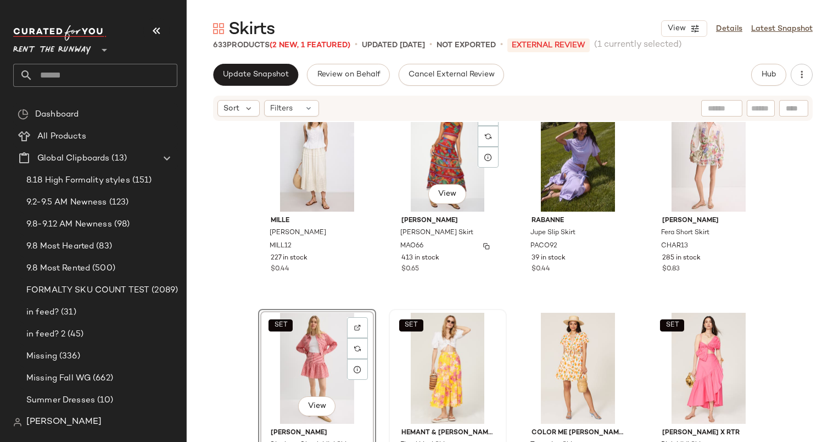
scroll to position [306, 0]
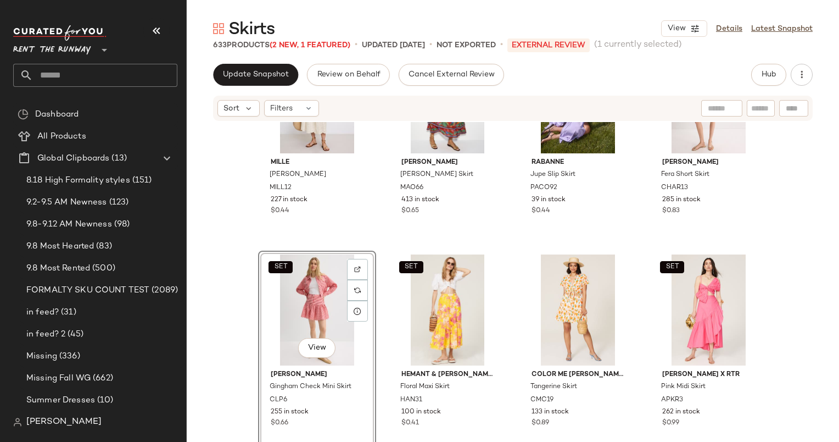
click at [231, 241] on div "MILLE Leonie Skirt MILL12 227 in stock $0.44 SET [PERSON_NAME] [PERSON_NAME] Sk…" at bounding box center [513, 298] width 652 height 353
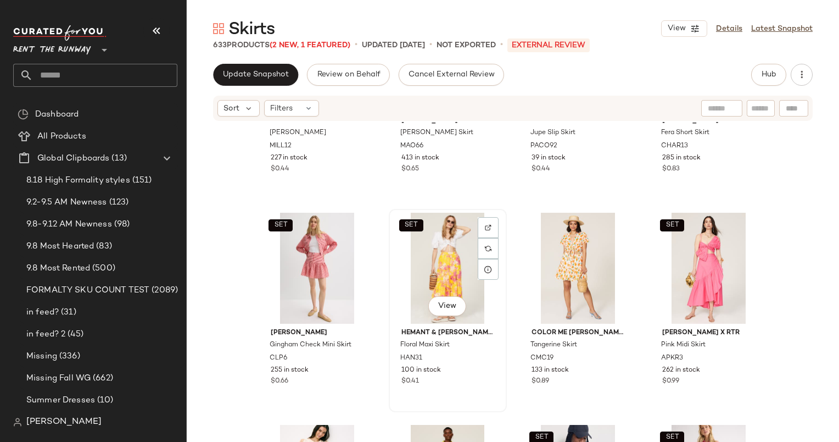
scroll to position [448, 0]
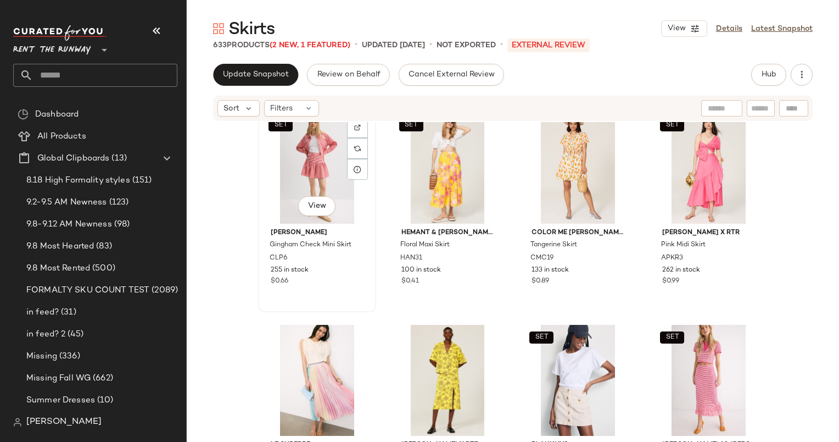
click at [305, 174] on div "SET View" at bounding box center [317, 168] width 110 height 111
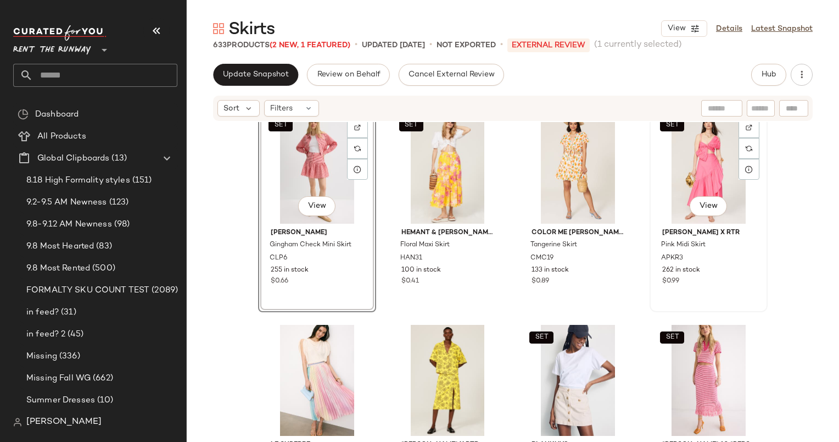
click at [668, 165] on div "SET View" at bounding box center [709, 168] width 110 height 111
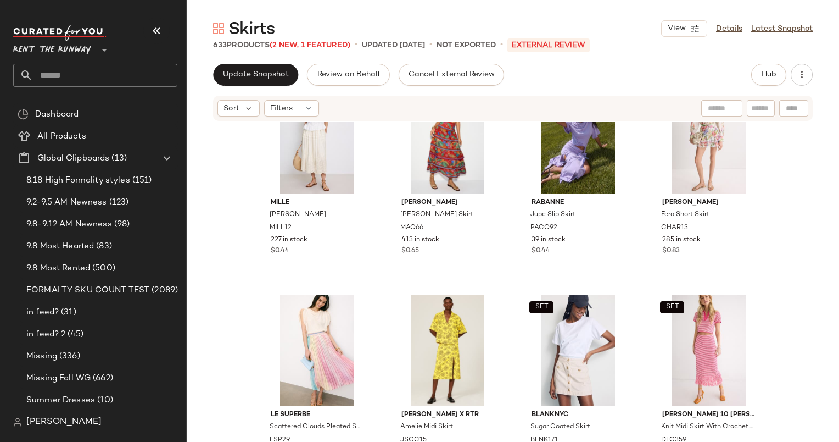
scroll to position [481, 0]
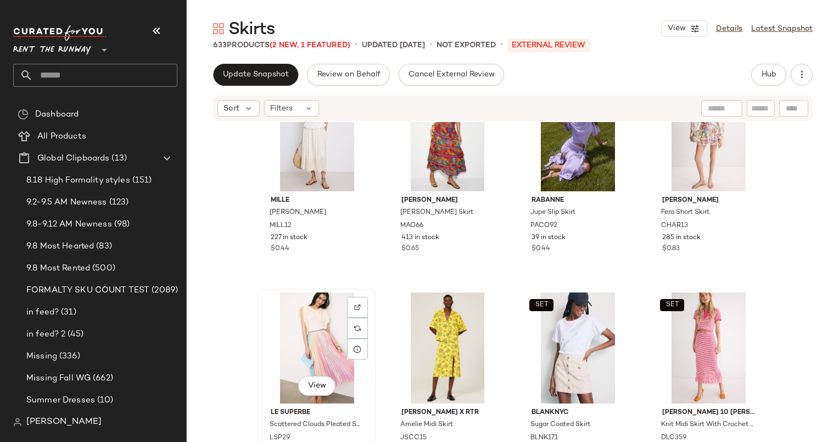
click at [288, 334] on div "View" at bounding box center [317, 347] width 110 height 111
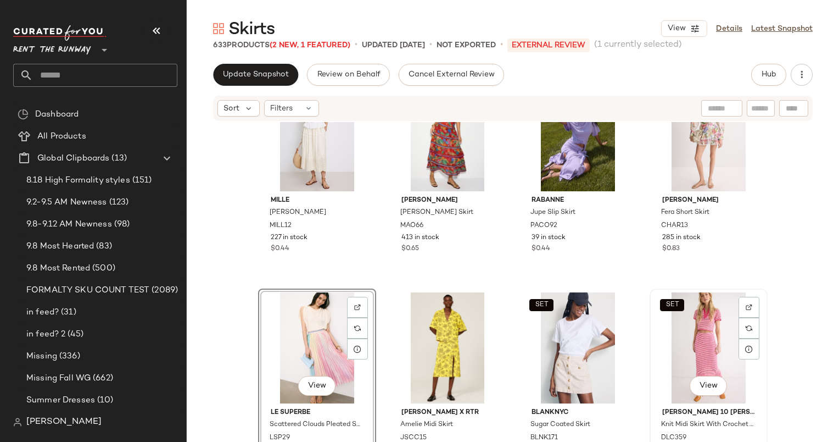
click at [694, 336] on div "SET View" at bounding box center [709, 347] width 110 height 111
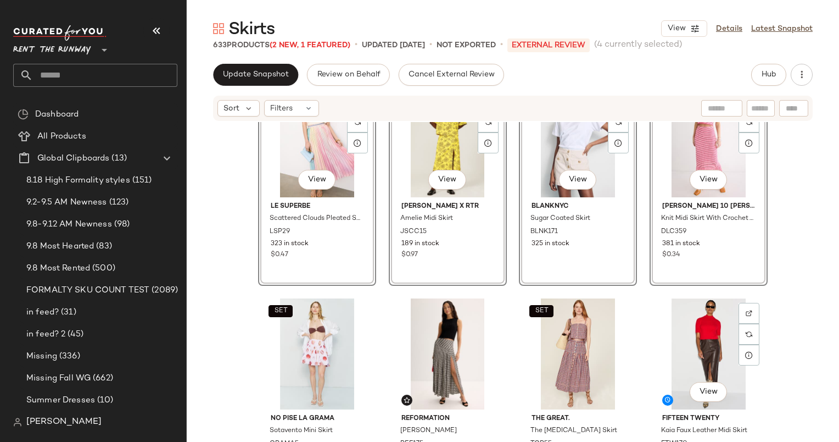
scroll to position [687, 0]
click at [291, 325] on div "SET View" at bounding box center [317, 353] width 110 height 111
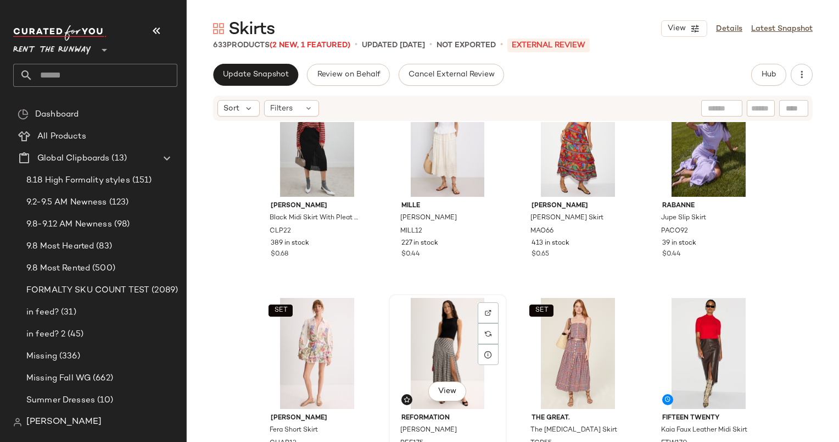
click at [446, 322] on div "View" at bounding box center [448, 353] width 110 height 111
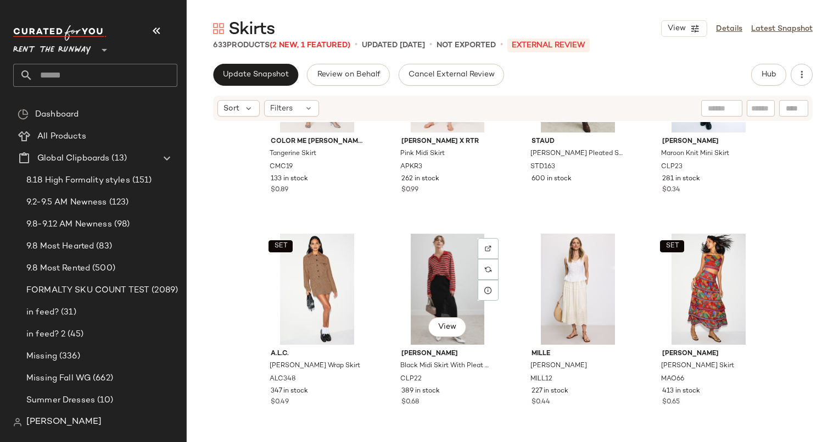
scroll to position [495, 0]
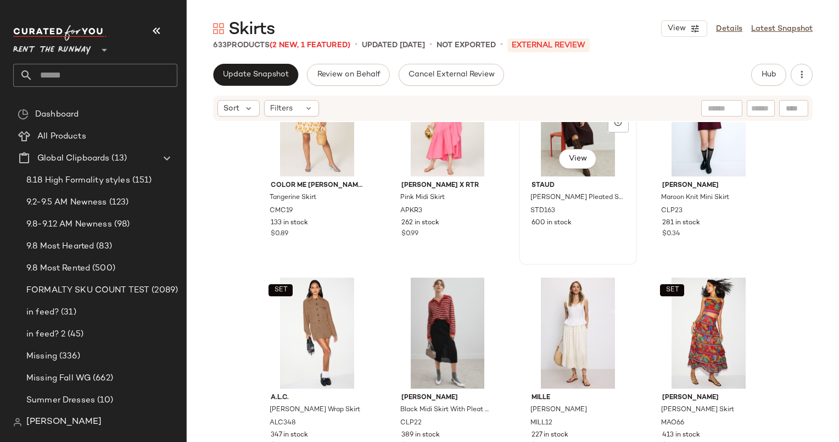
click at [523, 172] on div "SET View" at bounding box center [578, 120] width 110 height 111
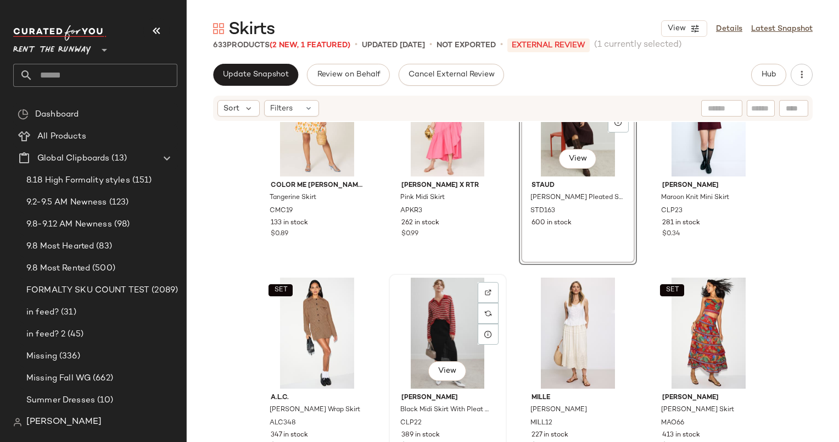
click at [431, 314] on div "View" at bounding box center [448, 332] width 110 height 111
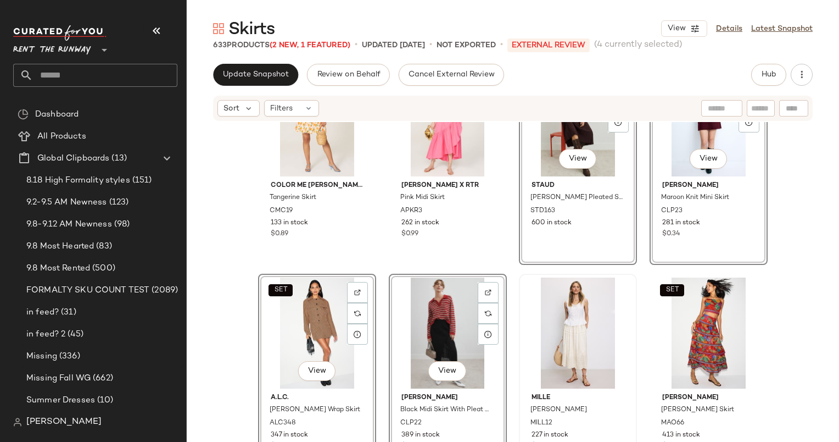
click at [526, 282] on div at bounding box center [578, 332] width 110 height 111
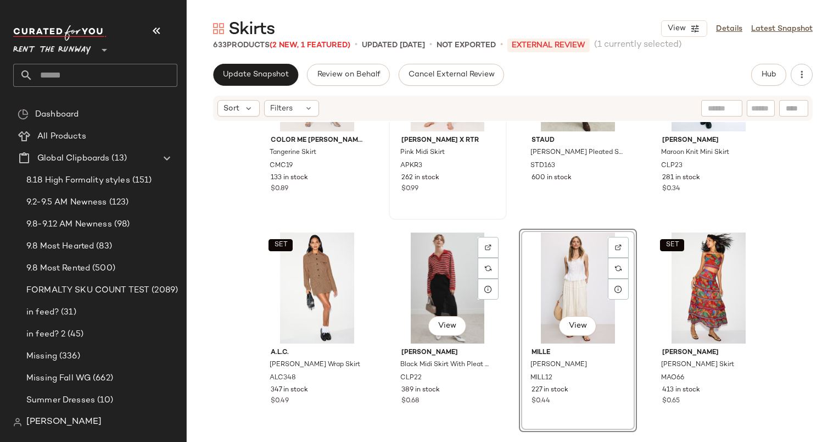
scroll to position [723, 0]
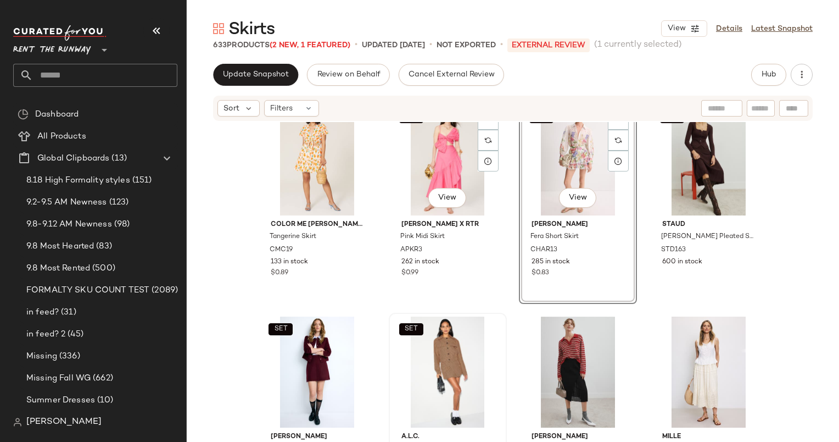
scroll to position [456, 0]
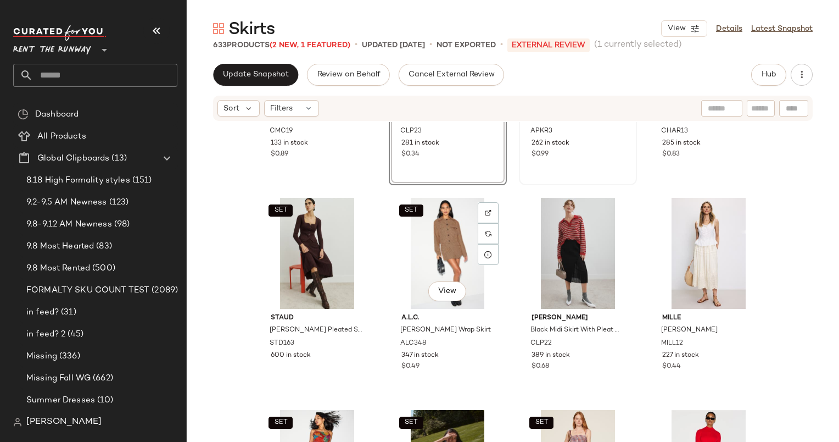
scroll to position [672, 0]
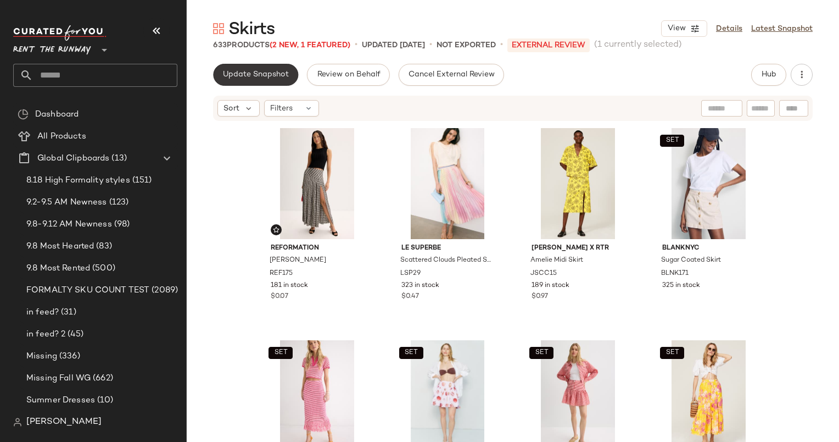
click at [278, 74] on span "Update Snapshot" at bounding box center [255, 74] width 66 height 9
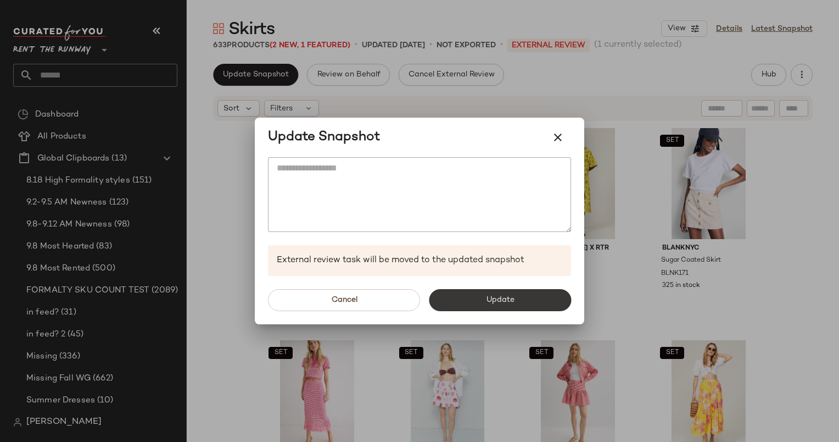
click at [454, 306] on button "Update" at bounding box center [500, 300] width 142 height 22
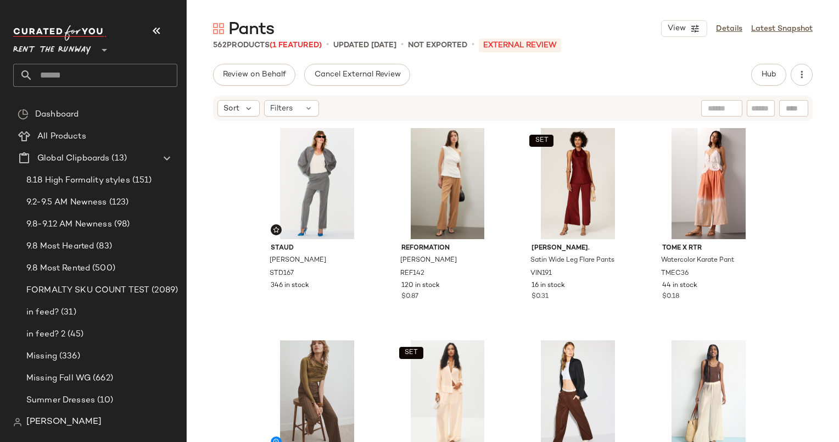
click at [241, 171] on div "[PERSON_NAME] Pant STD167 346 in stock Reformation [PERSON_NAME] Trousers REF14…" at bounding box center [513, 298] width 652 height 353
click at [773, 85] on button "Hub" at bounding box center [768, 75] width 35 height 22
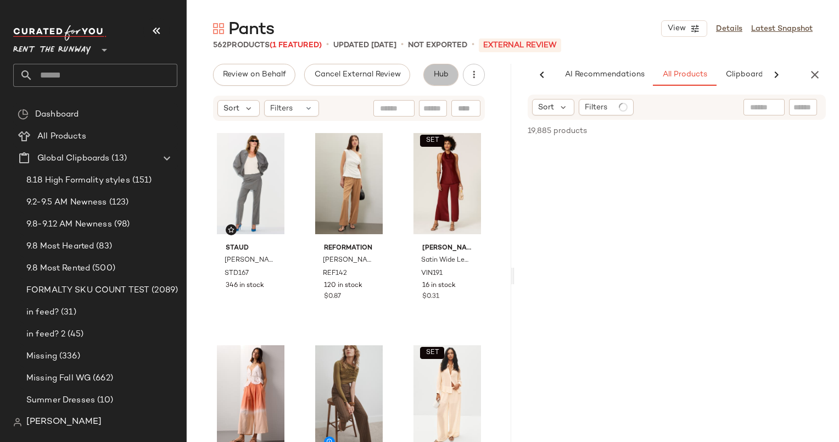
scroll to position [0, 57]
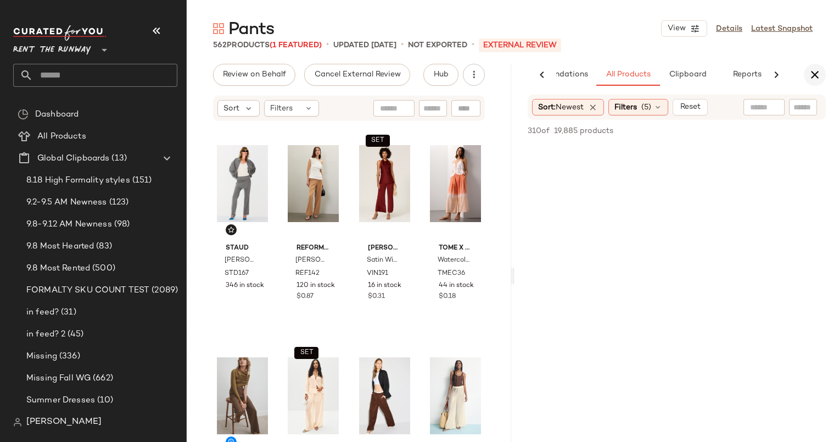
click at [808, 71] on icon "button" at bounding box center [814, 74] width 13 height 13
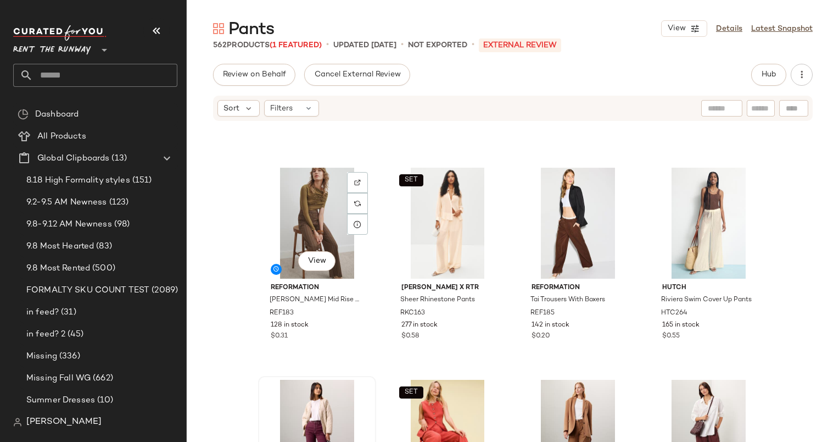
scroll to position [180, 0]
click at [298, 217] on div "View" at bounding box center [317, 224] width 110 height 111
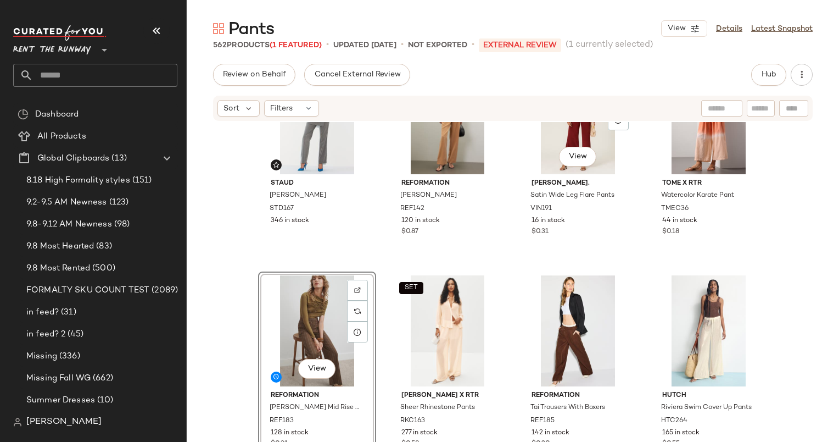
scroll to position [24, 0]
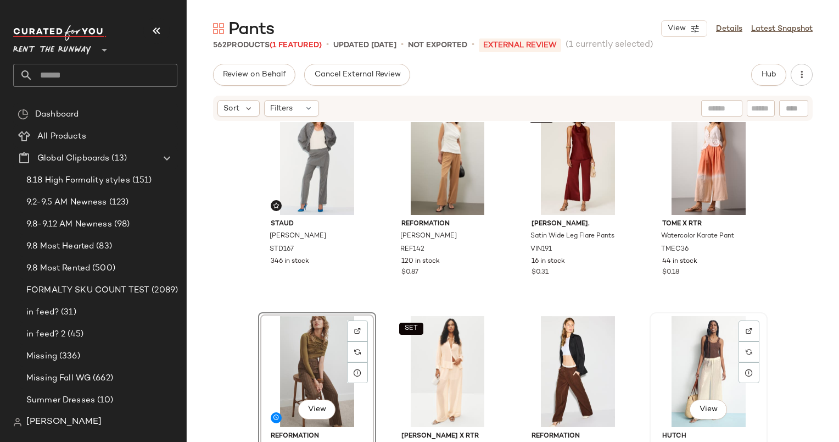
click at [687, 342] on div "View" at bounding box center [709, 371] width 110 height 111
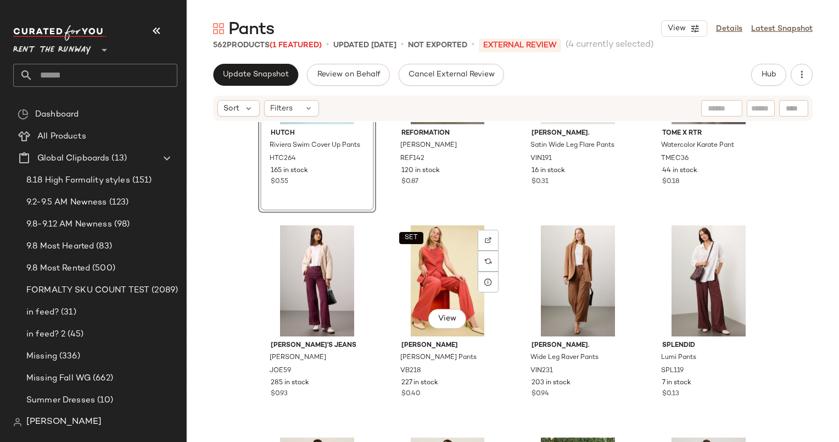
scroll to position [578, 0]
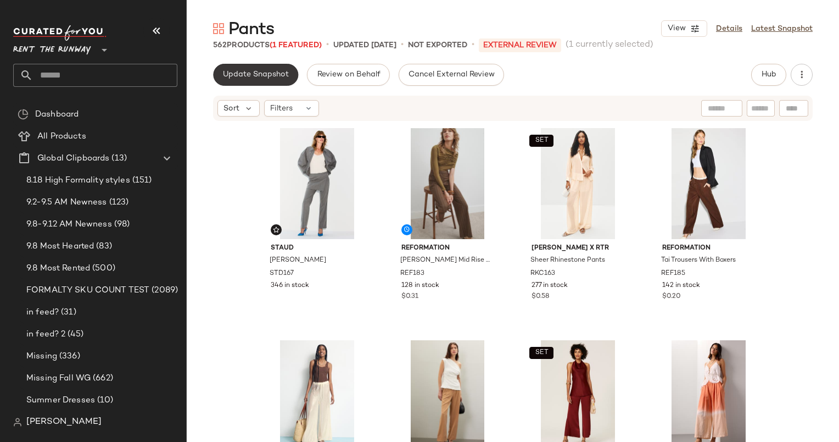
click at [279, 75] on span "Update Snapshot" at bounding box center [255, 74] width 66 height 9
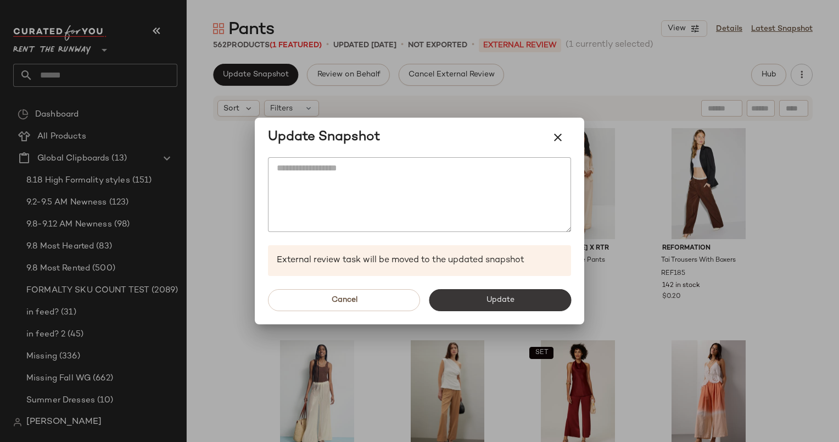
click at [507, 302] on span "Update" at bounding box center [499, 299] width 29 height 9
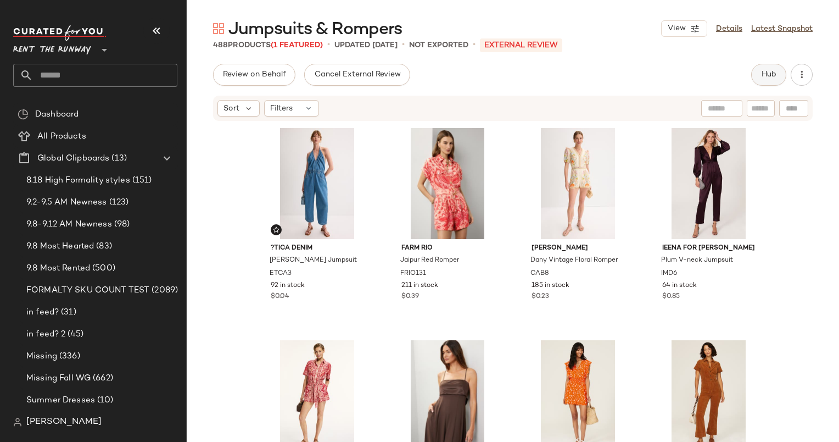
click at [764, 66] on button "Hub" at bounding box center [768, 75] width 35 height 22
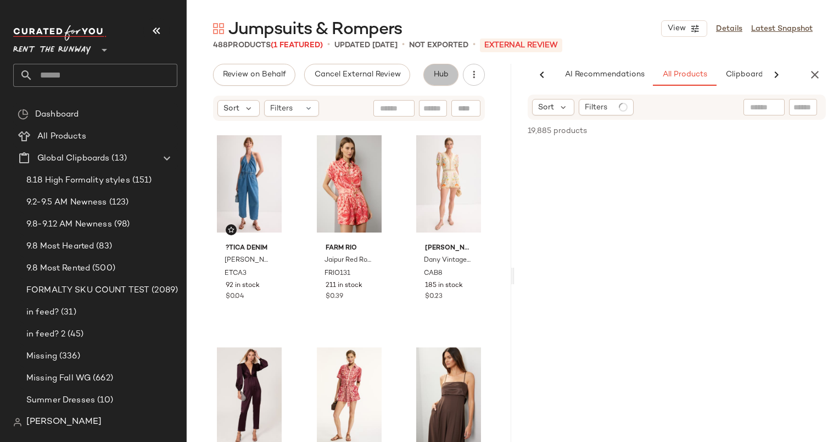
scroll to position [0, 57]
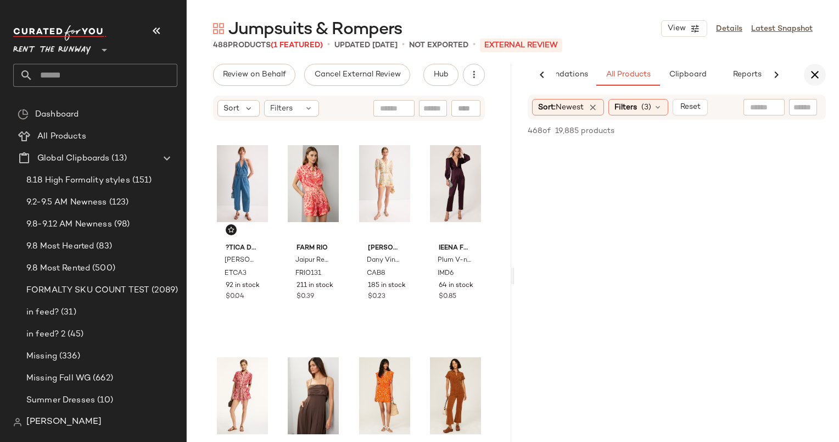
click at [808, 74] on icon "button" at bounding box center [814, 74] width 13 height 13
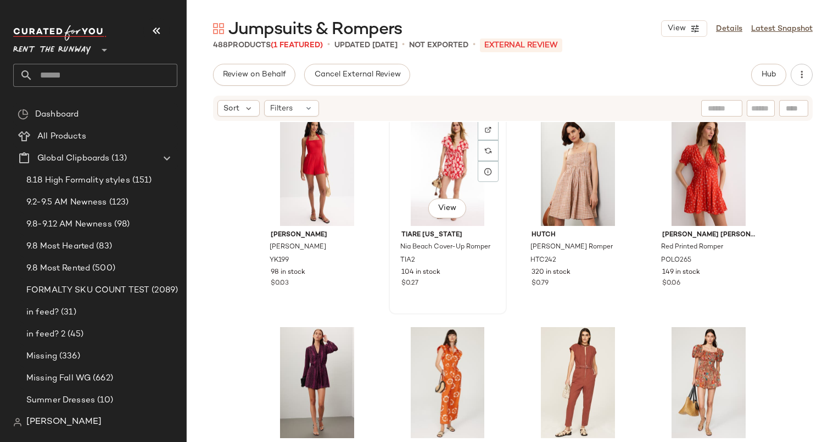
scroll to position [706, 0]
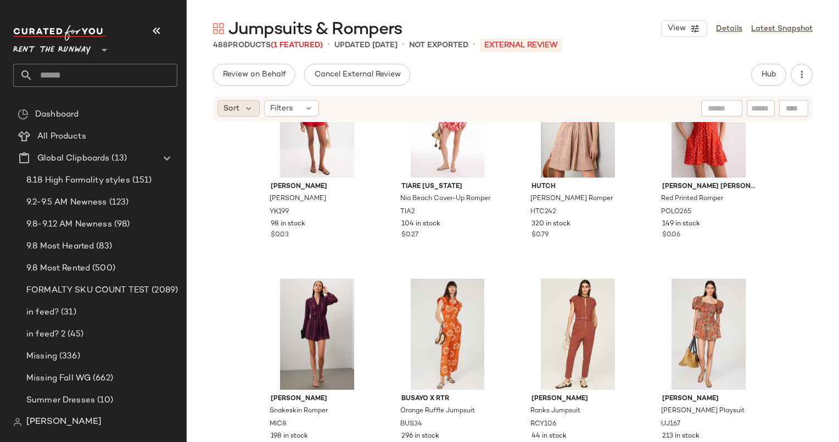
click at [230, 115] on div "Sort" at bounding box center [238, 108] width 42 height 16
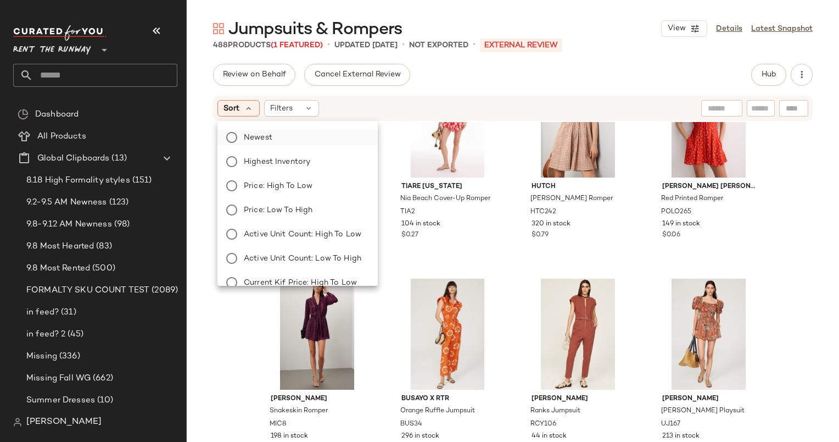
click at [283, 133] on label "Newest" at bounding box center [304, 137] width 130 height 15
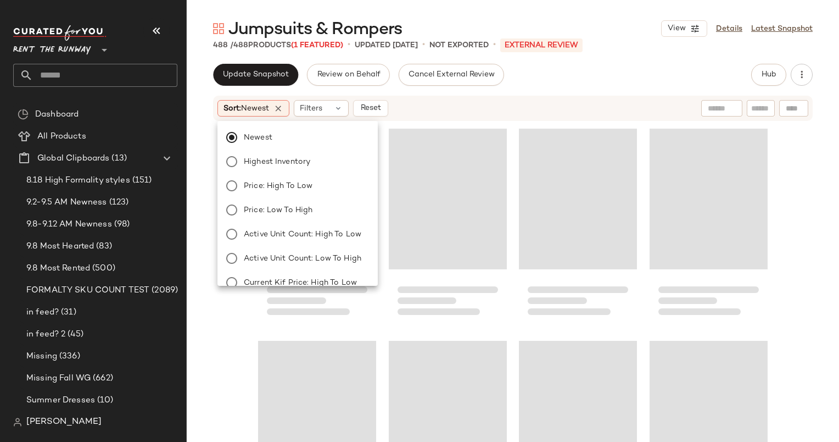
click at [412, 114] on div "Sort: Newest Filters Reset" at bounding box center [441, 108] width 448 height 16
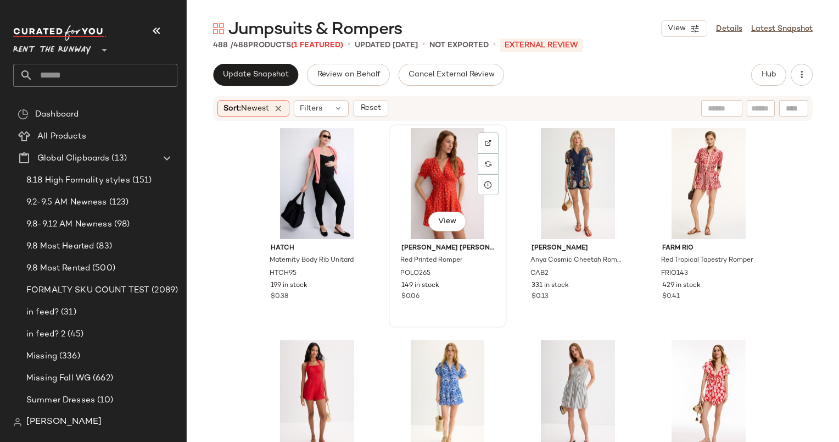
click at [435, 165] on div "View" at bounding box center [448, 183] width 110 height 111
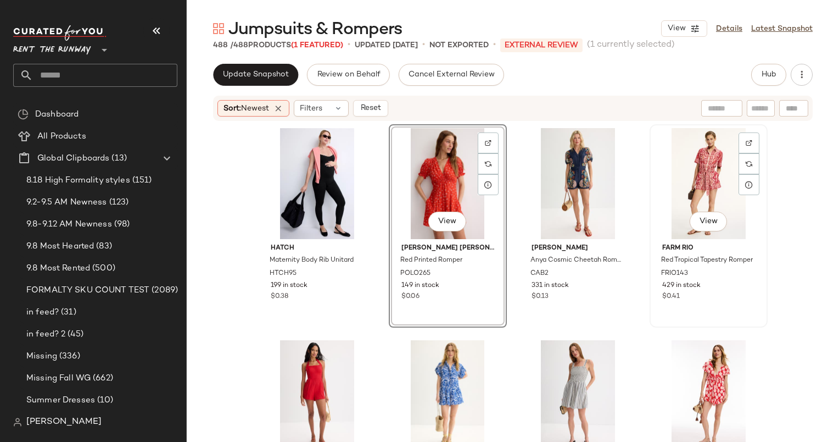
click at [720, 186] on div "View" at bounding box center [709, 183] width 110 height 111
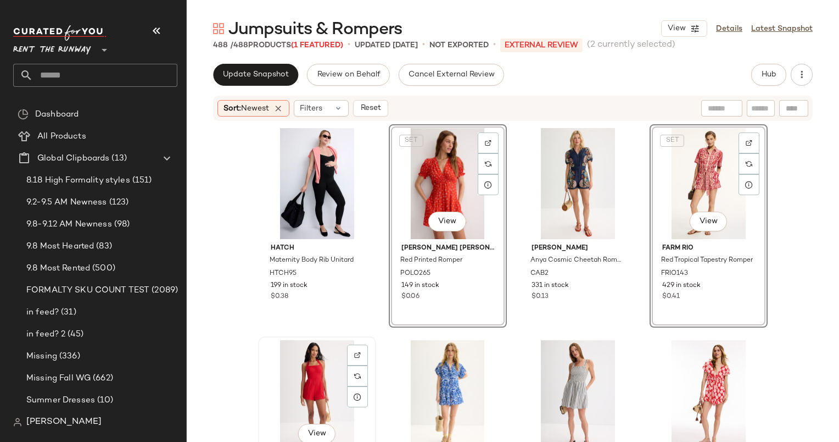
click at [311, 356] on div "View" at bounding box center [317, 395] width 110 height 111
click at [689, 362] on div "View" at bounding box center [709, 395] width 110 height 111
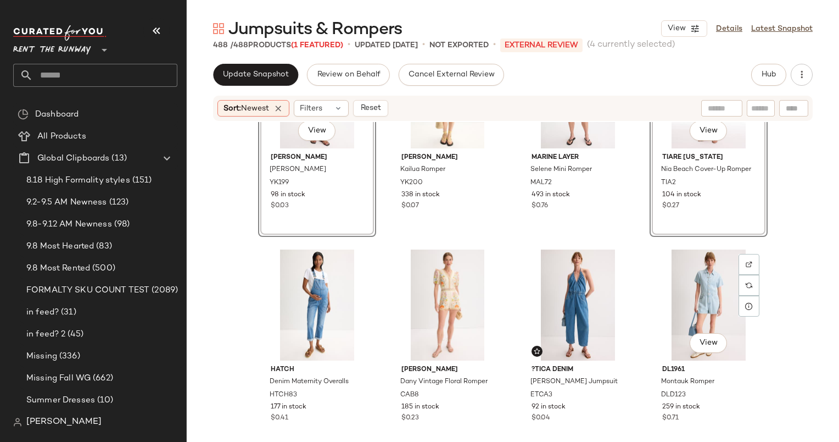
scroll to position [332, 0]
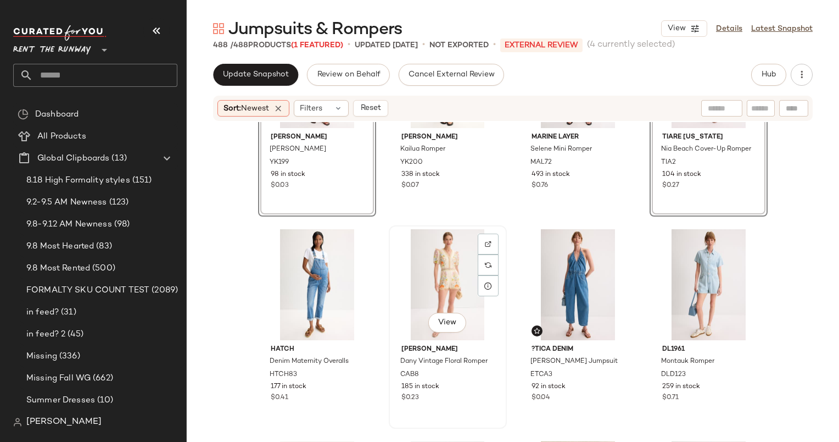
click at [433, 255] on div "View" at bounding box center [448, 284] width 110 height 111
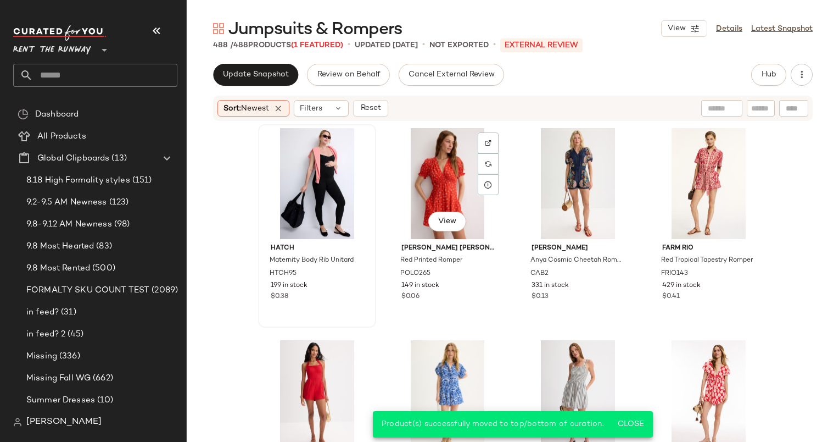
click at [317, 178] on div at bounding box center [317, 183] width 110 height 111
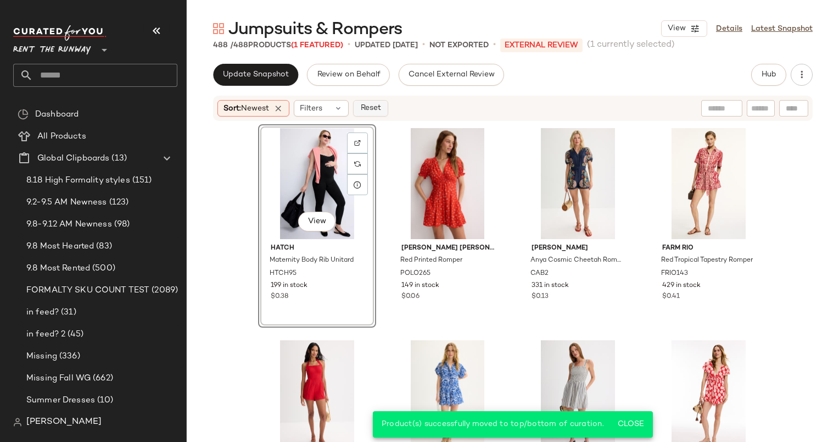
click at [369, 112] on span "Reset" at bounding box center [370, 108] width 21 height 9
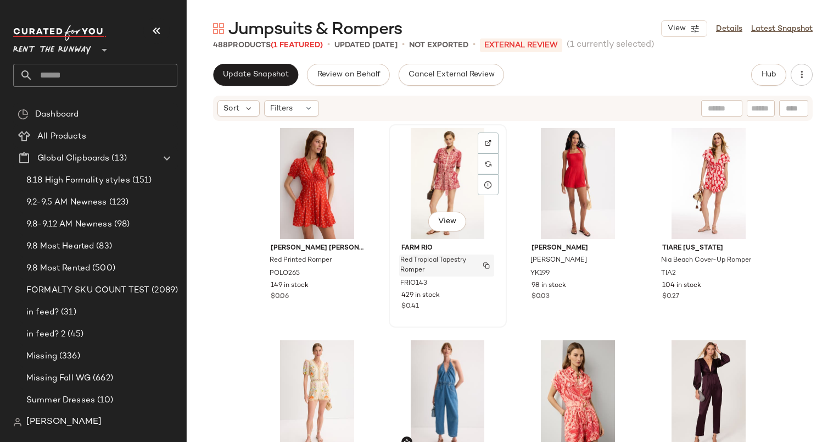
scroll to position [102, 0]
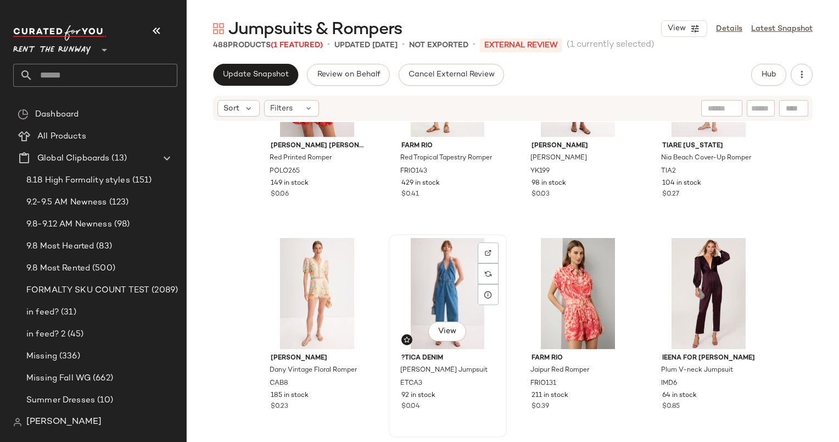
click at [421, 275] on div "View" at bounding box center [448, 293] width 110 height 111
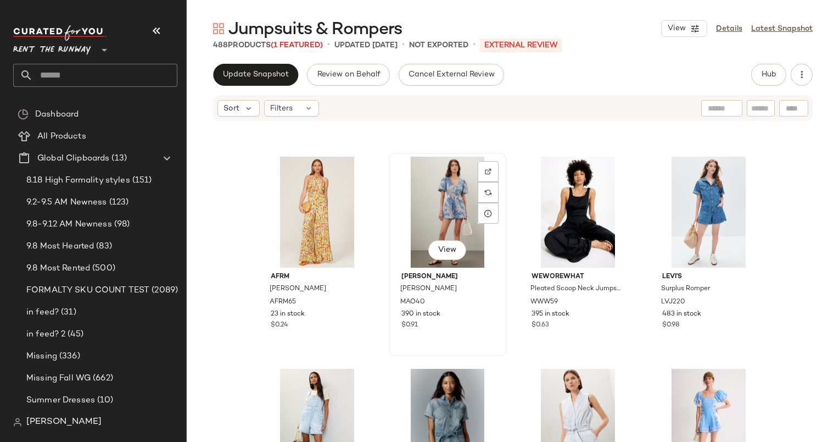
click at [440, 203] on div "View" at bounding box center [448, 212] width 110 height 111
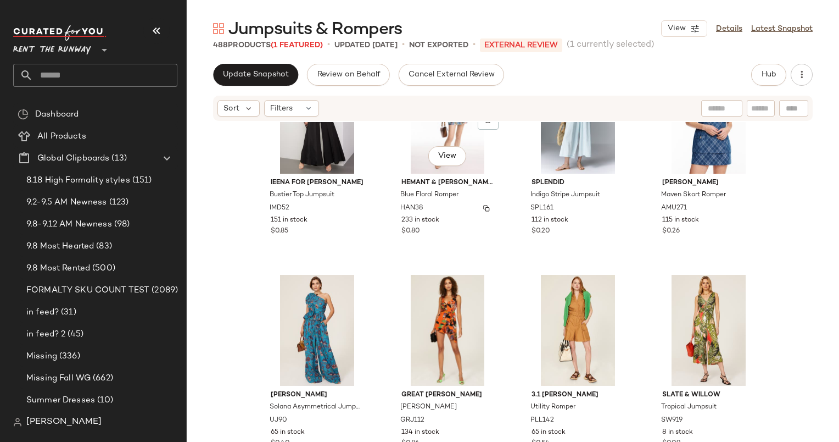
scroll to position [4306, 0]
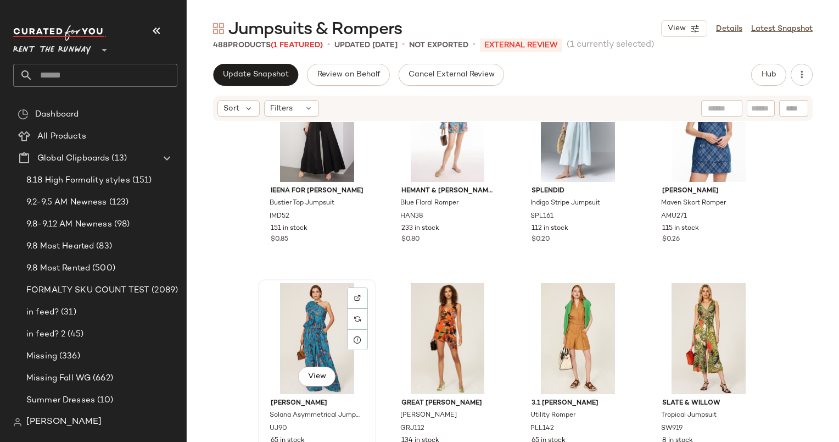
click at [308, 326] on div "View" at bounding box center [317, 338] width 110 height 111
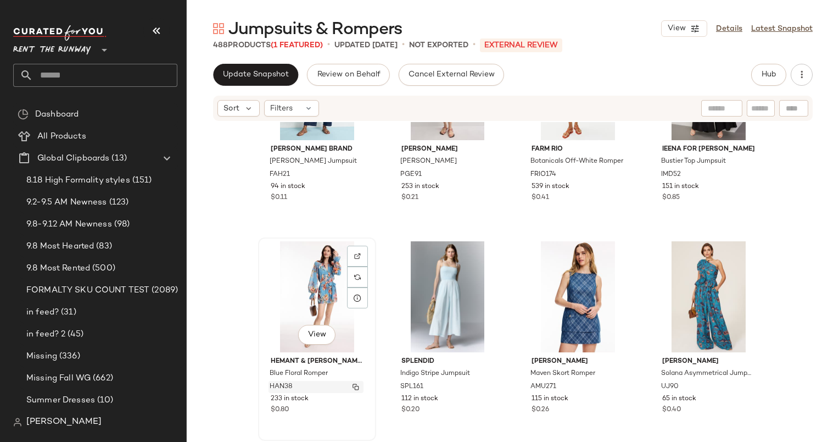
scroll to position [2159, 0]
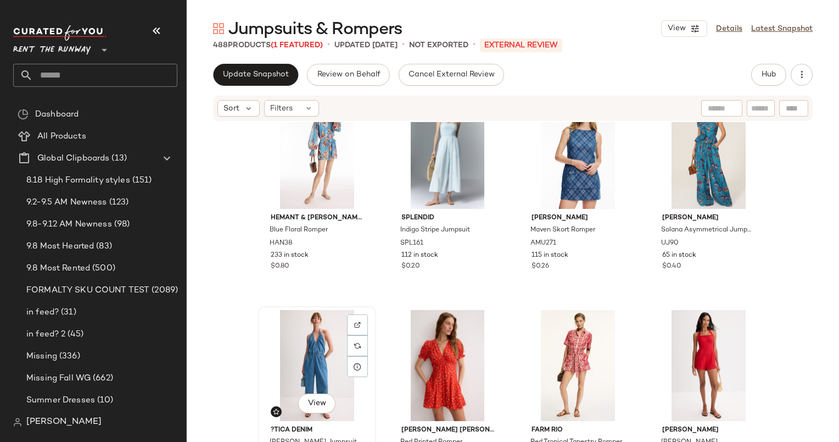
click at [298, 359] on div "View" at bounding box center [317, 365] width 110 height 111
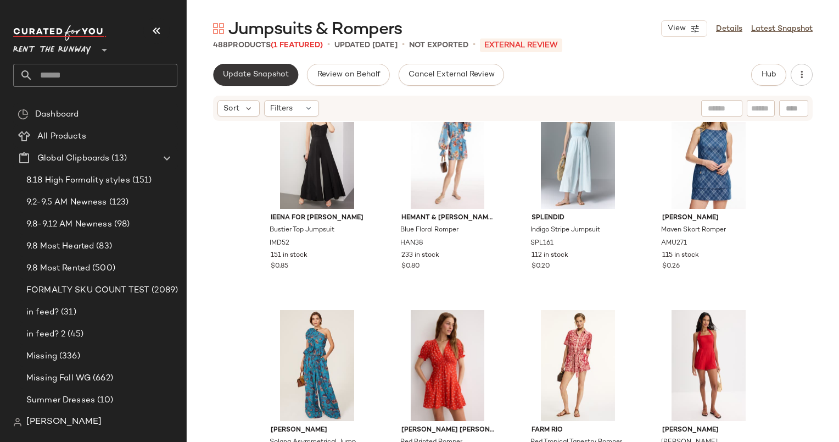
click at [215, 75] on button "Update Snapshot" at bounding box center [255, 75] width 85 height 22
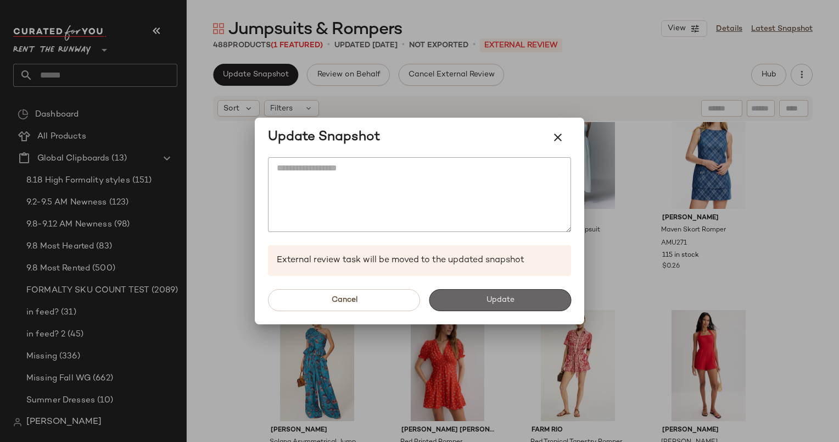
click at [481, 301] on button "Update" at bounding box center [500, 300] width 142 height 22
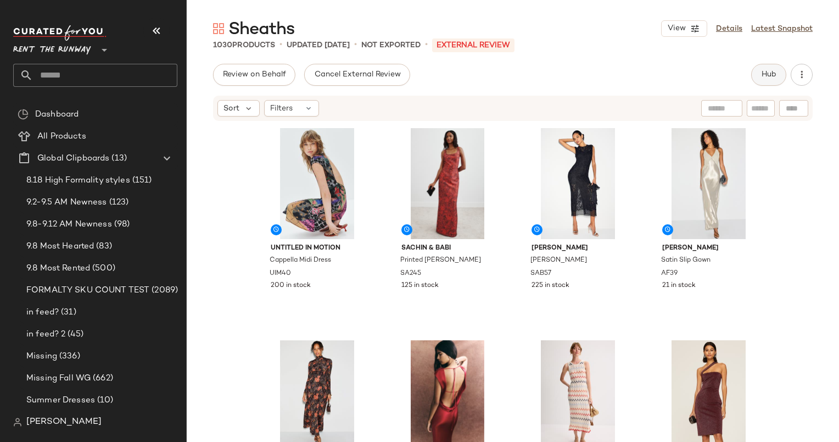
click at [773, 80] on button "Hub" at bounding box center [768, 75] width 35 height 22
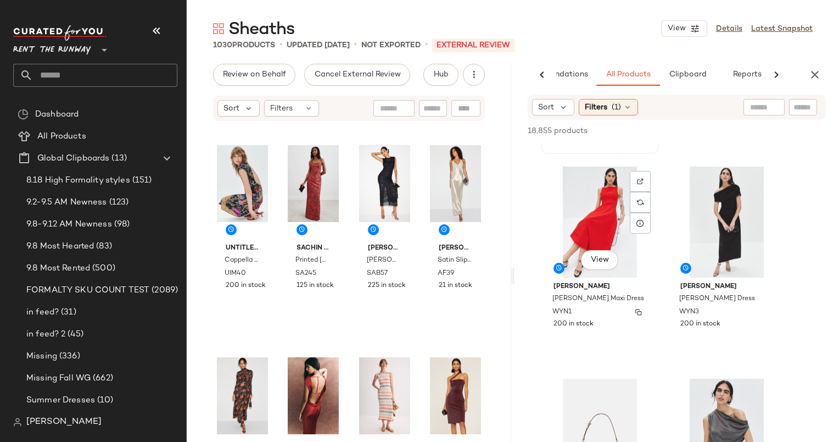
scroll to position [209, 0]
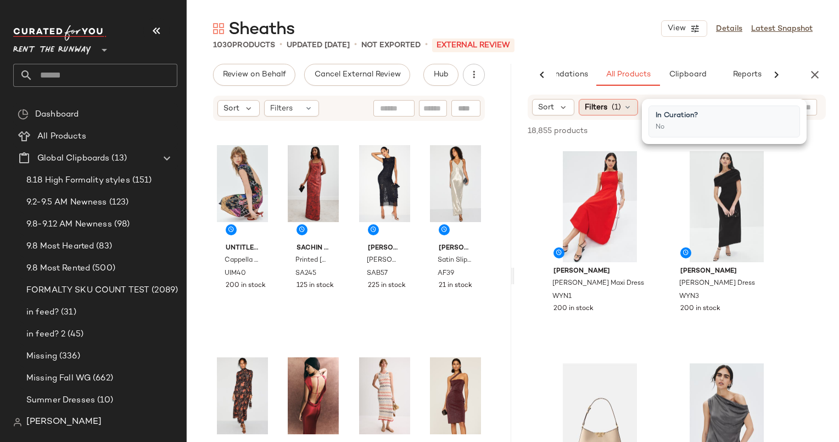
click at [604, 105] on span "Filters" at bounding box center [596, 108] width 23 height 12
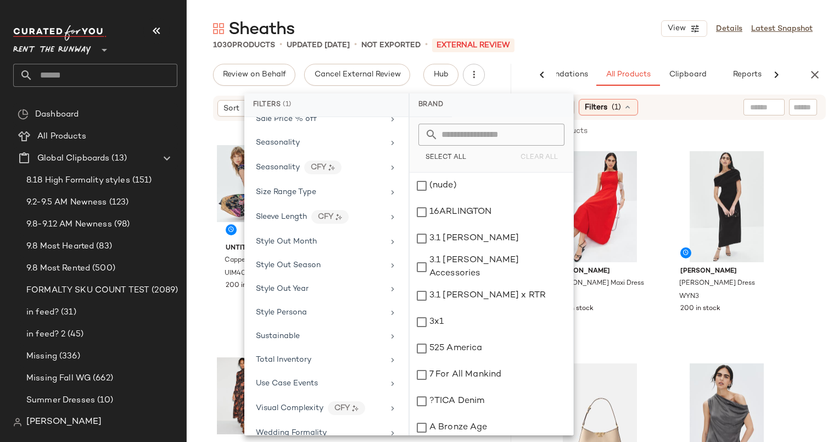
scroll to position [1568, 0]
click at [334, 349] on div "Total Inventory" at bounding box center [326, 358] width 155 height 21
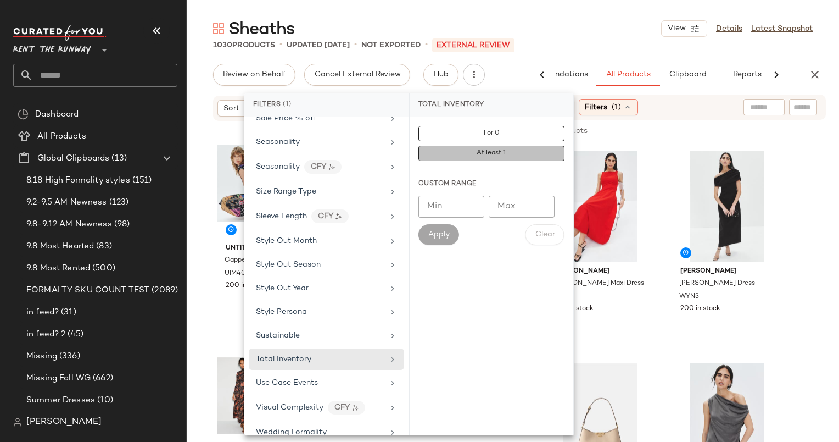
click at [513, 154] on button "At least 1" at bounding box center [491, 153] width 146 height 15
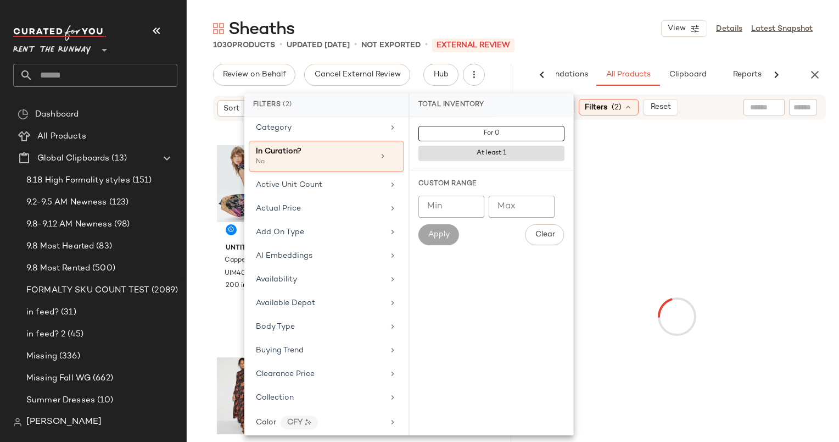
scroll to position [0, 0]
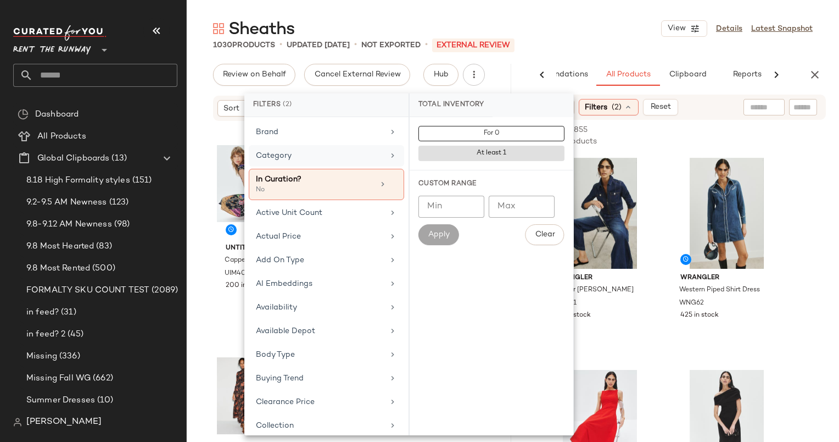
click at [357, 154] on div "Category" at bounding box center [320, 156] width 128 height 12
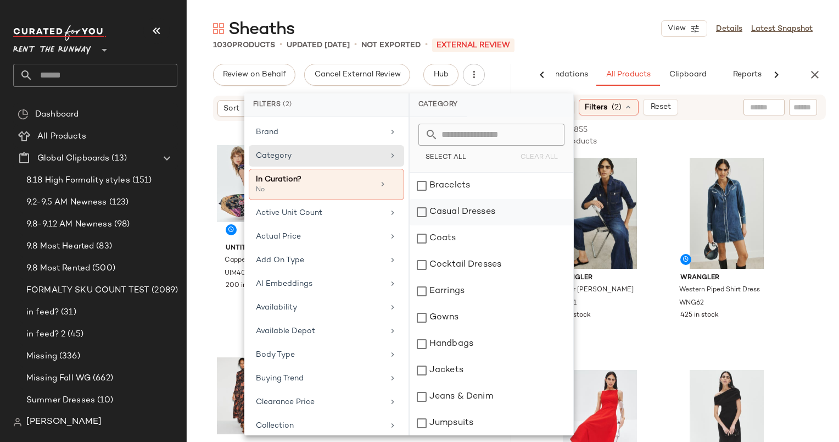
click at [470, 209] on div "Casual Dresses" at bounding box center [492, 212] width 164 height 26
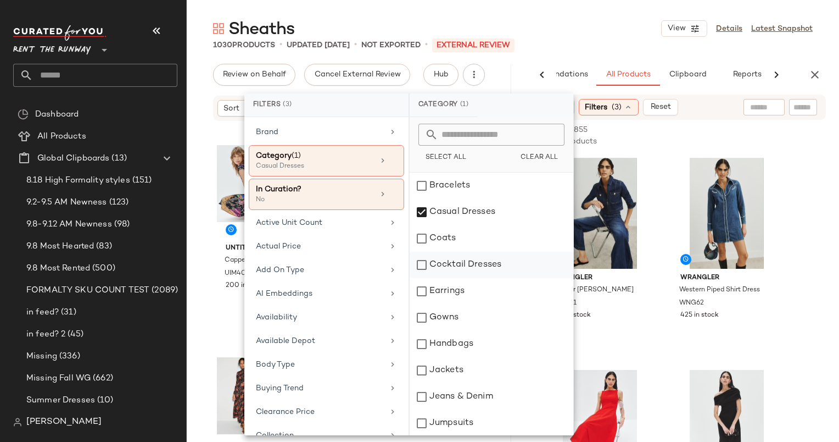
click at [495, 259] on div "Cocktail Dresses" at bounding box center [492, 265] width 164 height 26
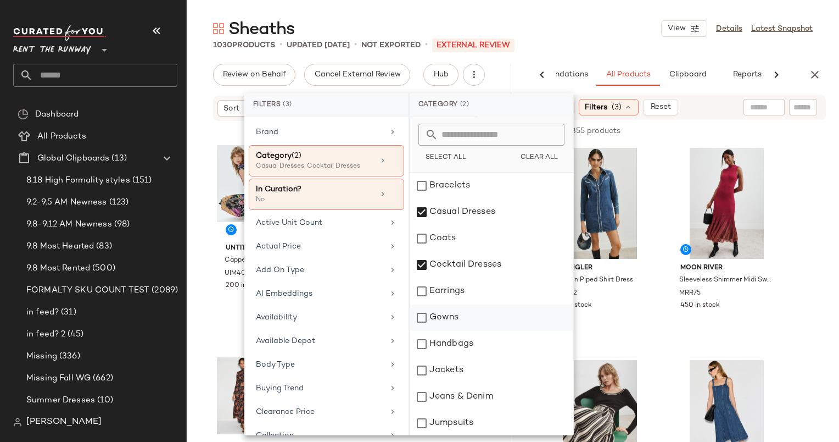
click at [500, 315] on div "Gowns" at bounding box center [492, 317] width 164 height 26
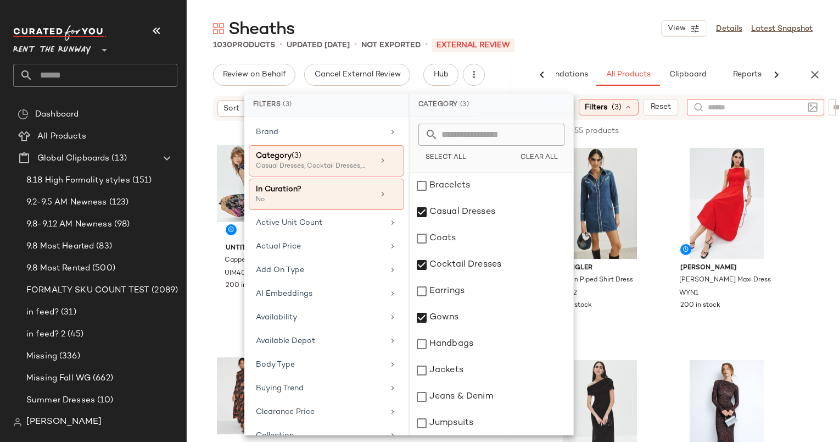
click at [779, 101] on div at bounding box center [755, 107] width 137 height 16
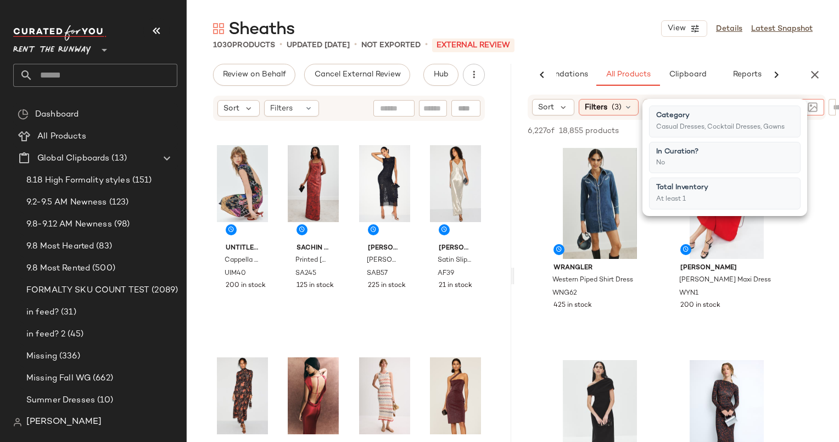
type input "******"
click at [824, 130] on div at bounding box center [749, 130] width 154 height 13
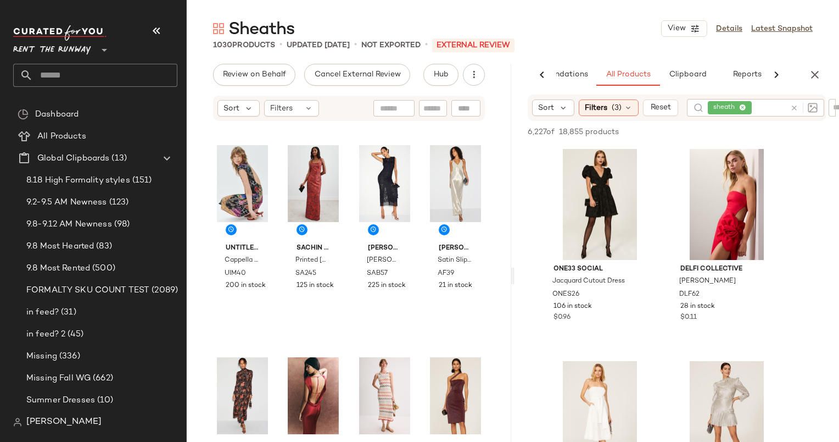
click at [791, 105] on div at bounding box center [802, 108] width 32 height 18
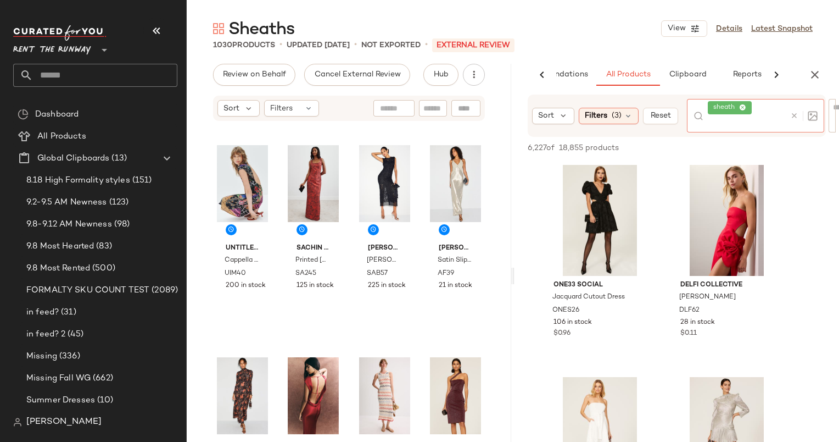
click at [794, 121] on div at bounding box center [802, 116] width 32 height 34
click at [794, 120] on div at bounding box center [803, 116] width 27 height 10
click at [792, 112] on icon at bounding box center [794, 115] width 8 height 8
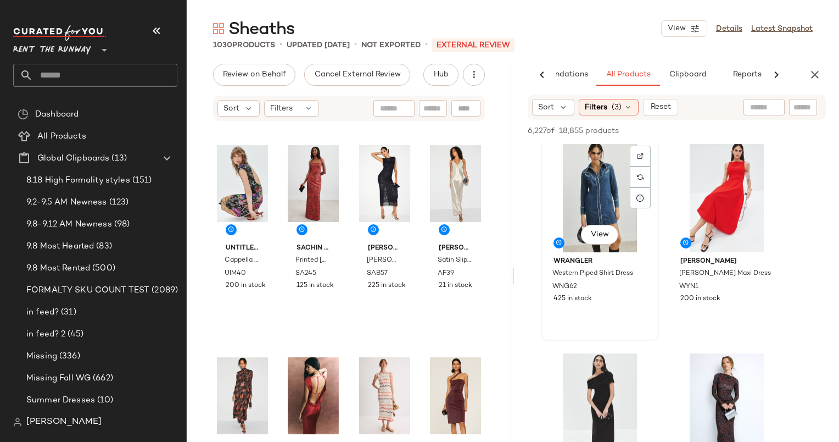
scroll to position [242, 0]
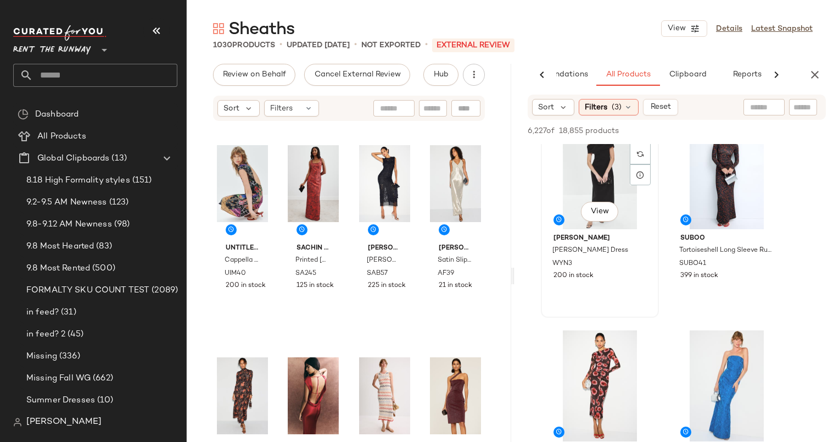
click at [579, 186] on div "View" at bounding box center [600, 173] width 110 height 111
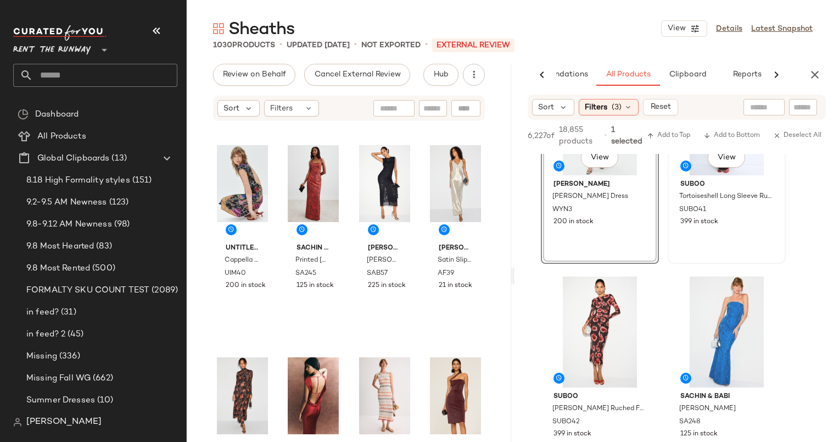
scroll to position [314, 0]
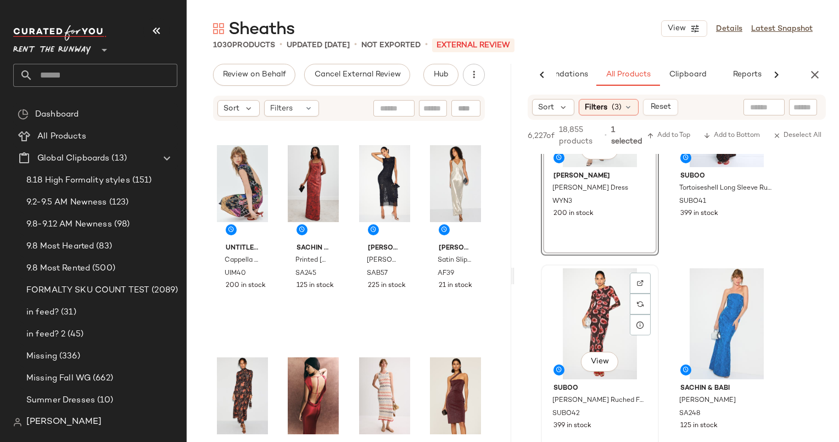
click at [582, 322] on div "View" at bounding box center [600, 323] width 110 height 111
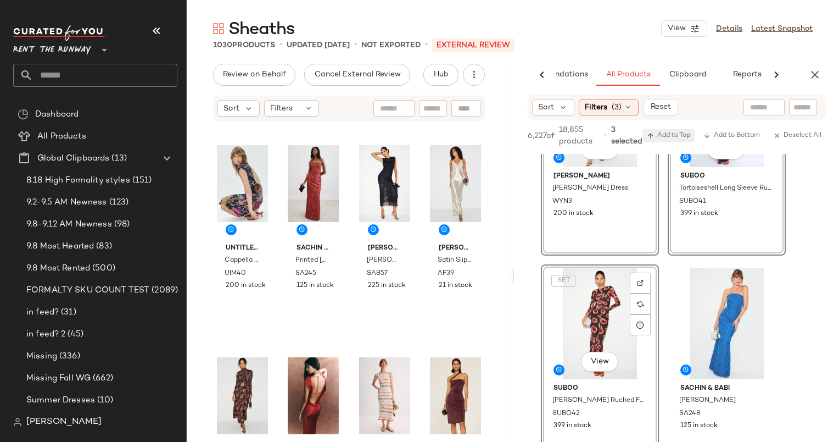
click at [667, 139] on span "Add to Top" at bounding box center [668, 136] width 43 height 8
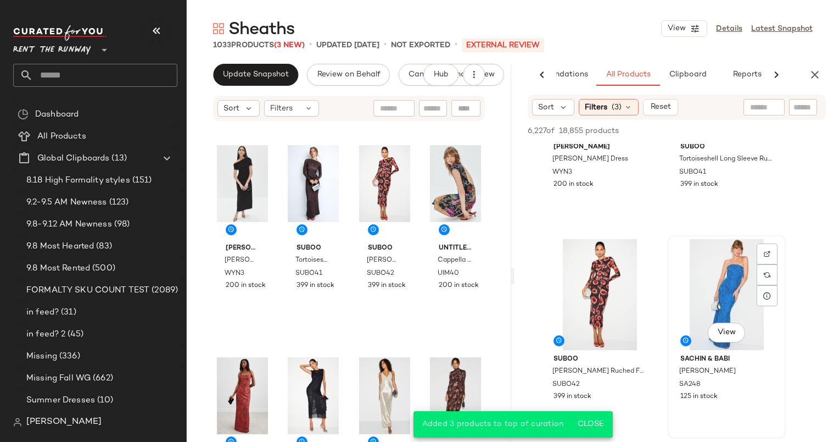
click at [701, 248] on div "View" at bounding box center [727, 294] width 110 height 111
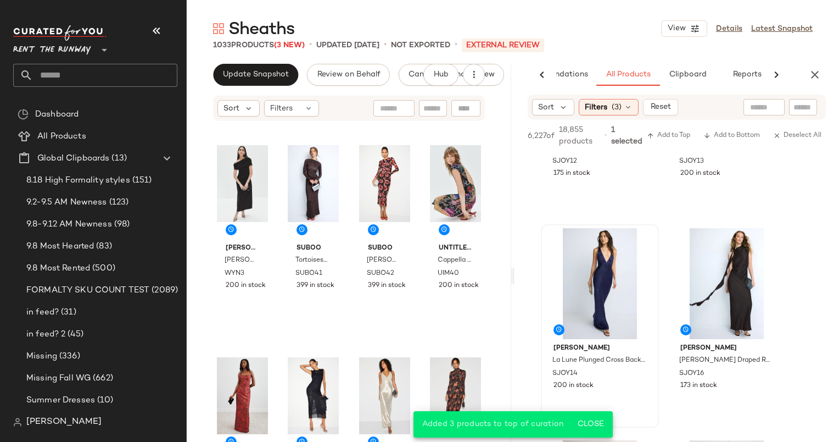
scroll to position [982, 0]
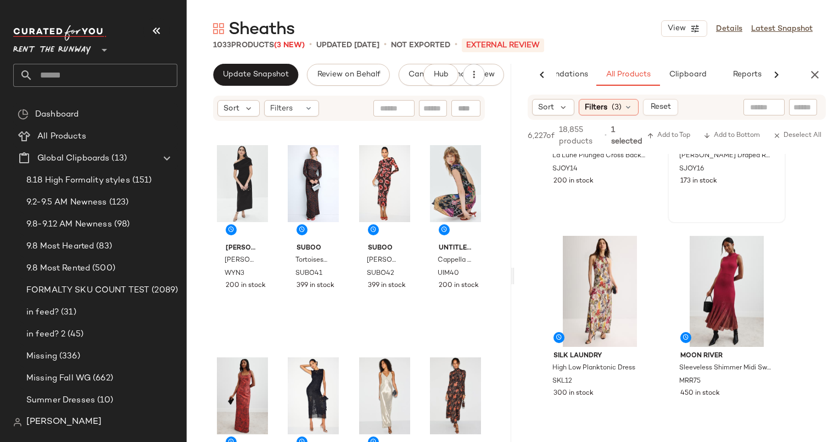
click at [704, 202] on div "View Shona Joy Agnes Draped Ruffle Maxi Dress SJOY16 173 in stock" at bounding box center [727, 121] width 116 height 201
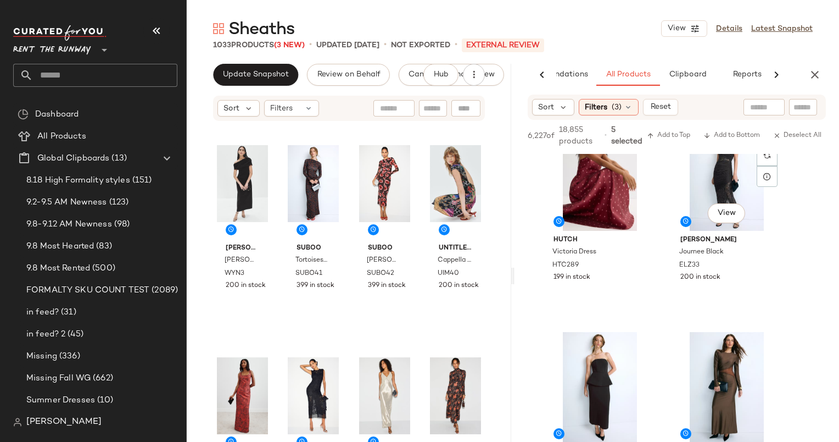
scroll to position [1491, 0]
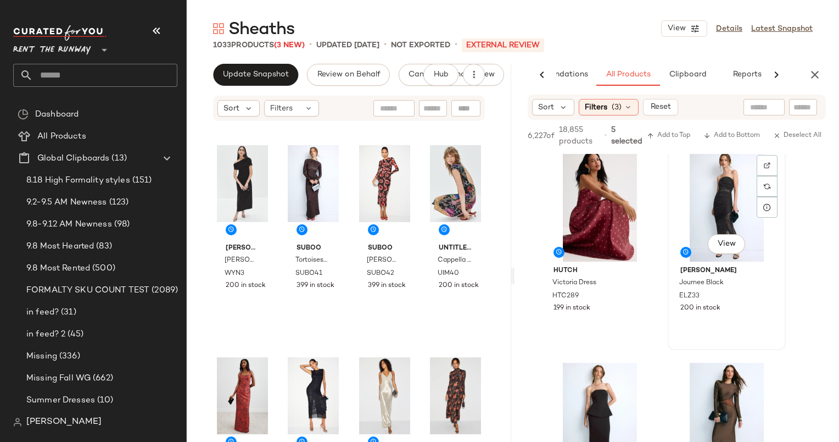
click at [716, 206] on div "View" at bounding box center [727, 205] width 110 height 111
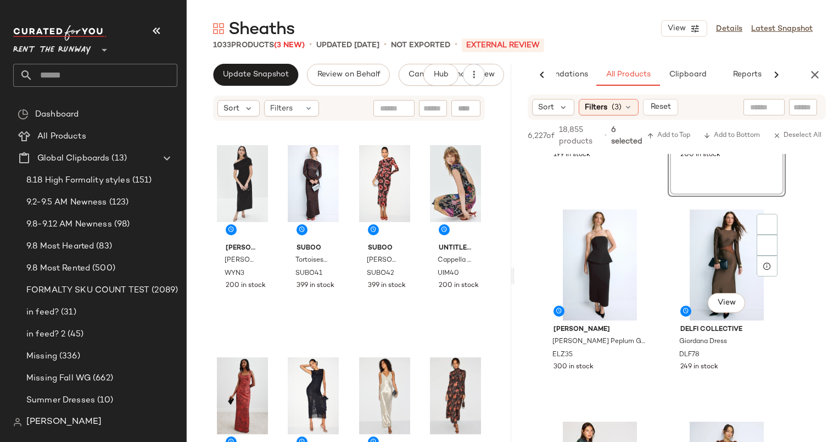
scroll to position [1646, 0]
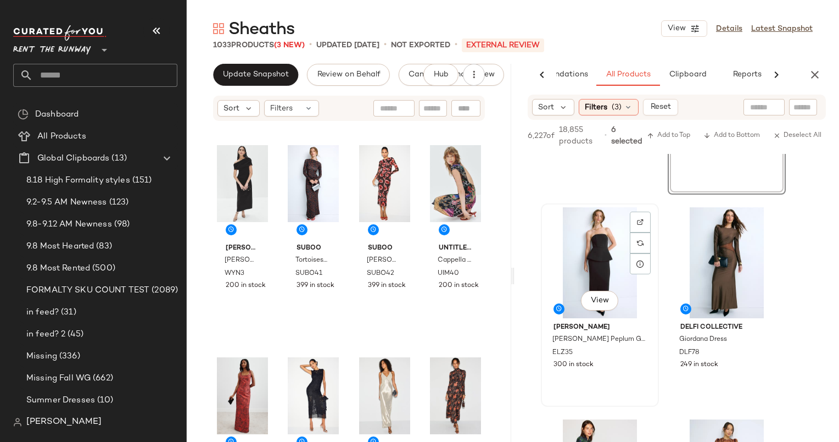
click at [602, 228] on div "View" at bounding box center [600, 262] width 110 height 111
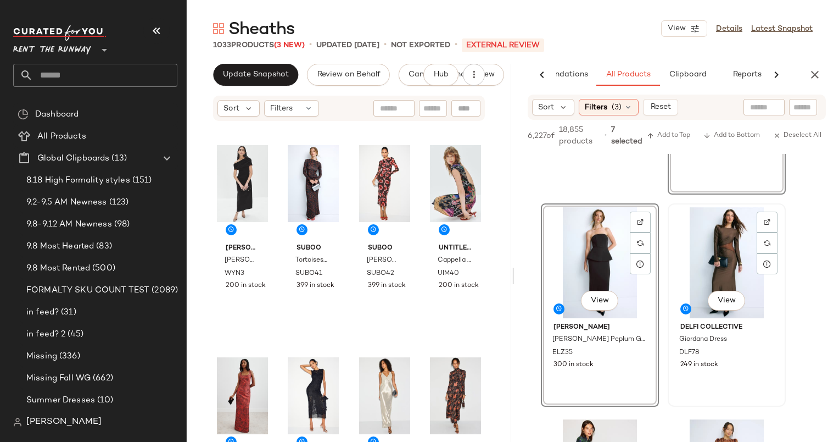
click at [694, 236] on div "View" at bounding box center [727, 262] width 110 height 111
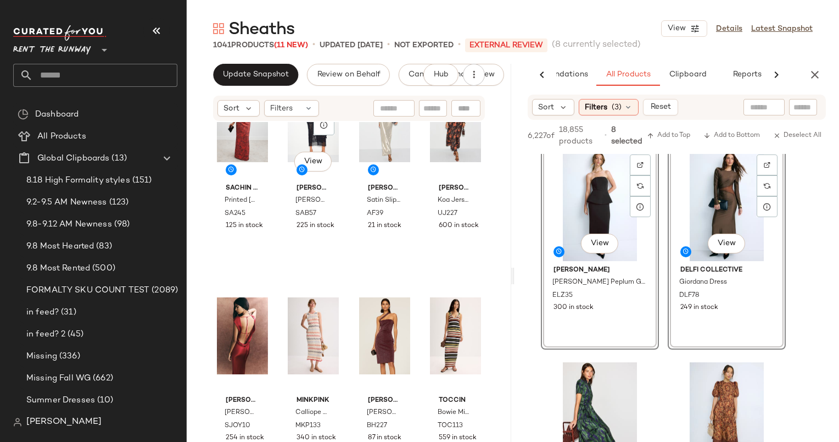
scroll to position [0, 0]
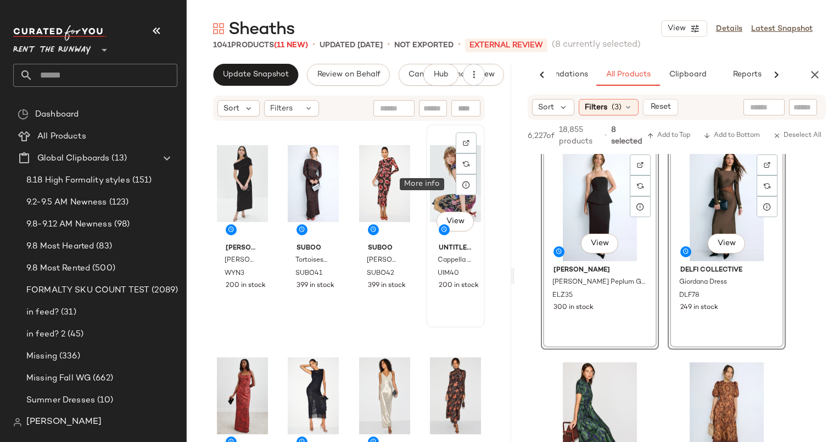
click at [456, 177] on div at bounding box center [466, 184] width 21 height 21
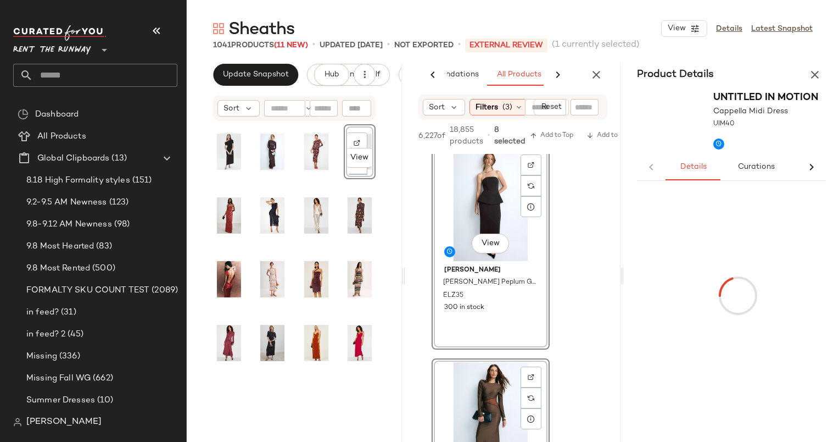
scroll to position [0, 87]
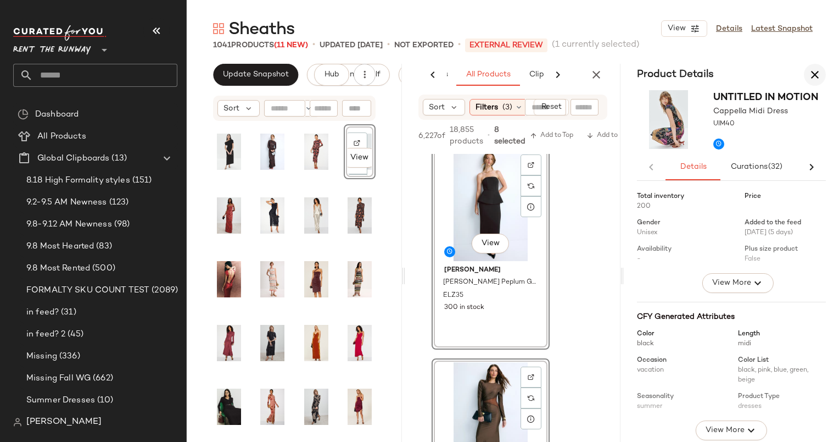
click at [813, 80] on icon "button" at bounding box center [814, 74] width 13 height 13
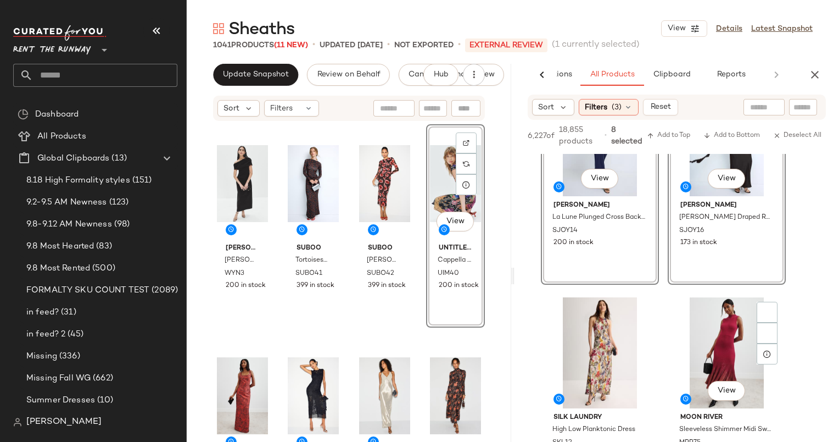
scroll to position [923, 0]
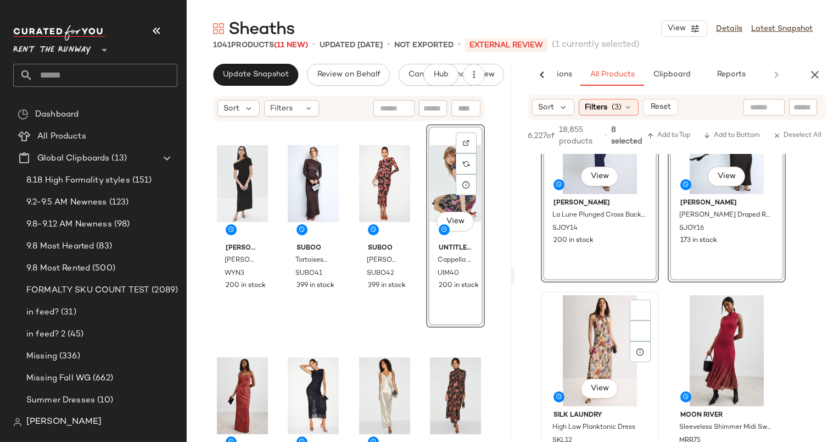
click at [584, 351] on div "View" at bounding box center [600, 350] width 110 height 111
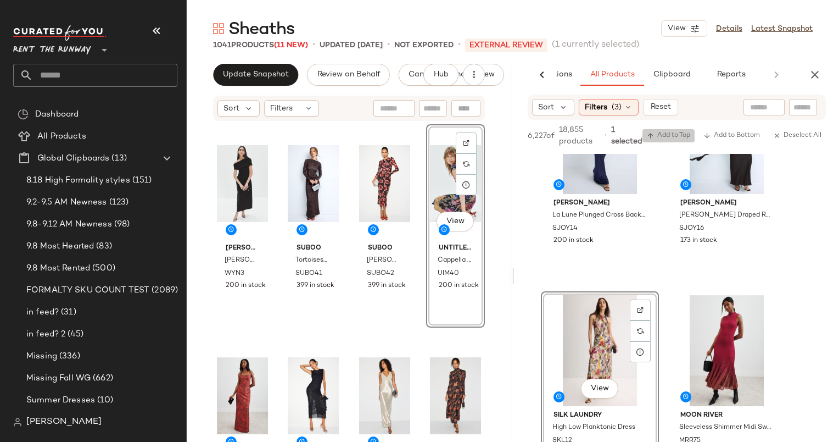
click at [660, 129] on button "Add to Top" at bounding box center [669, 135] width 52 height 13
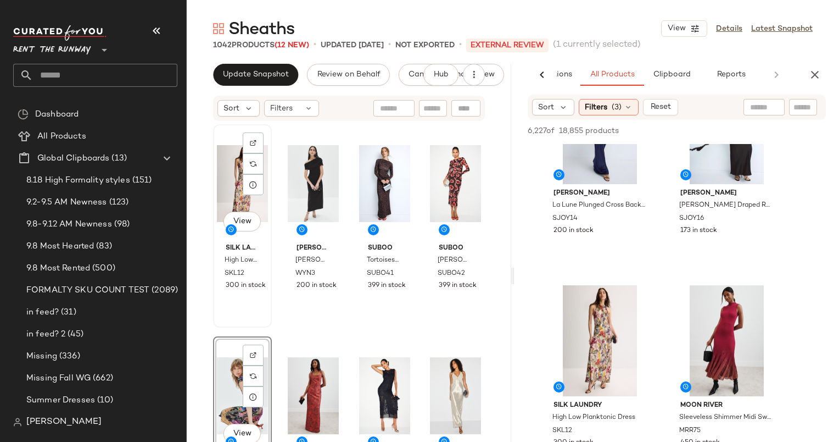
click at [231, 176] on div "View" at bounding box center [242, 183] width 51 height 111
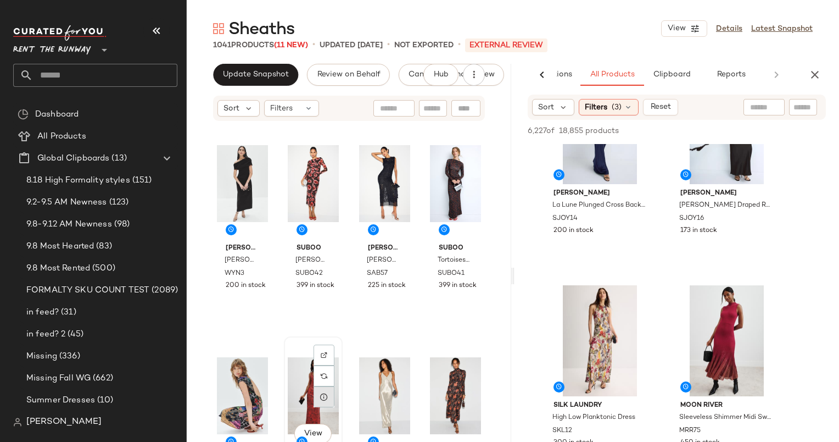
scroll to position [1, 0]
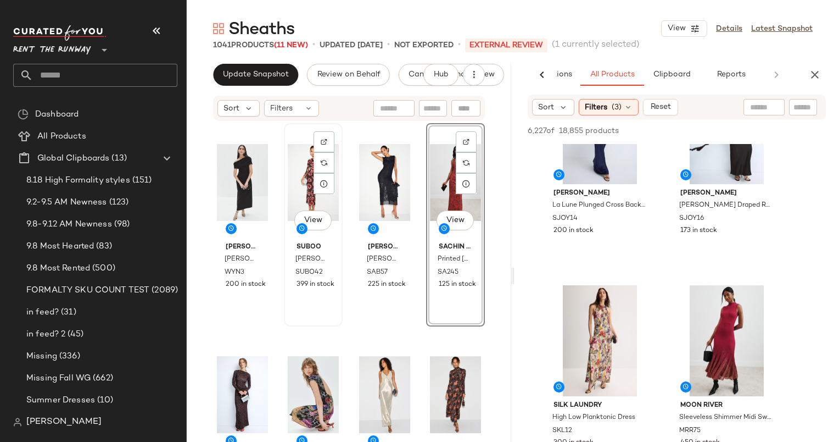
click at [308, 189] on div "View" at bounding box center [313, 182] width 51 height 111
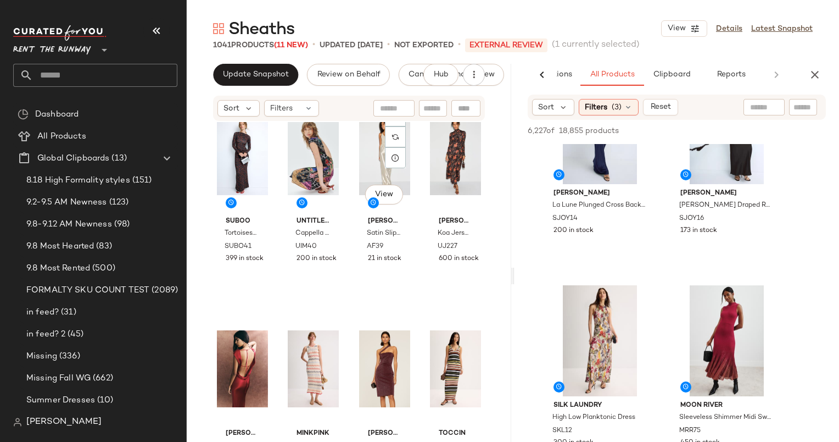
scroll to position [248, 0]
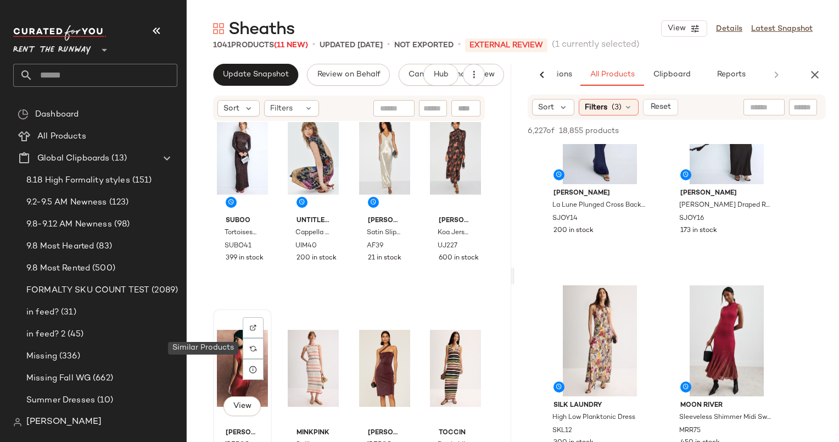
click at [241, 347] on div "View" at bounding box center [242, 367] width 51 height 111
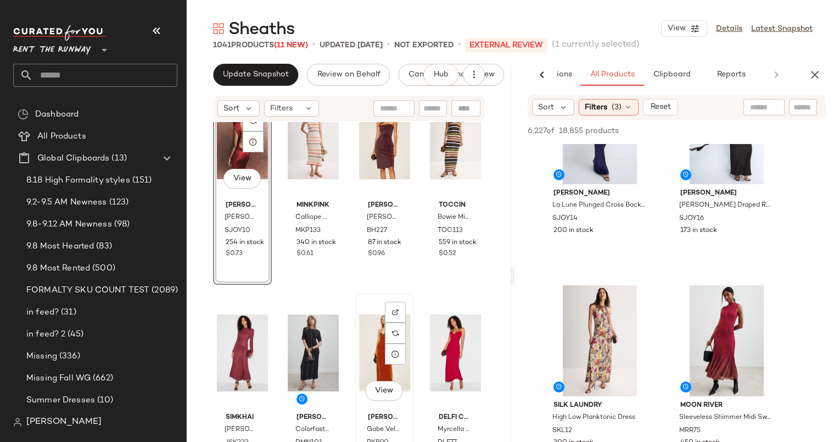
scroll to position [431, 0]
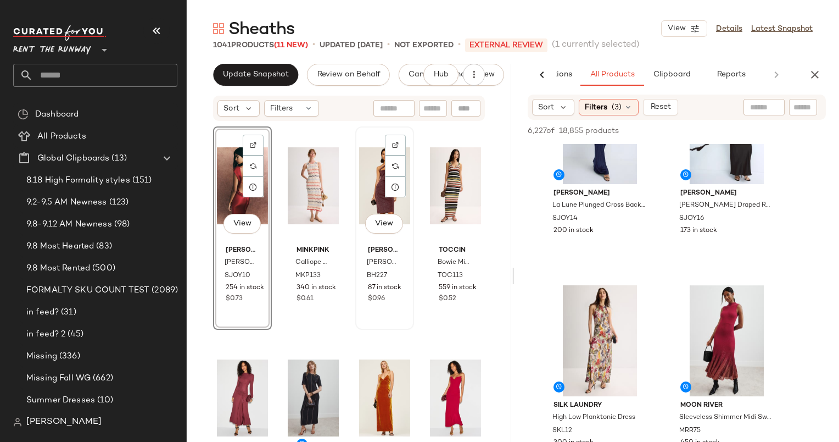
click at [375, 188] on div "View" at bounding box center [384, 185] width 51 height 111
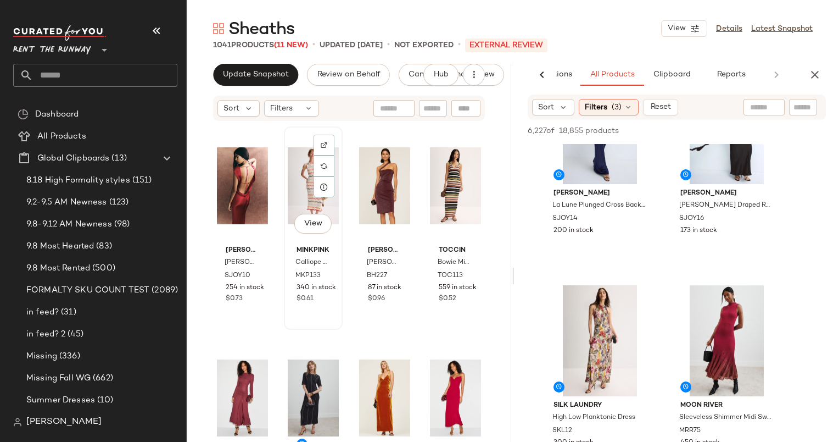
click at [294, 172] on div "View" at bounding box center [313, 185] width 51 height 111
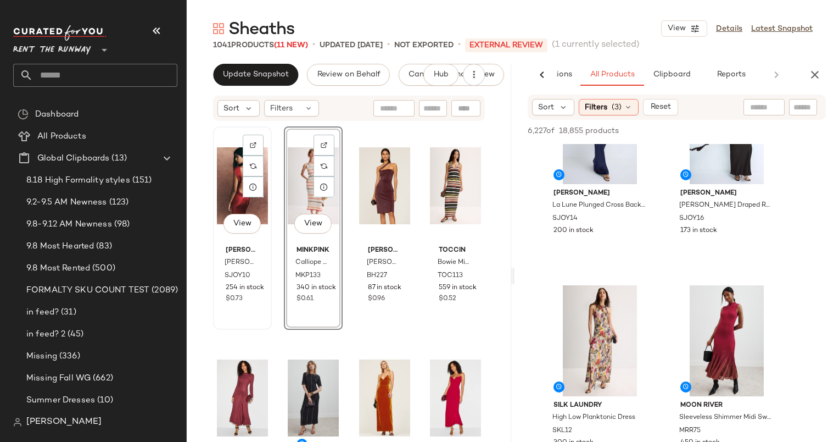
click at [220, 185] on div "View" at bounding box center [242, 185] width 51 height 111
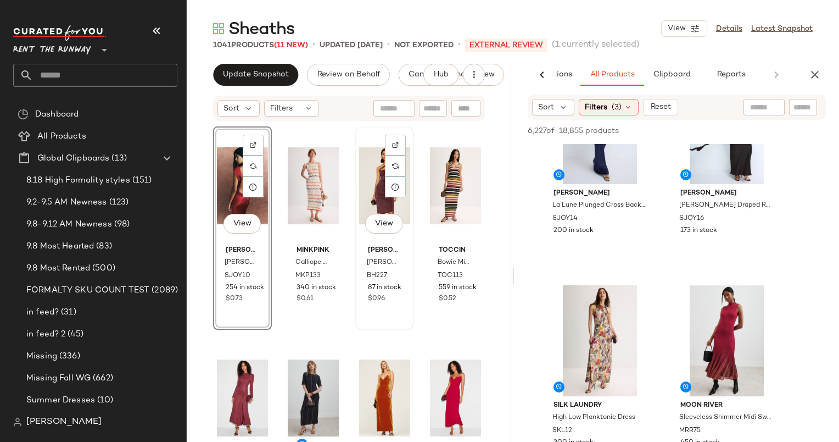
click at [369, 178] on div "View" at bounding box center [384, 185] width 51 height 111
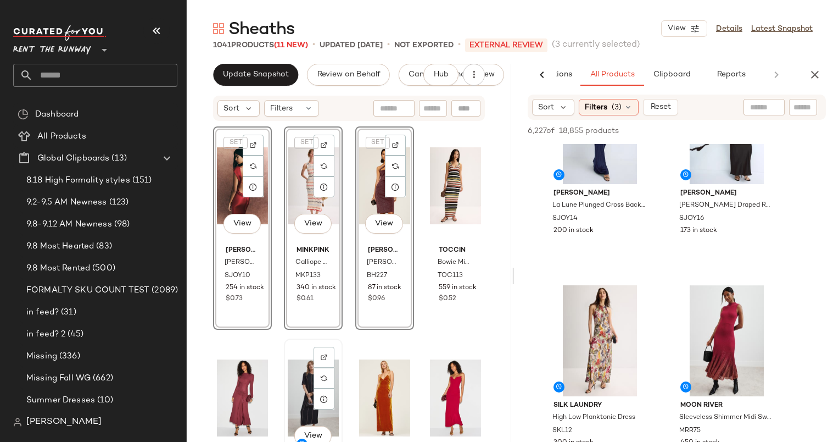
click at [299, 373] on div "View" at bounding box center [313, 397] width 51 height 111
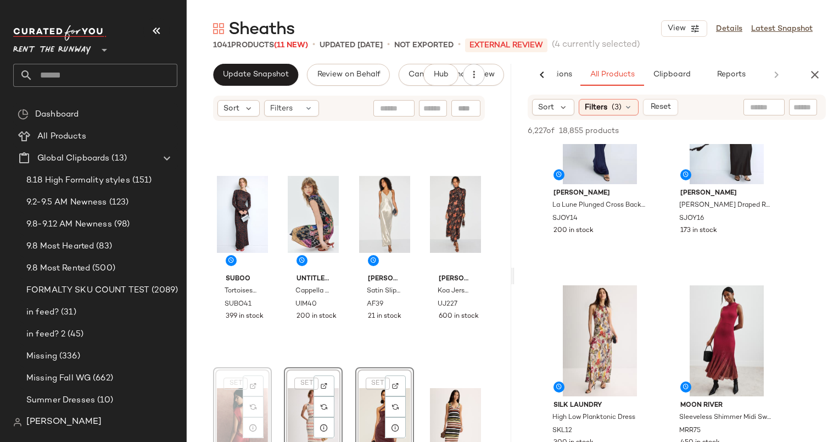
scroll to position [191, 0]
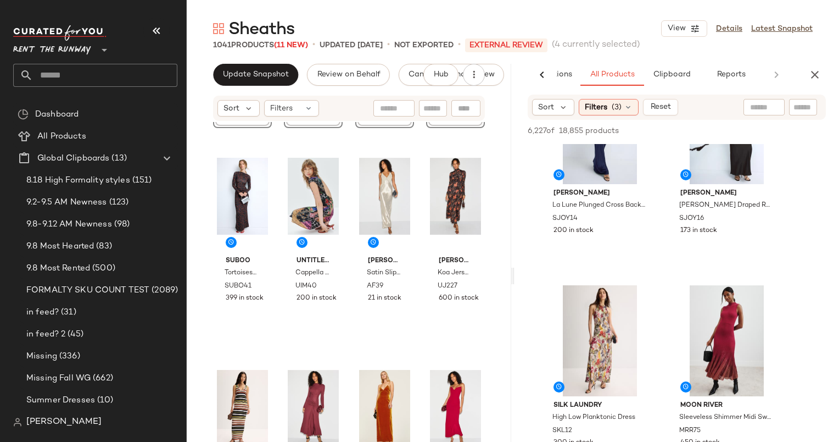
scroll to position [446, 0]
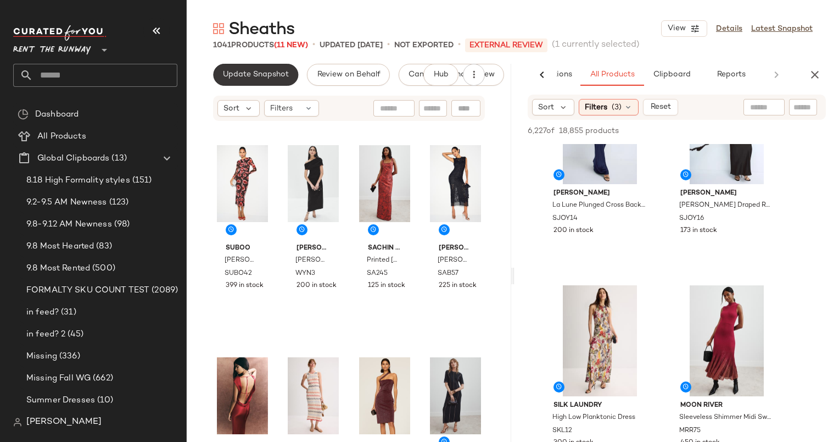
click at [242, 73] on span "Update Snapshot" at bounding box center [255, 74] width 66 height 9
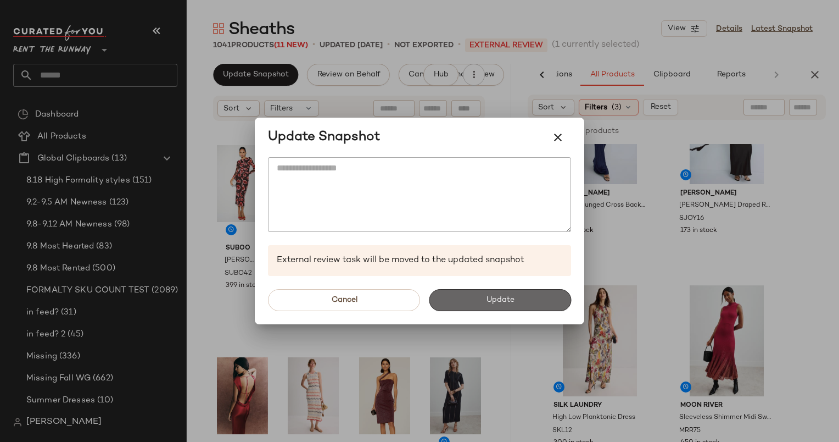
click at [509, 301] on span "Update" at bounding box center [499, 299] width 29 height 9
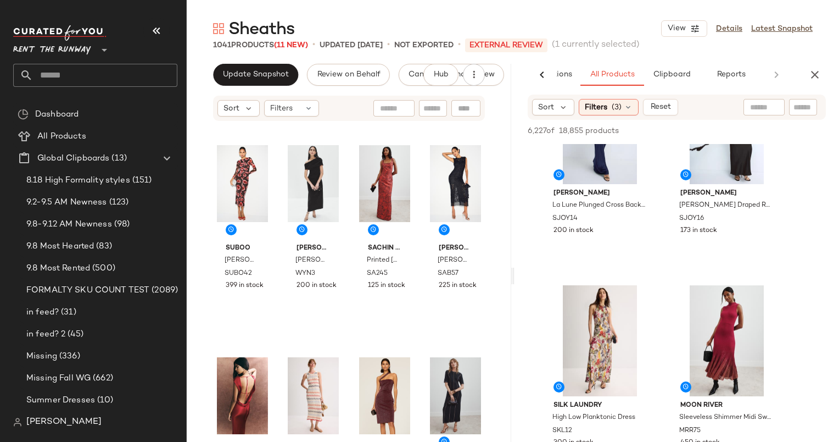
scroll to position [1771, 0]
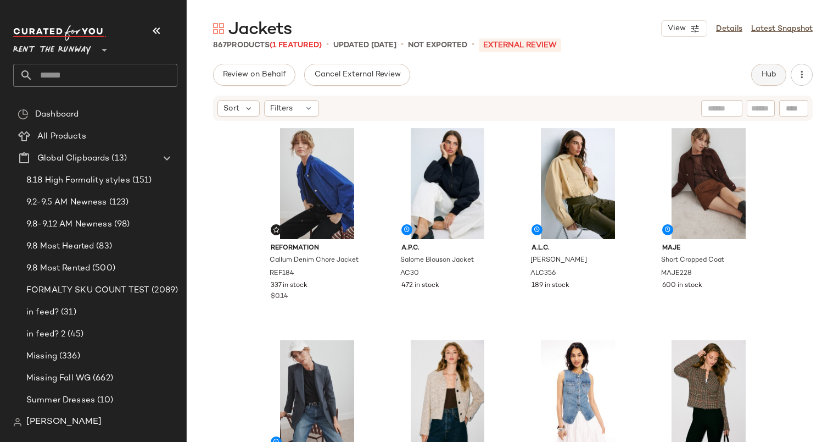
click at [780, 71] on button "Hub" at bounding box center [768, 75] width 35 height 22
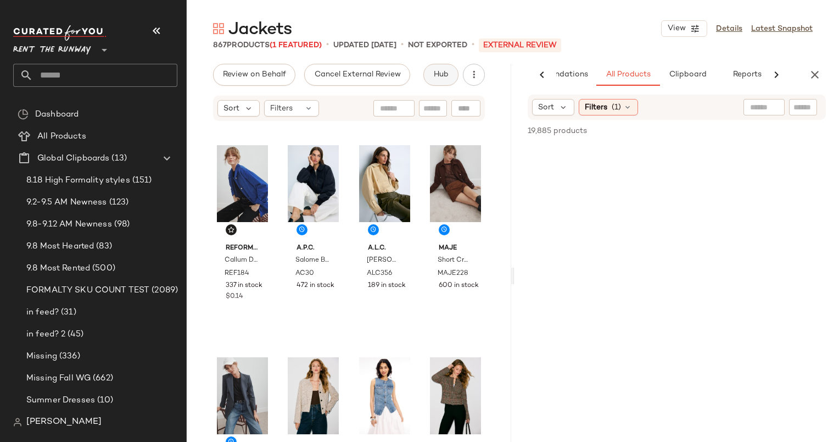
scroll to position [0, 57]
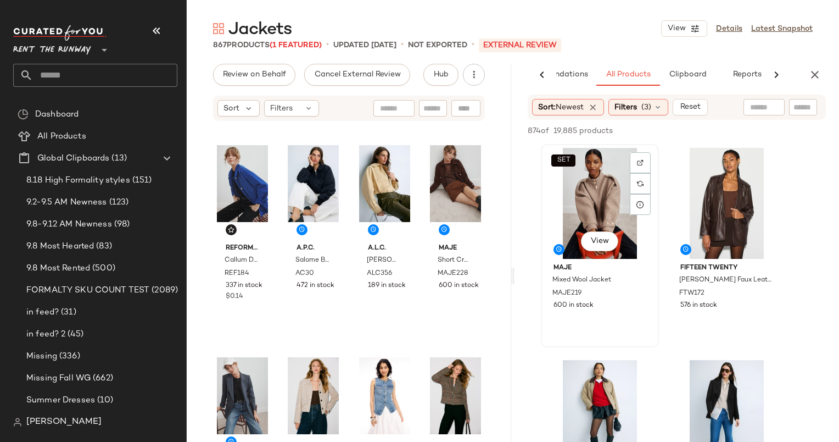
click at [602, 191] on div "SET View" at bounding box center [600, 203] width 110 height 111
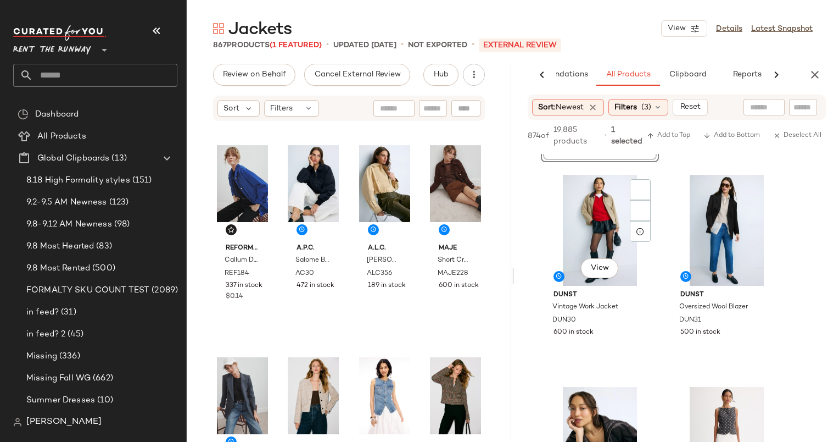
scroll to position [265, 0]
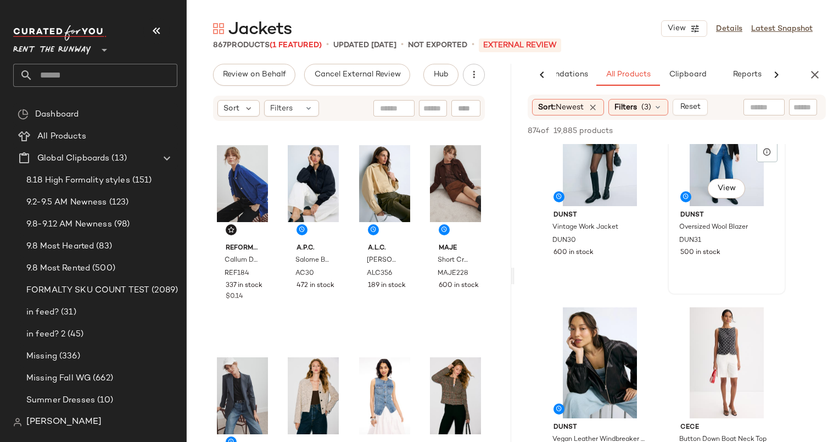
click at [699, 200] on div "View" at bounding box center [727, 150] width 110 height 111
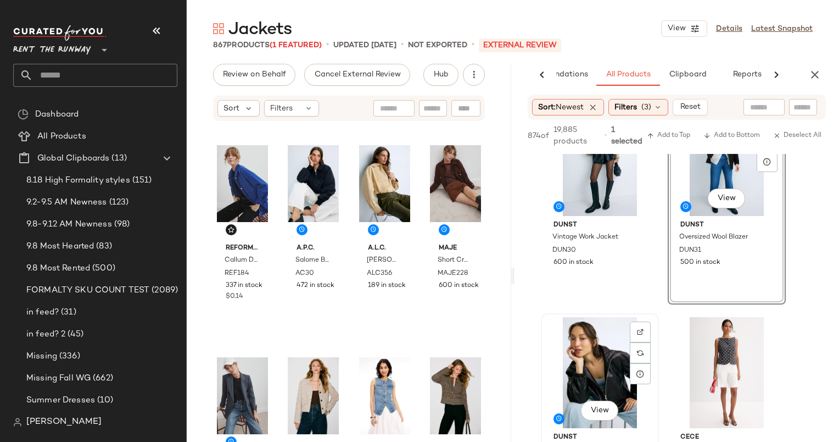
click at [591, 361] on div "View" at bounding box center [600, 372] width 110 height 111
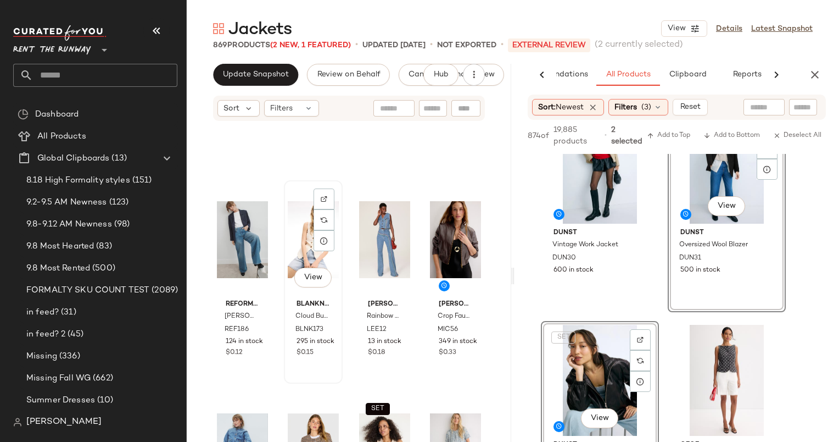
scroll to position [701, 0]
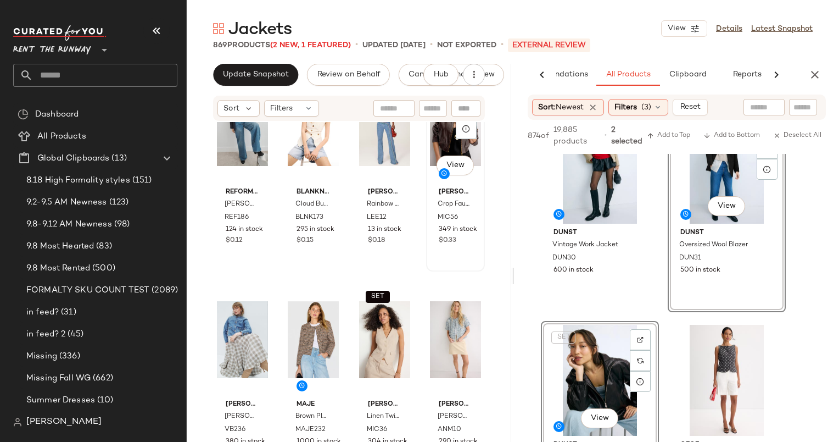
click at [427, 154] on div "View [PERSON_NAME] Crop Faux Leather Blouson Jacket MIC56 349 in stock $0.33" at bounding box center [455, 169] width 57 height 201
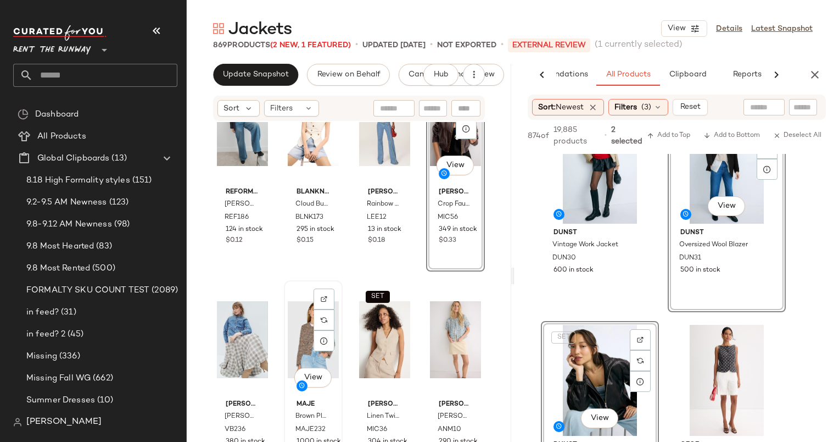
click at [305, 334] on div "View" at bounding box center [313, 339] width 51 height 111
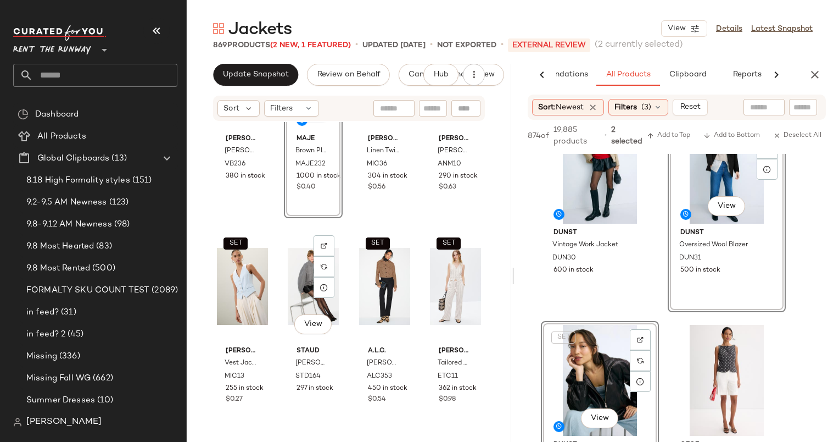
scroll to position [967, 0]
click at [394, 214] on div "SET View [PERSON_NAME] Linen Twill Vest MIC36 304 in stock $0.56" at bounding box center [384, 115] width 57 height 201
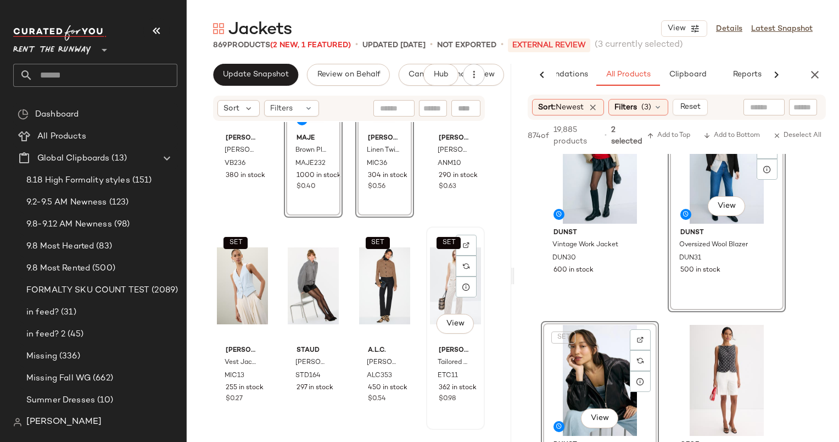
click at [443, 273] on div "SET View" at bounding box center [455, 285] width 51 height 111
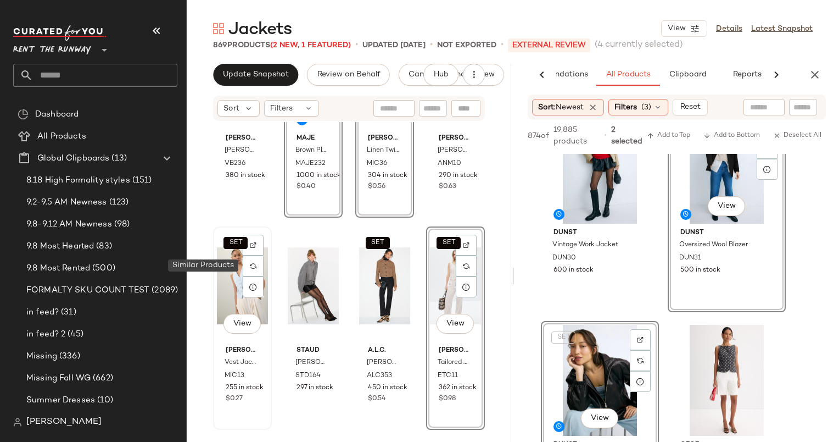
click at [245, 270] on div at bounding box center [253, 265] width 21 height 21
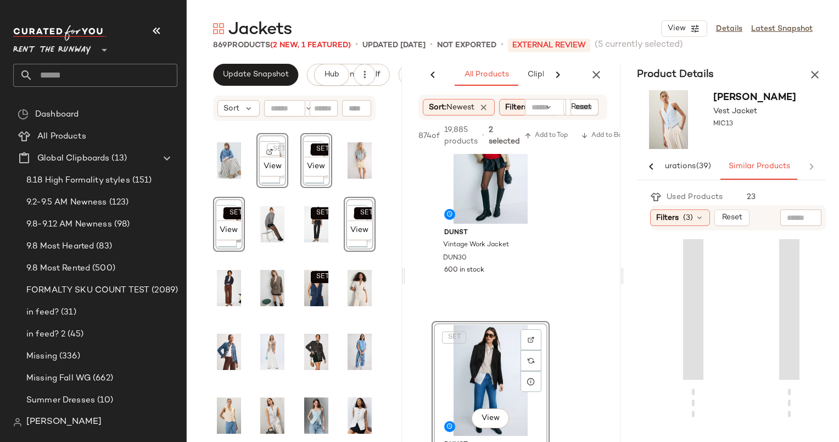
scroll to position [0, 143]
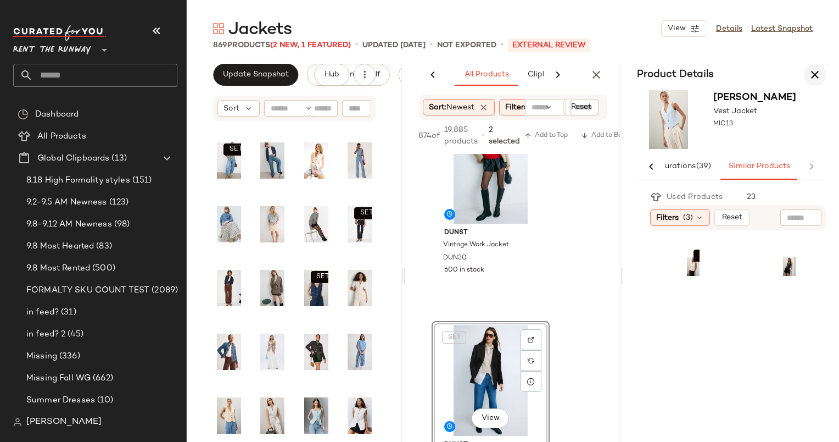
click at [822, 72] on button "button" at bounding box center [815, 75] width 22 height 22
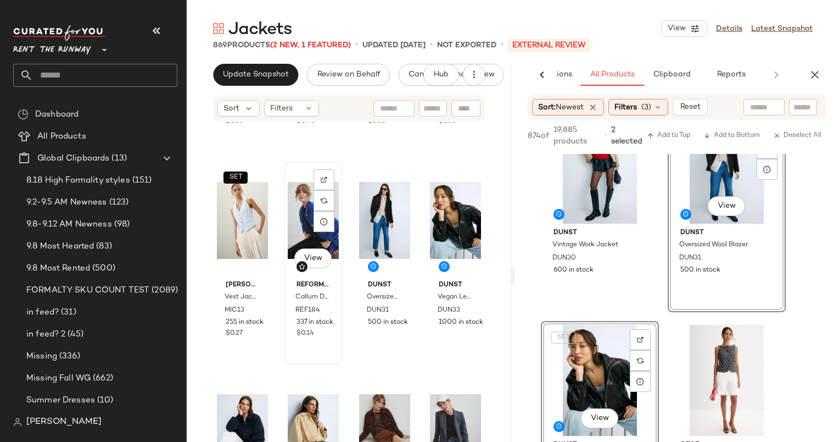
scroll to position [0, 0]
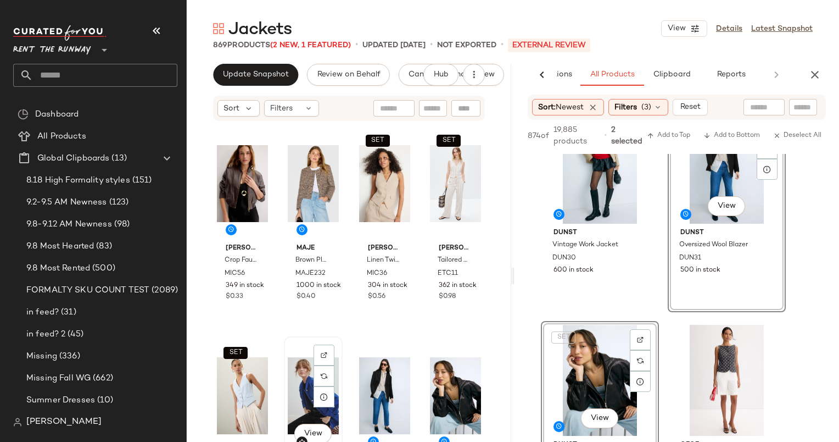
click at [307, 392] on div "View" at bounding box center [313, 395] width 51 height 111
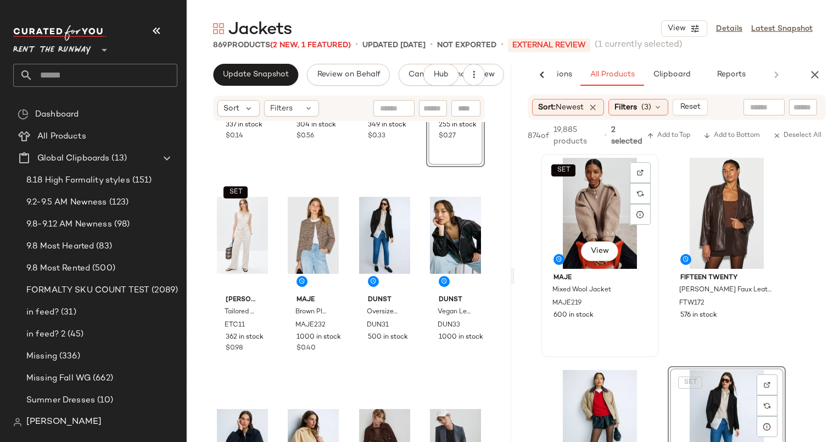
click at [597, 189] on div "SET View" at bounding box center [600, 213] width 110 height 111
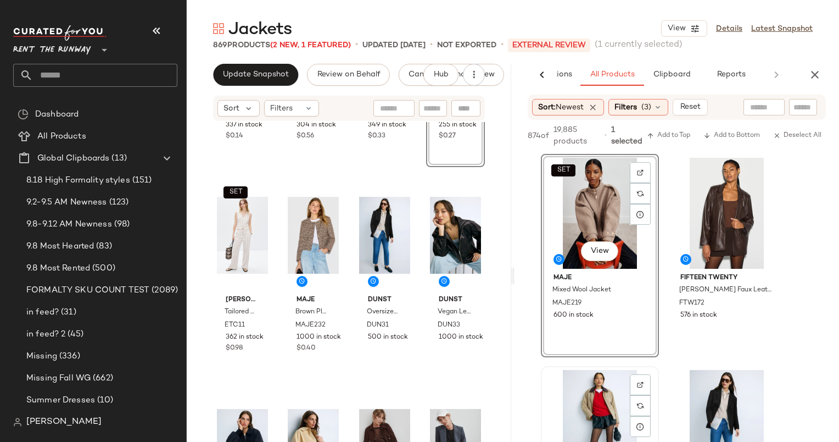
click at [580, 387] on div "View" at bounding box center [600, 425] width 110 height 111
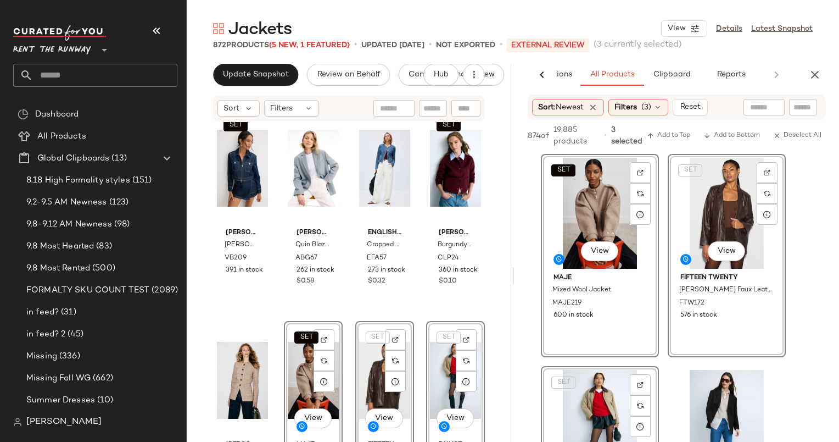
scroll to position [4752, 0]
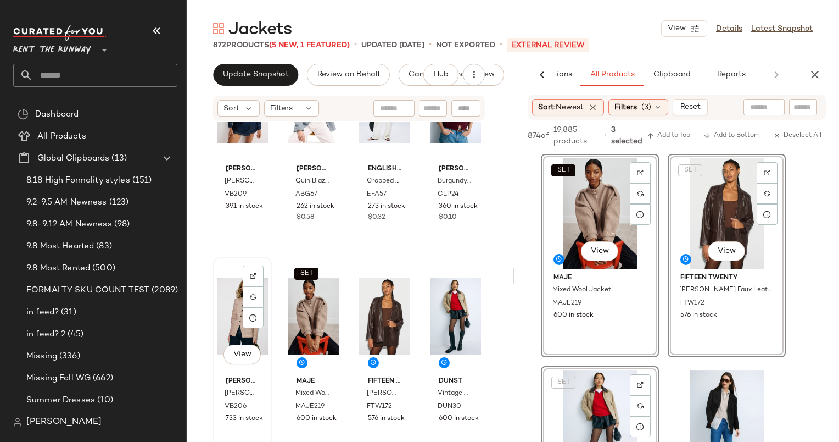
click at [218, 275] on div "View" at bounding box center [242, 316] width 51 height 111
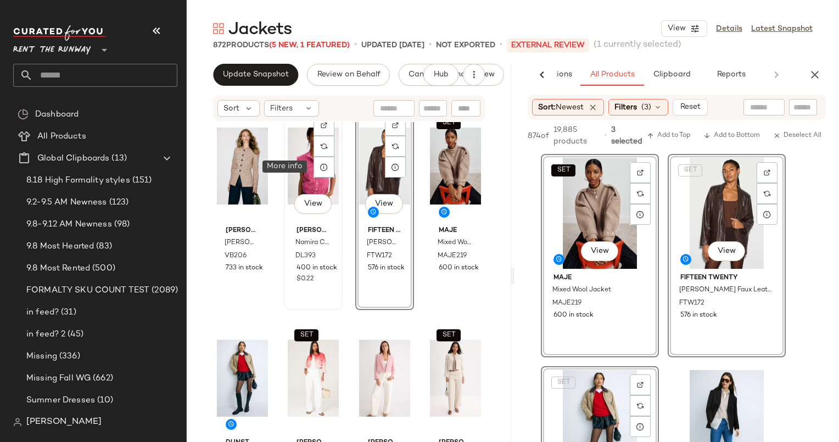
scroll to position [4950, 0]
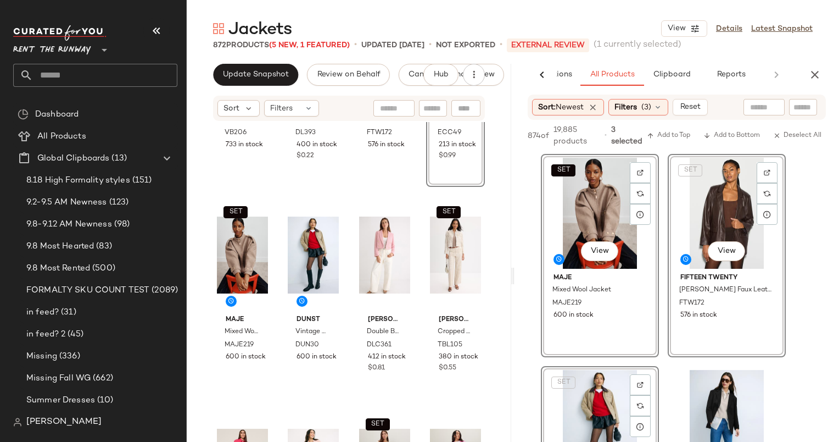
scroll to position [5038, 0]
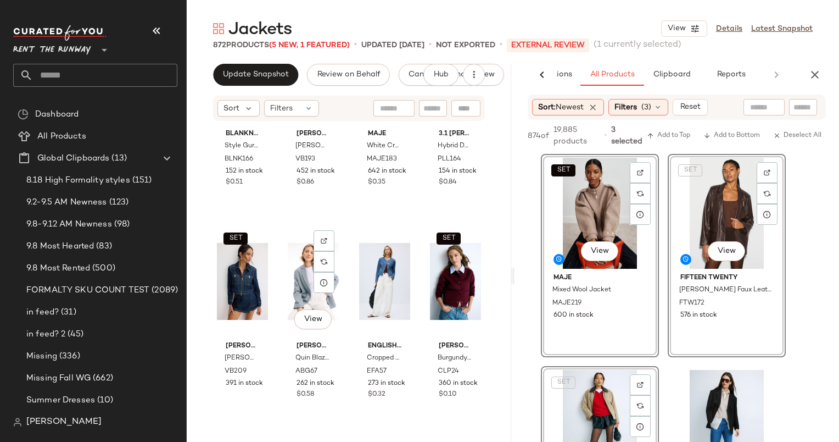
scroll to position [4574, 0]
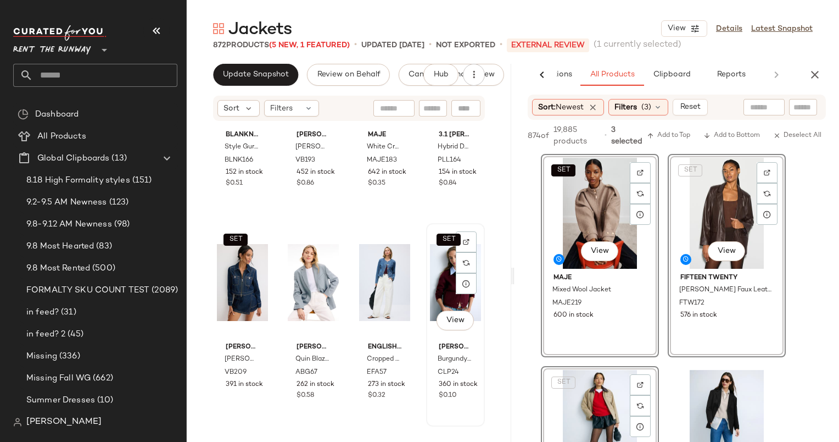
click at [433, 279] on div "SET View" at bounding box center [455, 282] width 51 height 111
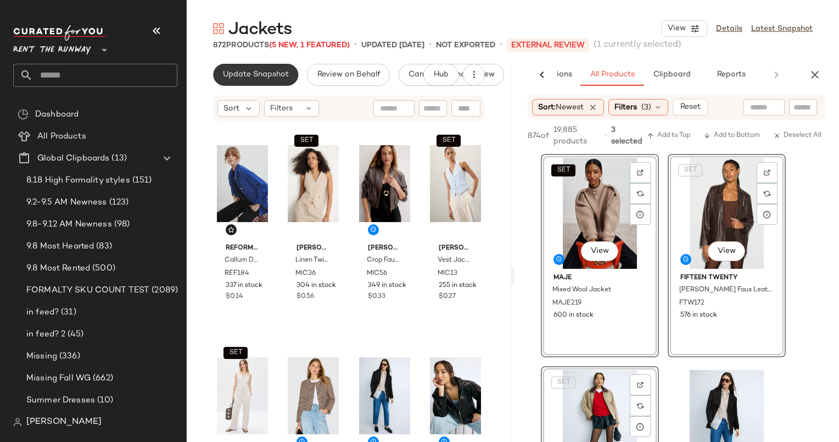
click at [264, 78] on span "Update Snapshot" at bounding box center [255, 74] width 66 height 9
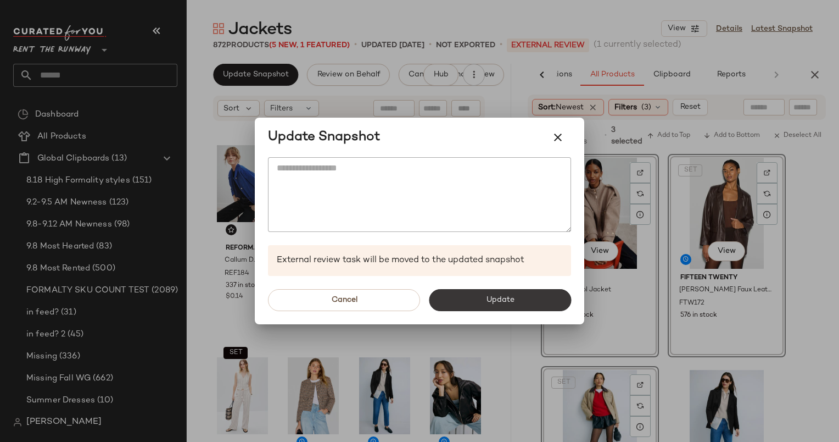
click at [536, 306] on button "Update" at bounding box center [500, 300] width 142 height 22
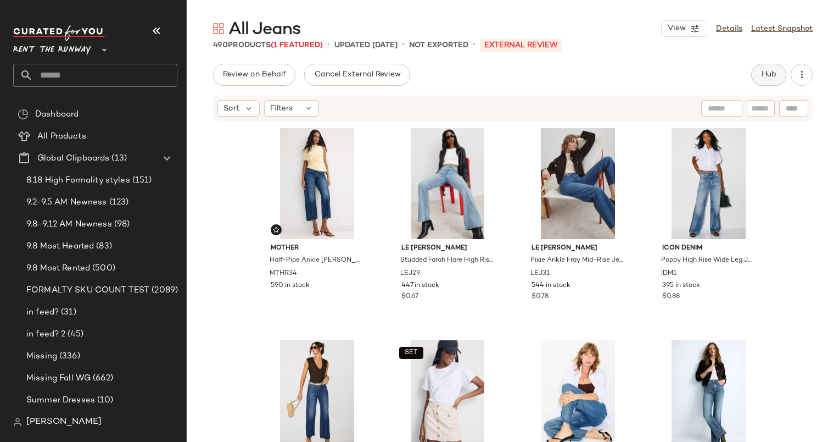
click at [757, 72] on button "Hub" at bounding box center [768, 75] width 35 height 22
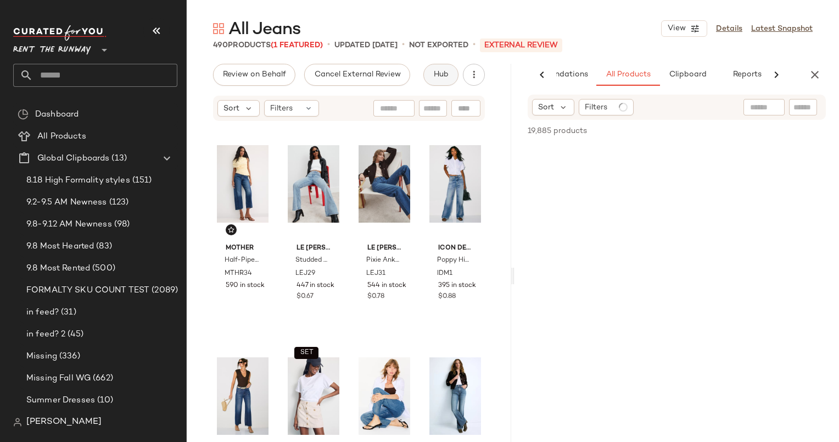
scroll to position [0, 57]
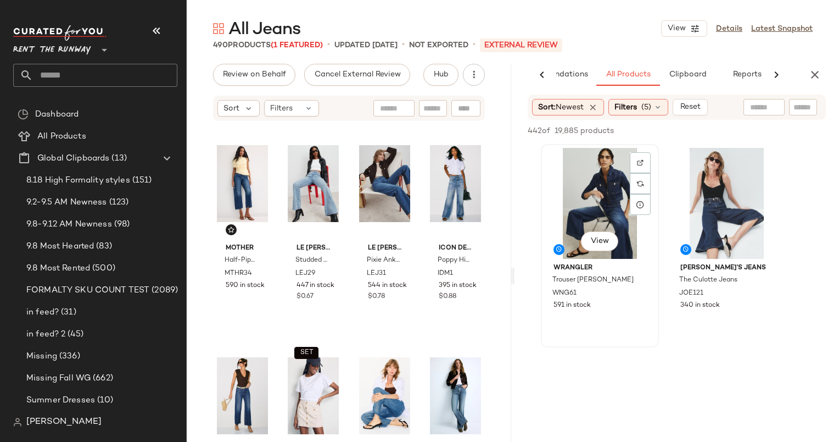
click at [598, 199] on div "View" at bounding box center [600, 203] width 110 height 111
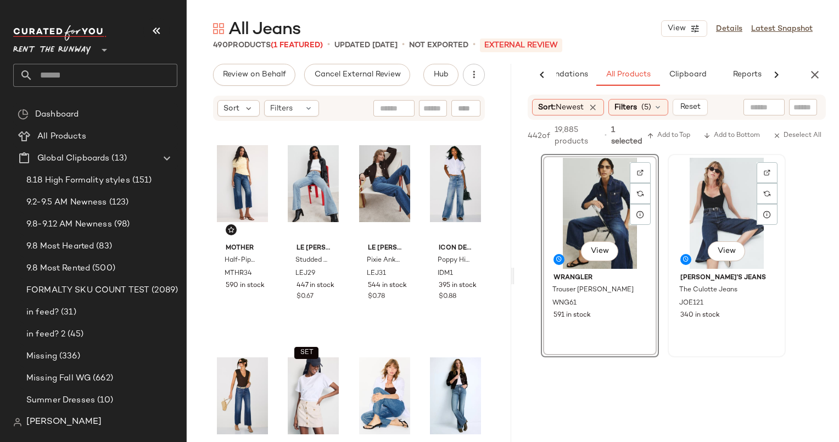
click at [709, 196] on div "View" at bounding box center [727, 213] width 110 height 111
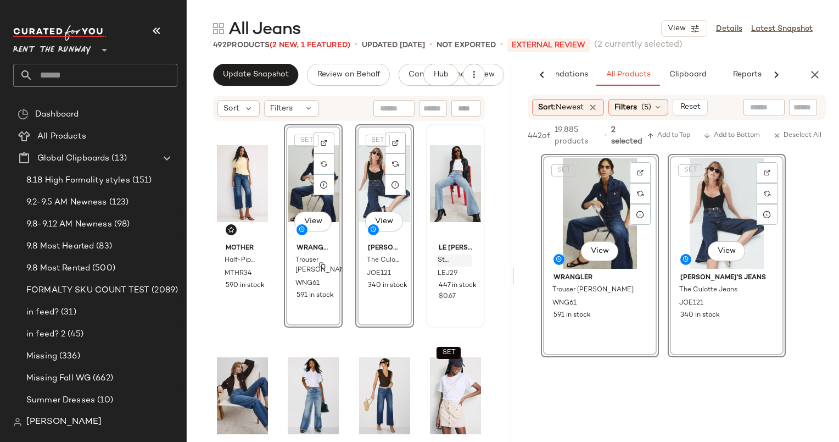
scroll to position [62, 0]
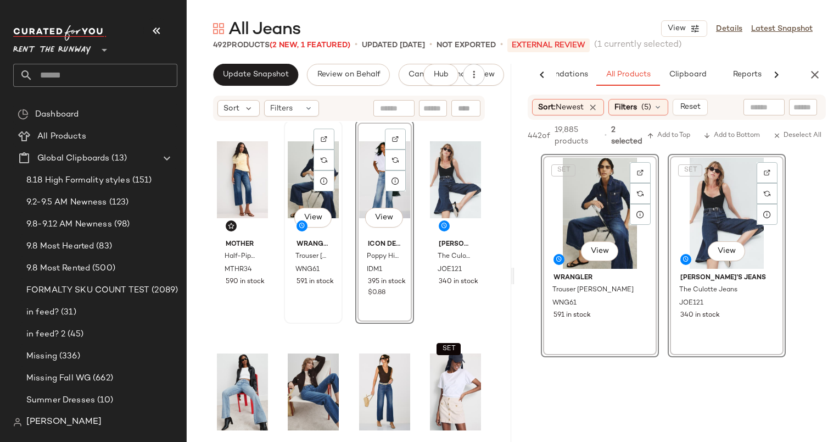
scroll to position [180, 0]
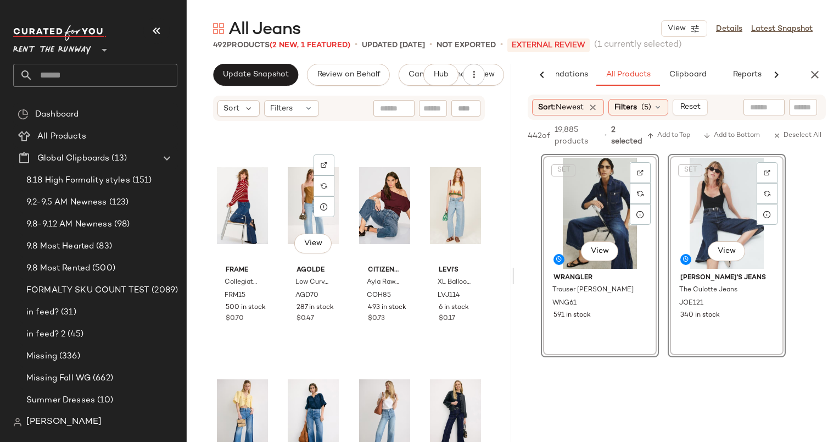
scroll to position [842, 0]
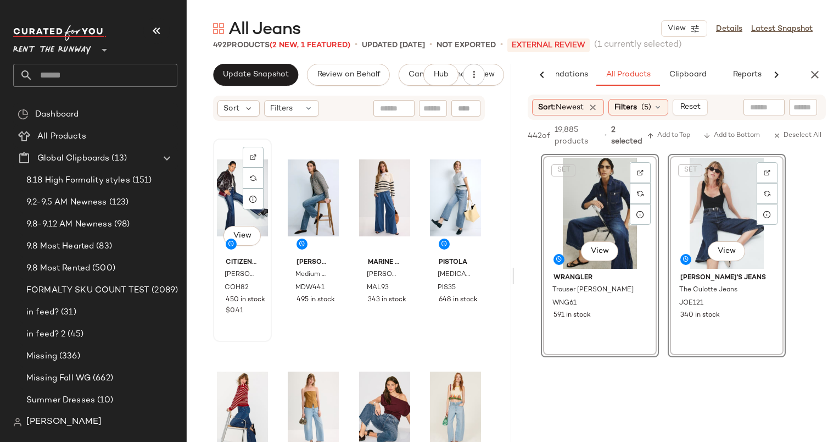
click at [226, 192] on div "View" at bounding box center [242, 197] width 51 height 111
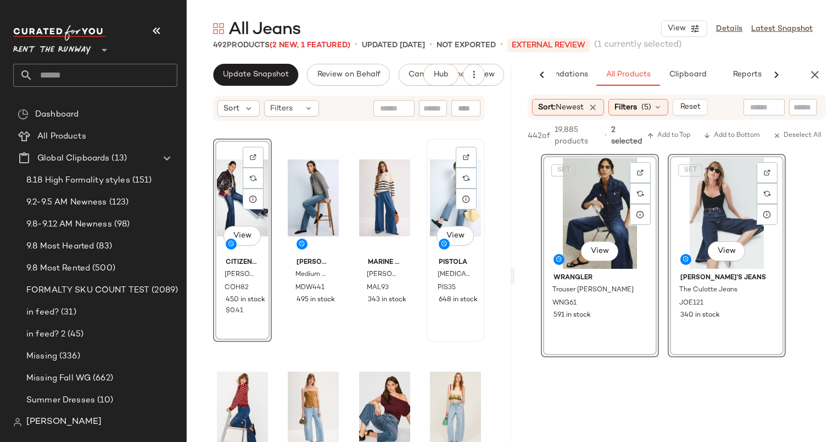
click at [439, 183] on div "View" at bounding box center [455, 197] width 51 height 111
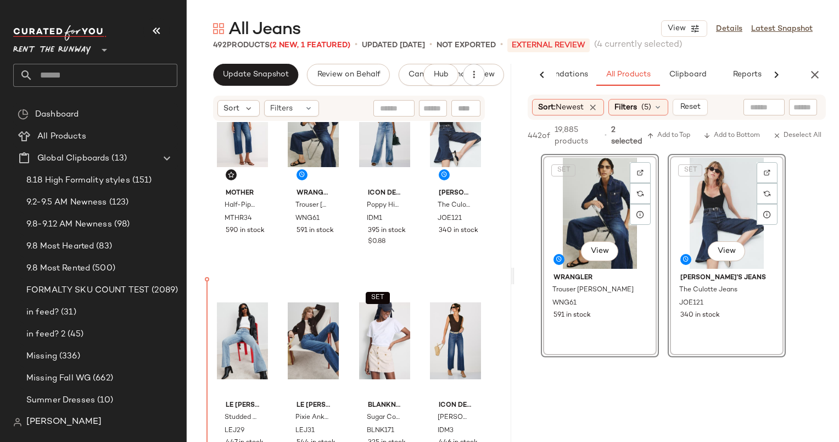
scroll to position [59, 0]
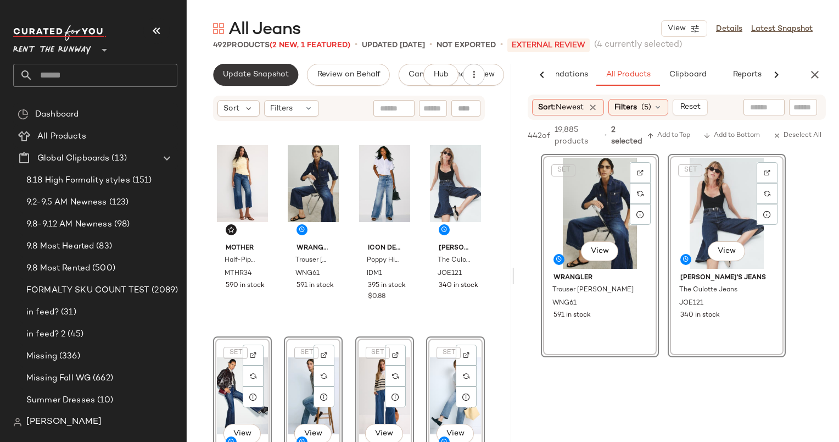
click at [219, 70] on button "Update Snapshot" at bounding box center [255, 75] width 85 height 22
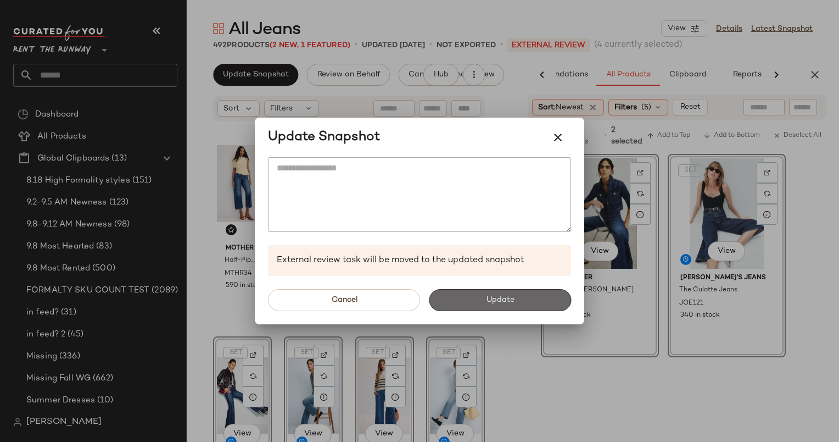
click at [467, 295] on button "Update" at bounding box center [500, 300] width 142 height 22
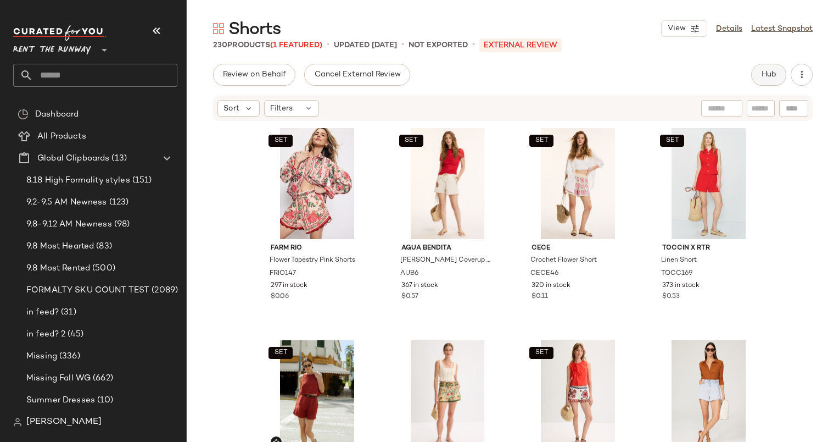
click at [773, 83] on button "Hub" at bounding box center [768, 75] width 35 height 22
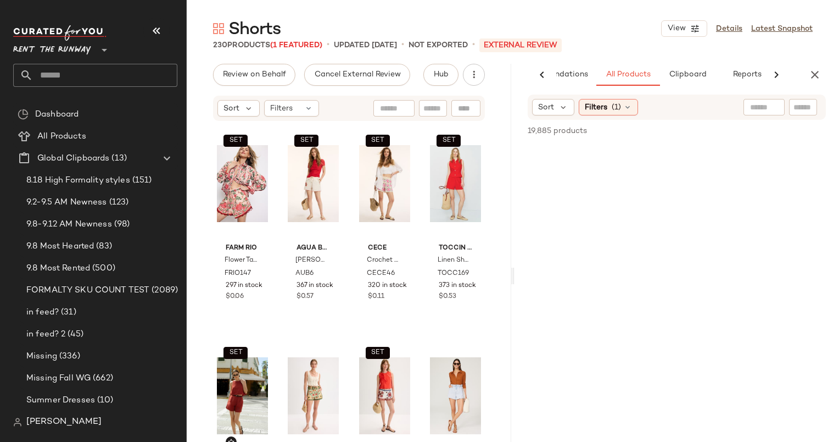
scroll to position [0, 57]
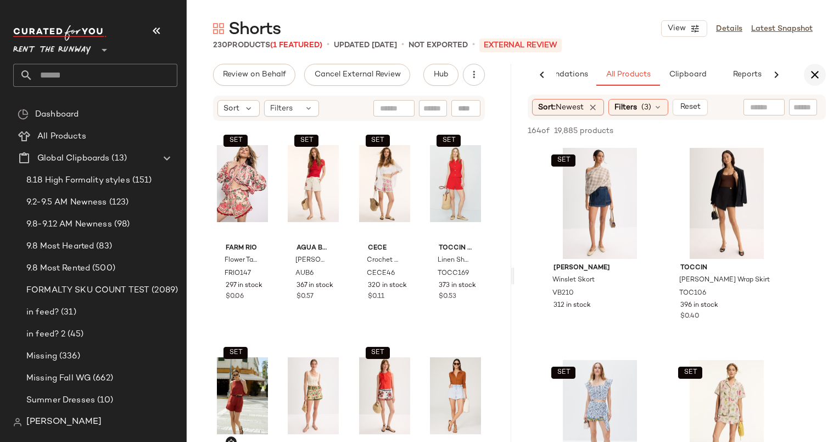
click at [821, 68] on icon "button" at bounding box center [814, 74] width 13 height 13
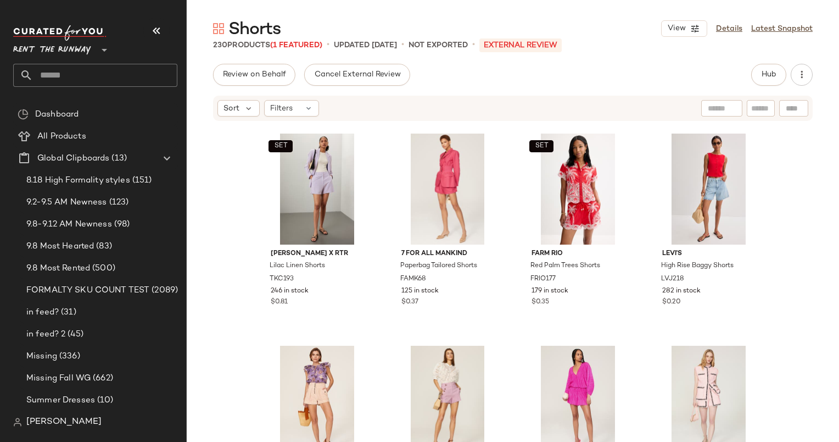
scroll to position [1486, 0]
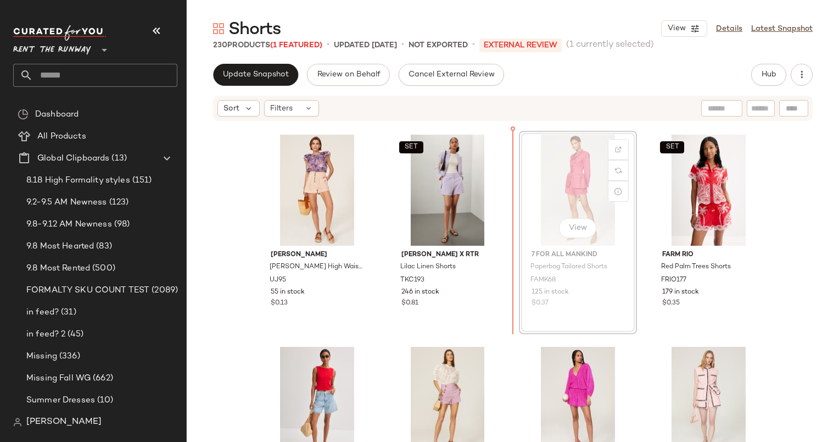
scroll to position [1485, 0]
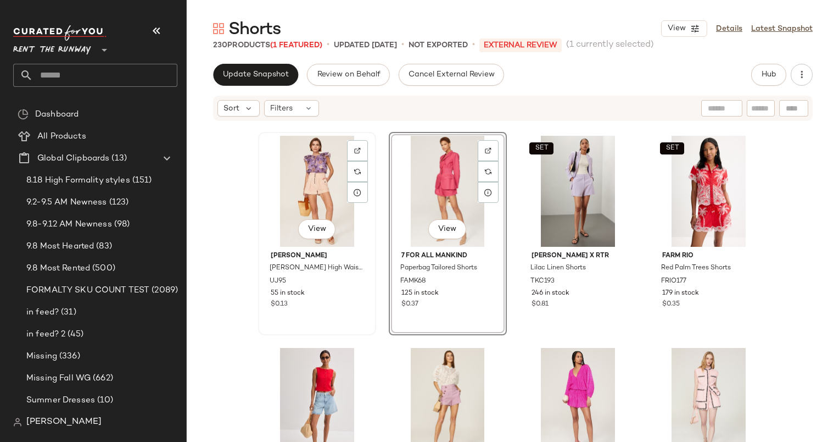
click at [300, 209] on div "View" at bounding box center [317, 191] width 110 height 111
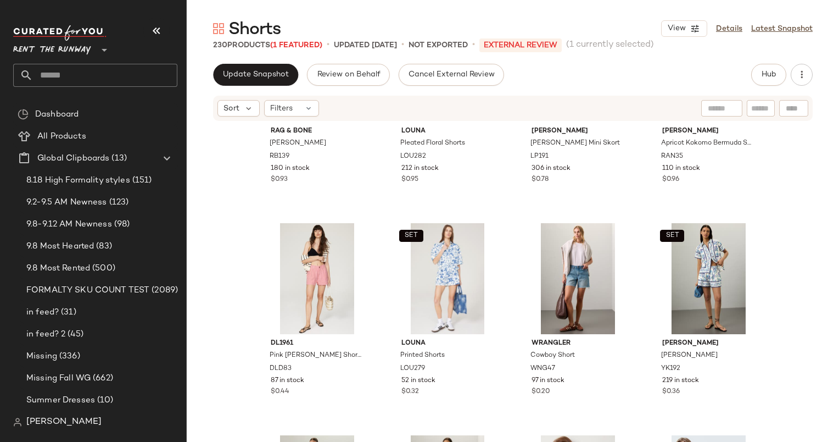
scroll to position [2251, 0]
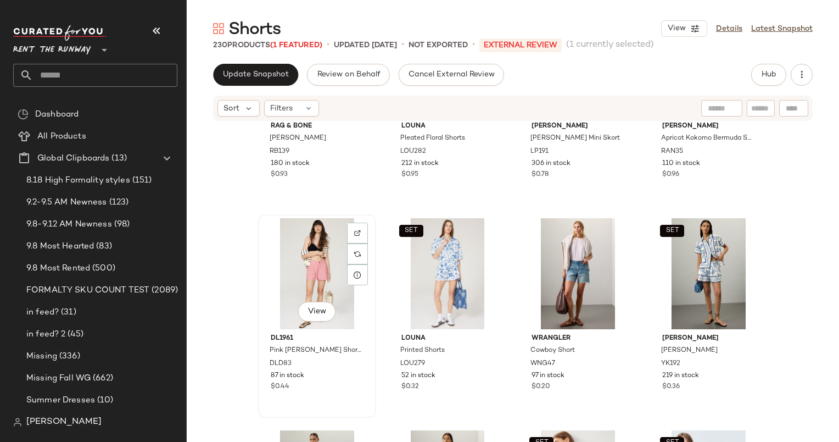
click at [301, 238] on div "View" at bounding box center [317, 273] width 110 height 111
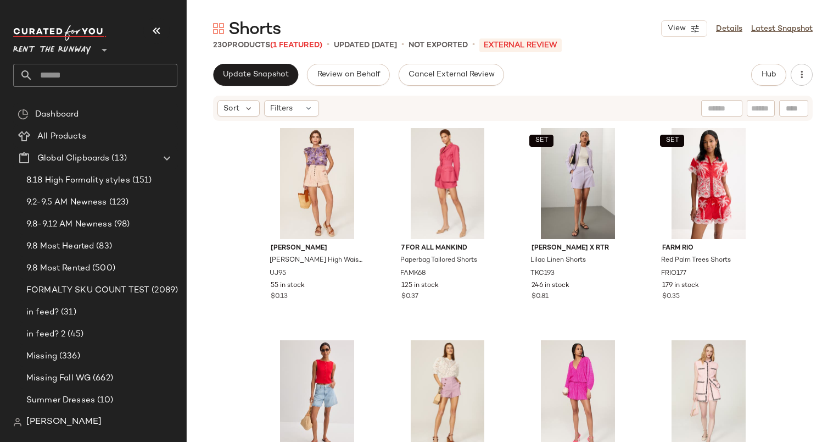
click at [296, 44] on span "(1 Featured)" at bounding box center [296, 45] width 52 height 8
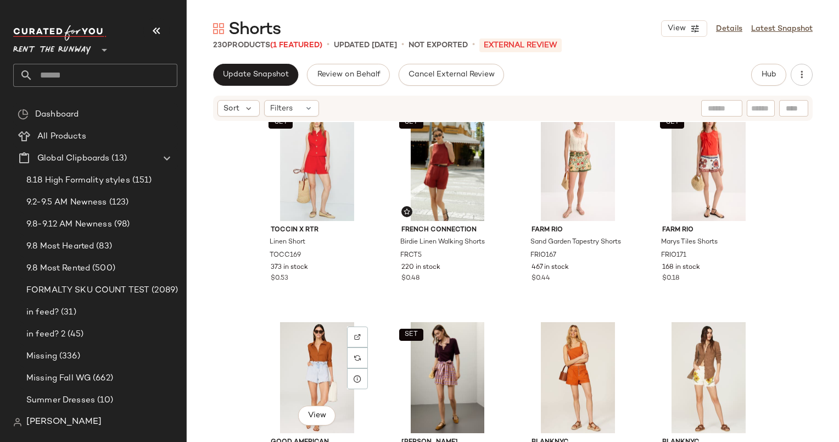
scroll to position [1085, 0]
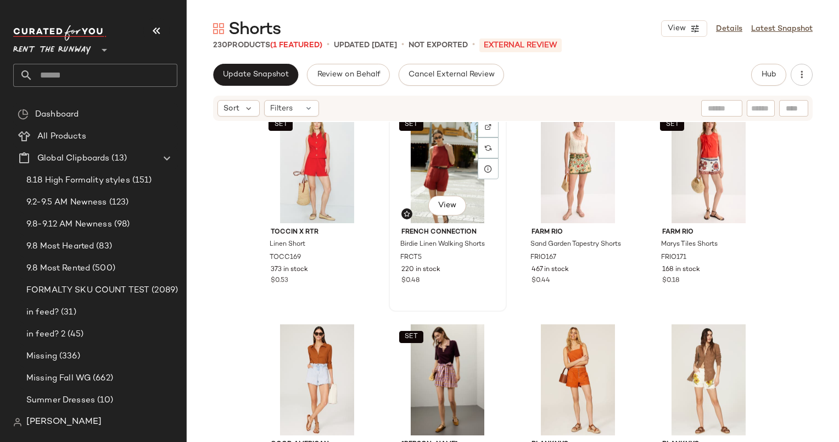
click at [416, 159] on div "SET View" at bounding box center [448, 167] width 110 height 111
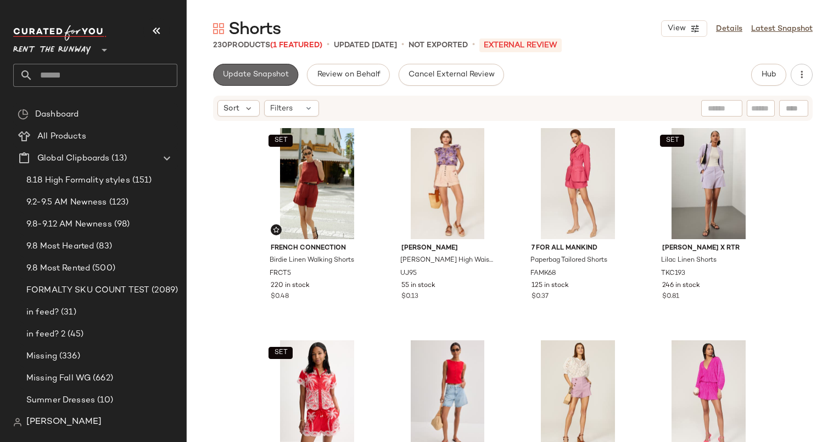
click at [250, 72] on span "Update Snapshot" at bounding box center [255, 74] width 66 height 9
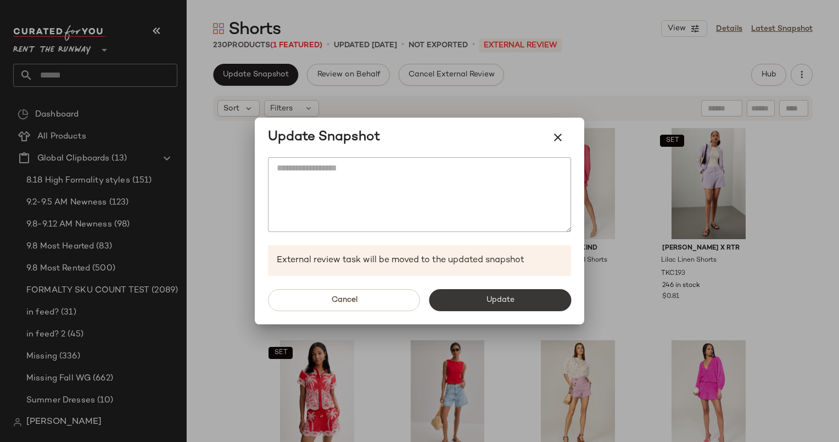
click at [489, 294] on button "Update" at bounding box center [500, 300] width 142 height 22
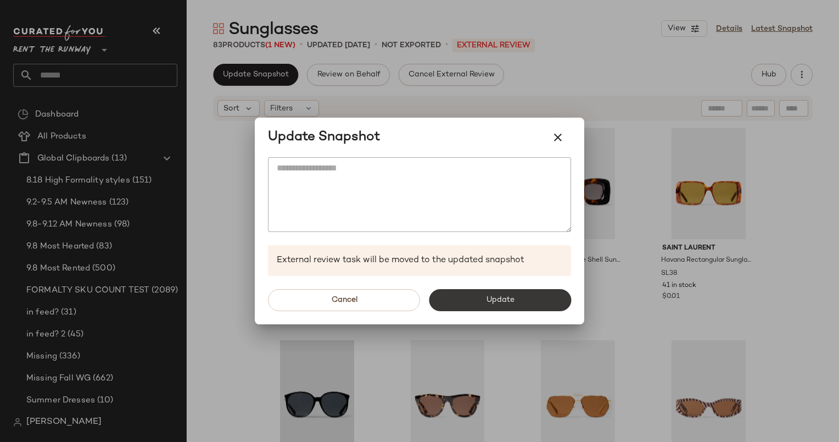
click at [499, 300] on span "Update" at bounding box center [499, 299] width 29 height 9
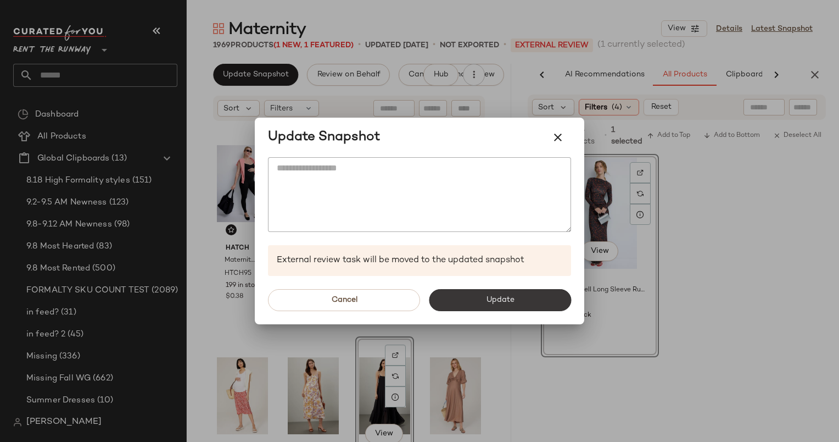
scroll to position [0, 57]
click at [507, 287] on div "Cancel Update" at bounding box center [420, 300] width 330 height 48
click at [514, 295] on span "Update" at bounding box center [499, 299] width 29 height 9
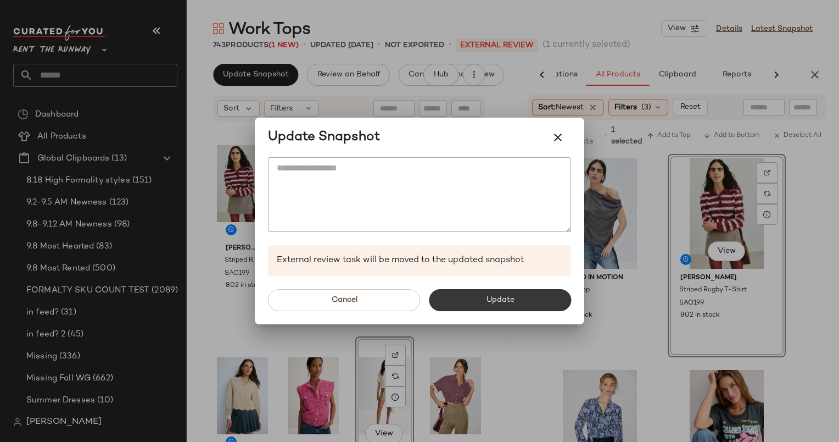
click at [511, 302] on span "Update" at bounding box center [499, 299] width 29 height 9
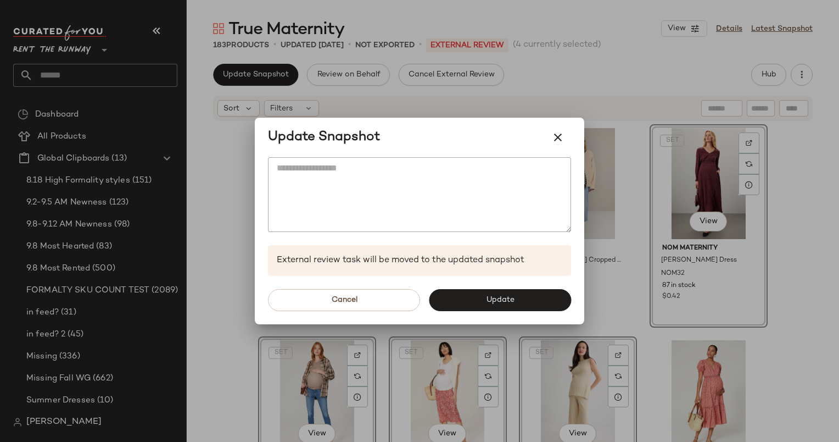
scroll to position [92, 0]
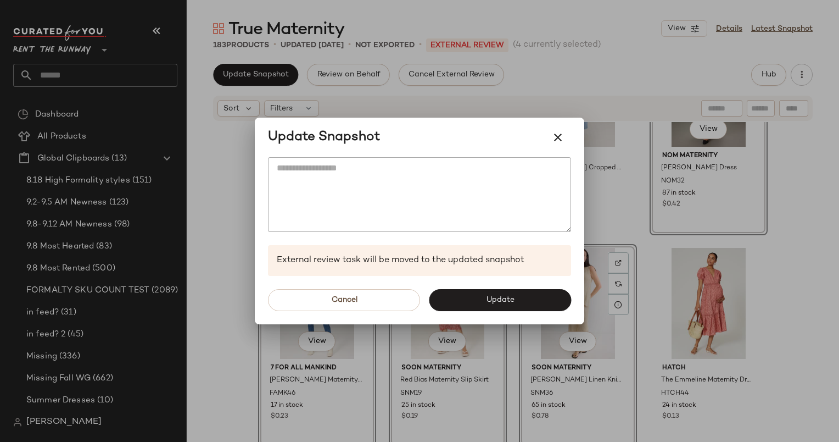
click at [487, 320] on div "Cancel Update" at bounding box center [420, 300] width 330 height 48
click at [480, 312] on div "Cancel Update" at bounding box center [420, 300] width 330 height 48
click at [468, 307] on button "Update" at bounding box center [500, 300] width 142 height 22
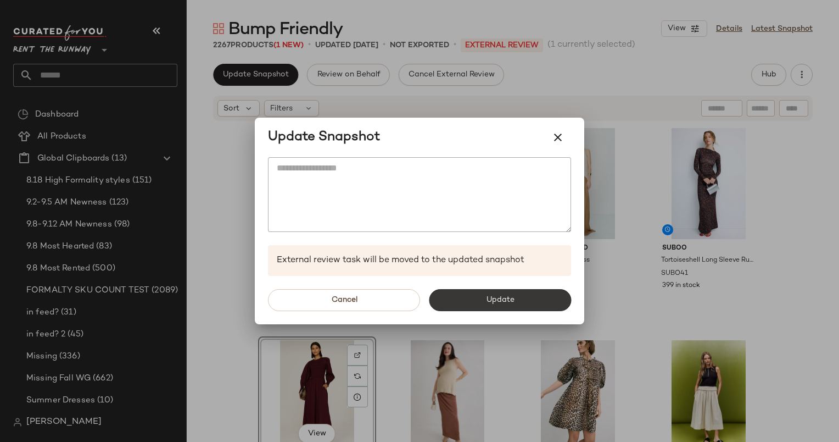
click at [503, 294] on button "Update" at bounding box center [500, 300] width 142 height 22
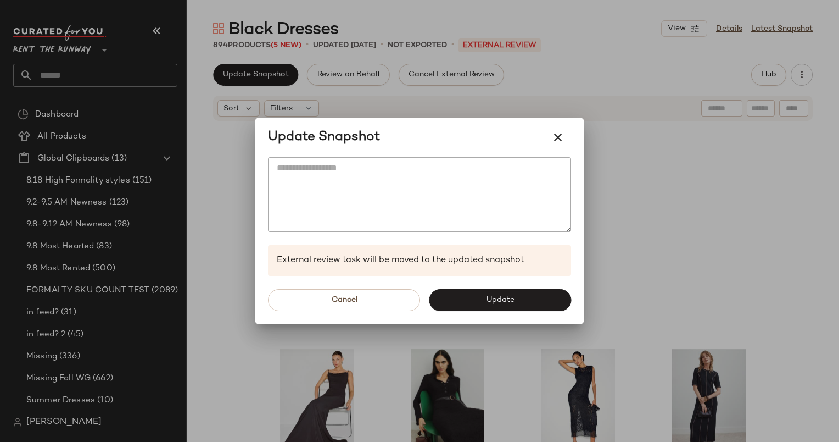
scroll to position [221, 0]
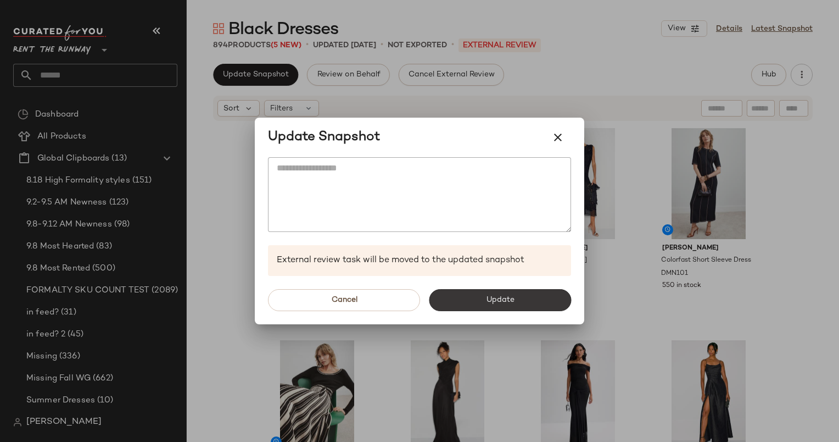
click at [517, 296] on button "Update" at bounding box center [500, 300] width 142 height 22
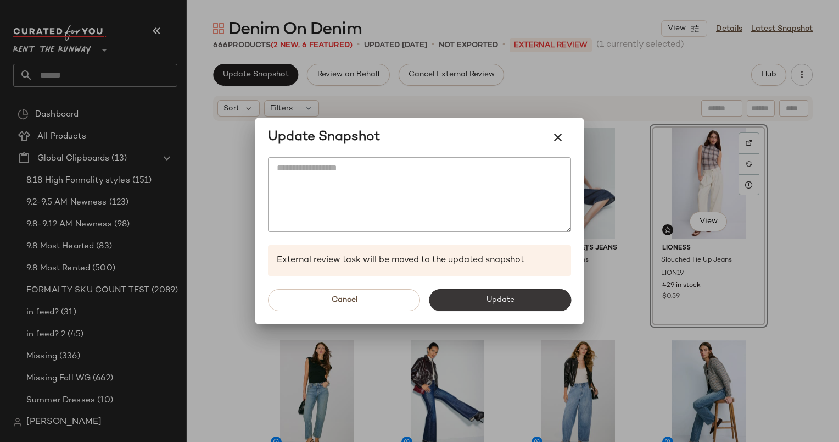
click at [479, 296] on button "Update" at bounding box center [500, 300] width 142 height 22
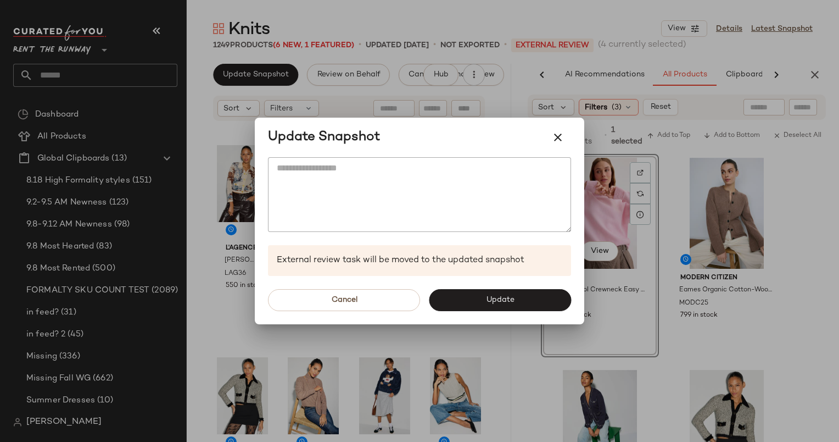
scroll to position [0, 68]
click at [477, 313] on div "Cancel Update" at bounding box center [420, 300] width 330 height 48
click at [464, 298] on button "Update" at bounding box center [500, 300] width 142 height 22
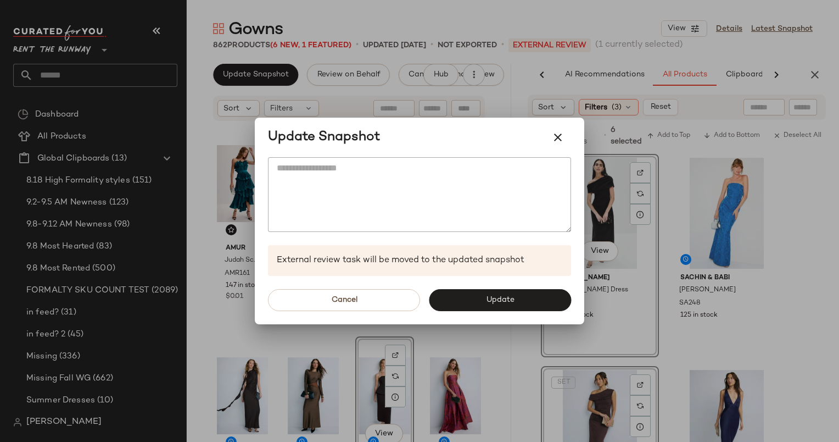
scroll to position [0, 68]
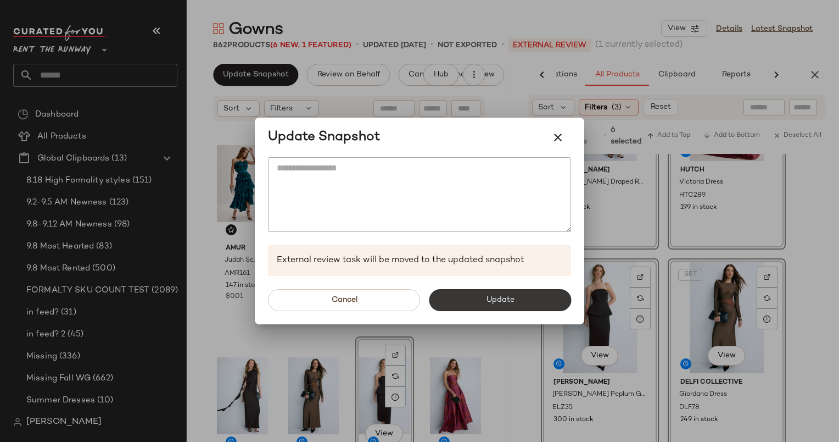
click at [513, 295] on span "Update" at bounding box center [499, 299] width 29 height 9
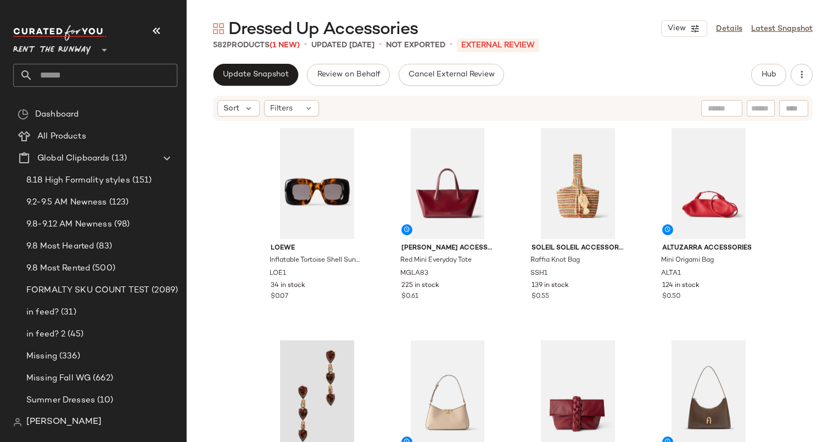
click at [275, 63] on div "Dressed Up Accessories View Details Latest Snapshot 582 Products (1 New) • upda…" at bounding box center [513, 230] width 652 height 424
click at [268, 77] on span "Update Snapshot" at bounding box center [255, 74] width 66 height 9
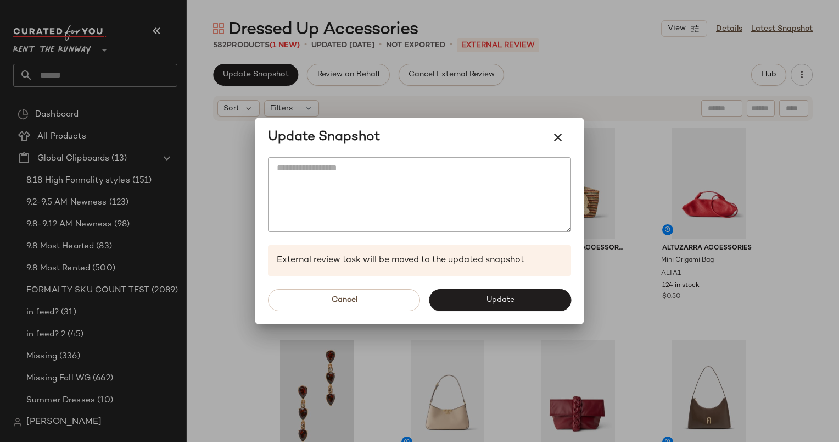
click at [466, 319] on div "Cancel Update" at bounding box center [420, 300] width 330 height 48
click at [477, 297] on button "Update" at bounding box center [500, 300] width 142 height 22
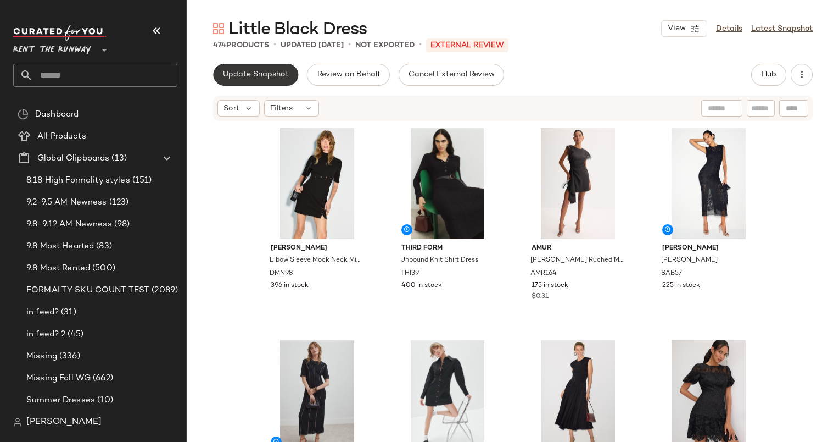
click at [263, 81] on button "Update Snapshot" at bounding box center [255, 75] width 85 height 22
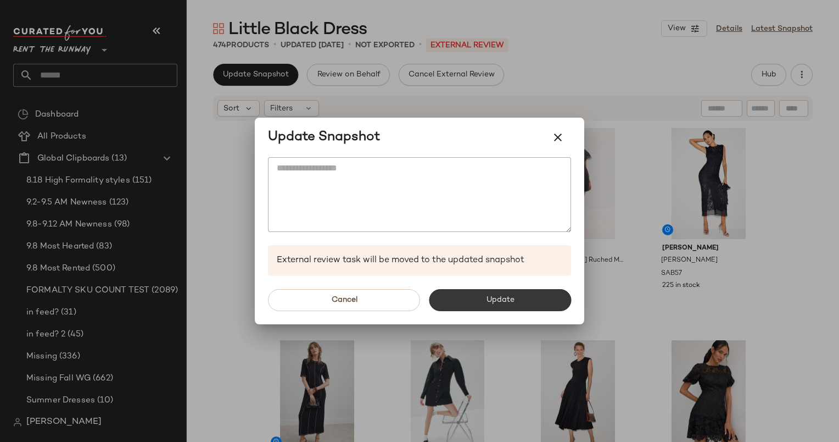
click at [490, 307] on button "Update" at bounding box center [500, 300] width 142 height 22
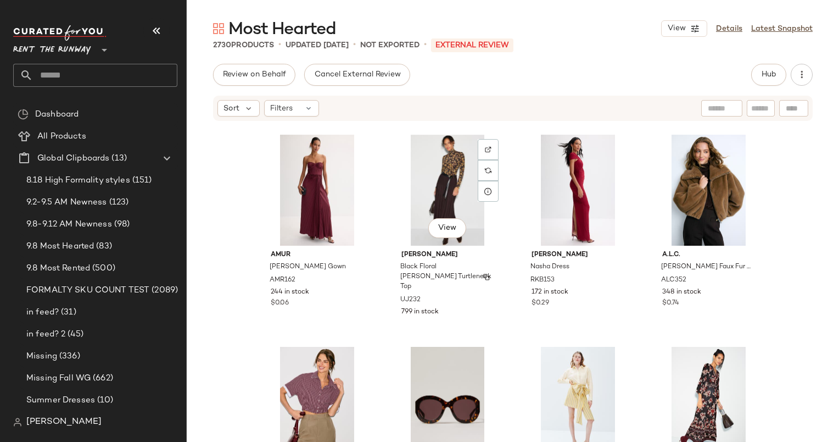
scroll to position [2759, 0]
click at [762, 66] on button "Hub" at bounding box center [768, 75] width 35 height 22
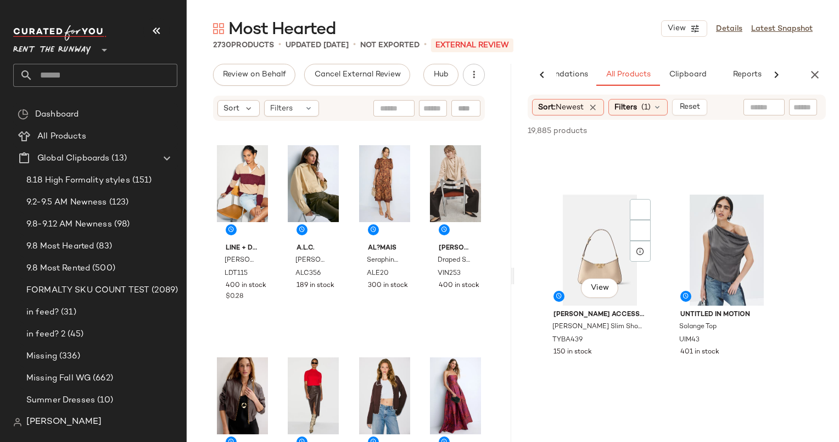
scroll to position [378, 0]
click at [813, 78] on icon "button" at bounding box center [814, 74] width 13 height 13
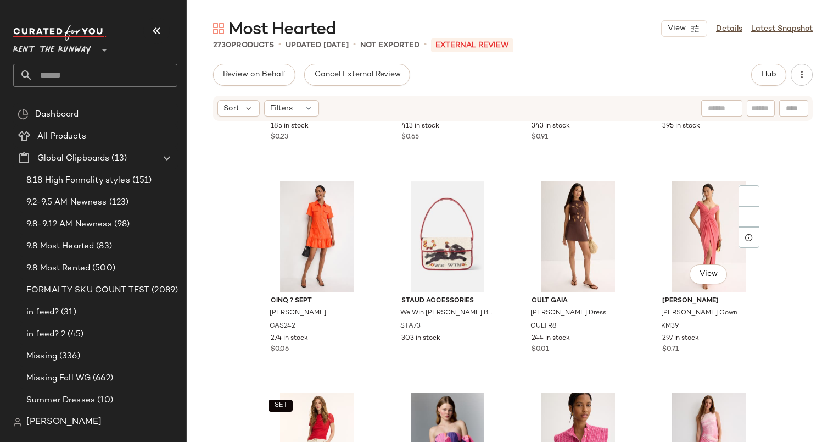
scroll to position [143406, 0]
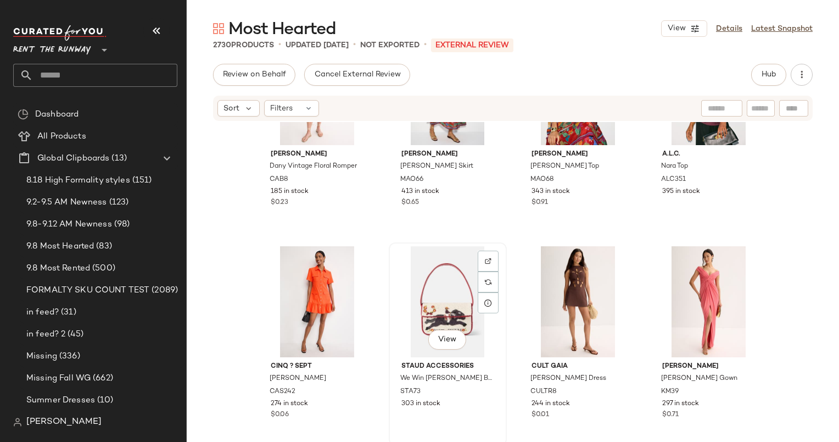
click at [460, 295] on div "View" at bounding box center [448, 301] width 110 height 111
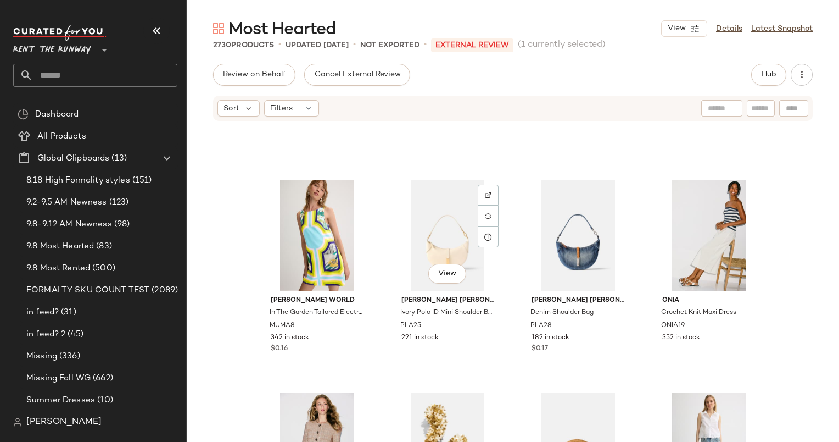
scroll to position [141972, 0]
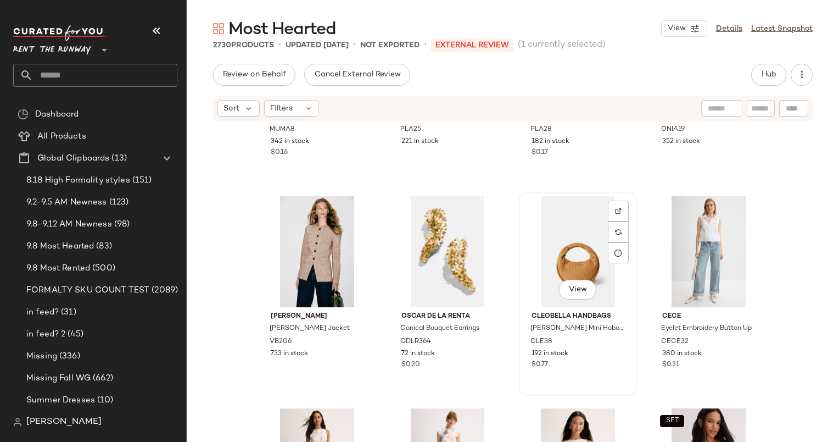
click at [547, 258] on div "View" at bounding box center [578, 251] width 110 height 111
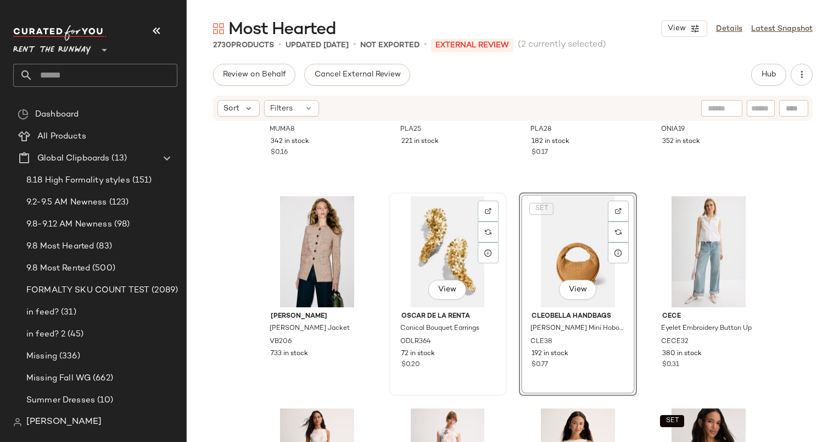
click at [464, 259] on div "View" at bounding box center [448, 251] width 110 height 111
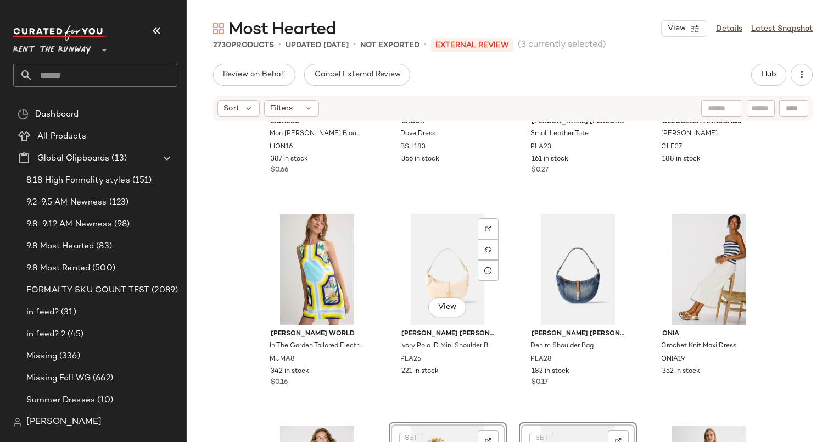
scroll to position [141729, 0]
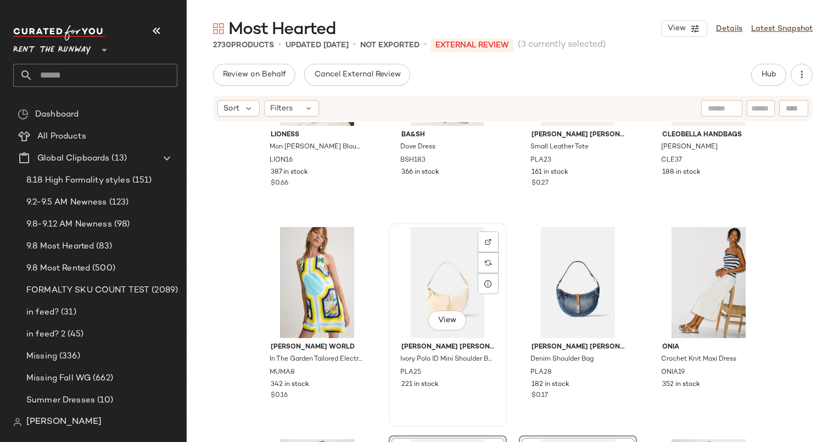
click at [450, 276] on div "View" at bounding box center [448, 282] width 110 height 111
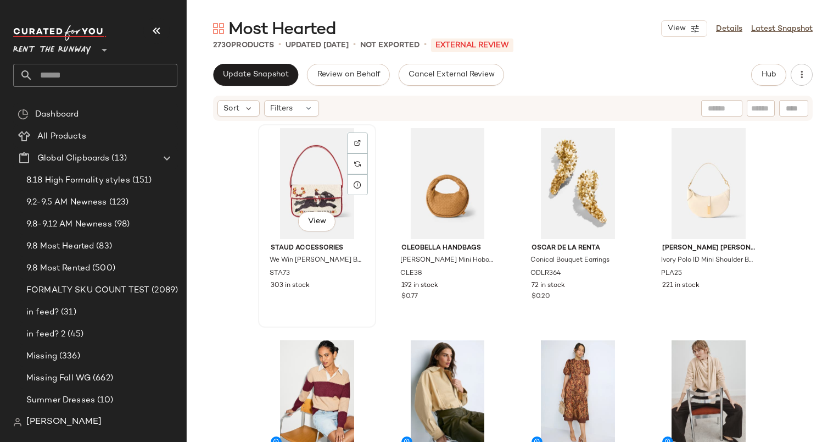
click at [297, 174] on div "View" at bounding box center [317, 183] width 110 height 111
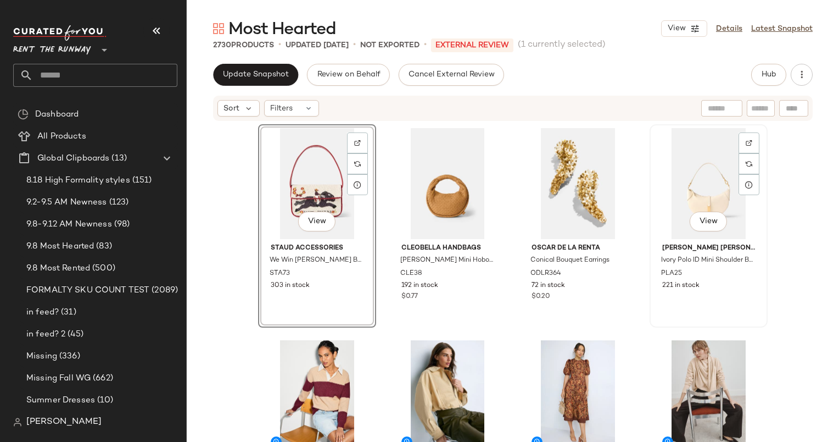
click at [711, 178] on div "View" at bounding box center [709, 183] width 110 height 111
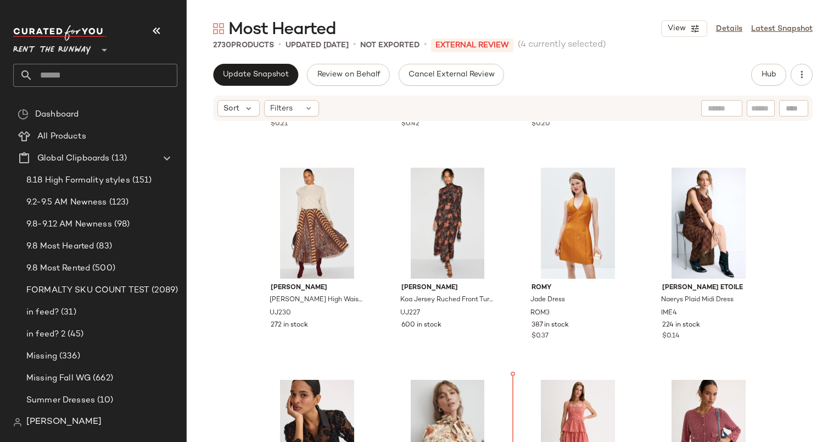
scroll to position [1670, 0]
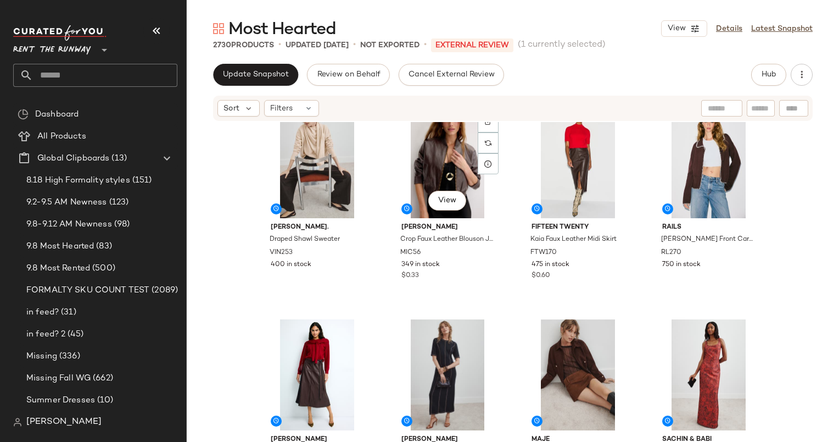
scroll to position [224, 0]
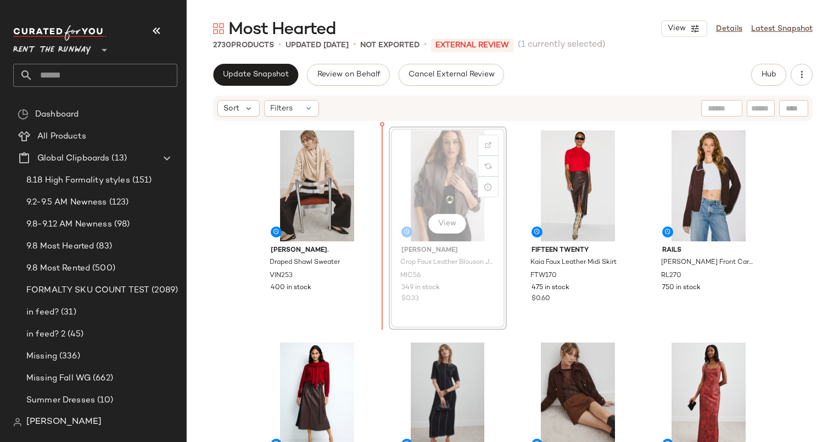
scroll to position [213, 0]
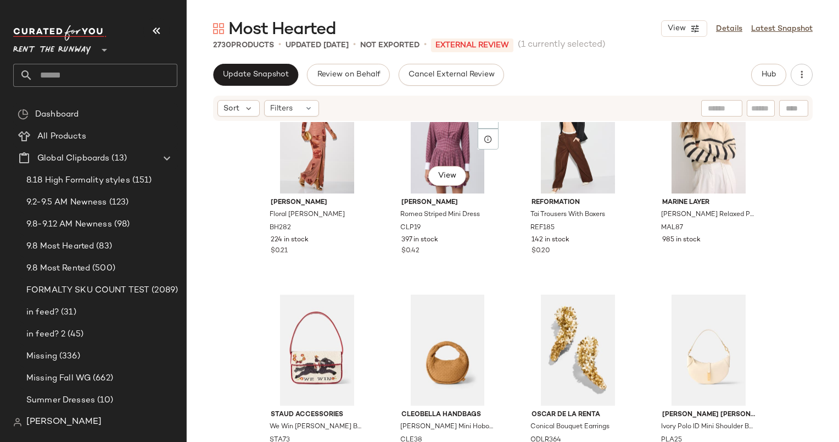
scroll to position [1337, 0]
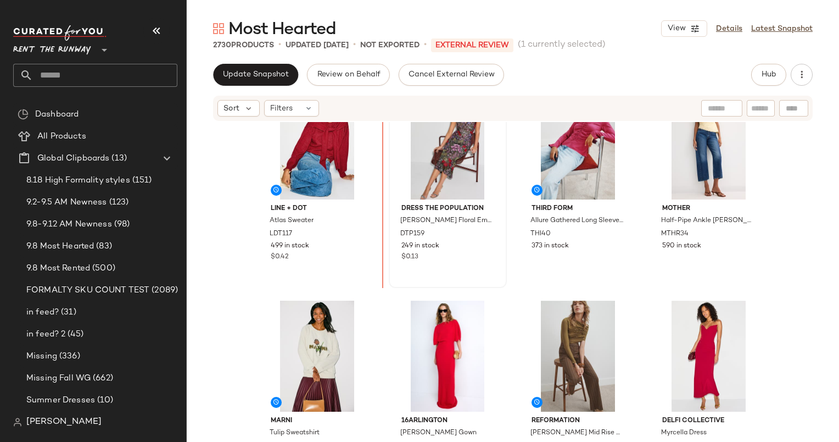
scroll to position [881, 0]
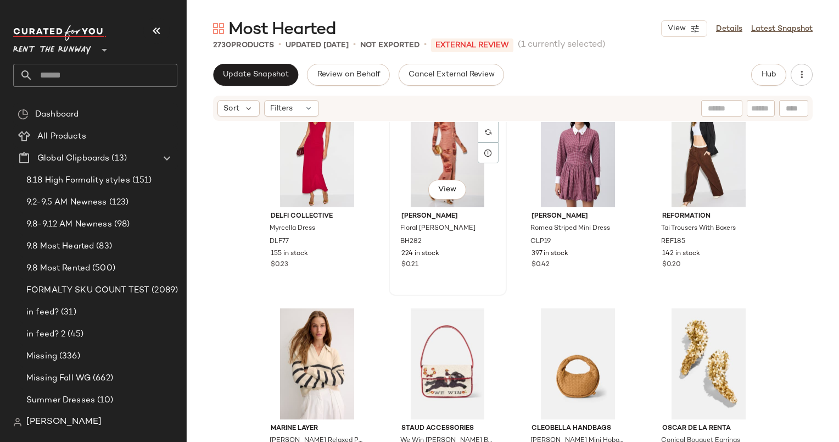
scroll to position [1303, 0]
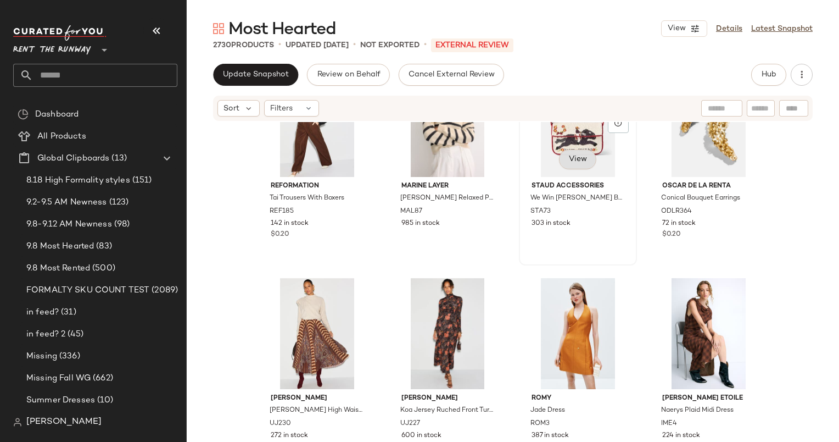
scroll to position [1553, 0]
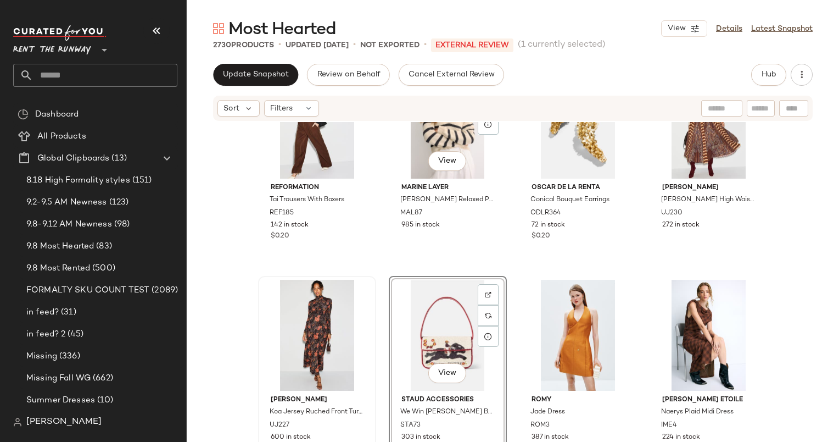
scroll to position [1353, 0]
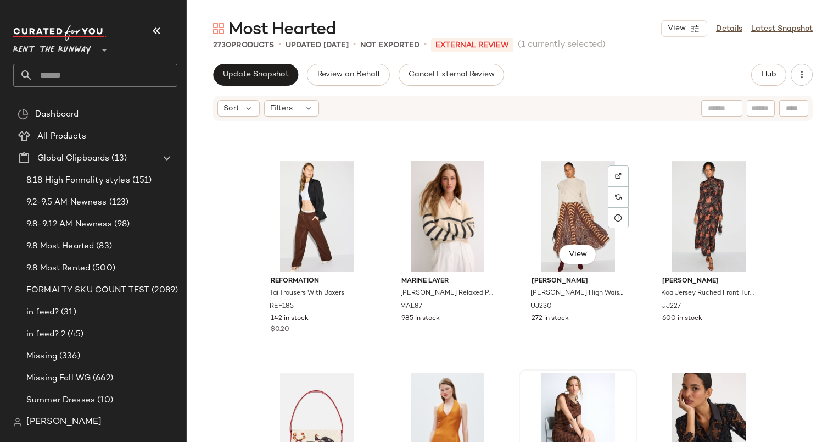
scroll to position [1461, 0]
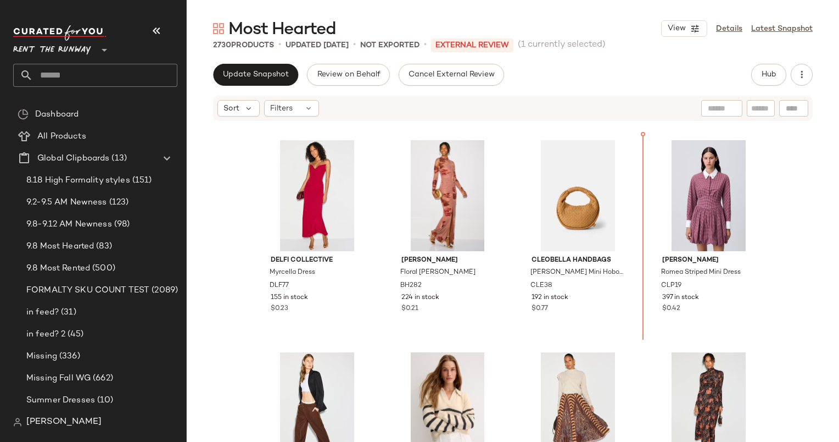
scroll to position [1267, 0]
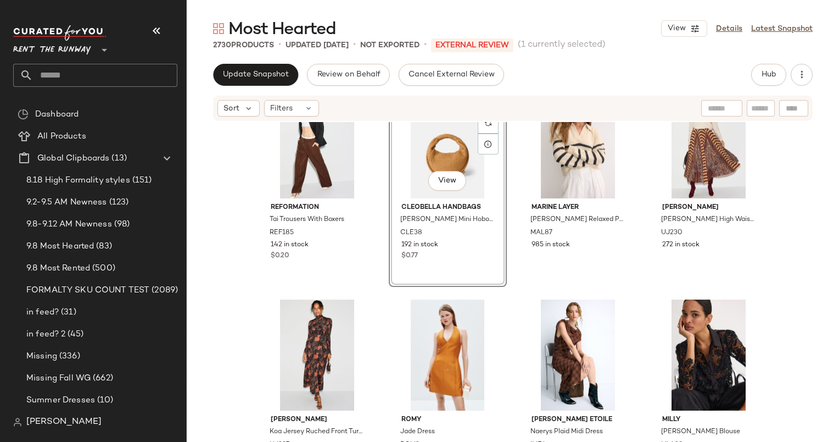
scroll to position [1631, 0]
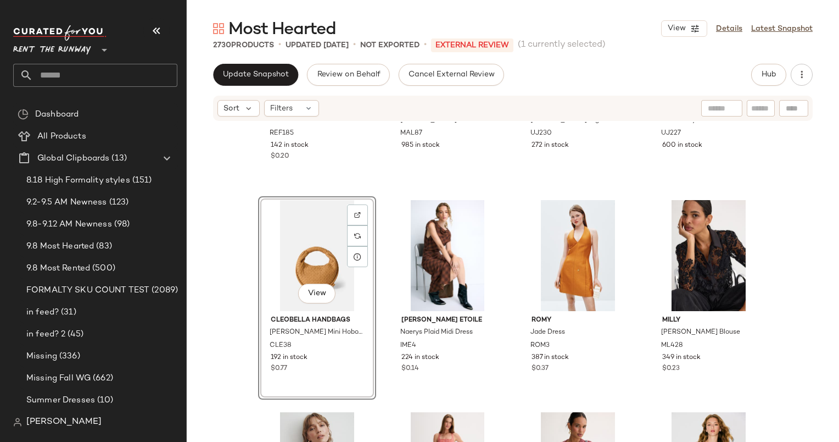
scroll to position [1633, 0]
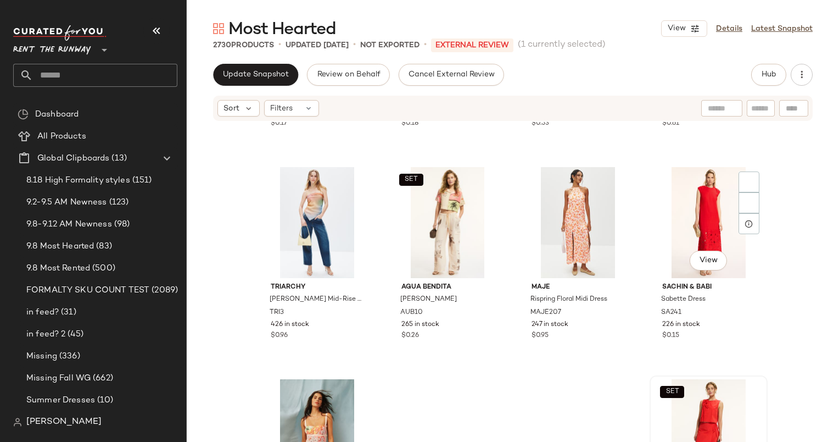
scroll to position [144332, 0]
click at [426, 199] on div "SET View" at bounding box center [448, 223] width 110 height 111
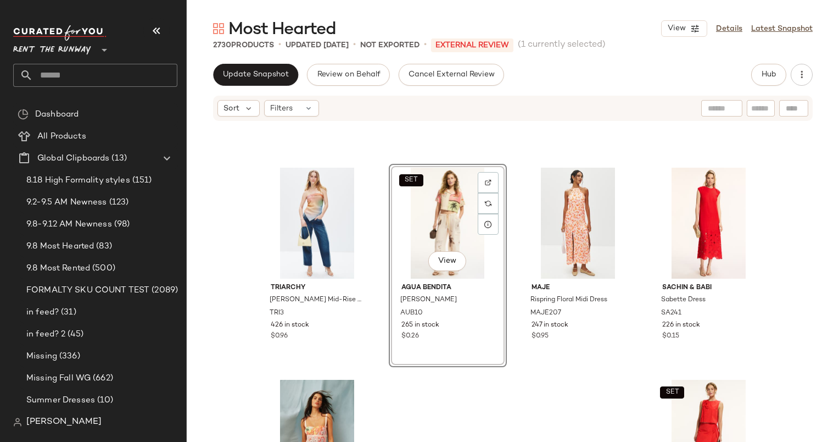
scroll to position [144437, 0]
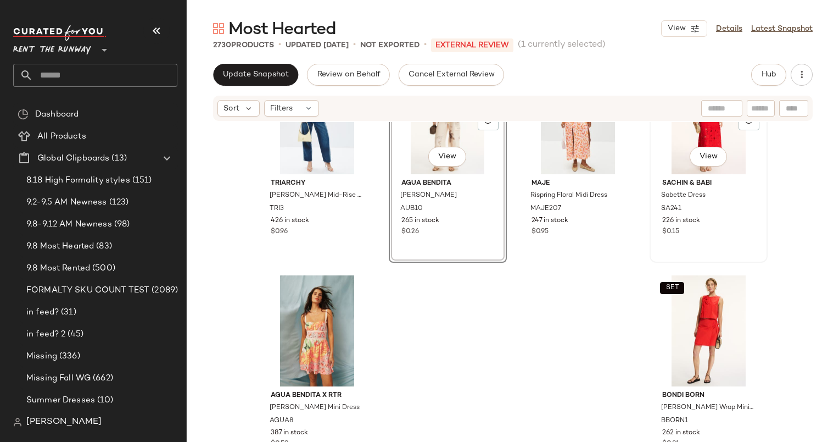
click at [670, 173] on div "View" at bounding box center [709, 118] width 110 height 111
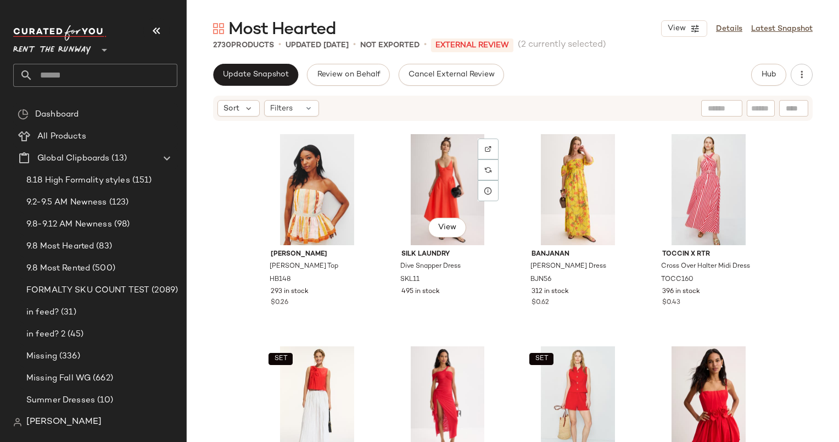
scroll to position [143913, 0]
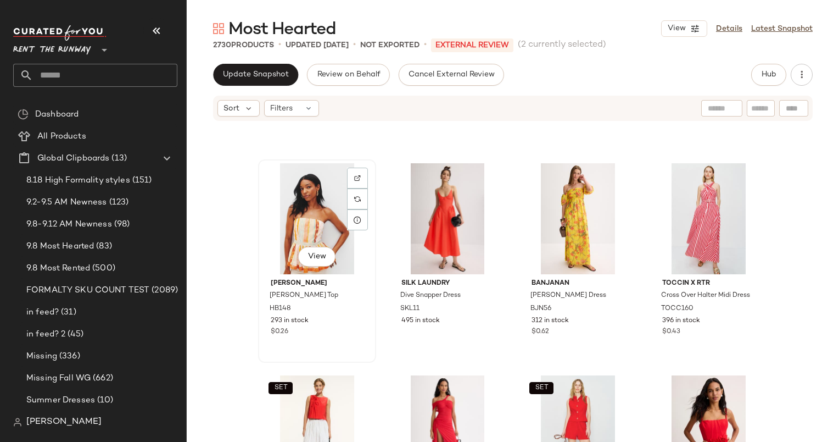
click at [318, 208] on div "View" at bounding box center [317, 218] width 110 height 111
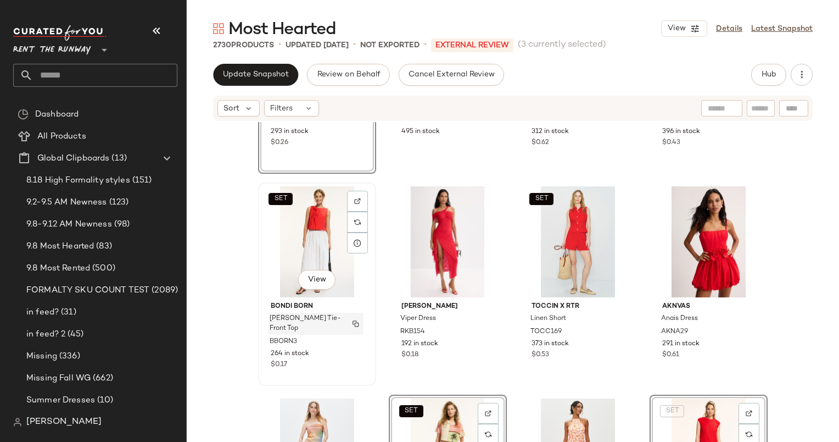
scroll to position [143845, 0]
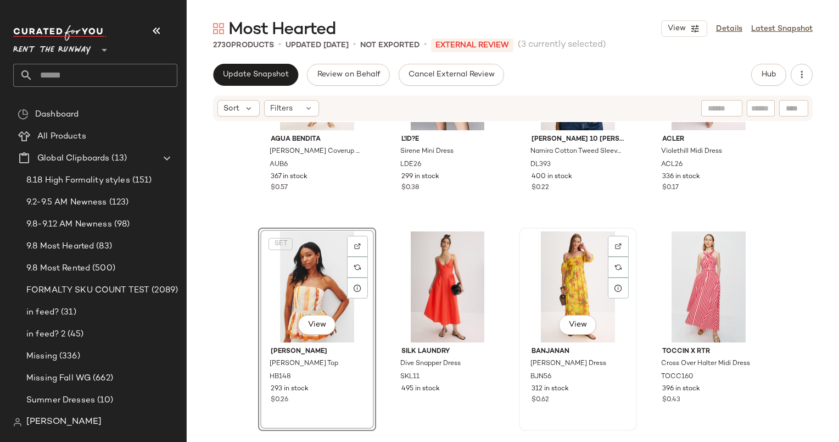
click at [557, 297] on div "View" at bounding box center [578, 286] width 110 height 111
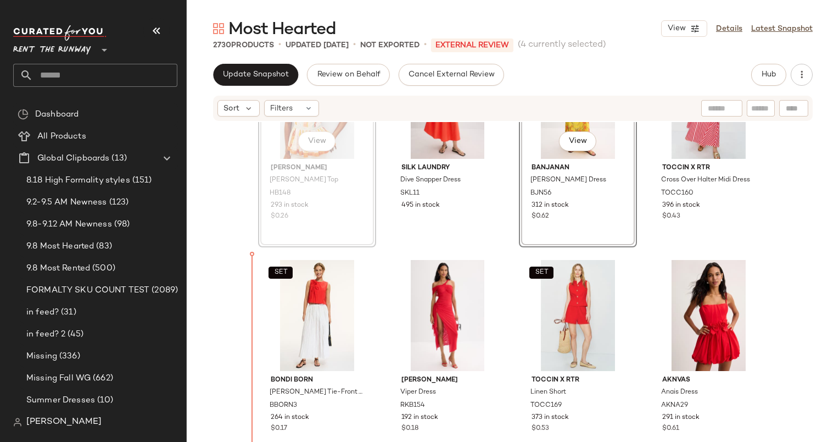
scroll to position [144043, 0]
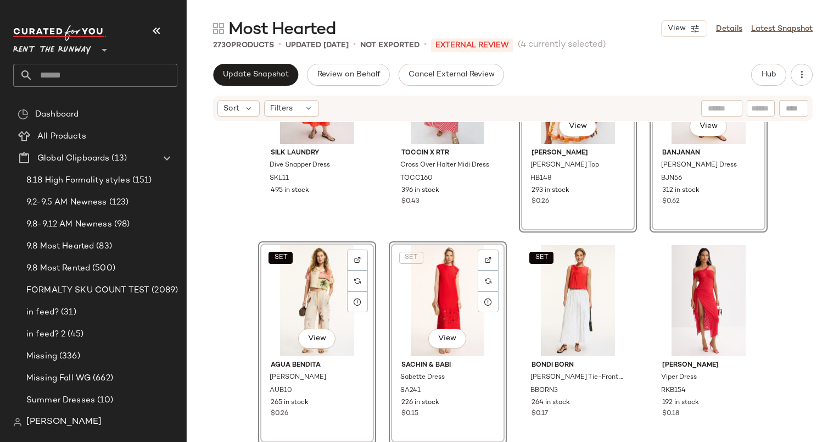
click at [510, 319] on div "Silk Laundry Dive Snapper Dress SKL11 495 in stock TOCCIN X RTR Cross Over Halt…" at bounding box center [513, 298] width 652 height 353
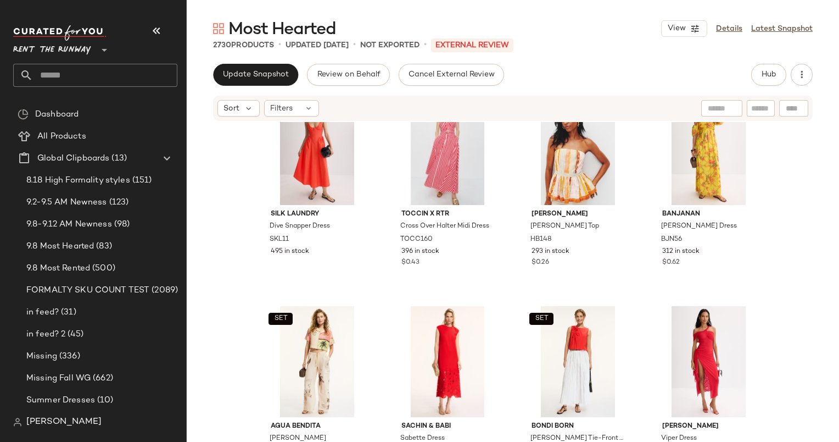
scroll to position [143982, 0]
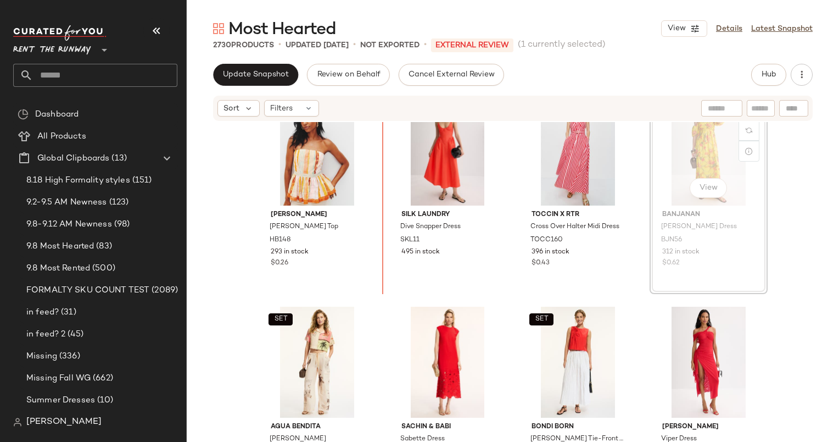
scroll to position [143979, 0]
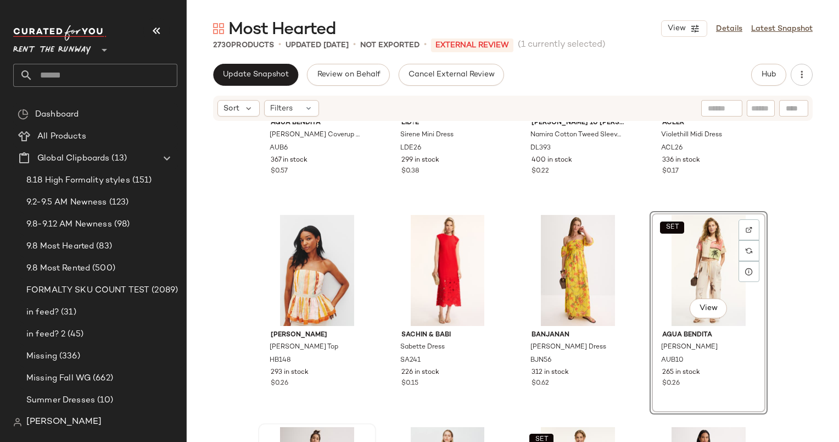
scroll to position [143860, 0]
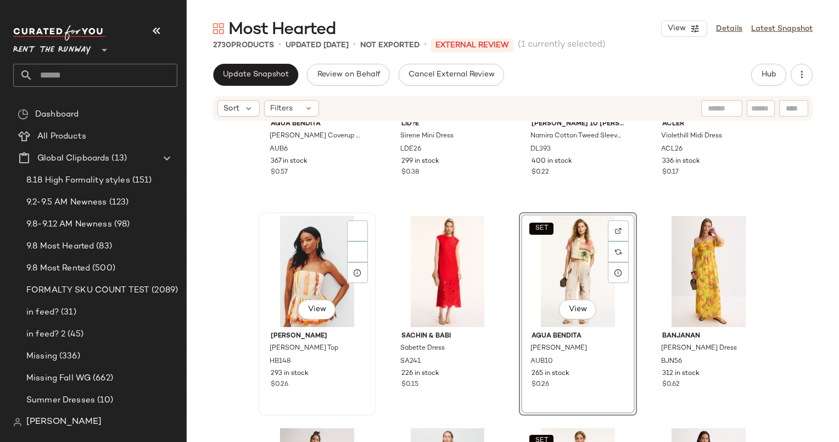
click at [297, 281] on div "View" at bounding box center [317, 271] width 110 height 111
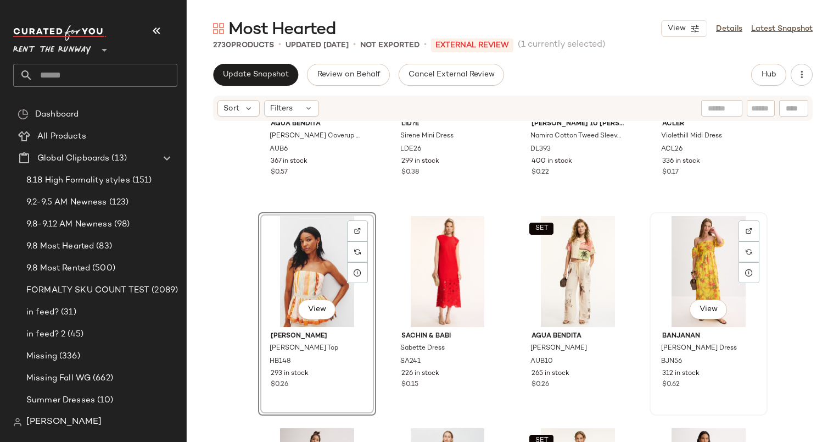
click at [674, 266] on div "View" at bounding box center [709, 271] width 110 height 111
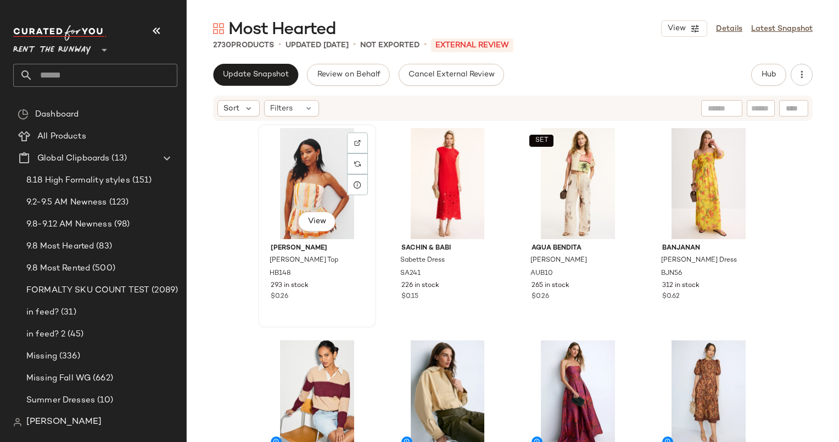
click at [294, 155] on div "View" at bounding box center [317, 183] width 110 height 111
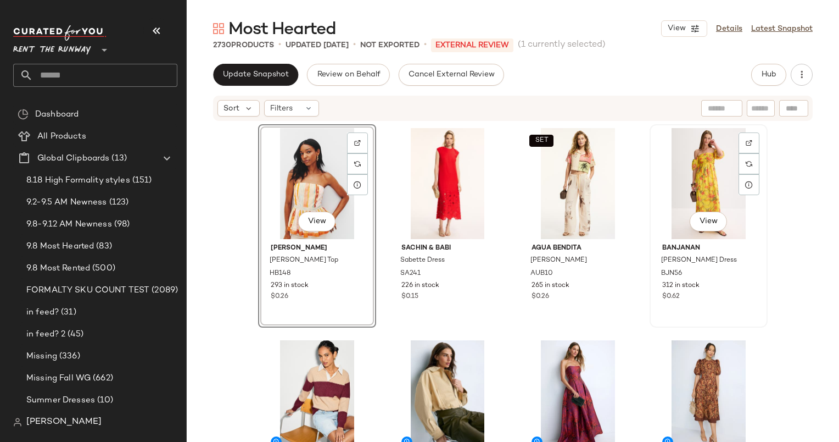
click at [706, 176] on div "View" at bounding box center [709, 183] width 110 height 111
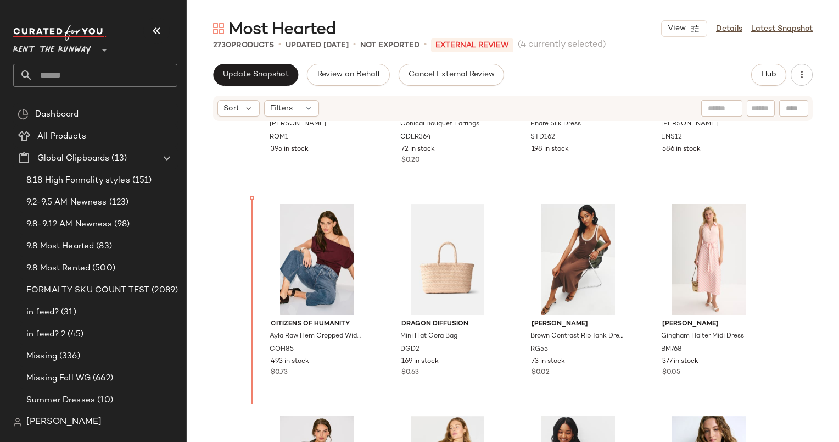
scroll to position [2477, 0]
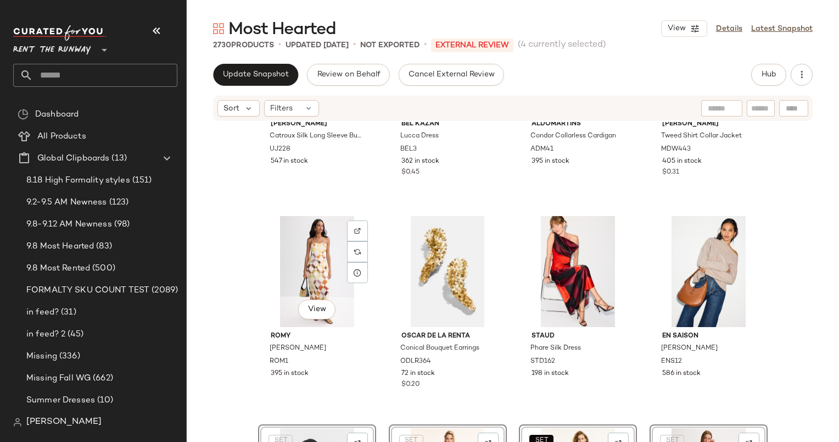
scroll to position [2023, 0]
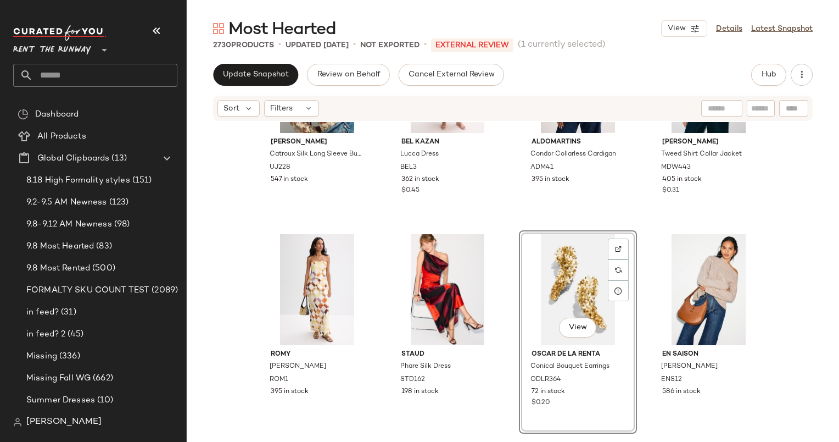
click at [780, 243] on div "Ulla Johnson Catroux Silk Long Sleeve Button Front Blouse UJ228 547 in stock BE…" at bounding box center [513, 298] width 652 height 353
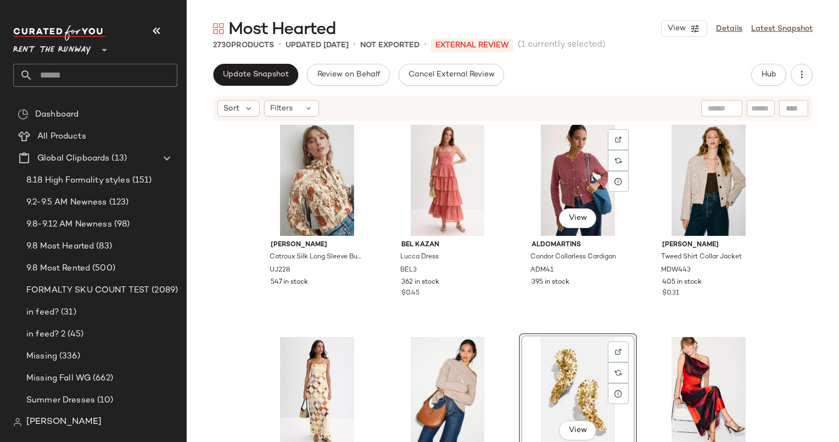
scroll to position [1921, 0]
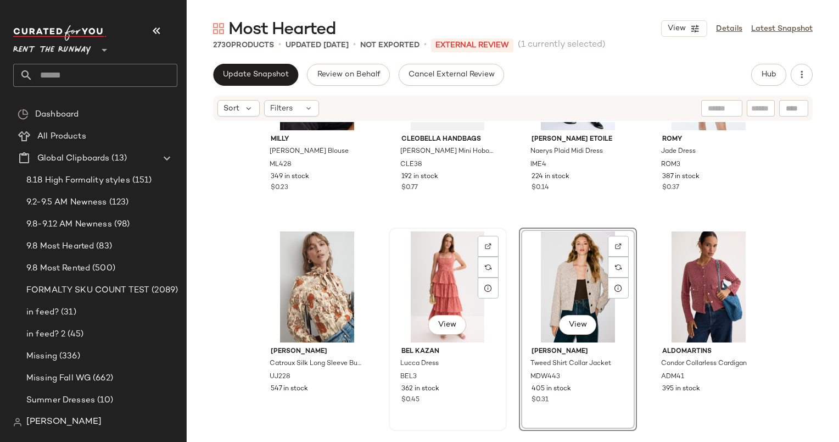
scroll to position [1814, 0]
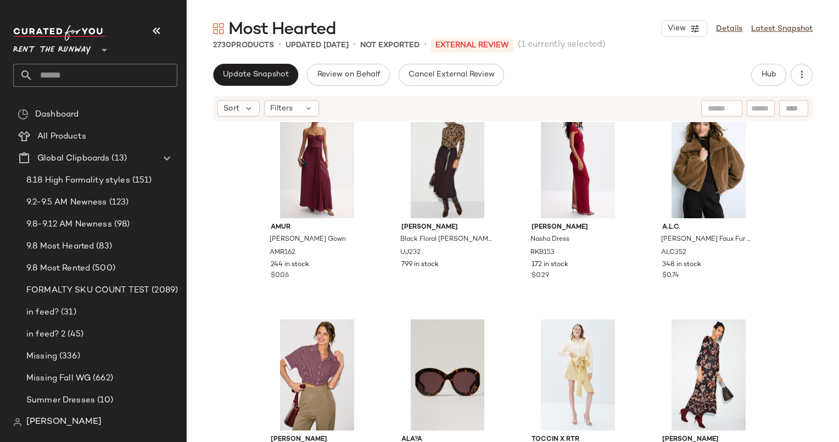
scroll to position [3238, 0]
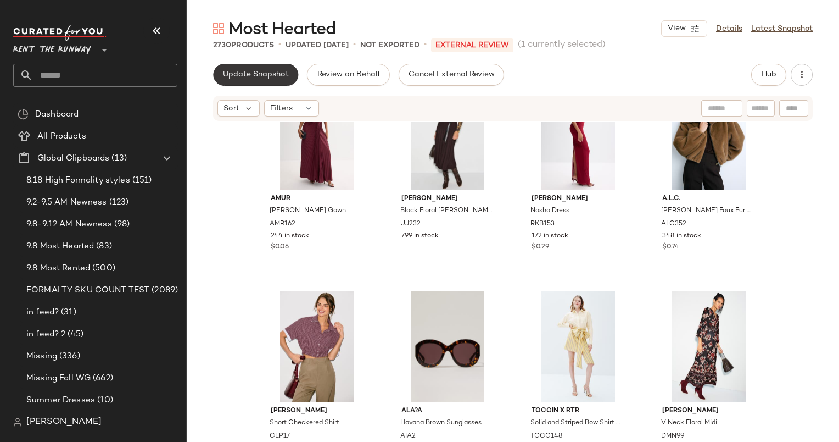
click at [237, 76] on span "Update Snapshot" at bounding box center [255, 74] width 66 height 9
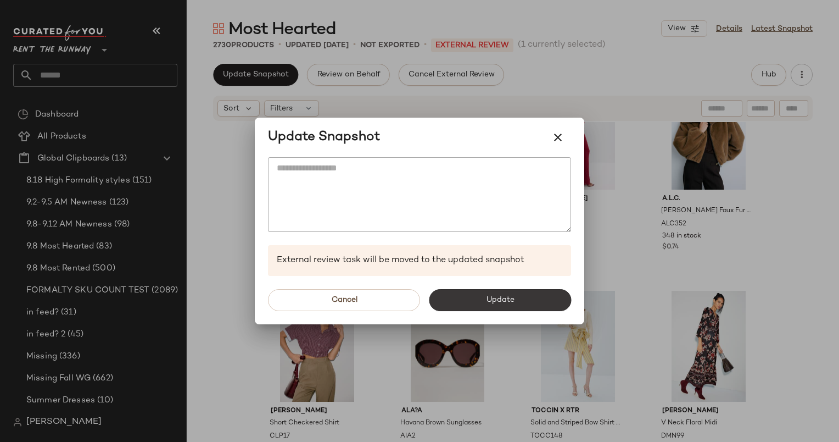
click at [501, 310] on button "Update" at bounding box center [500, 300] width 142 height 22
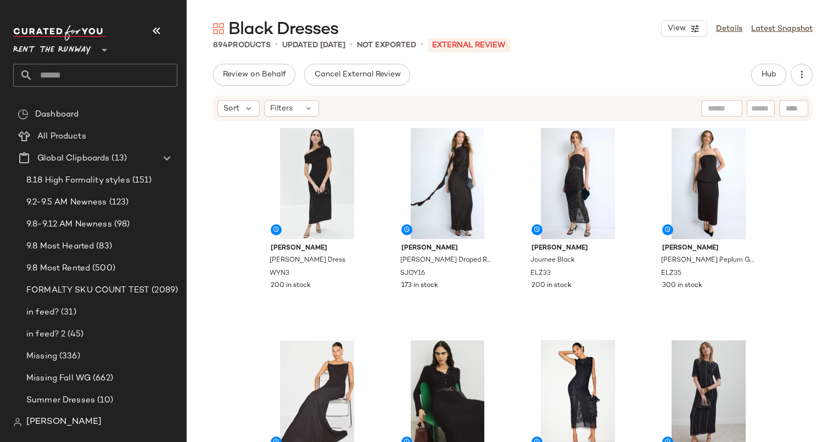
click at [766, 109] on input "text" at bounding box center [760, 109] width 19 height 12
type input "*****"
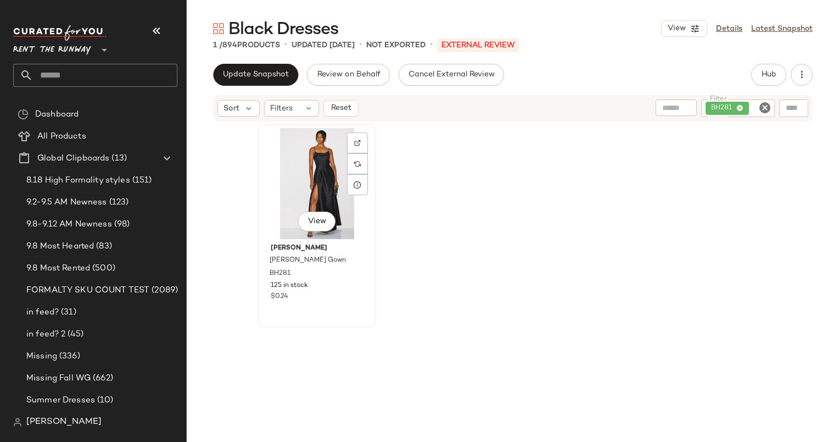
click at [315, 165] on div "View" at bounding box center [317, 183] width 110 height 111
click at [769, 111] on icon "Clear Filter" at bounding box center [764, 107] width 13 height 13
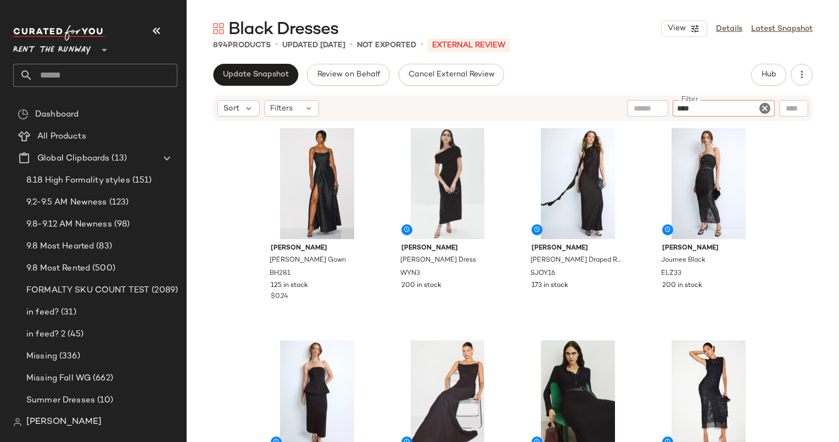
type input "*****"
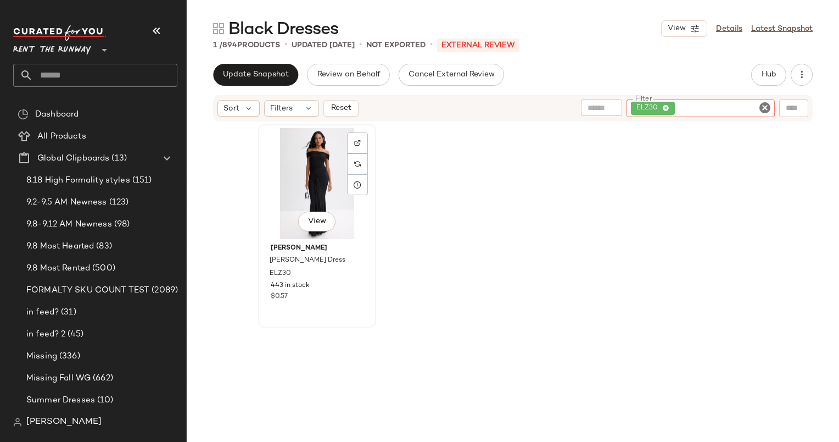
click at [325, 164] on div "View" at bounding box center [317, 183] width 110 height 111
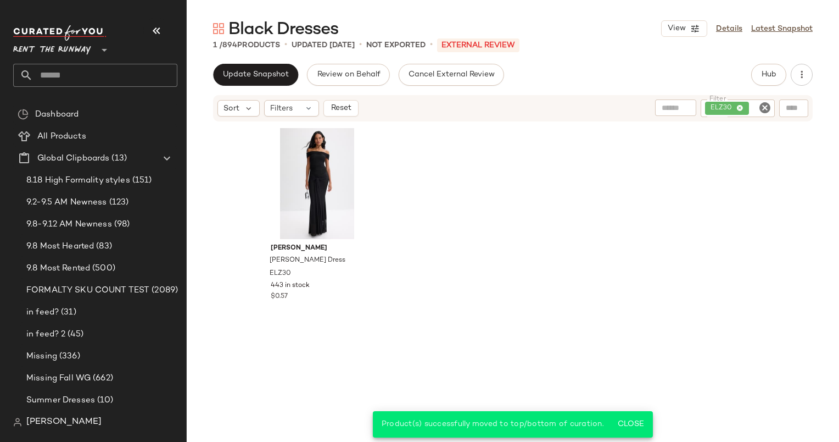
click at [764, 110] on icon "Clear Filter" at bounding box center [764, 107] width 13 height 13
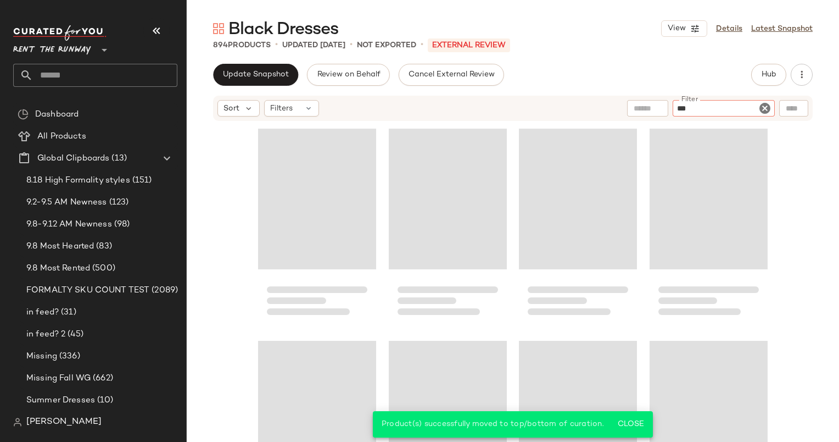
type input "****"
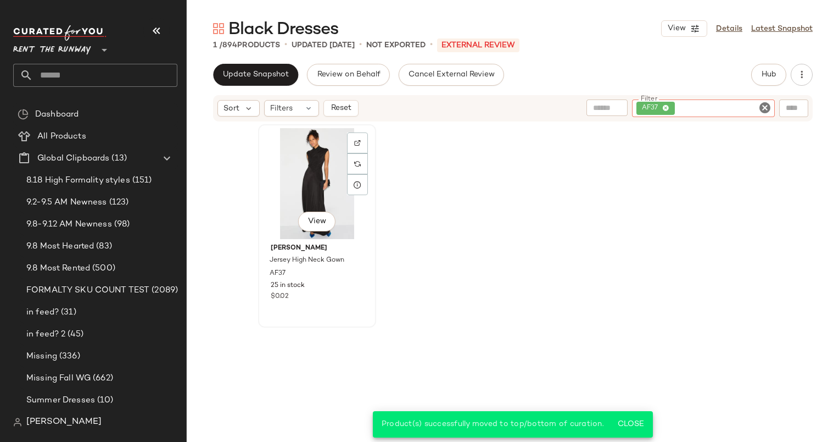
click at [320, 174] on div "View" at bounding box center [317, 183] width 110 height 111
click at [346, 110] on span "Reset" at bounding box center [340, 108] width 21 height 9
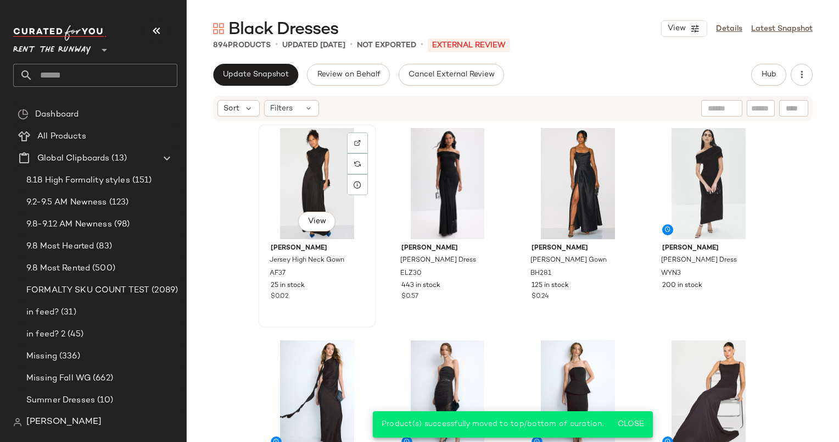
click at [284, 146] on div "View" at bounding box center [317, 183] width 110 height 111
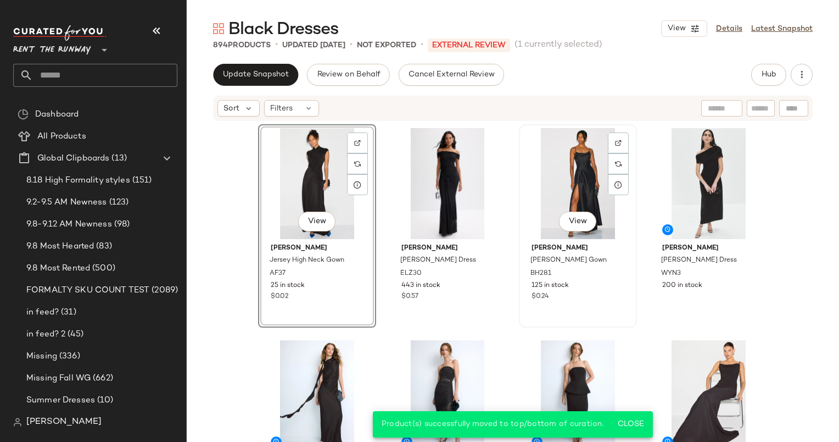
click at [540, 175] on div "View" at bounding box center [578, 183] width 110 height 111
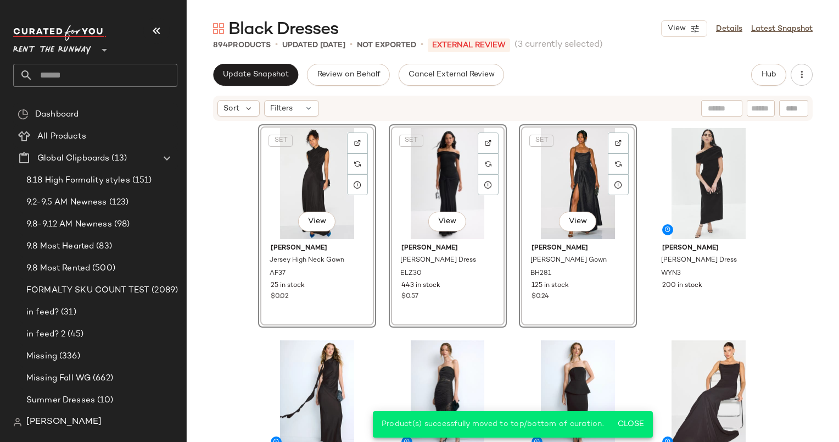
click at [545, 295] on div "SET View Black Halo Cayetana Gown BH281 125 in stock $0.24" at bounding box center [578, 225] width 118 height 203
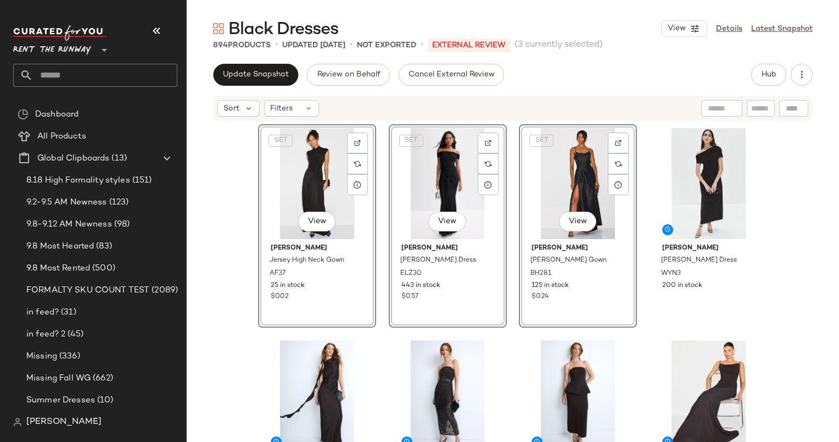
click at [541, 293] on div "SET View Black Halo Cayetana Gown BH281 125 in stock $0.24" at bounding box center [578, 225] width 118 height 203
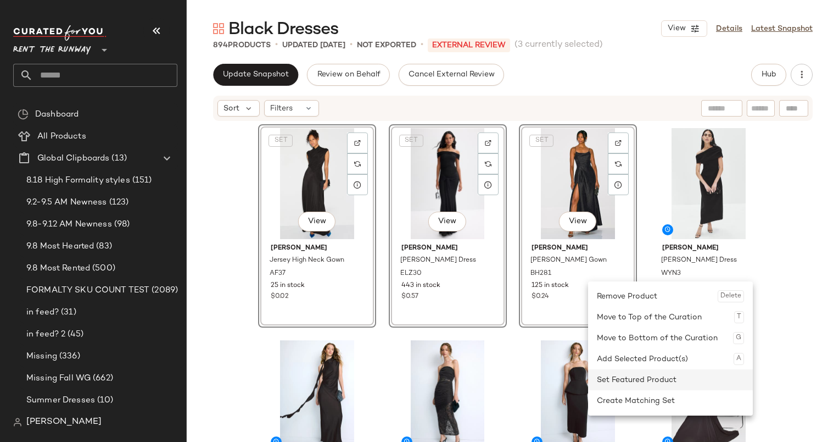
click at [665, 376] on div "Set Featured Product" at bounding box center [670, 379] width 147 height 21
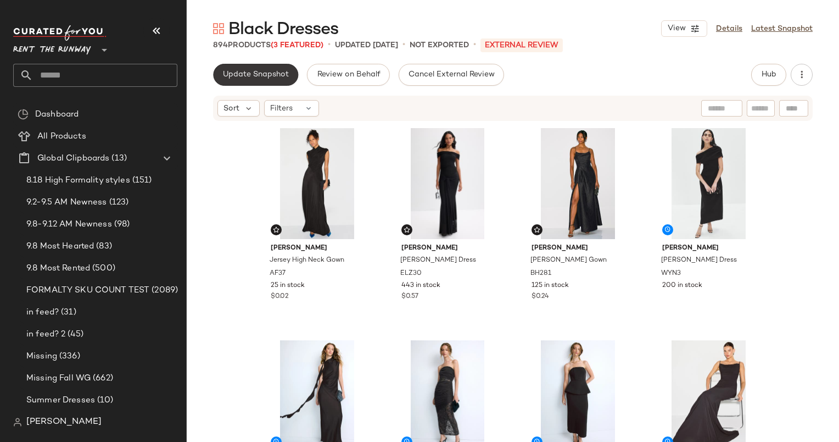
click at [283, 64] on button "Update Snapshot" at bounding box center [255, 75] width 85 height 22
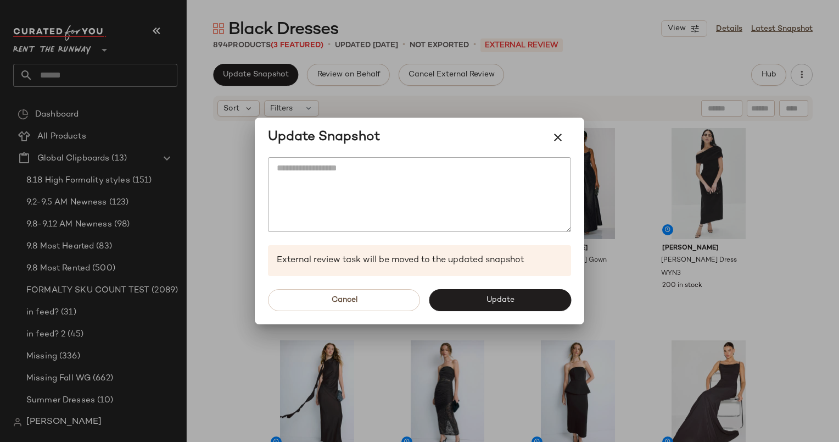
click at [536, 311] on div "Cancel Update" at bounding box center [420, 300] width 330 height 48
click at [533, 298] on button "Update" at bounding box center [500, 300] width 142 height 22
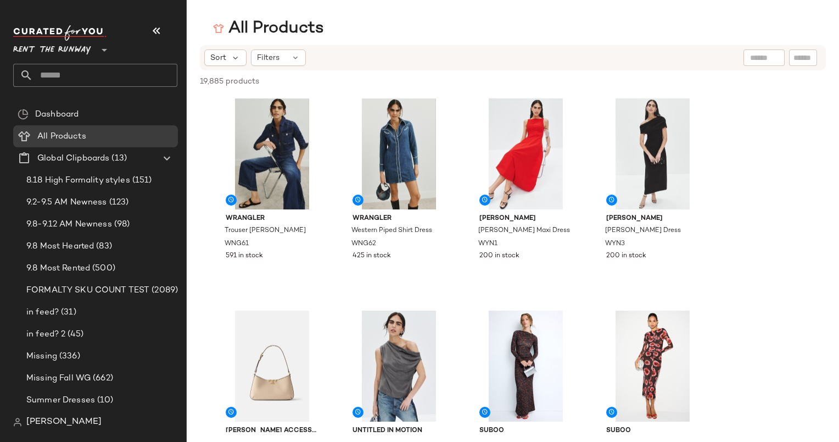
click at [89, 65] on input "text" at bounding box center [105, 75] width 144 height 23
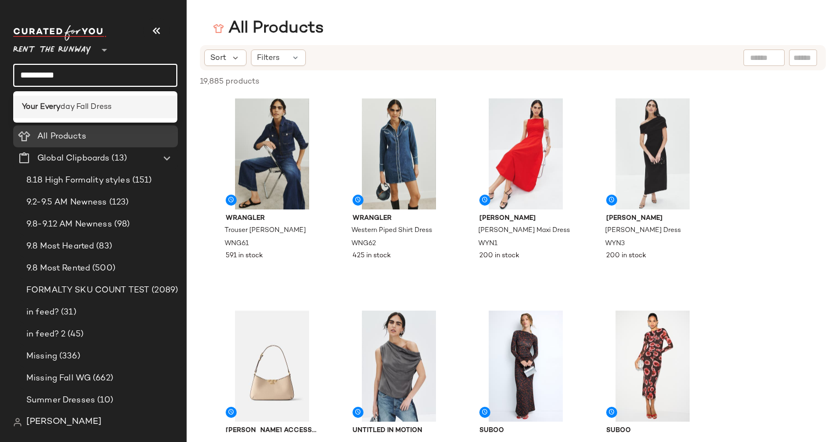
type input "**********"
click at [97, 100] on div "Your Every day Fall Dress" at bounding box center [95, 107] width 164 height 23
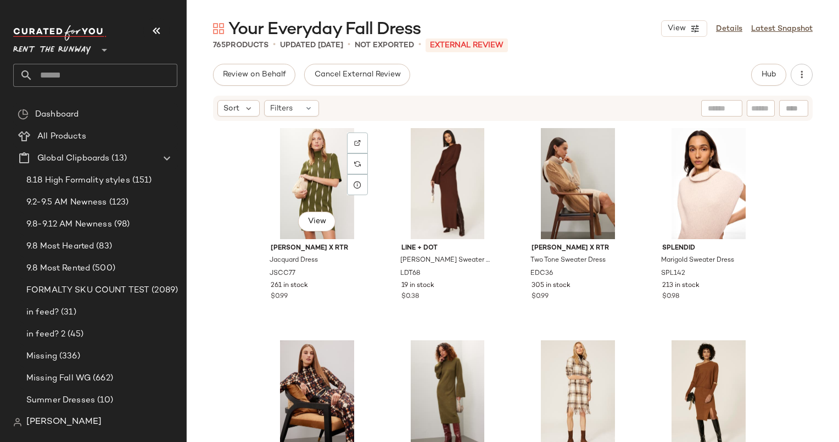
click at [226, 227] on div "View Saunders x RTR Jacquard Dress JSCC77 261 in stock $0.99 Line + Dot Jessica…" at bounding box center [513, 298] width 652 height 353
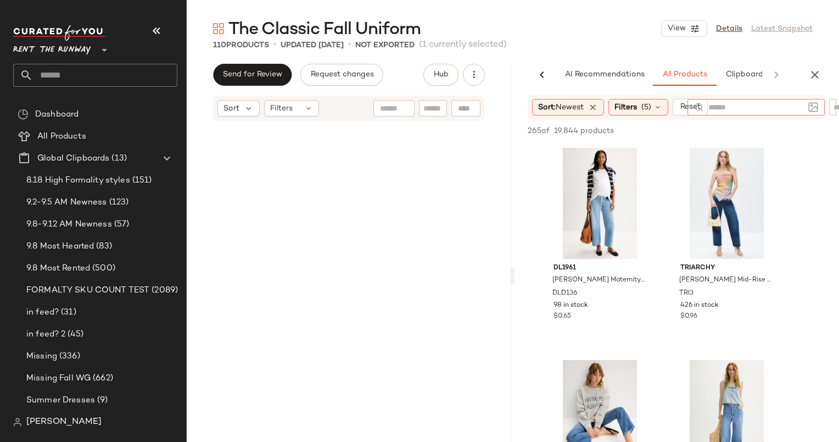
scroll to position [0, 72]
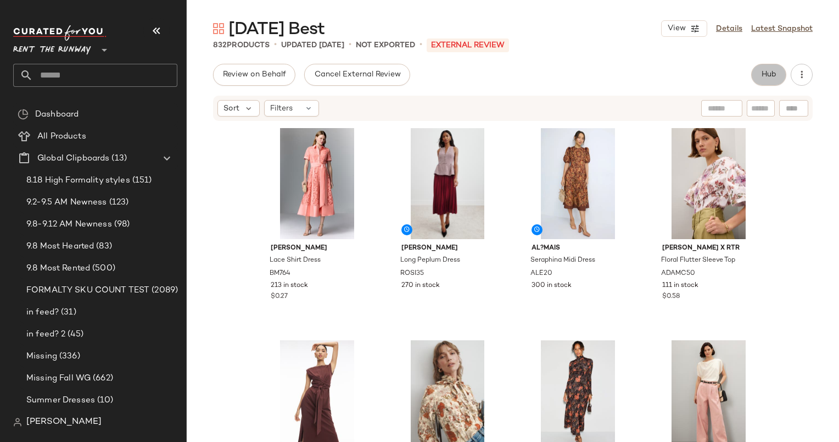
click at [768, 66] on button "Hub" at bounding box center [768, 75] width 35 height 22
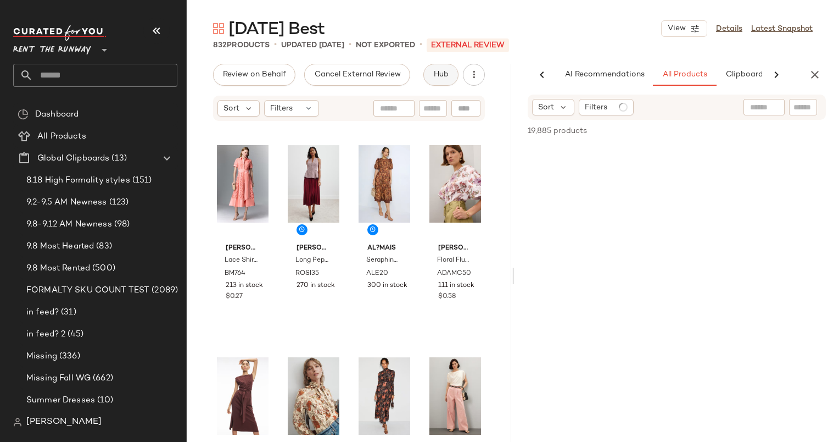
scroll to position [0, 57]
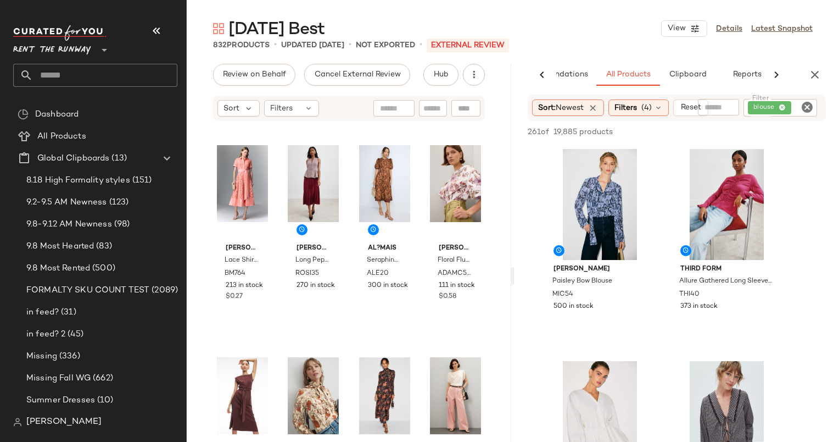
click at [812, 106] on icon "Clear Filter" at bounding box center [807, 107] width 13 height 13
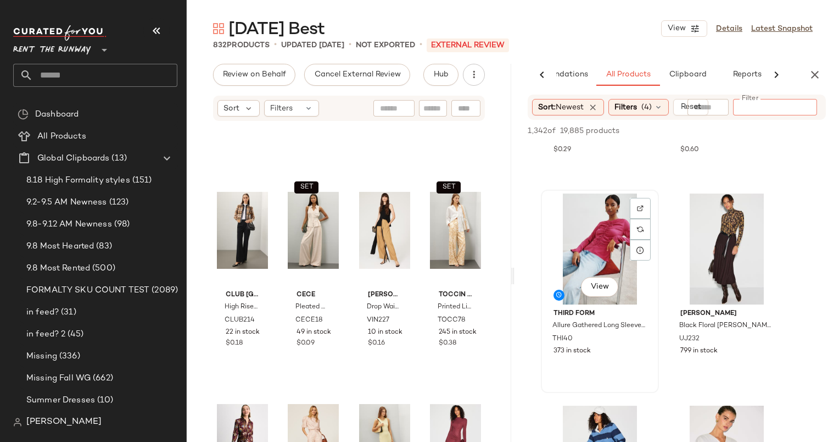
scroll to position [591, 0]
click at [726, 157] on div "View DAYDREAMER Los Angeles Stars Raglan Top DAY25 400 in stock $0.60" at bounding box center [727, 78] width 116 height 201
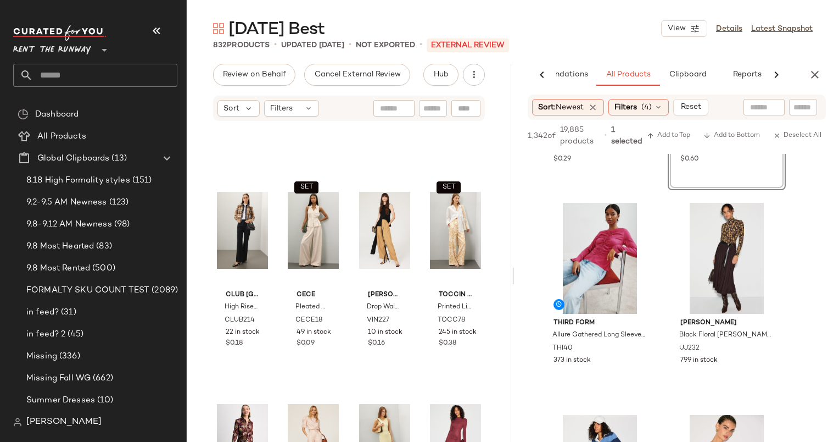
click at [764, 102] on input "text" at bounding box center [764, 108] width 28 height 12
type input "******"
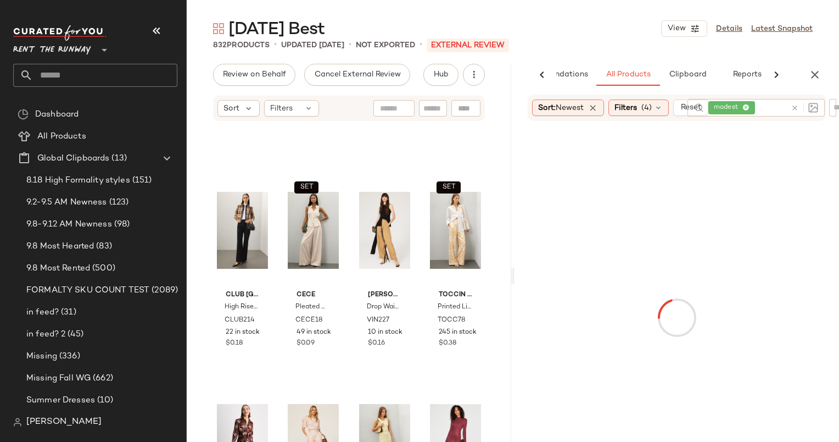
click at [818, 233] on div at bounding box center [677, 317] width 320 height 389
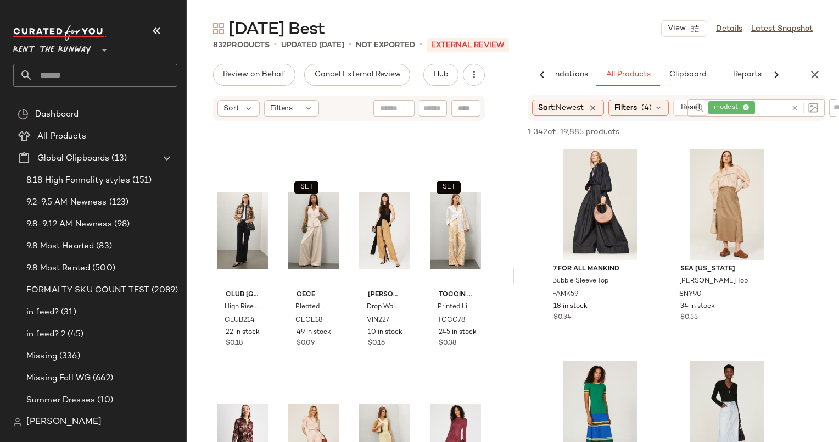
click at [798, 107] on div at bounding box center [802, 108] width 32 height 18
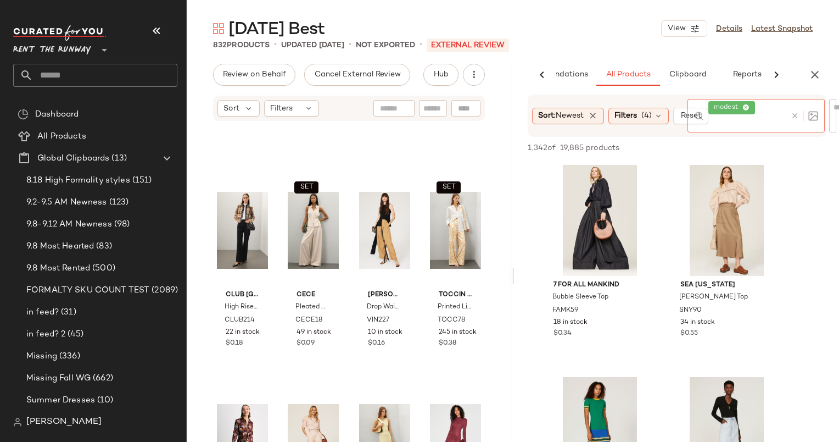
click at [796, 116] on icon at bounding box center [795, 115] width 8 height 8
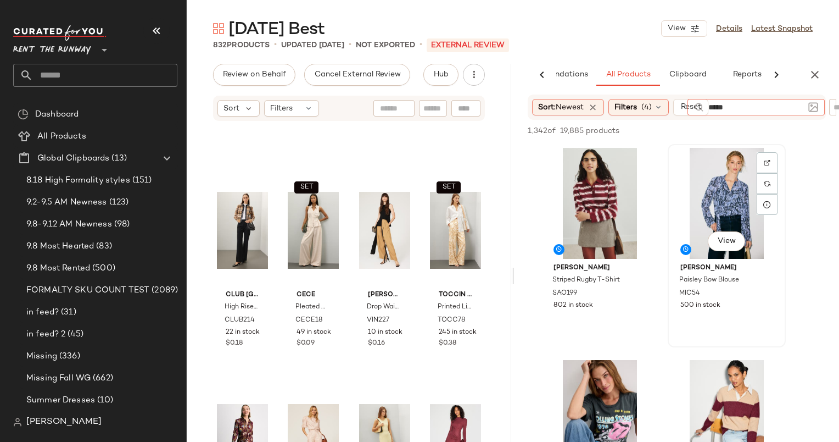
type input "******"
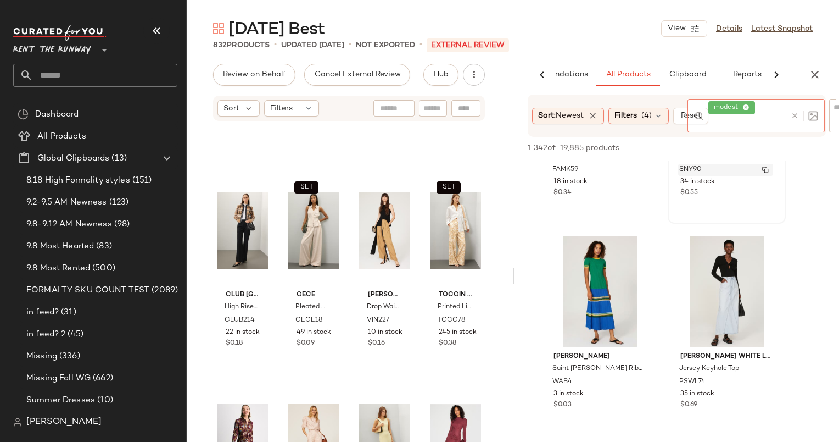
scroll to position [142, 0]
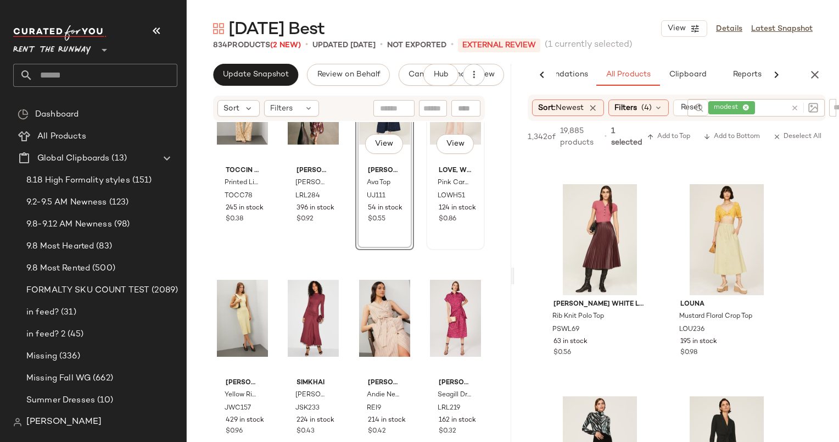
scroll to position [997, 0]
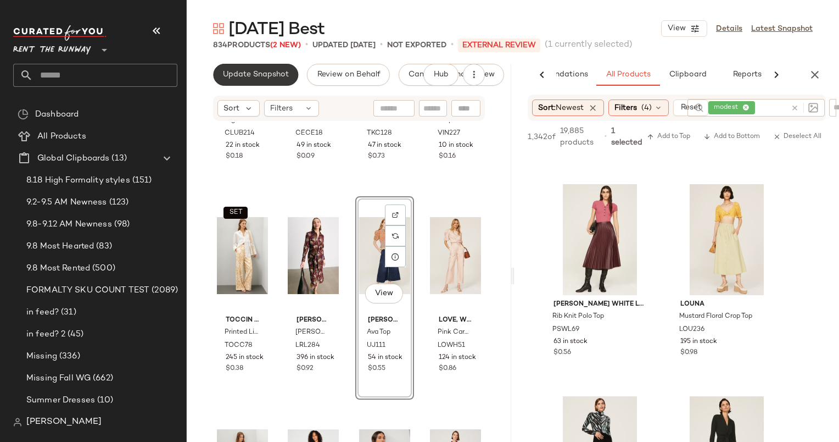
click at [246, 76] on span "Update Snapshot" at bounding box center [255, 74] width 66 height 9
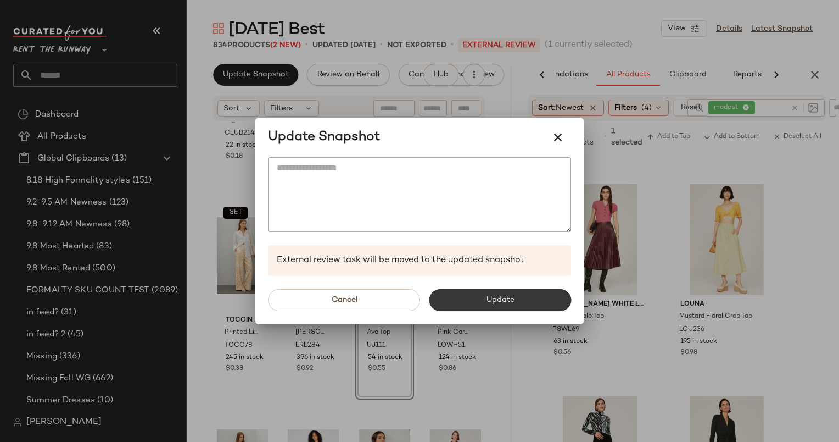
click at [459, 294] on button "Update" at bounding box center [500, 300] width 142 height 22
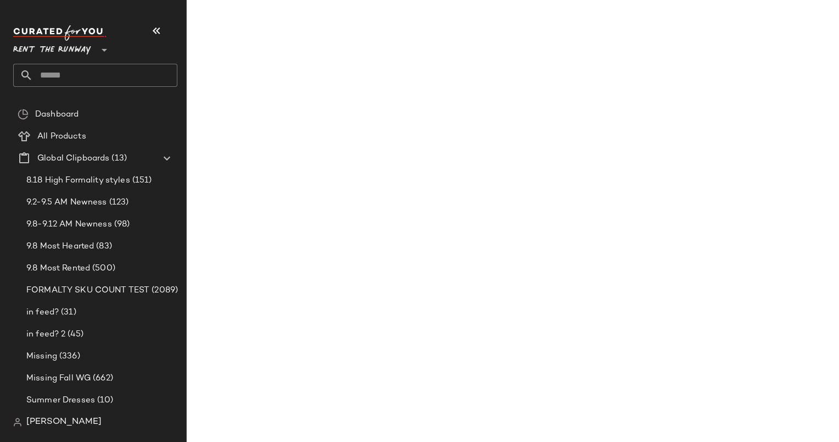
scroll to position [7818, 0]
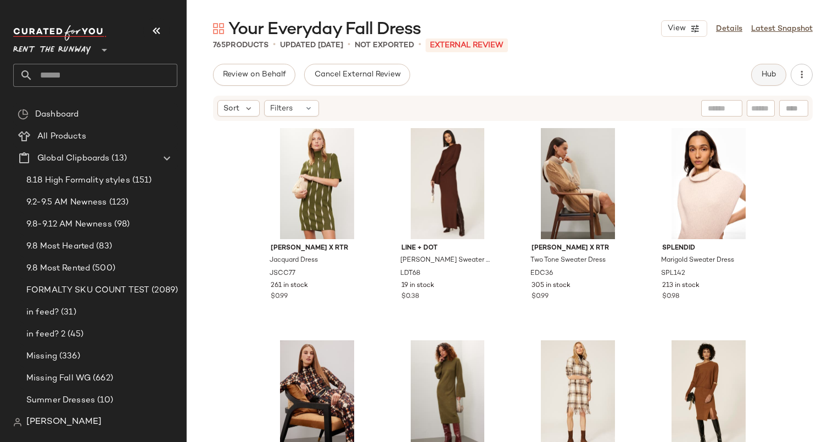
click at [773, 74] on span "Hub" at bounding box center [768, 74] width 15 height 9
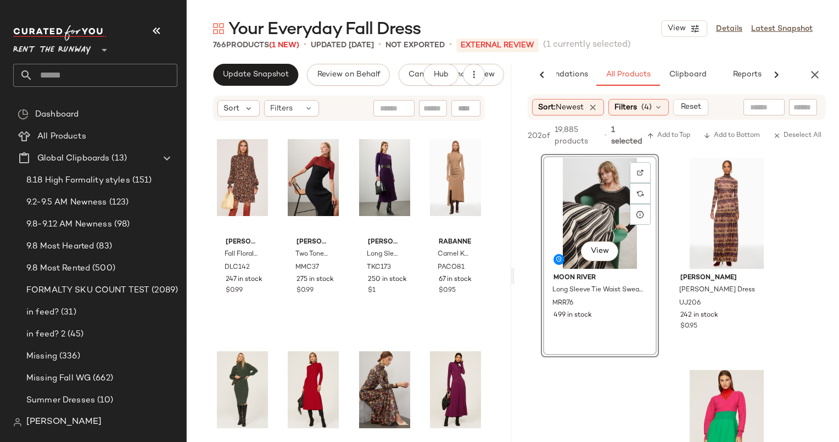
scroll to position [1198, 0]
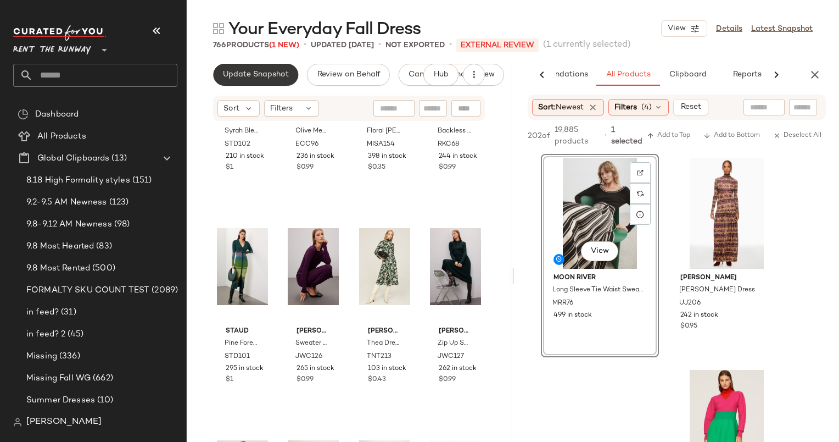
click at [277, 74] on span "Update Snapshot" at bounding box center [255, 74] width 66 height 9
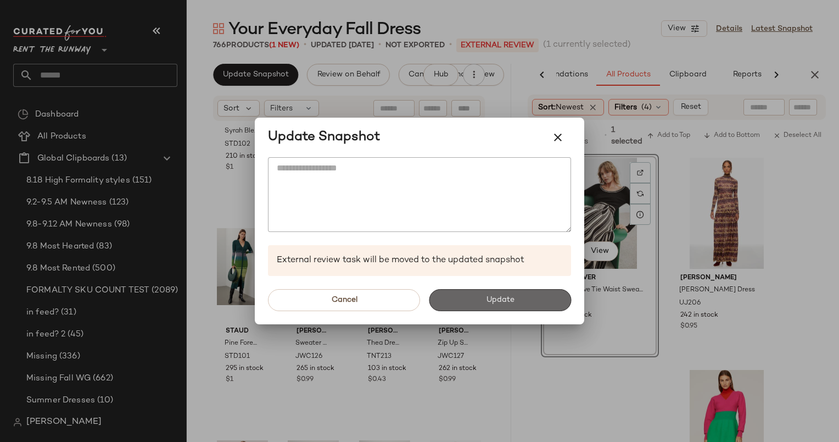
click at [507, 299] on span "Update" at bounding box center [499, 299] width 29 height 9
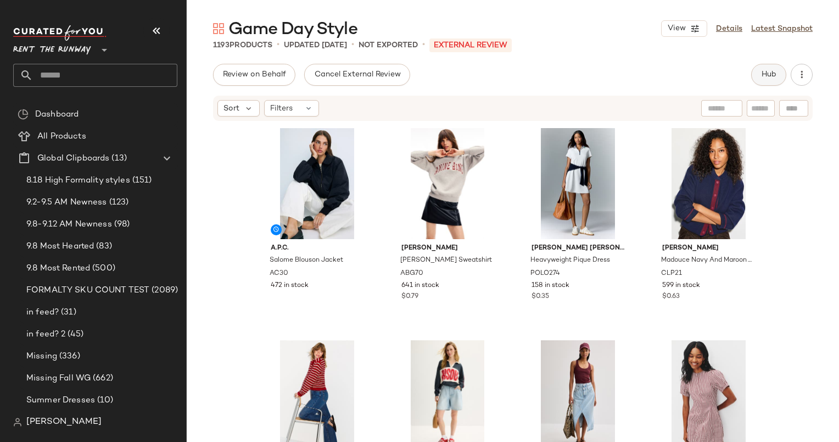
click at [778, 65] on button "Hub" at bounding box center [768, 75] width 35 height 22
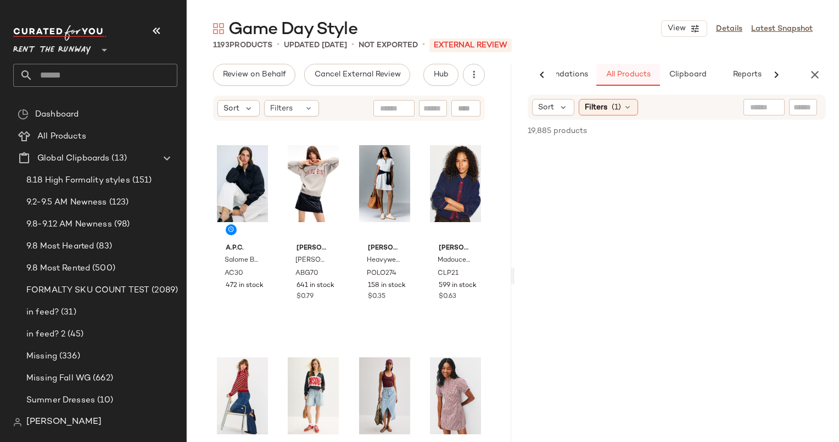
scroll to position [0, 57]
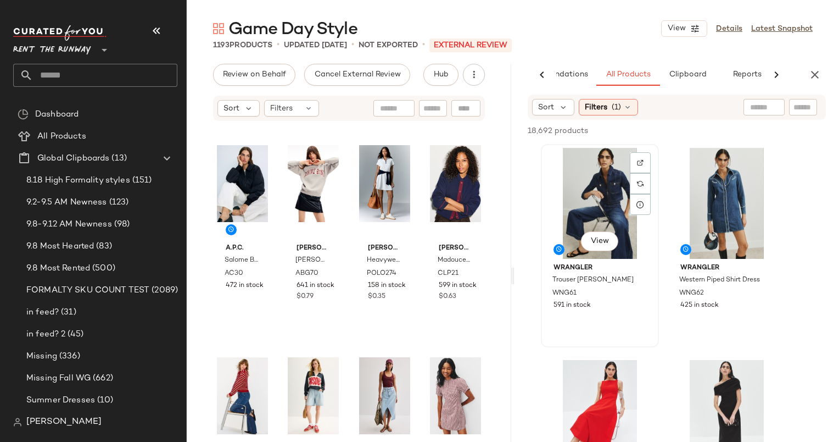
click at [595, 201] on div "View" at bounding box center [600, 203] width 110 height 111
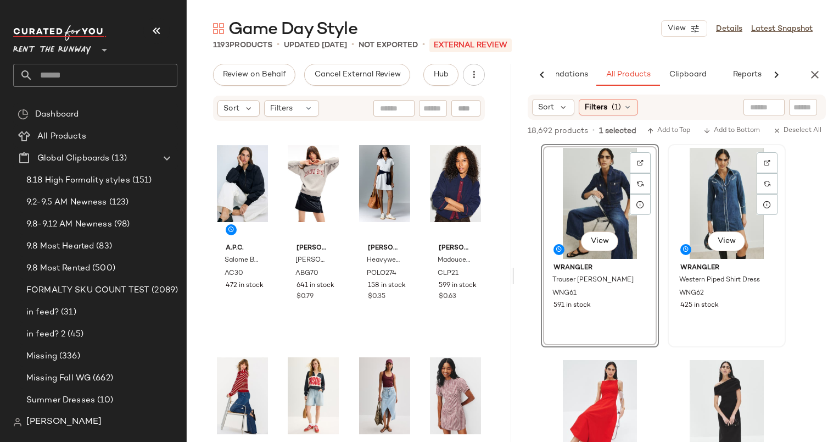
click at [714, 203] on div "View" at bounding box center [727, 203] width 110 height 111
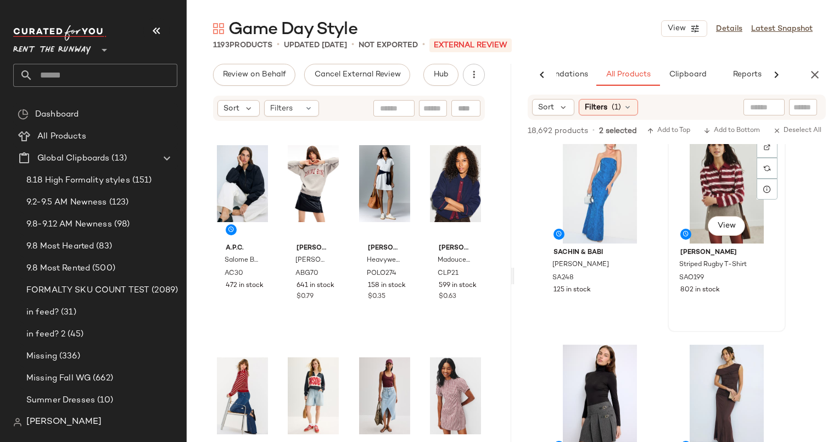
click at [712, 196] on div "View" at bounding box center [727, 187] width 110 height 111
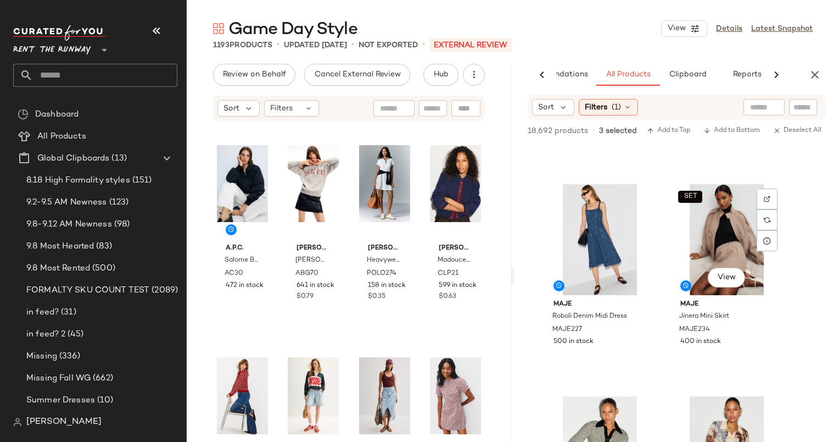
scroll to position [2508, 0]
click at [591, 197] on div "View" at bounding box center [600, 239] width 110 height 111
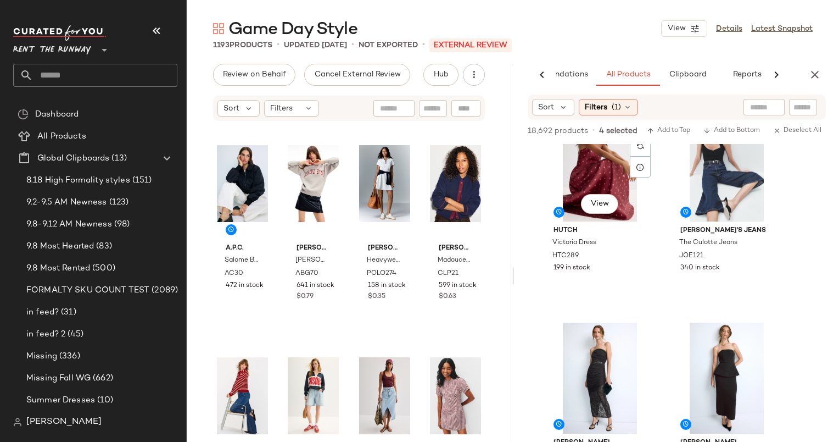
scroll to position [3018, 0]
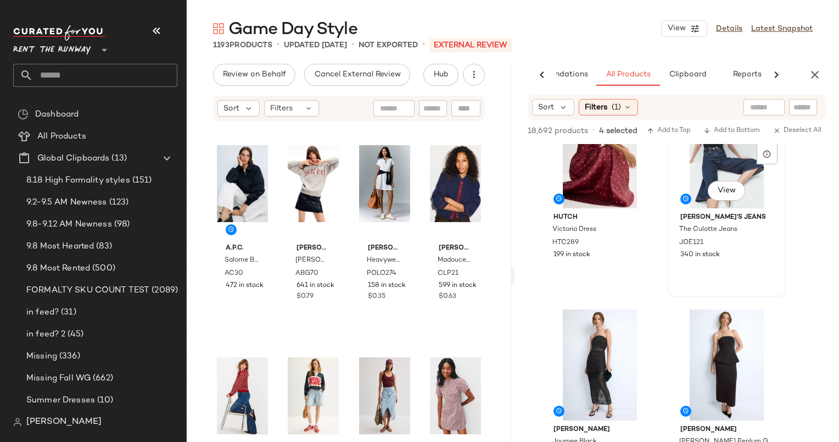
click at [691, 178] on div "View" at bounding box center [727, 152] width 110 height 111
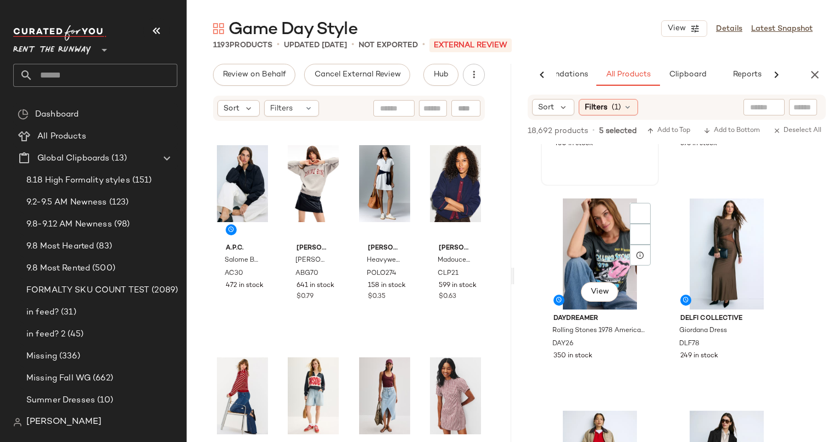
scroll to position [3598, 0]
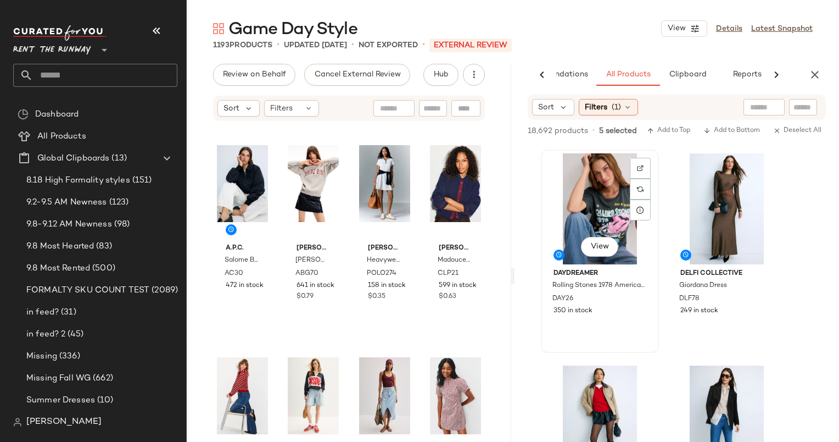
click at [593, 209] on div "View" at bounding box center [600, 208] width 110 height 111
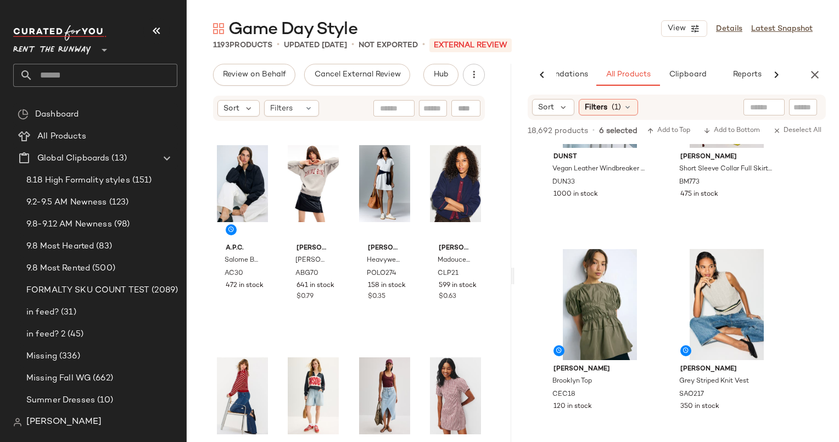
scroll to position [4163, 0]
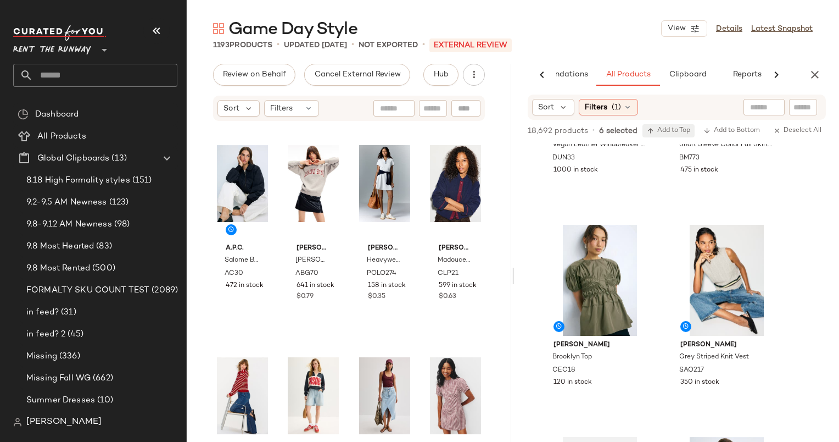
click at [667, 128] on span "Add to Top" at bounding box center [668, 131] width 43 height 8
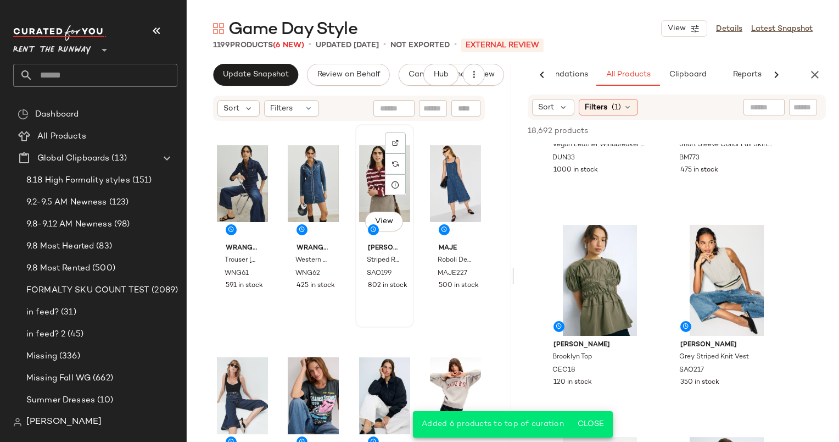
click at [371, 189] on div "View" at bounding box center [384, 183] width 51 height 111
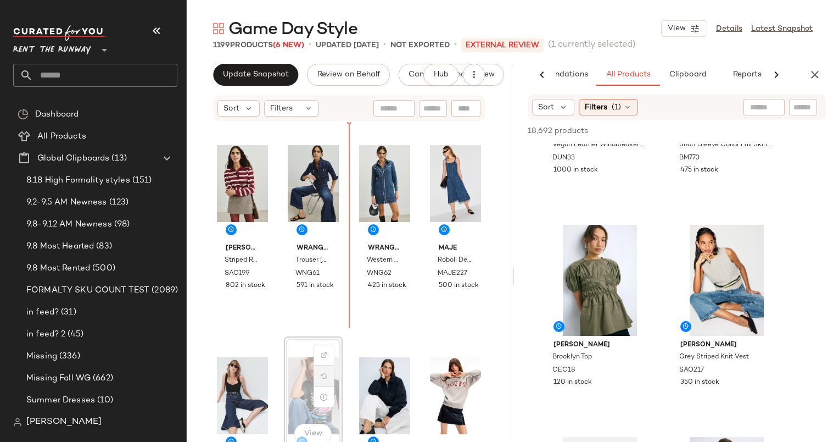
scroll to position [1, 0]
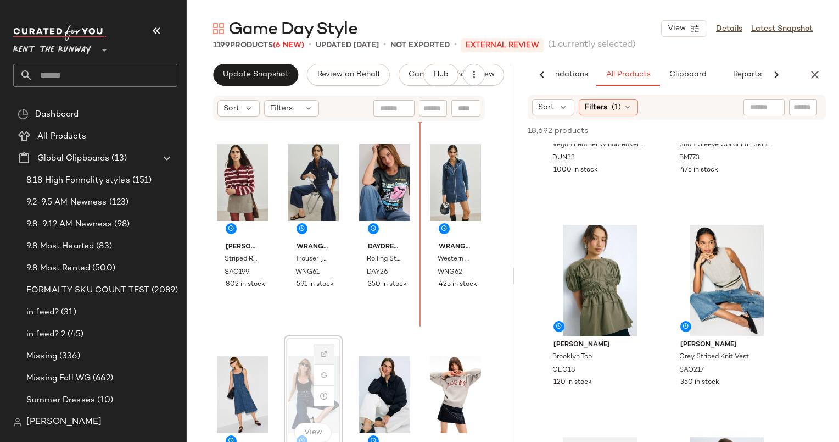
scroll to position [2, 0]
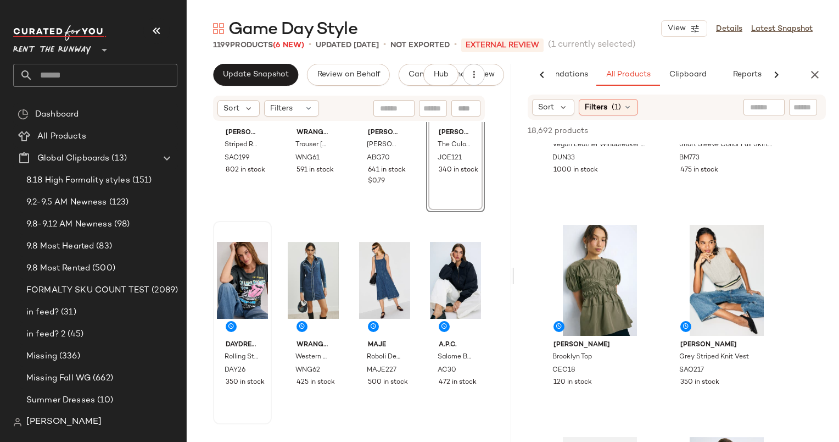
scroll to position [153, 0]
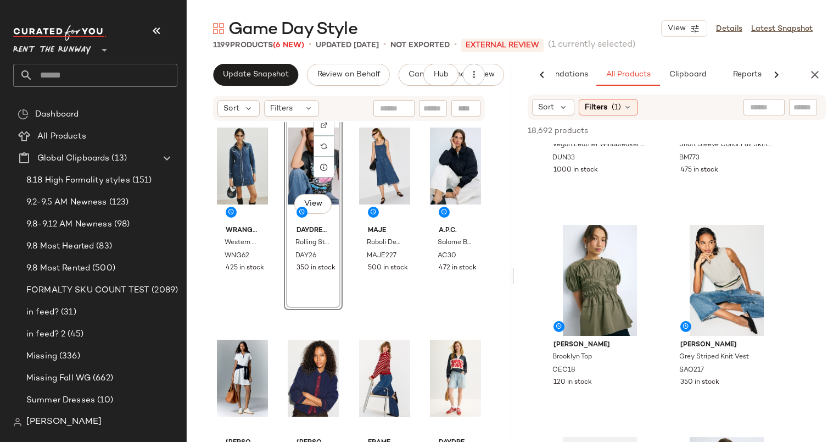
scroll to position [182, 0]
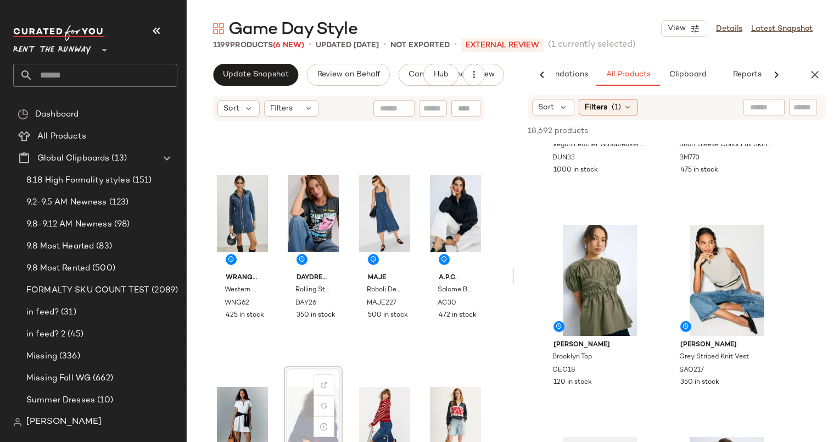
scroll to position [184, 0]
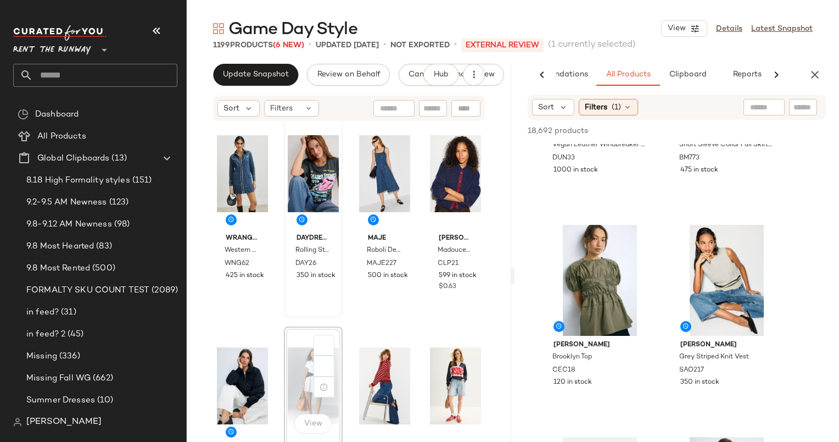
scroll to position [223, 0]
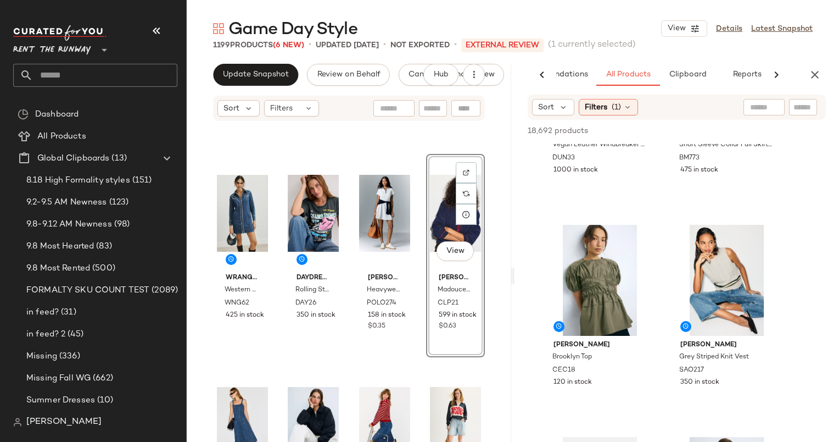
scroll to position [216, 0]
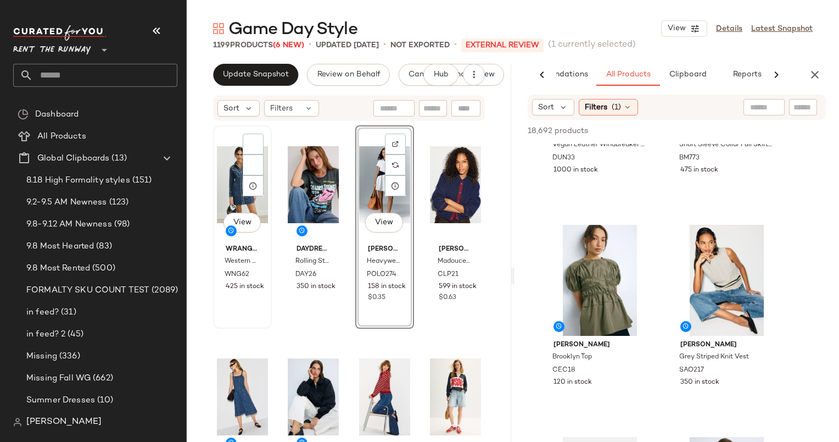
scroll to position [211, 0]
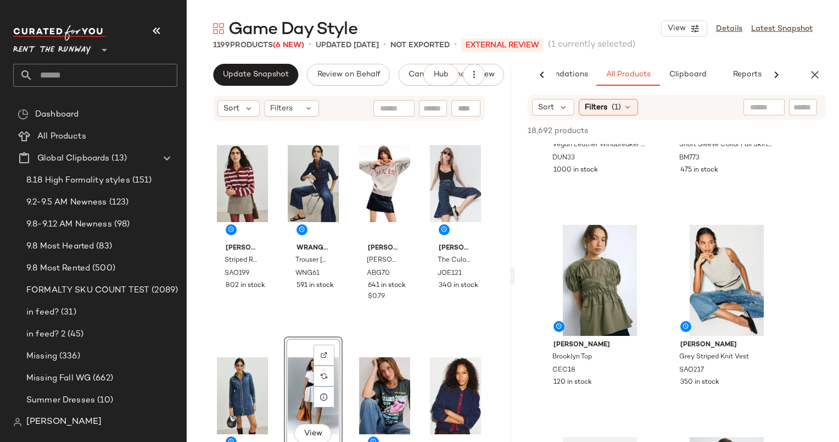
click at [241, 57] on div "Game Day Style View Details Latest Snapshot 1199 Products (6 New) • updated Sep…" at bounding box center [513, 230] width 652 height 424
click at [266, 77] on span "Update Snapshot" at bounding box center [255, 74] width 66 height 9
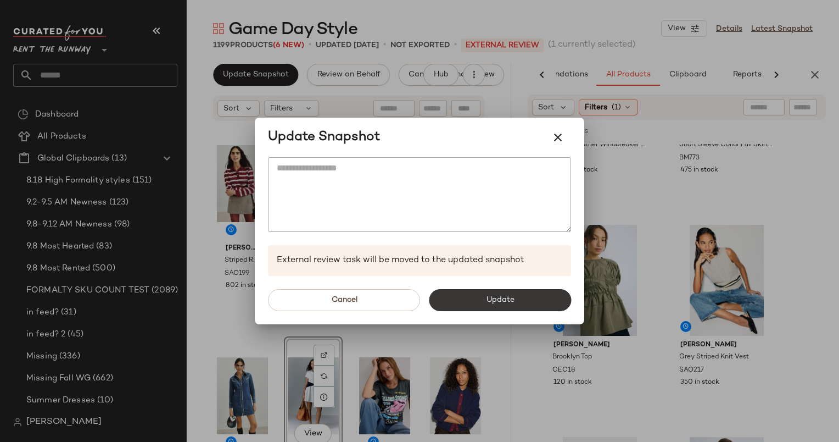
click at [453, 290] on button "Update" at bounding box center [500, 300] width 142 height 22
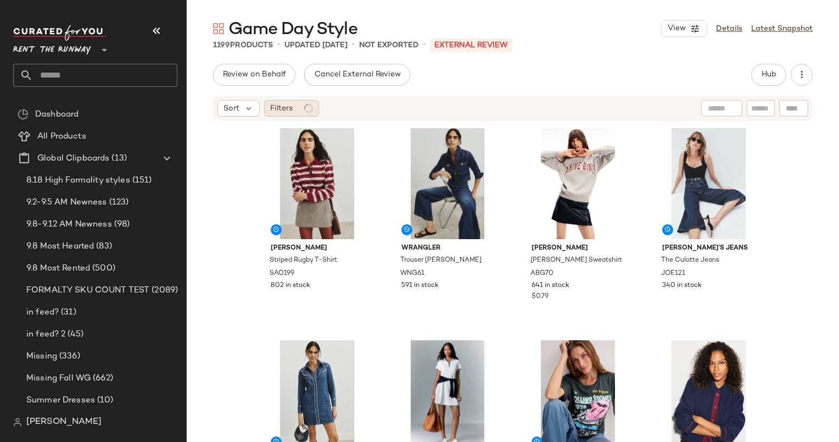
click at [294, 108] on div "Filters" at bounding box center [291, 108] width 55 height 16
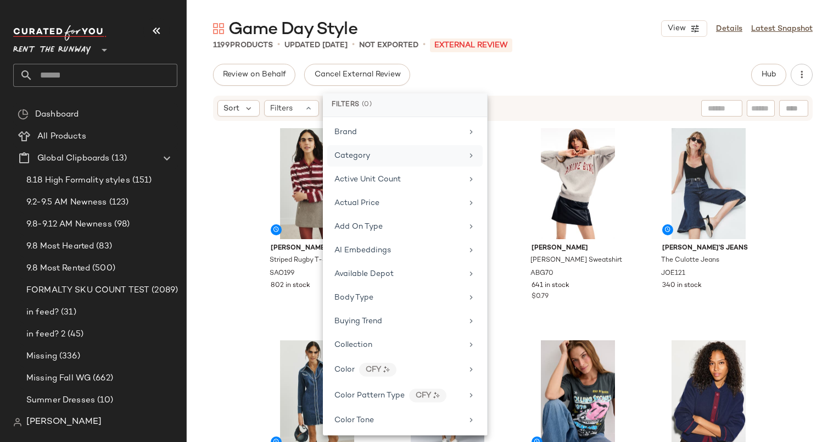
click at [391, 161] on div "Category" at bounding box center [404, 155] width 155 height 21
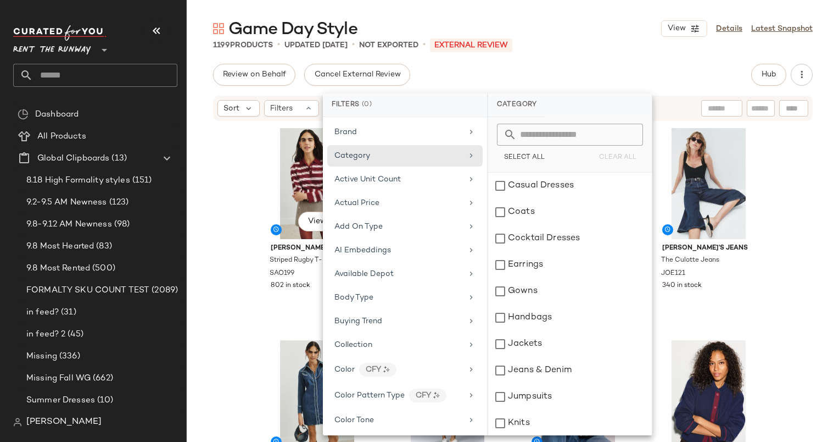
click at [233, 160] on div "View [PERSON_NAME] Striped Rugby T-Shirt SAO199 802 in stock WRANGLER Trouser […" at bounding box center [513, 298] width 652 height 353
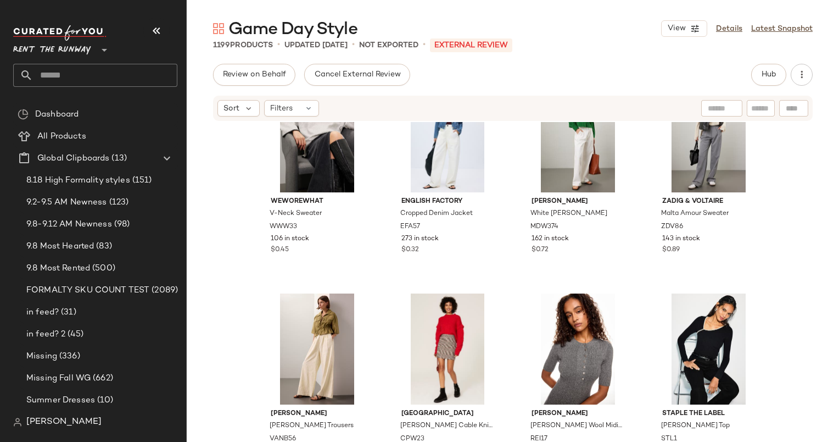
scroll to position [3111, 0]
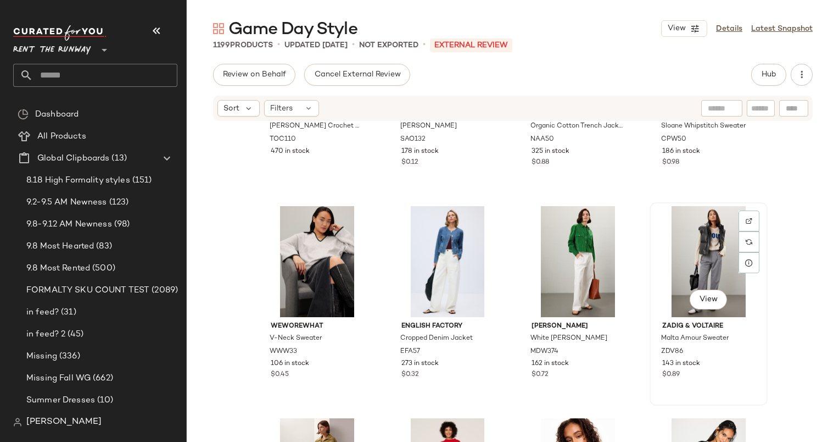
click at [691, 248] on div "View" at bounding box center [709, 261] width 110 height 111
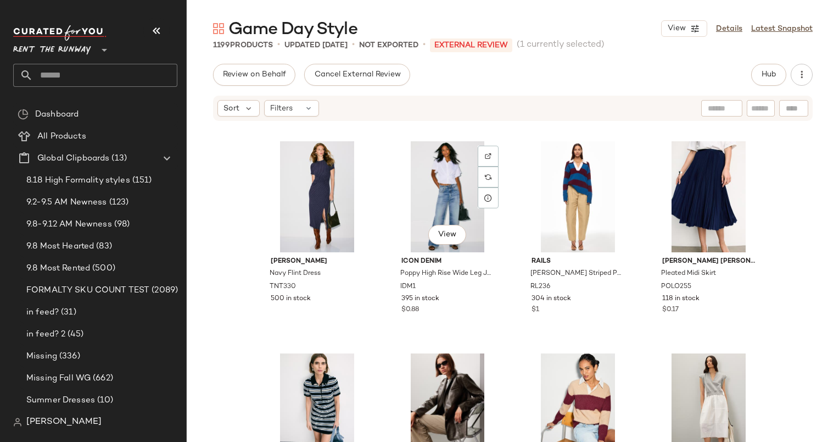
scroll to position [855, 0]
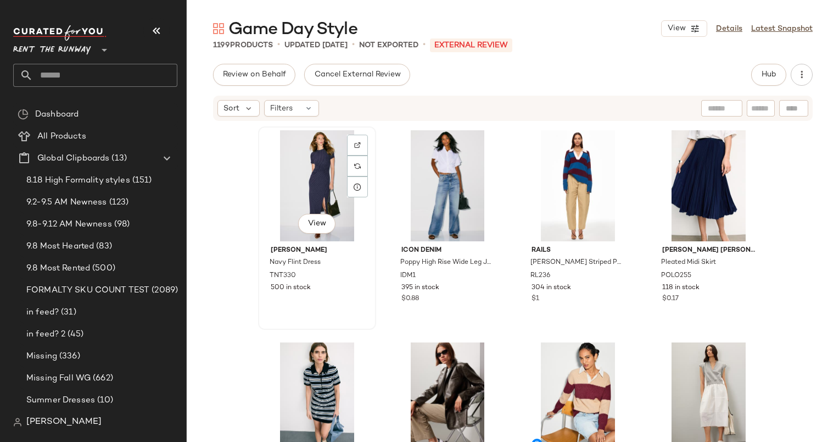
click at [290, 214] on div "View" at bounding box center [317, 185] width 110 height 111
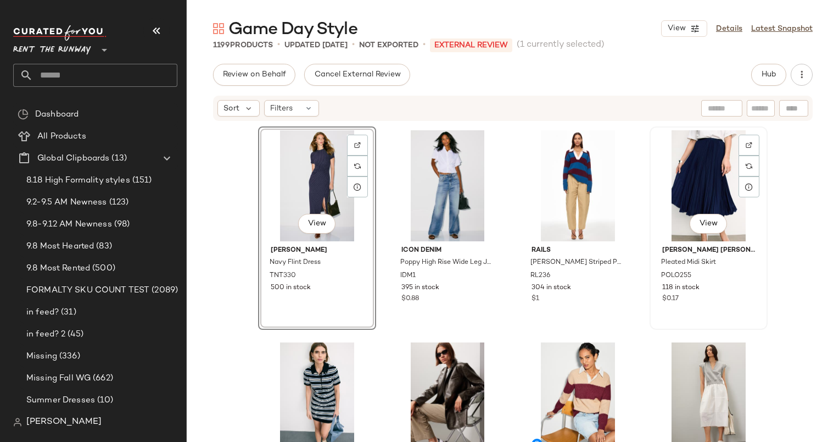
click at [689, 198] on div "View" at bounding box center [709, 185] width 110 height 111
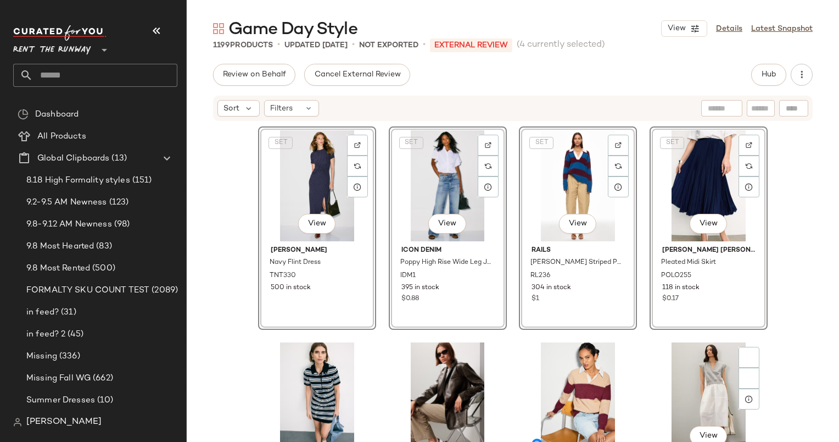
scroll to position [1085, 0]
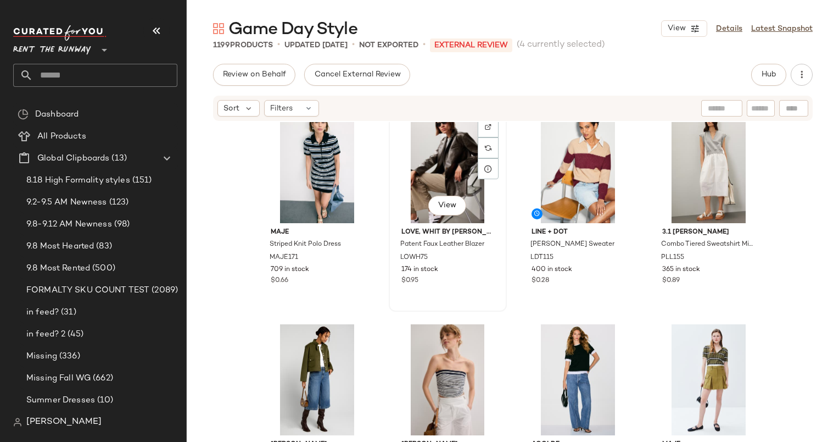
click at [456, 187] on div "View" at bounding box center [448, 167] width 110 height 111
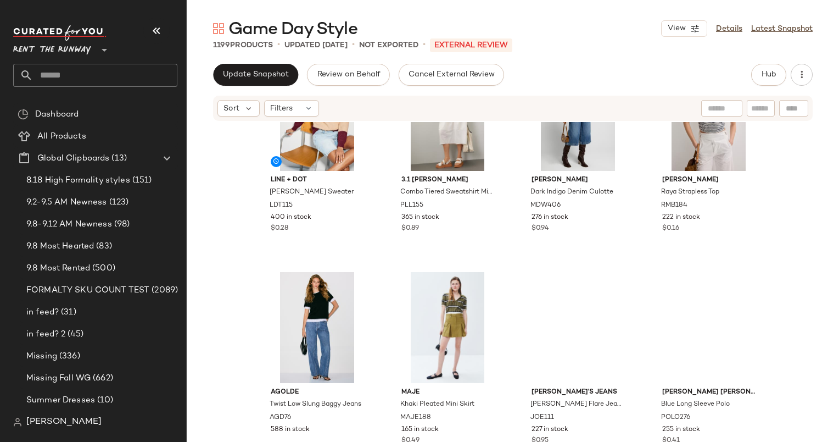
scroll to position [712, 0]
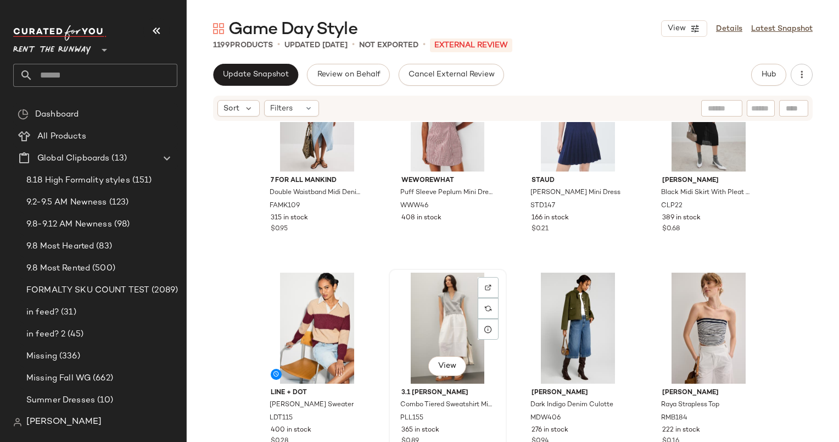
click at [442, 292] on div "View" at bounding box center [448, 327] width 110 height 111
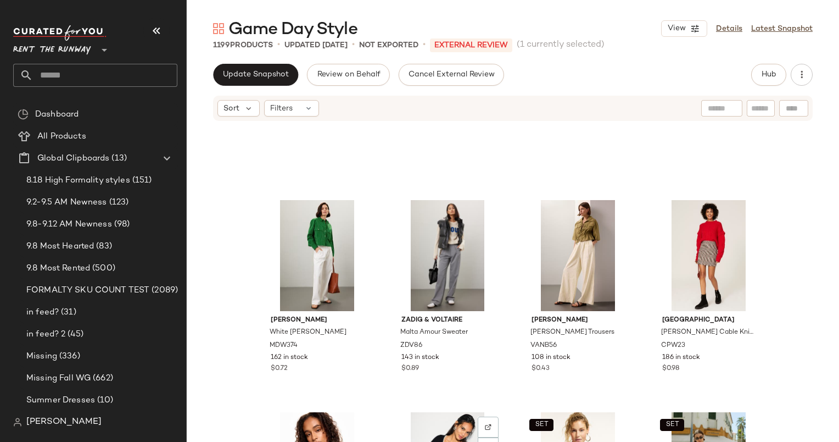
scroll to position [2904, 0]
click at [451, 258] on div "View" at bounding box center [448, 255] width 110 height 111
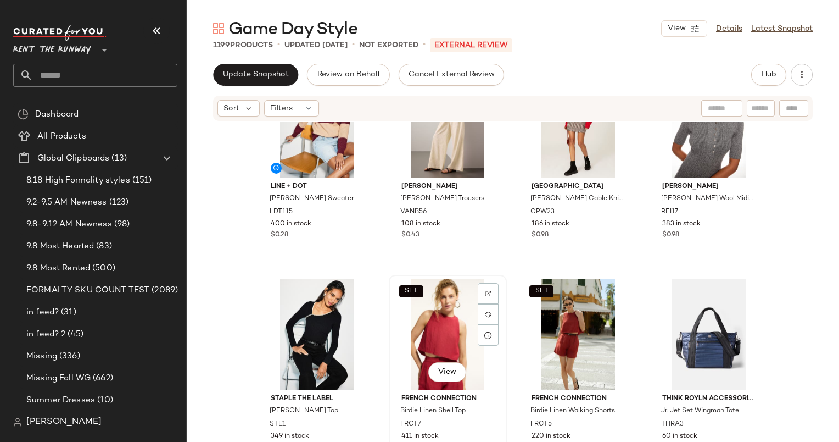
scroll to position [902, 0]
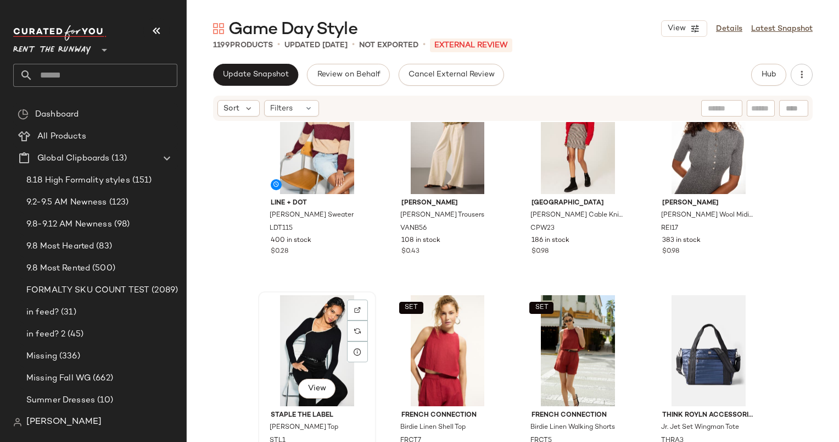
click at [302, 353] on div "View" at bounding box center [317, 350] width 110 height 111
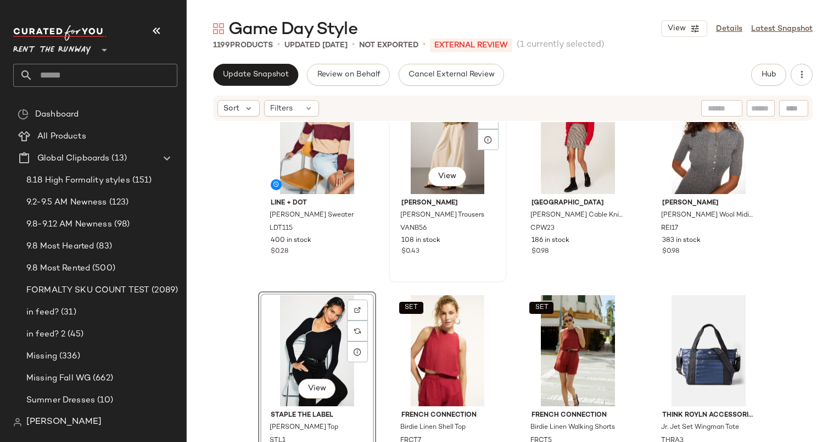
click at [404, 165] on div "View" at bounding box center [448, 138] width 110 height 111
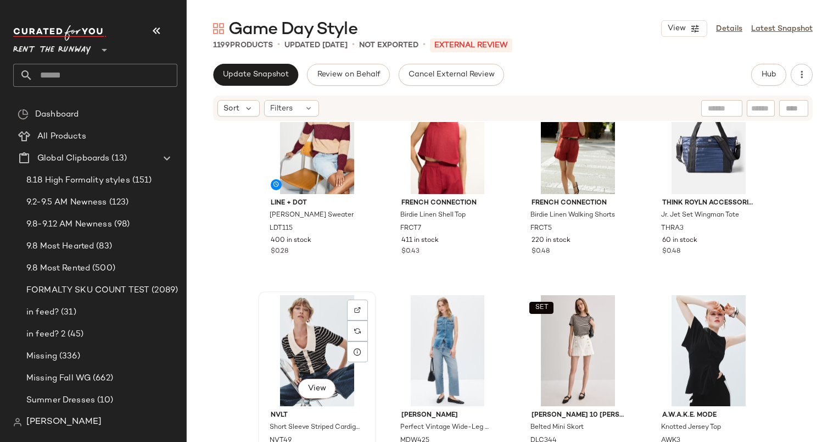
click at [310, 331] on div "View" at bounding box center [317, 350] width 110 height 111
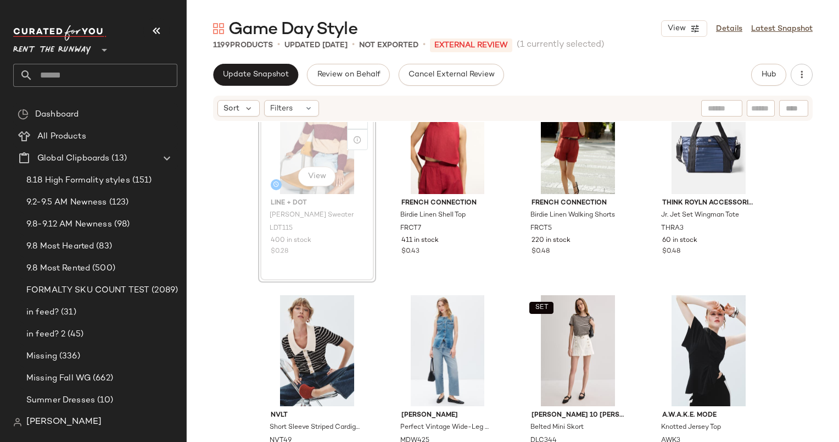
scroll to position [900, 0]
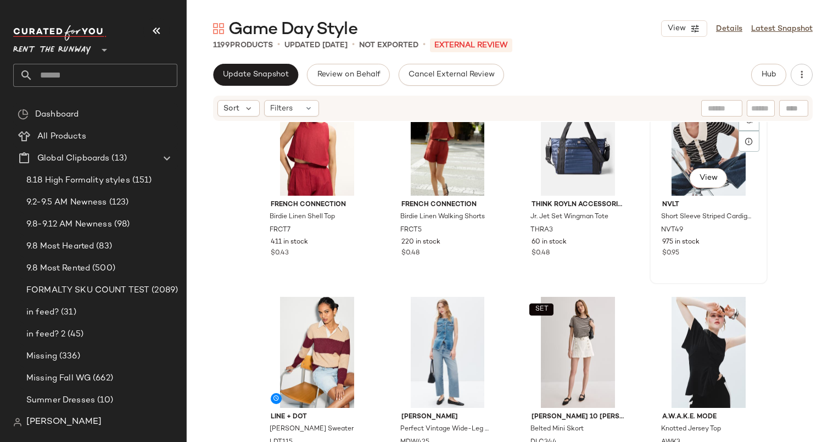
click at [698, 148] on div "View" at bounding box center [709, 140] width 110 height 111
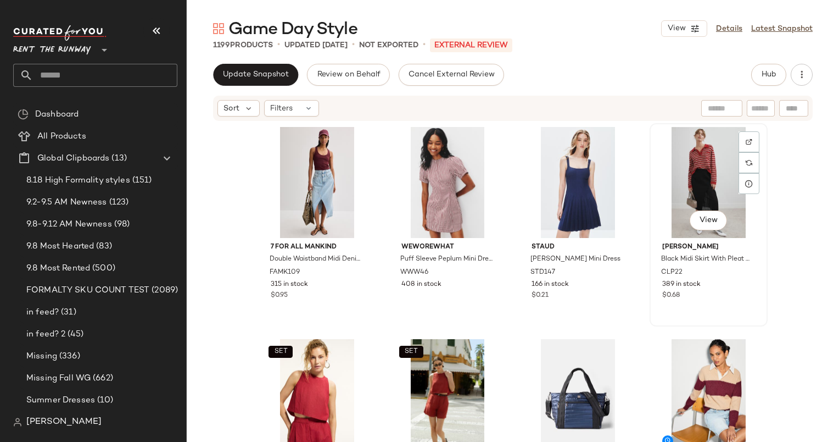
scroll to position [647, 0]
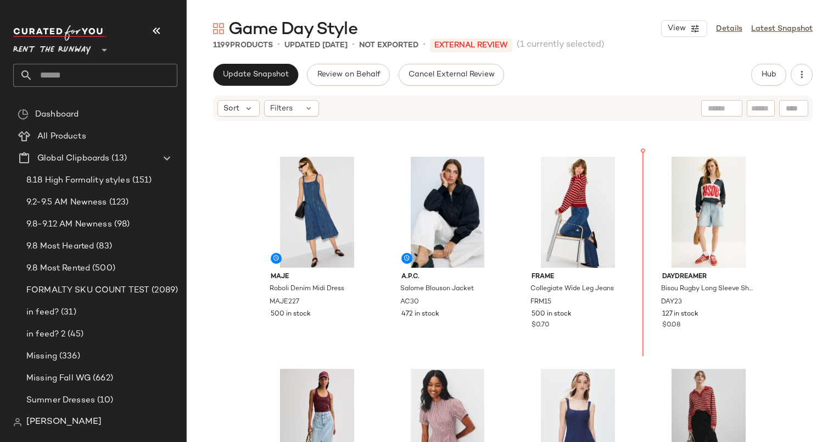
scroll to position [388, 0]
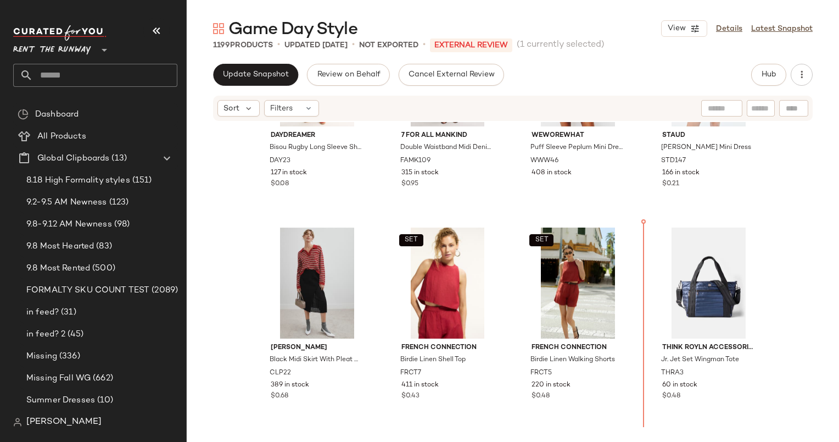
scroll to position [757, 0]
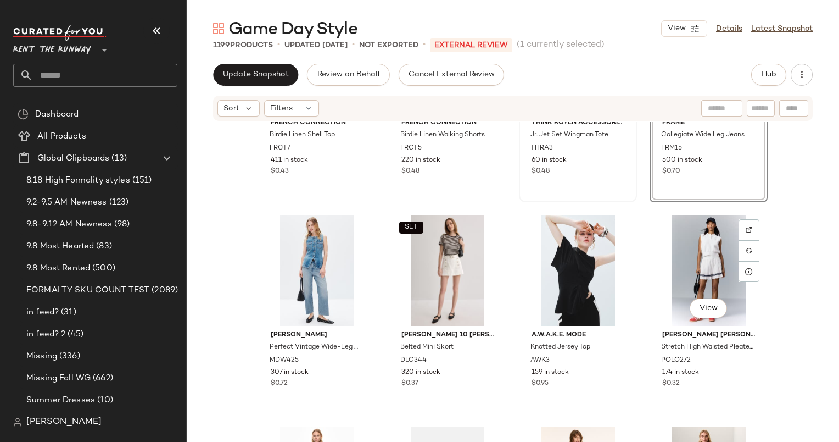
scroll to position [869, 0]
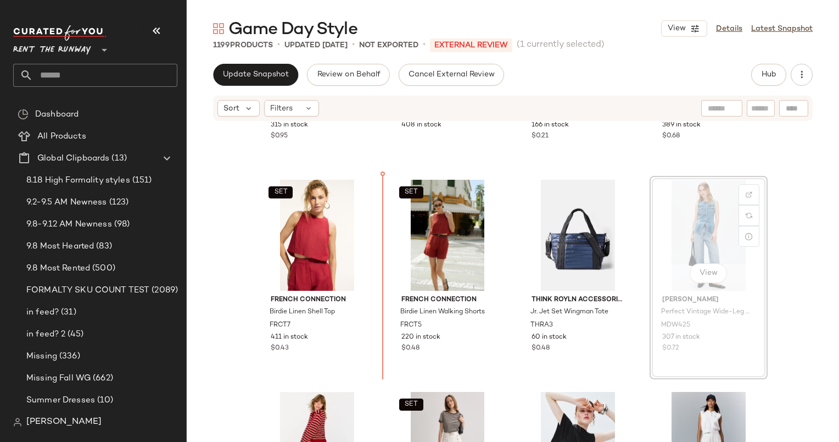
scroll to position [776, 0]
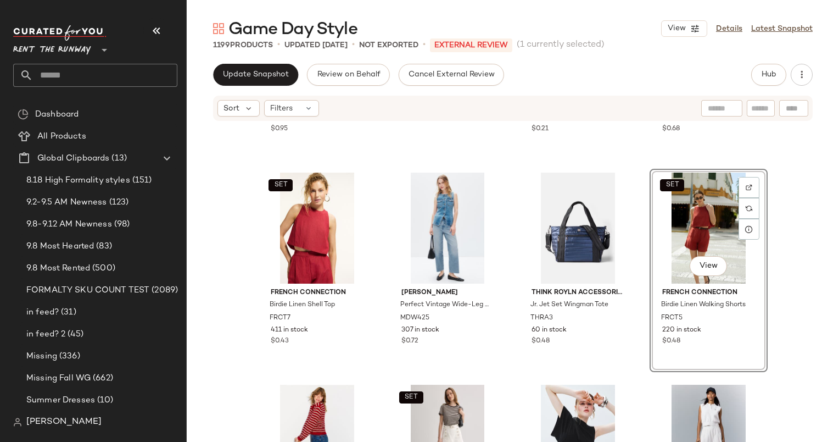
scroll to position [811, 0]
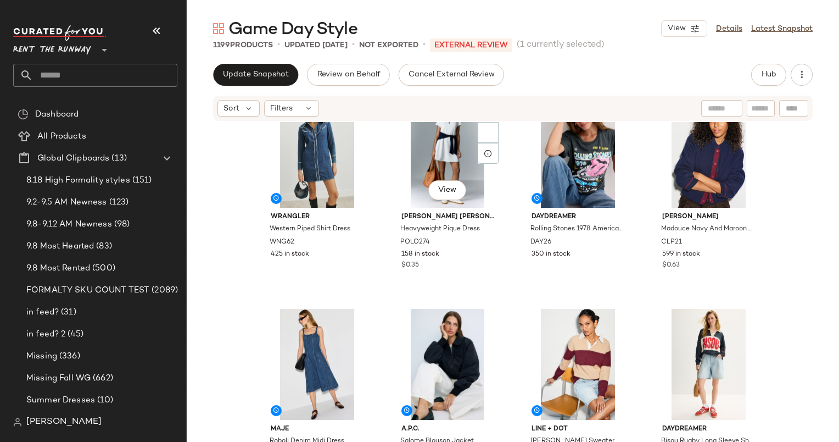
scroll to position [244, 0]
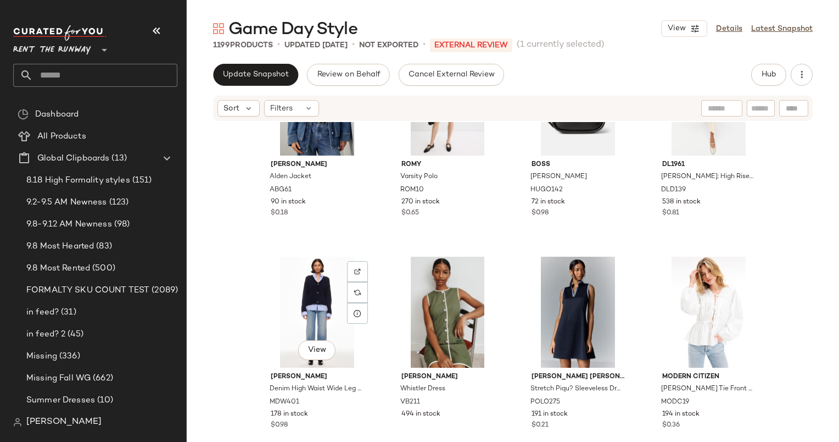
scroll to position [1788, 0]
click at [231, 75] on span "Update Snapshot" at bounding box center [255, 74] width 66 height 9
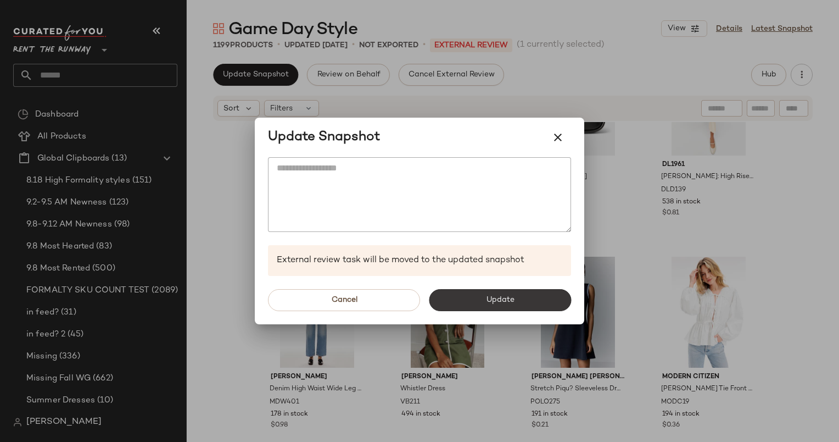
click at [490, 295] on span "Update" at bounding box center [499, 299] width 29 height 9
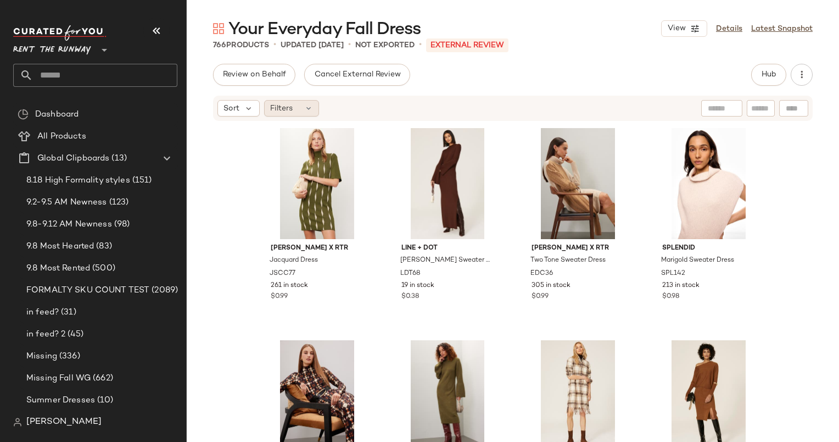
click at [308, 109] on icon at bounding box center [308, 108] width 9 height 9
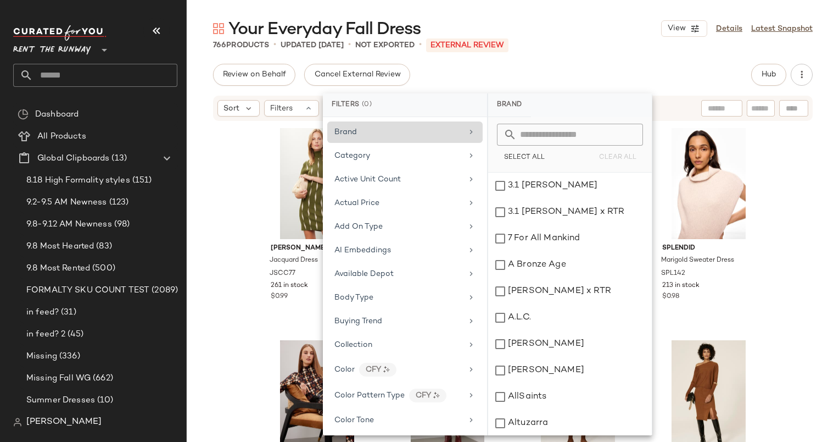
click at [371, 135] on div "Brand" at bounding box center [398, 132] width 128 height 12
click at [380, 152] on div "Category" at bounding box center [398, 156] width 128 height 12
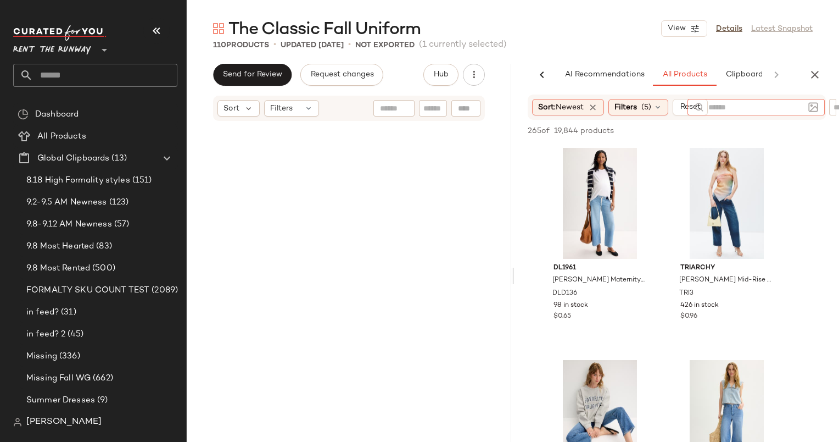
scroll to position [0, 72]
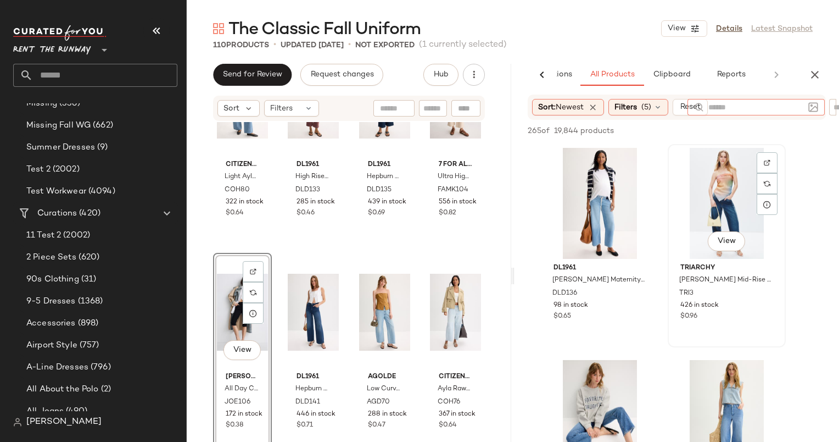
click at [673, 144] on div "View [PERSON_NAME] Cropped Mid-Rise Straight Leg TRI3 426 in stock $0.96" at bounding box center [727, 245] width 118 height 203
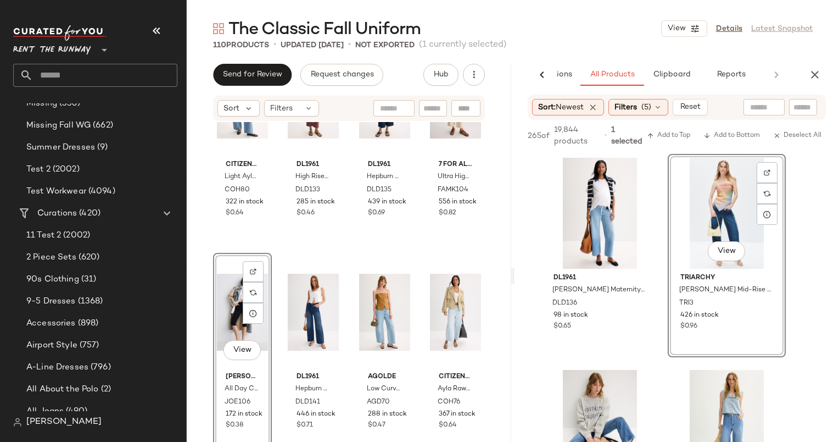
click at [631, 11] on main "The Classic Fall Uniform View Details Latest Snapshot 110 Products • updated [D…" at bounding box center [419, 221] width 839 height 442
